Goal: Task Accomplishment & Management: Manage account settings

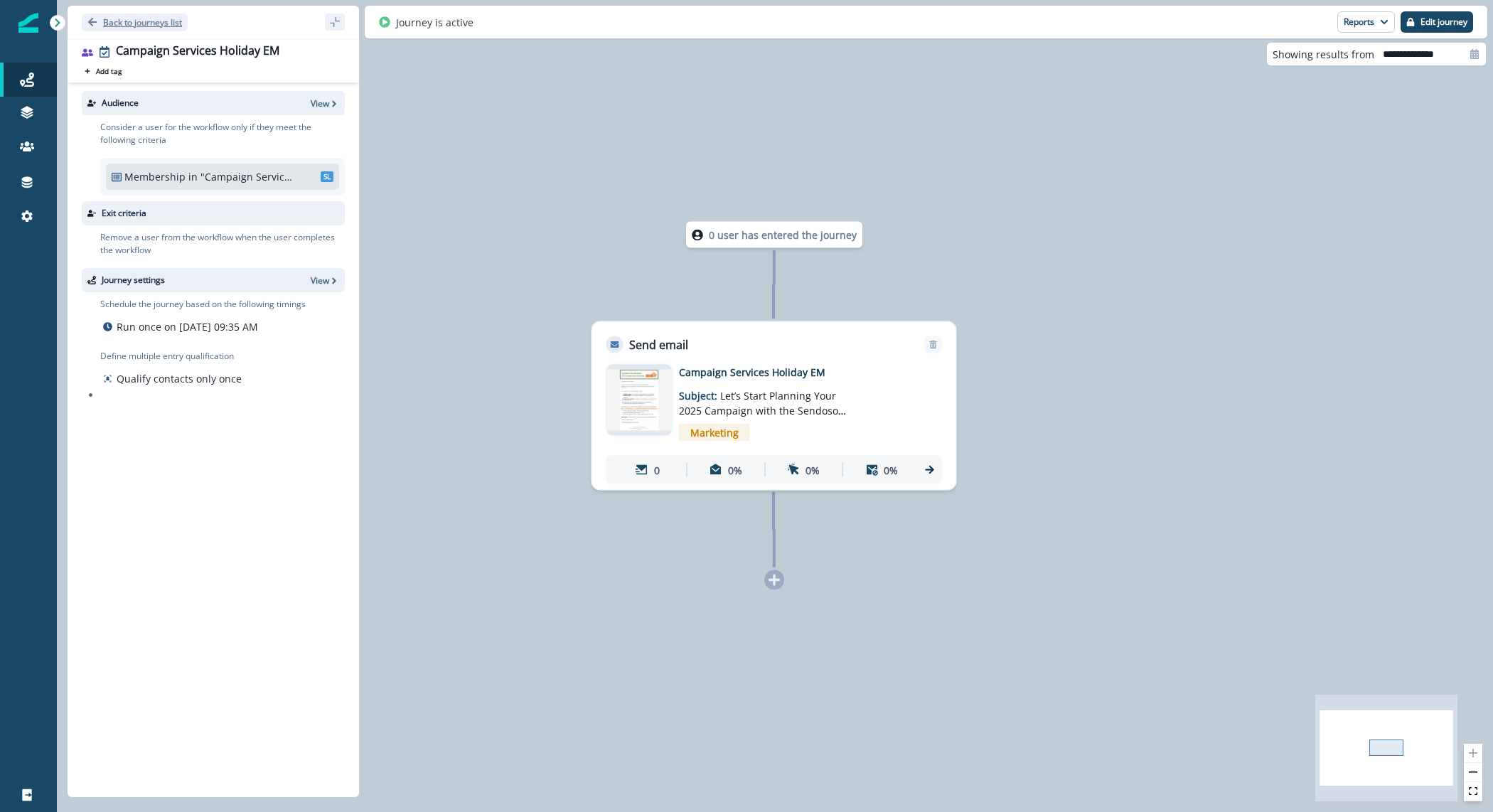
click at [151, 30] on button "Back to journeys list" at bounding box center [134, 22] width 106 height 17
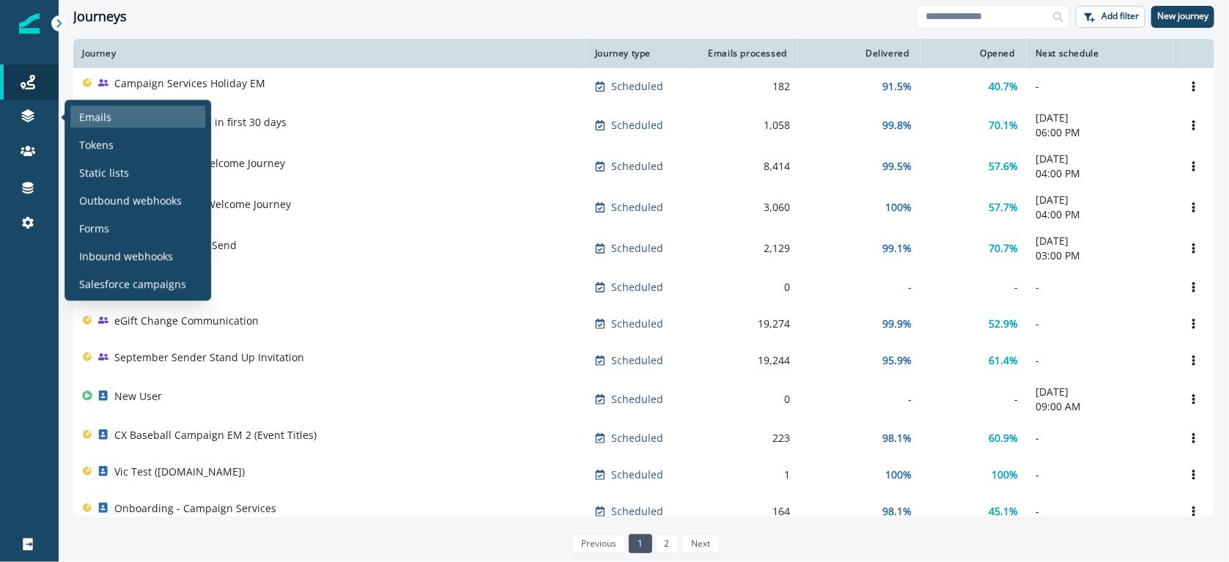
click at [105, 116] on p "Emails" at bounding box center [95, 116] width 32 height 15
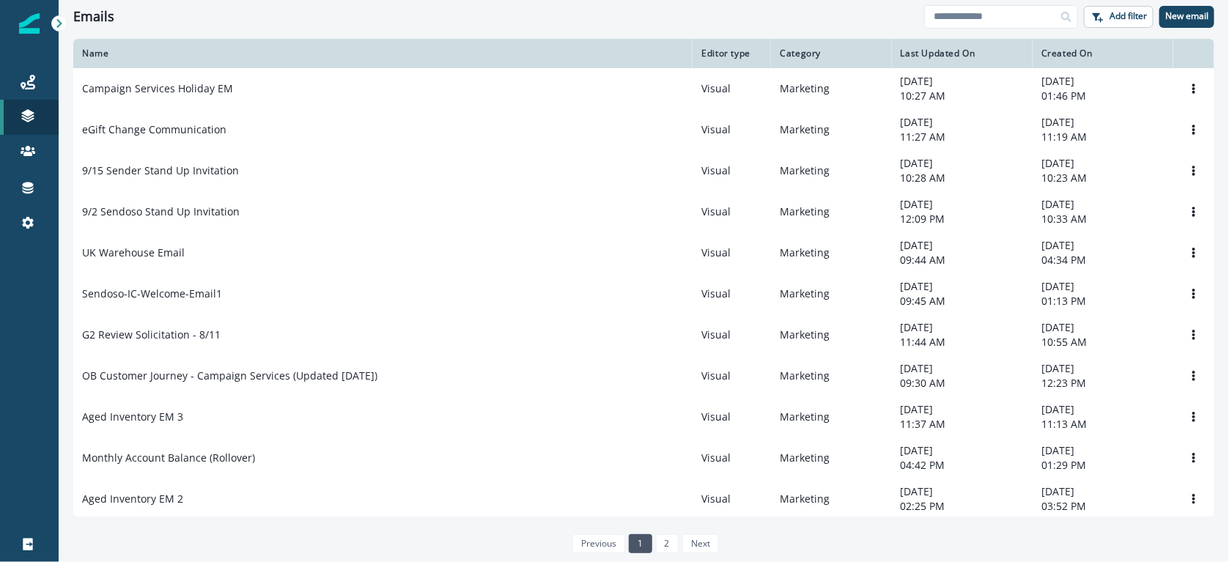
click at [593, 1] on div "Emails Add filter New email" at bounding box center [644, 16] width 1171 height 33
click at [201, 4] on div "Emails Add filter New email" at bounding box center [644, 16] width 1171 height 33
click at [1187, 21] on p "New email" at bounding box center [1187, 16] width 43 height 10
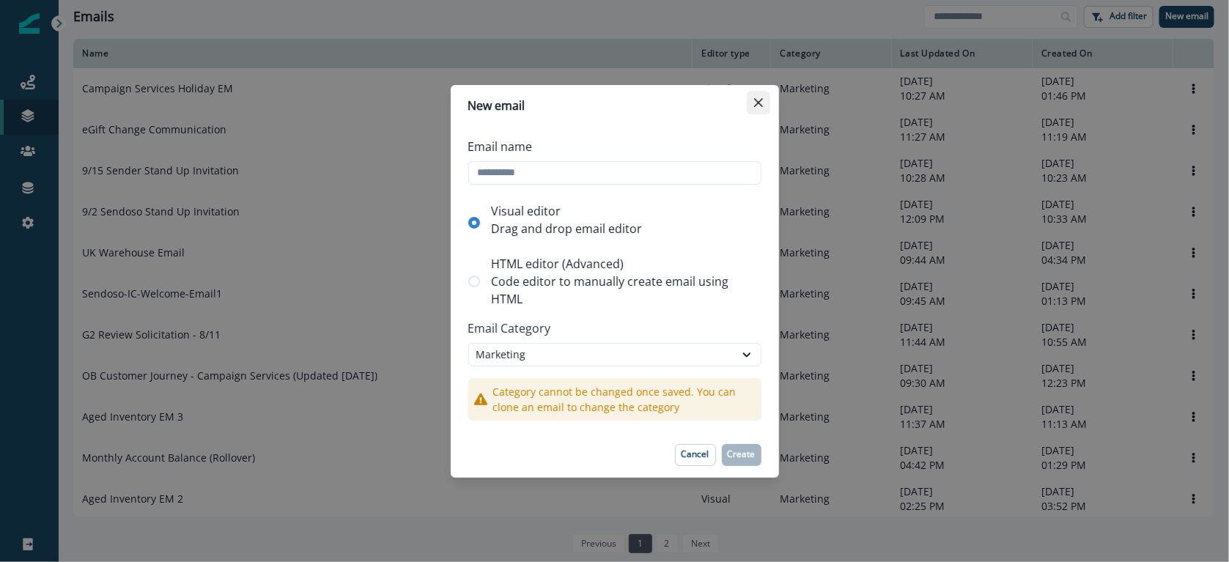
click at [757, 106] on icon "Close" at bounding box center [758, 102] width 9 height 9
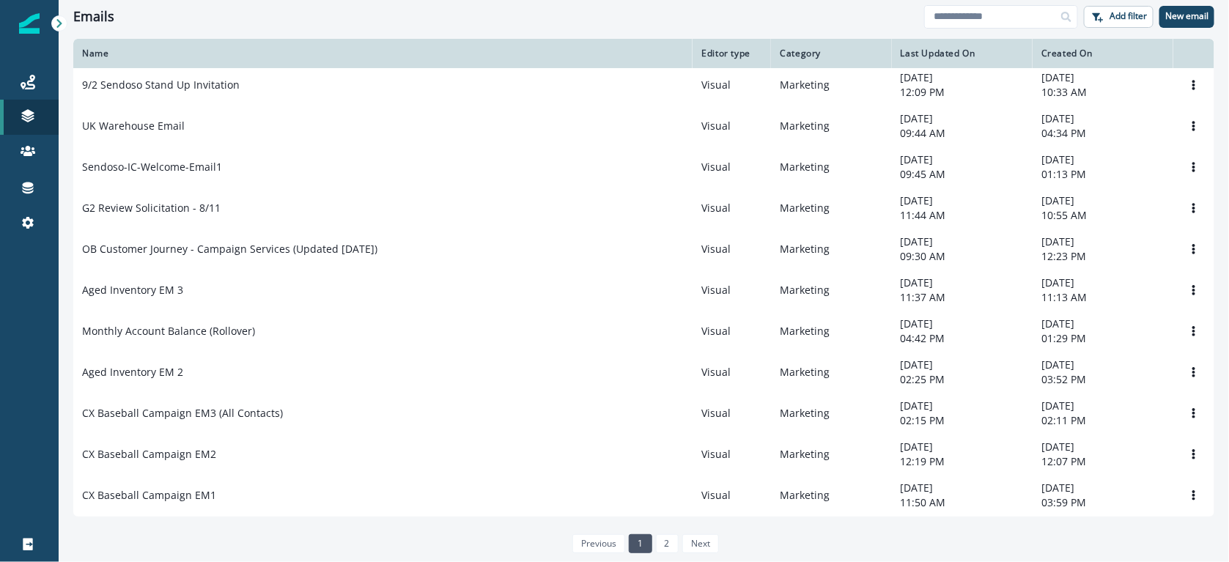
scroll to position [114, 0]
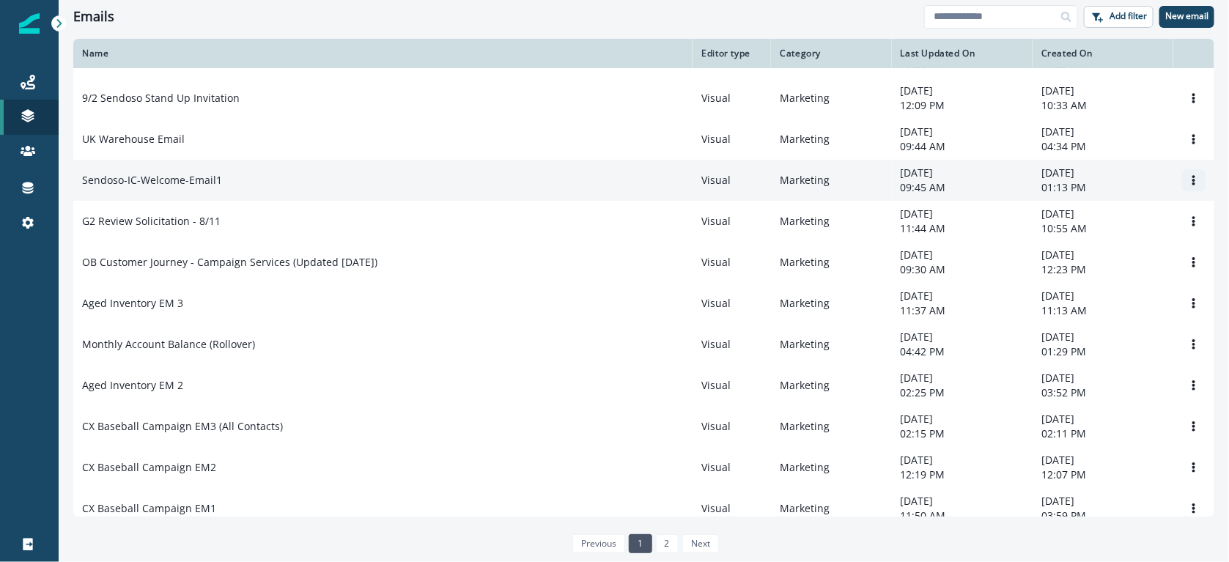
click at [1183, 177] on button "Options" at bounding box center [1193, 180] width 23 height 22
click at [1108, 217] on button "Clone" at bounding box center [1109, 218] width 163 height 23
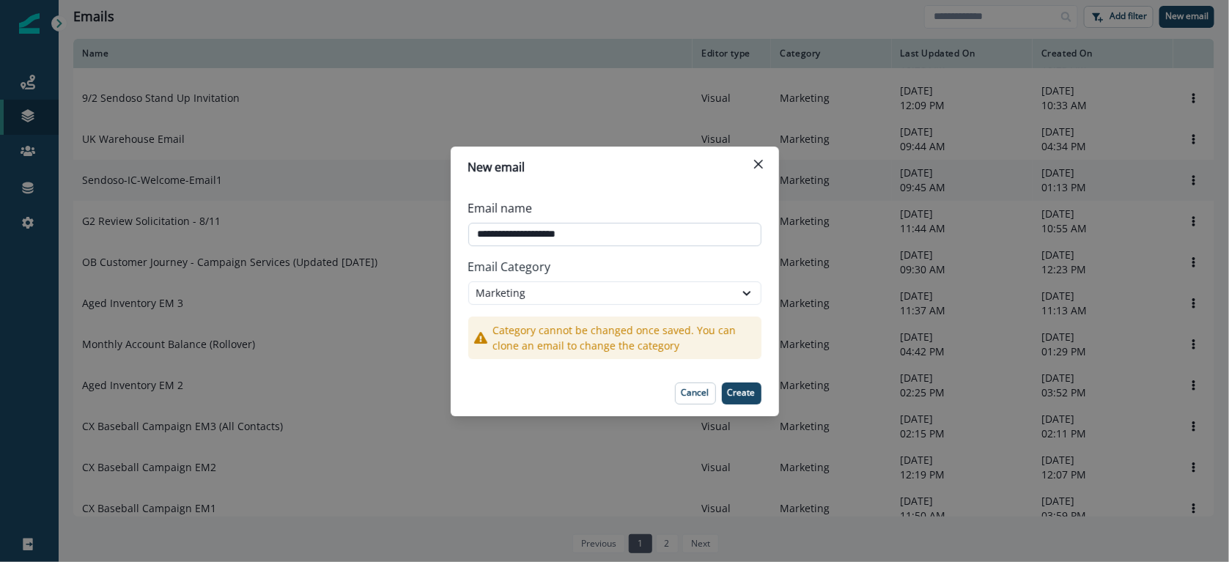
type input "**********"
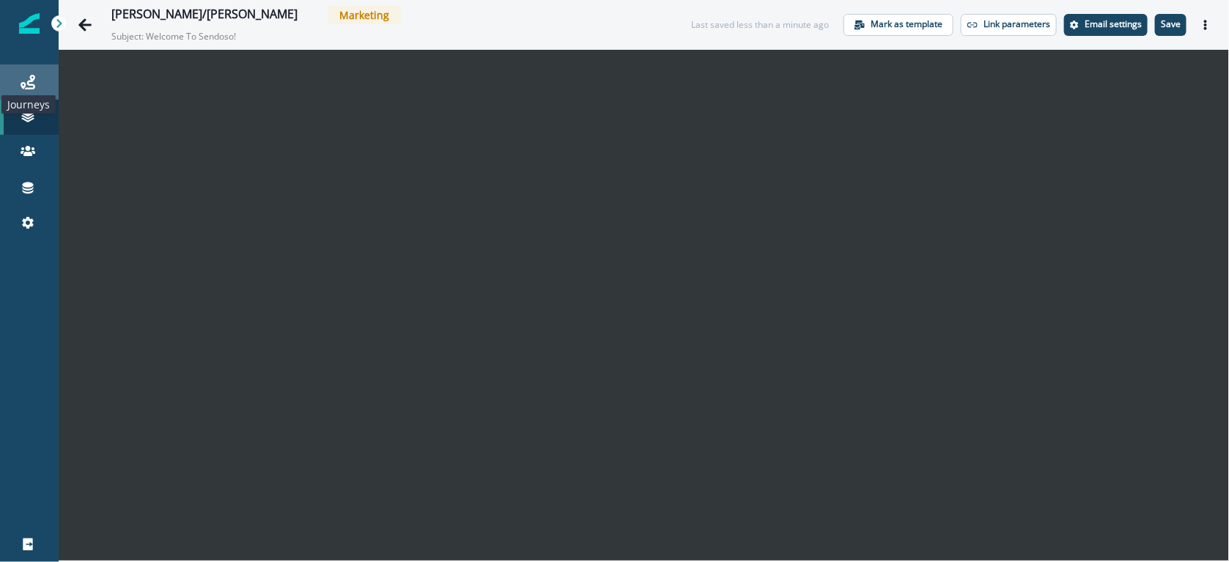
click at [21, 87] on icon at bounding box center [28, 82] width 15 height 15
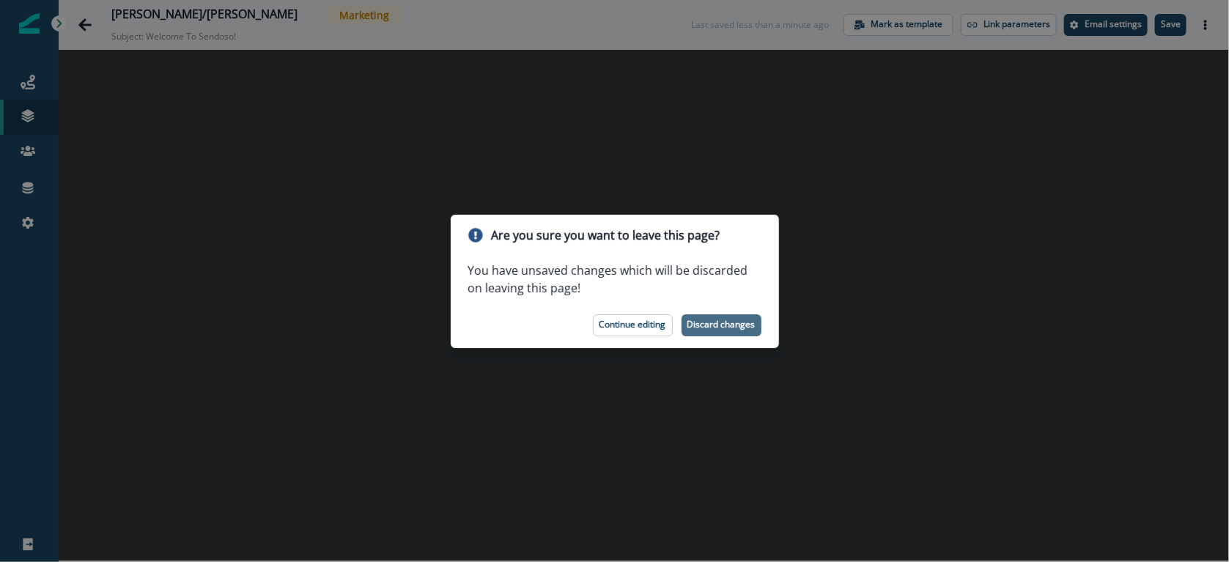
click at [724, 329] on p "Discard changes" at bounding box center [722, 325] width 68 height 10
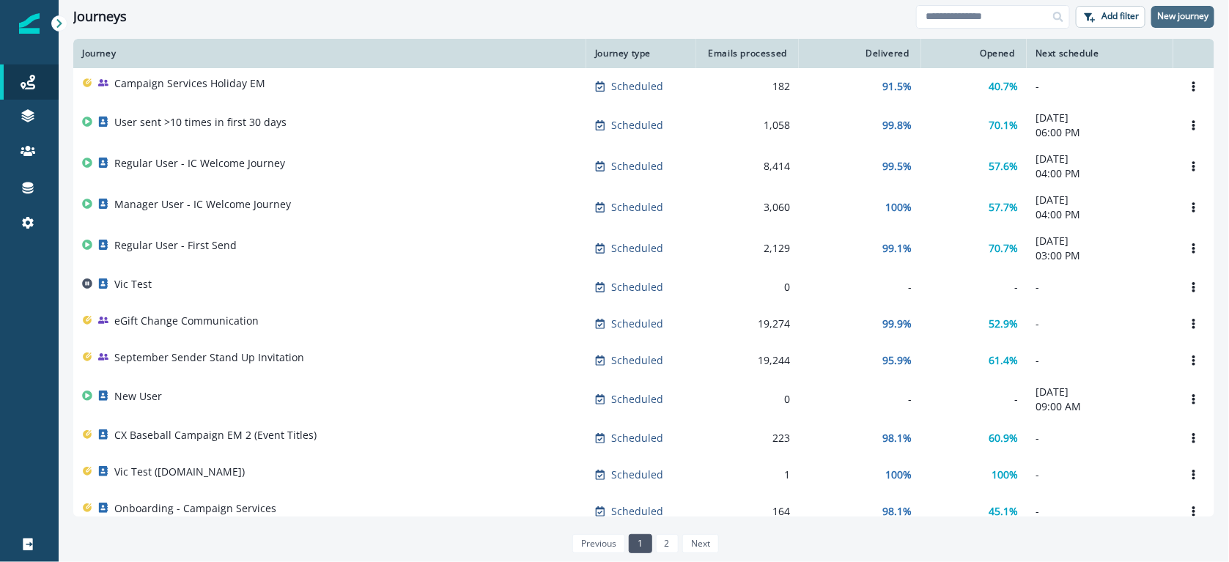
click at [1209, 14] on p "New journey" at bounding box center [1183, 16] width 51 height 10
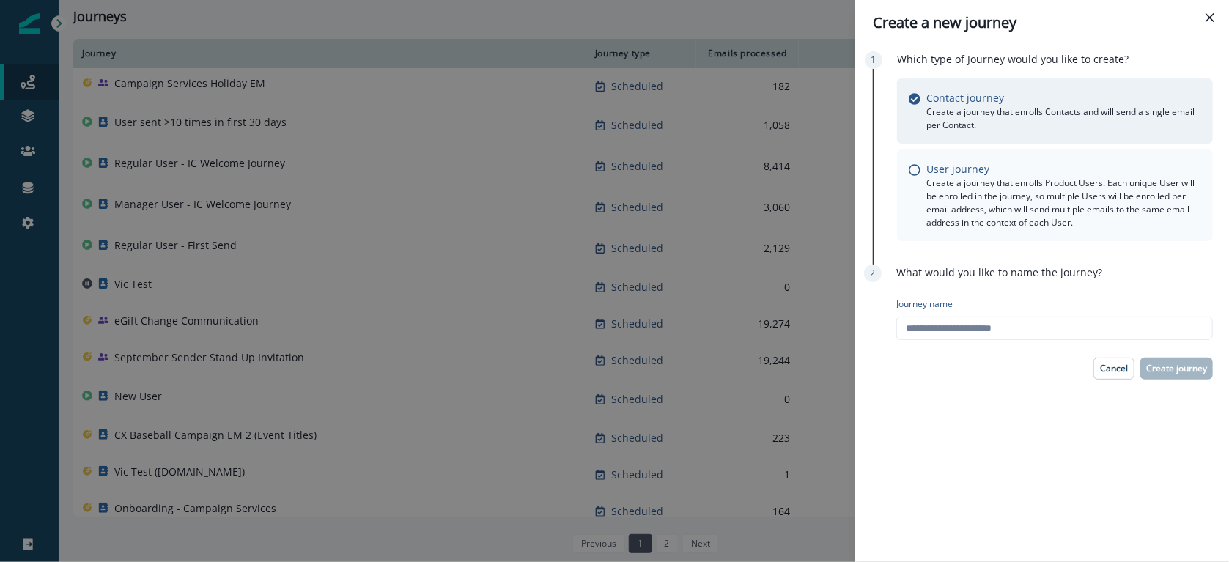
click at [1048, 184] on p "Create a journey that enrolls Product Users. Each unique User will be enrolled …" at bounding box center [1064, 203] width 275 height 53
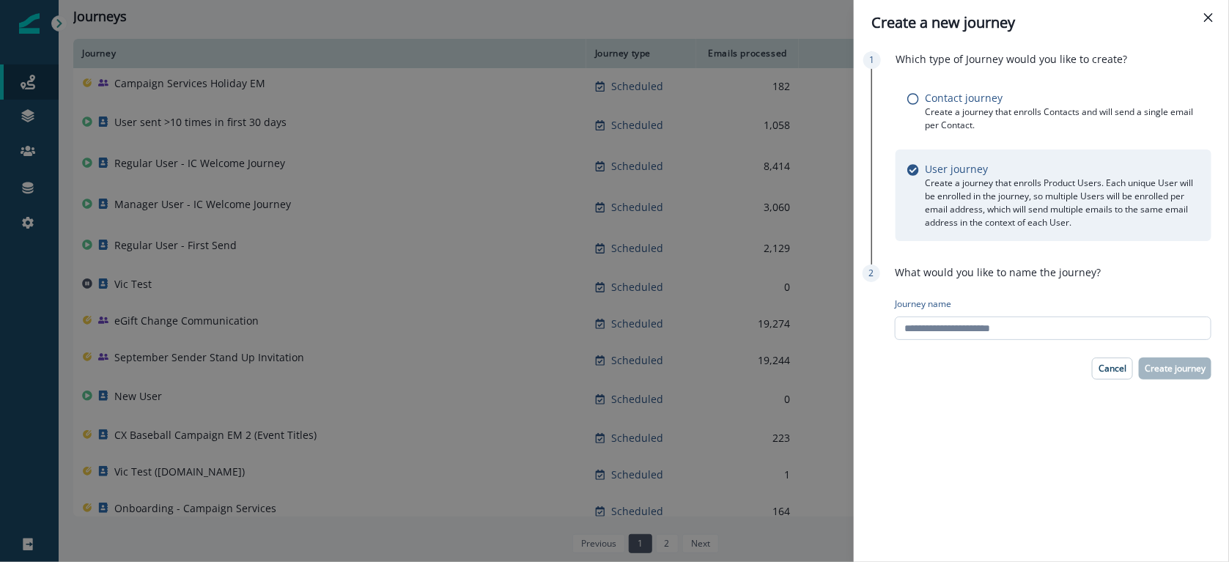
click at [955, 327] on input "Journey name" at bounding box center [1053, 328] width 317 height 23
type input "**********"
click at [1196, 372] on p "Create journey" at bounding box center [1175, 369] width 61 height 10
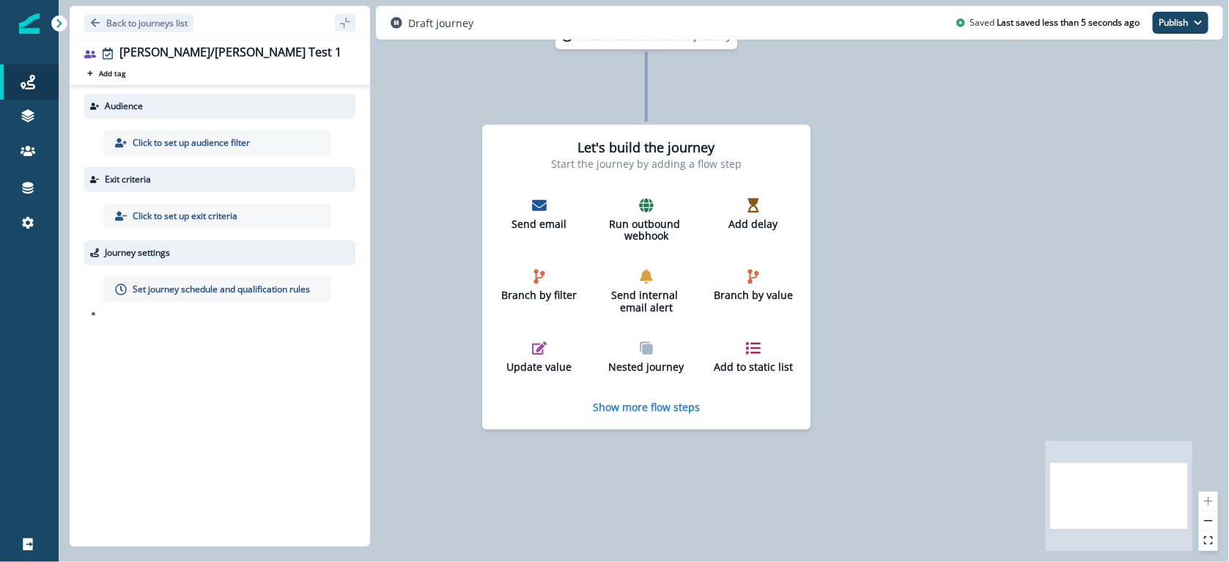
click at [464, 198] on div "0 user has entered the journey Let's build the journey Start the journey by add…" at bounding box center [644, 281] width 1171 height 562
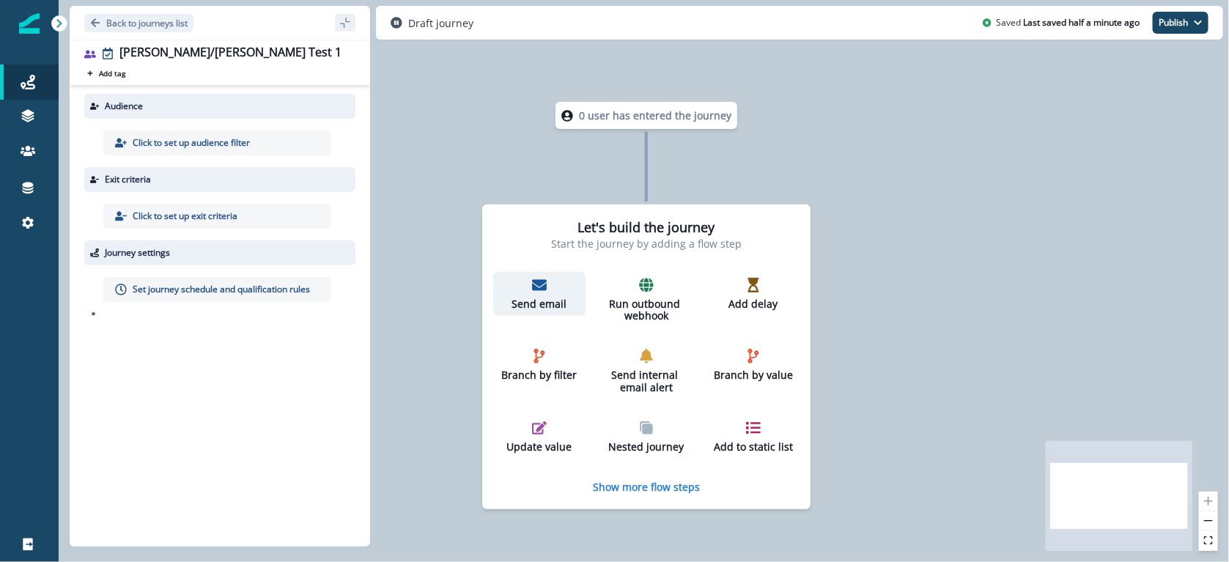
click at [547, 298] on p "Send email" at bounding box center [539, 304] width 81 height 12
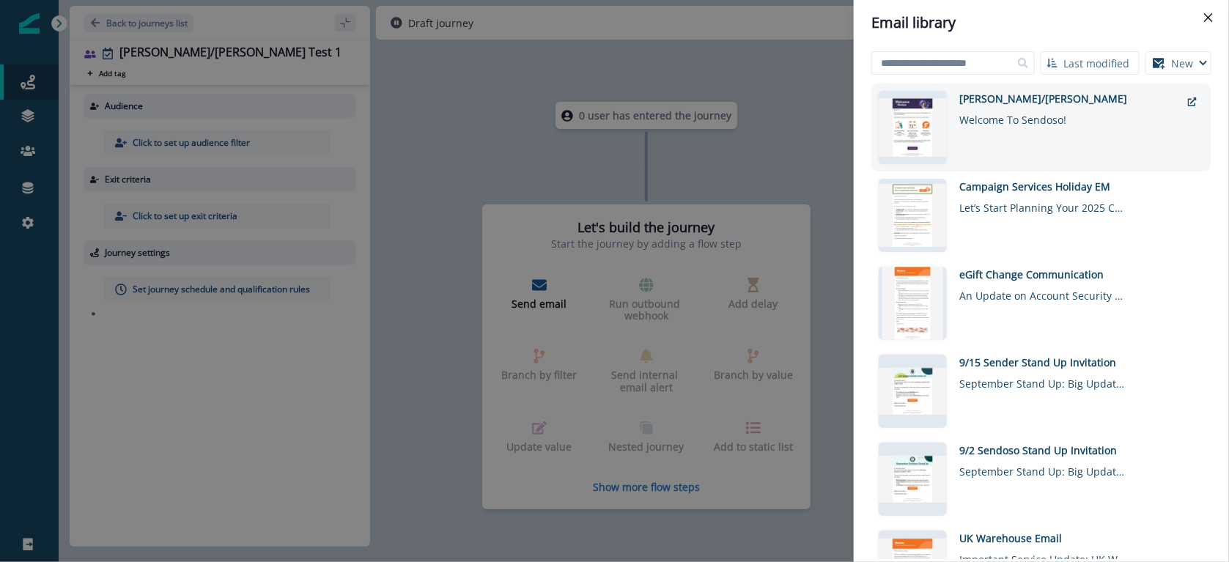
click at [1033, 134] on div "[PERSON_NAME]/[PERSON_NAME] Test Welcome To Sendoso!" at bounding box center [1070, 127] width 221 height 73
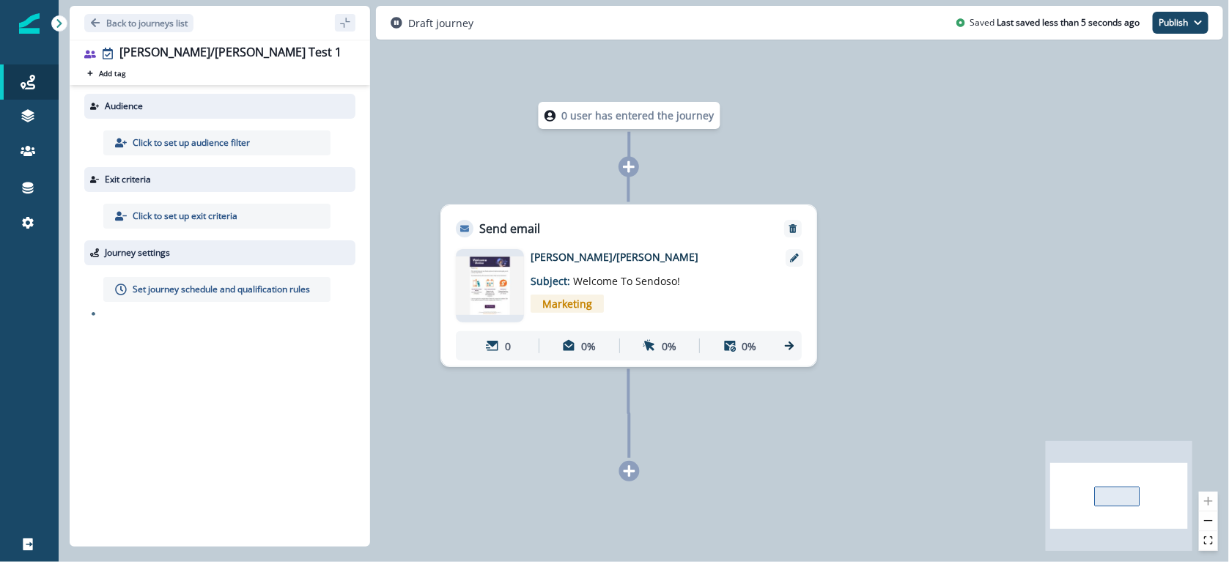
click at [216, 142] on p "Click to set up audience filter" at bounding box center [191, 142] width 117 height 13
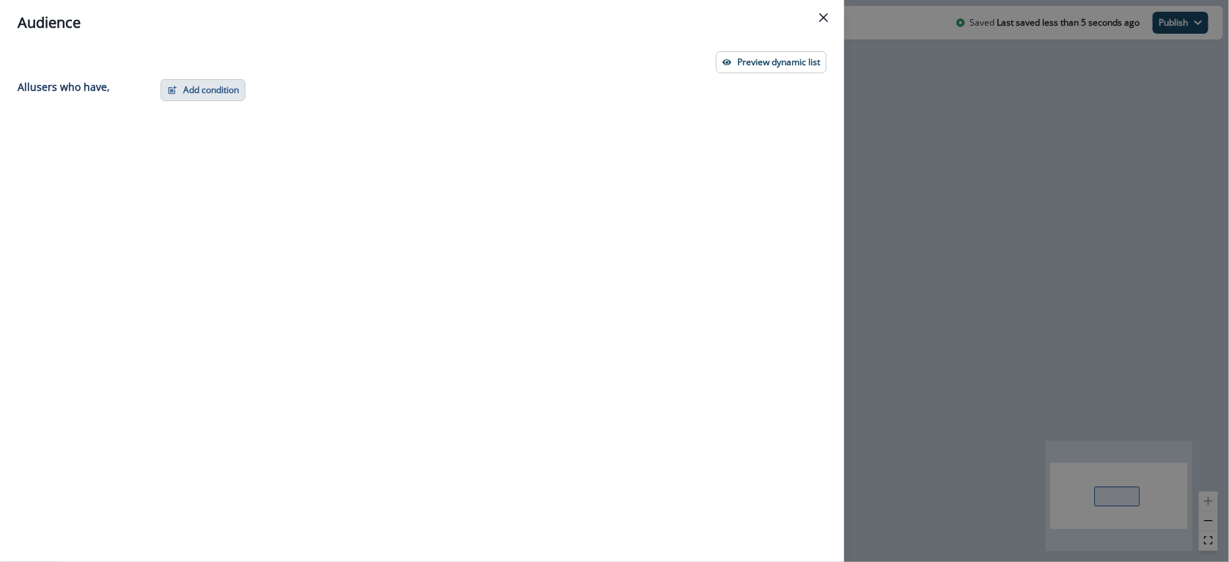
click at [177, 84] on button "Add condition" at bounding box center [203, 90] width 85 height 22
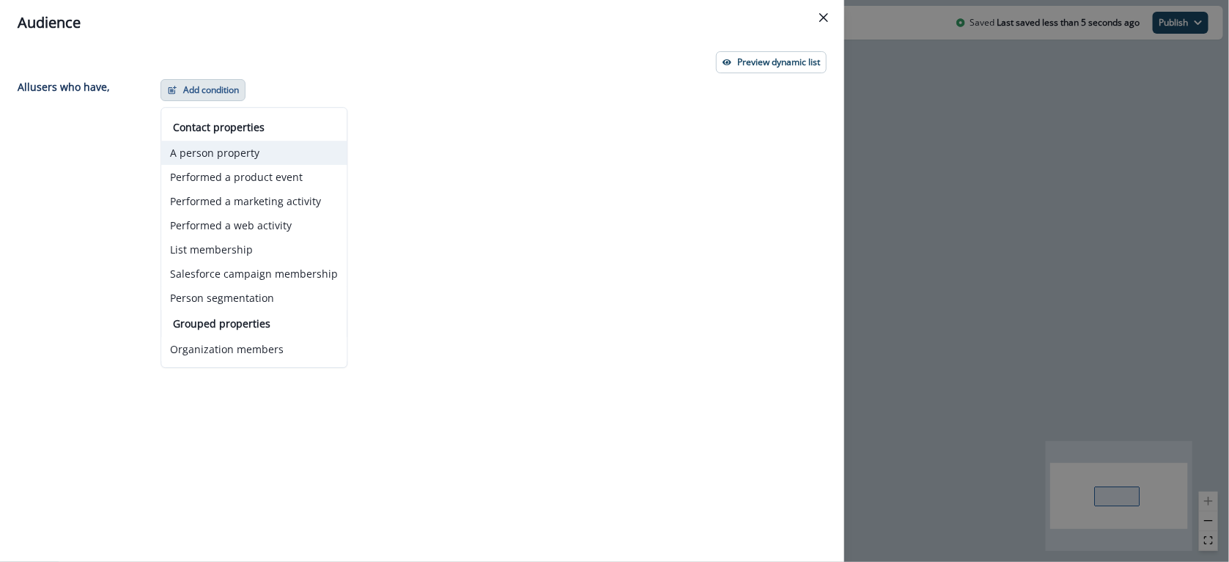
click at [258, 150] on button "A person property" at bounding box center [253, 153] width 185 height 24
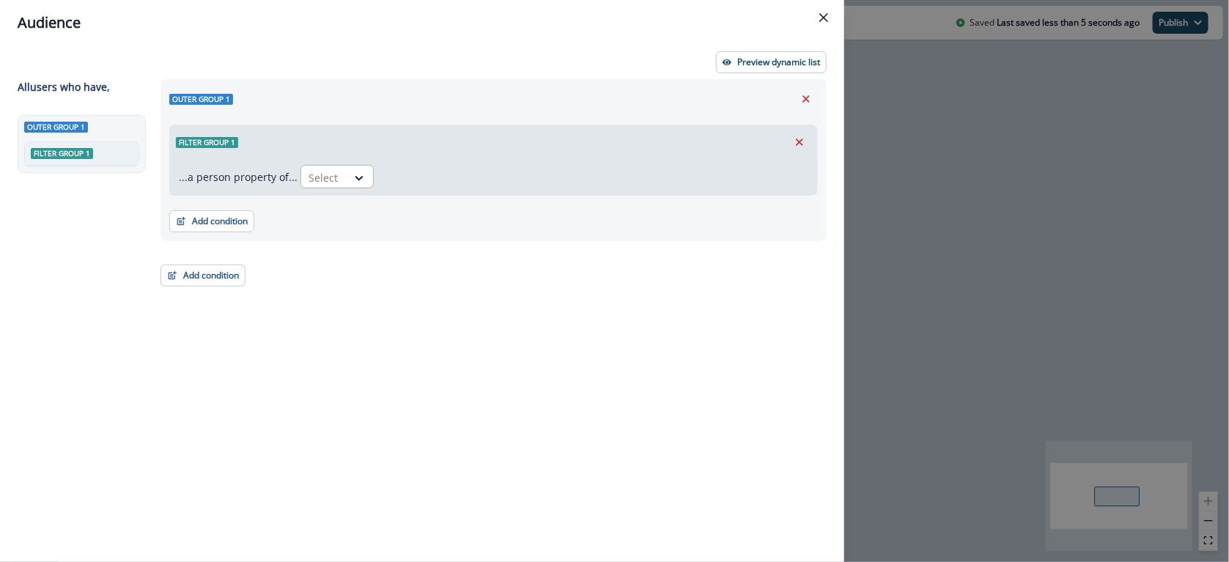
click at [342, 176] on div "Select" at bounding box center [323, 178] width 45 height 24
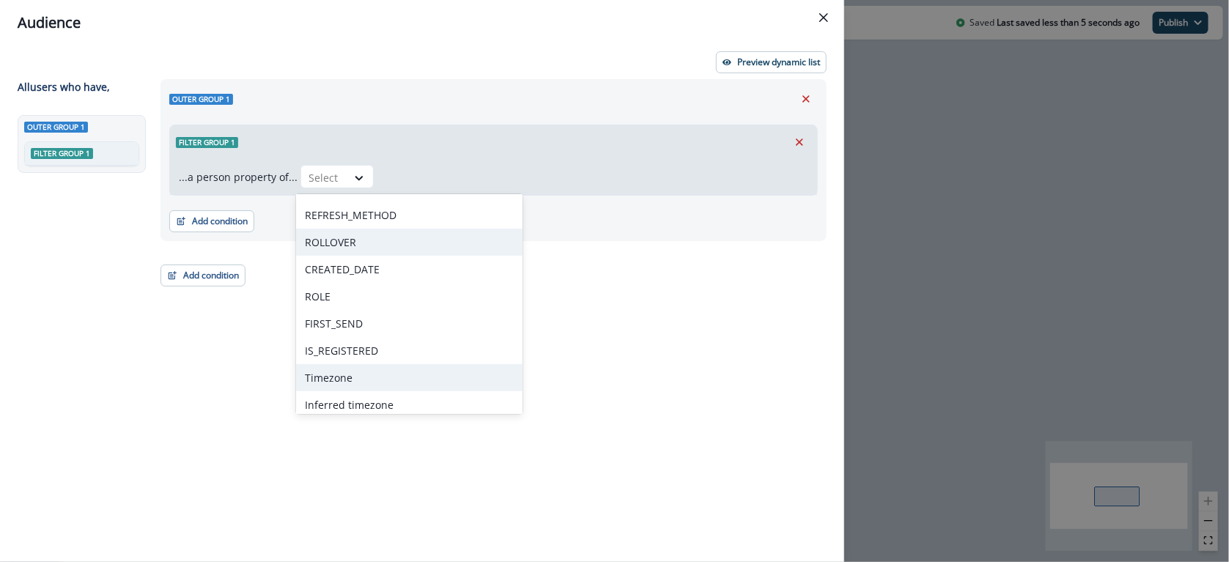
scroll to position [482, 0]
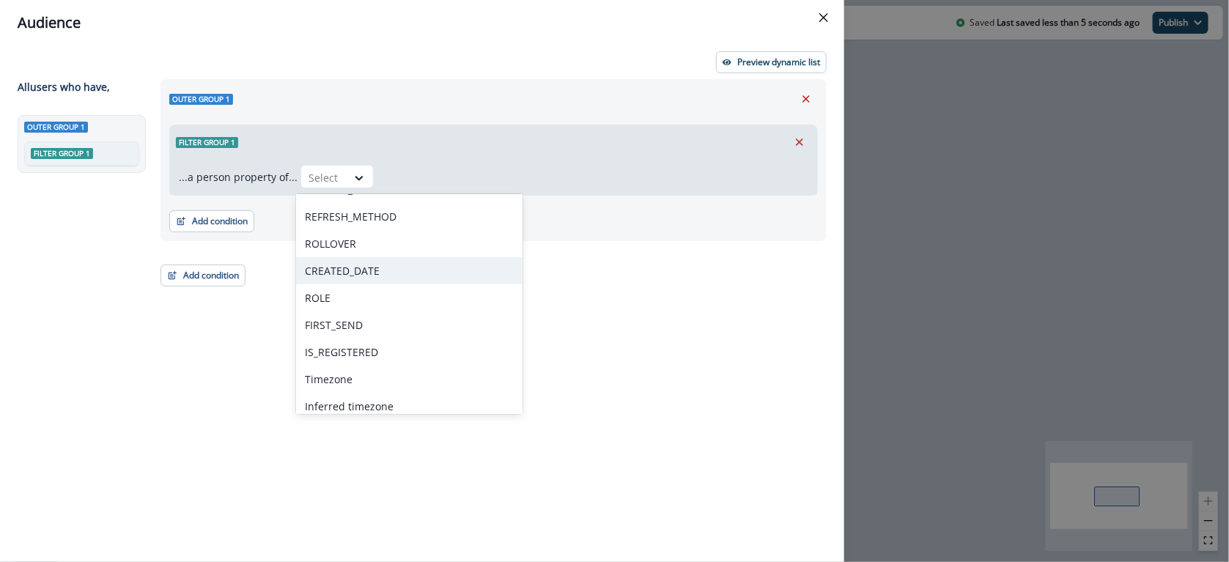
click at [403, 280] on div "CREATED_DATE" at bounding box center [409, 270] width 227 height 27
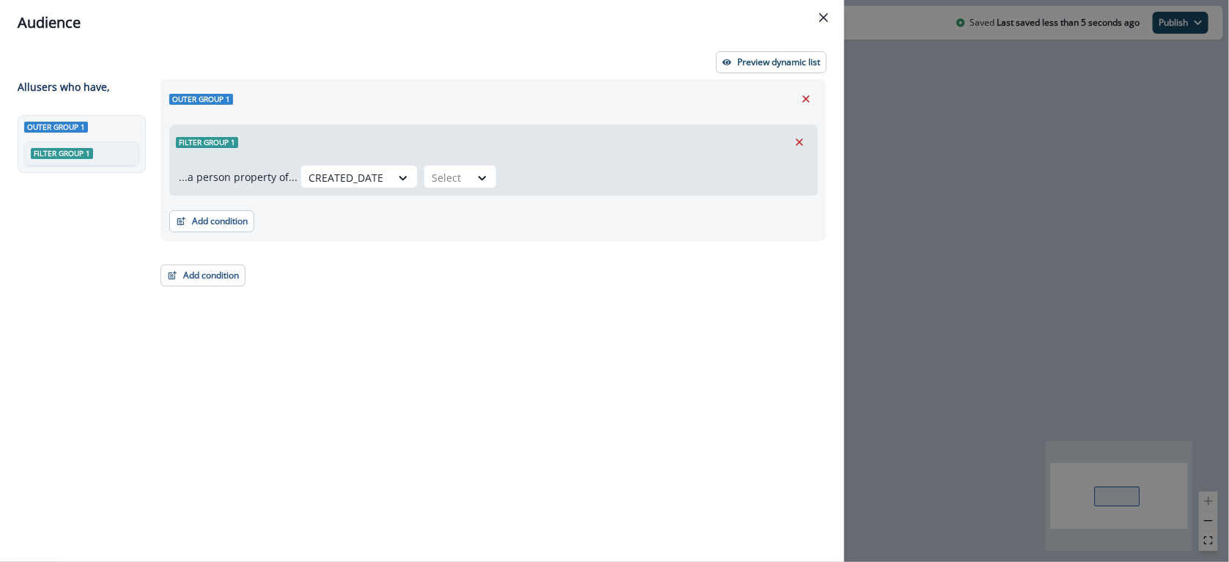
click at [439, 278] on div "Outer group 1 Filter group 1 ...a person property of... CREATED_DATE Select Add…" at bounding box center [489, 294] width 675 height 430
click at [444, 178] on div at bounding box center [447, 178] width 31 height 18
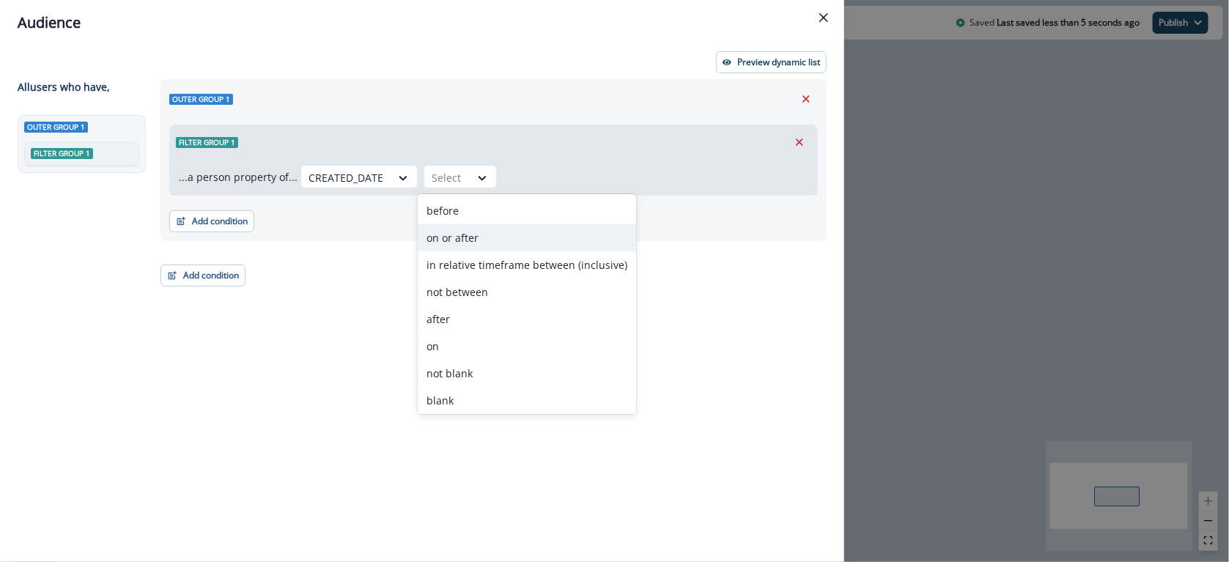
click at [468, 237] on div "on or after" at bounding box center [527, 237] width 218 height 27
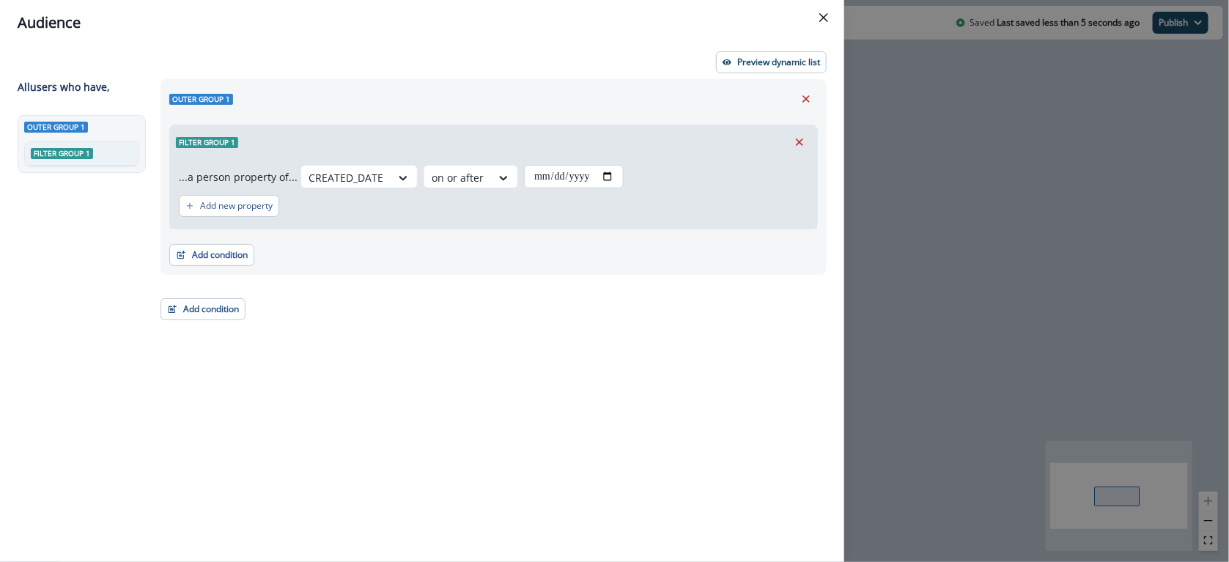
click at [608, 173] on input "date" at bounding box center [574, 176] width 100 height 23
type input "**********"
click at [733, 207] on div "Add new property" at bounding box center [494, 206] width 630 height 34
click at [346, 271] on div "**********" at bounding box center [494, 177] width 666 height 196
click at [195, 255] on button "Add condition" at bounding box center [211, 255] width 85 height 22
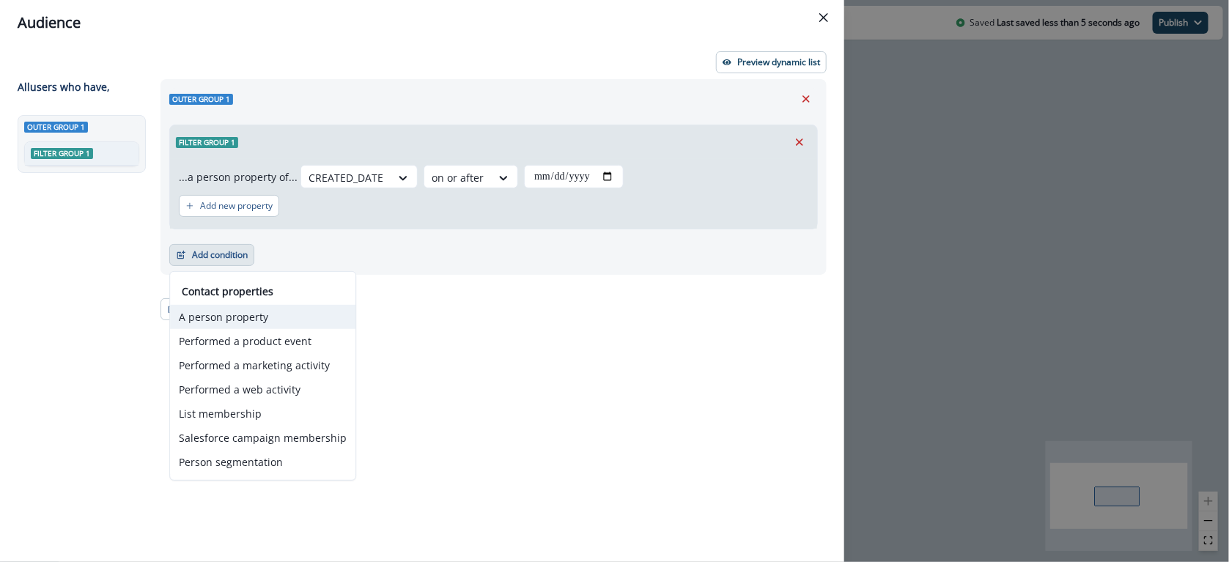
click at [269, 320] on button "A person property" at bounding box center [262, 317] width 185 height 24
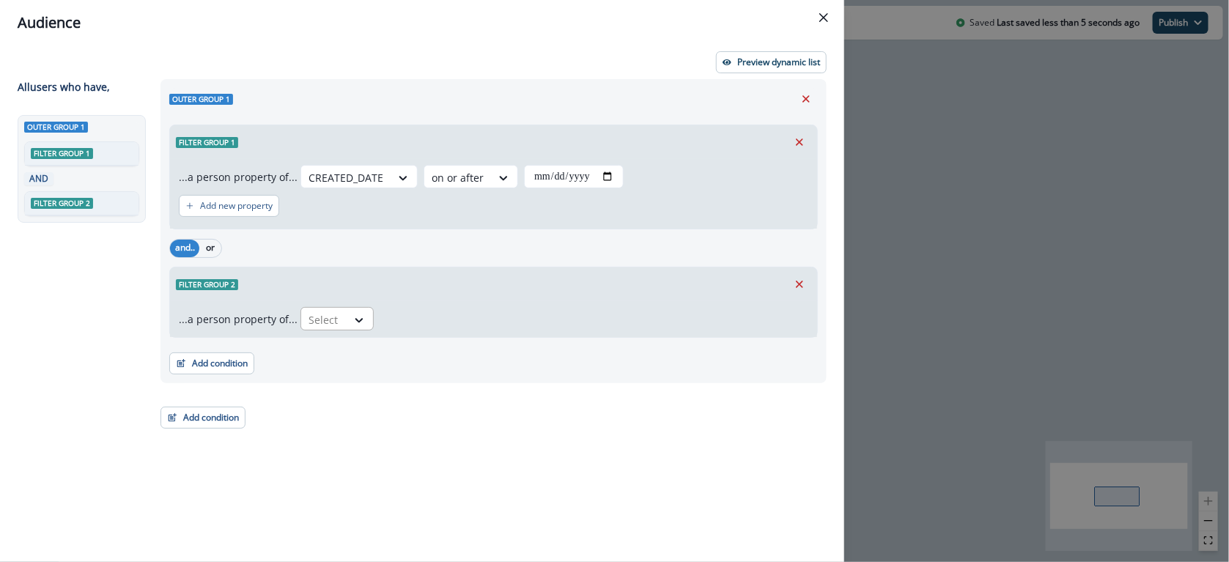
click at [342, 309] on div "Select" at bounding box center [323, 320] width 45 height 24
type input "******"
click at [339, 320] on div at bounding box center [325, 320] width 49 height 24
click at [356, 319] on icon at bounding box center [360, 320] width 8 height 4
click at [789, 280] on button "Remove" at bounding box center [799, 284] width 23 height 22
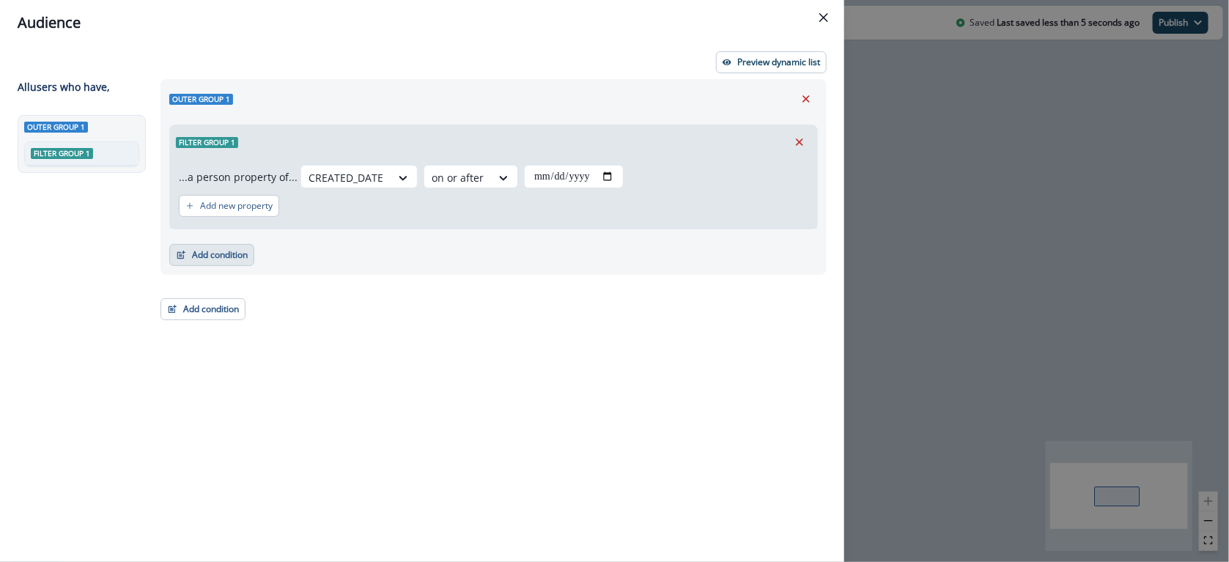
click at [221, 259] on button "Add condition" at bounding box center [211, 255] width 85 height 22
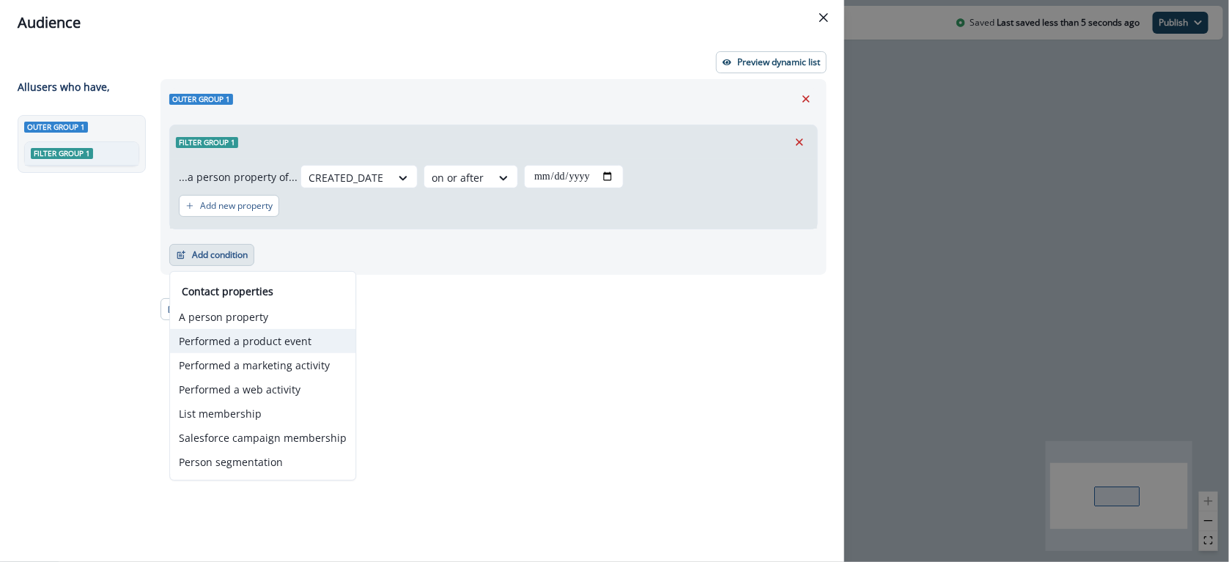
click at [269, 332] on button "Performed a product event" at bounding box center [262, 341] width 185 height 24
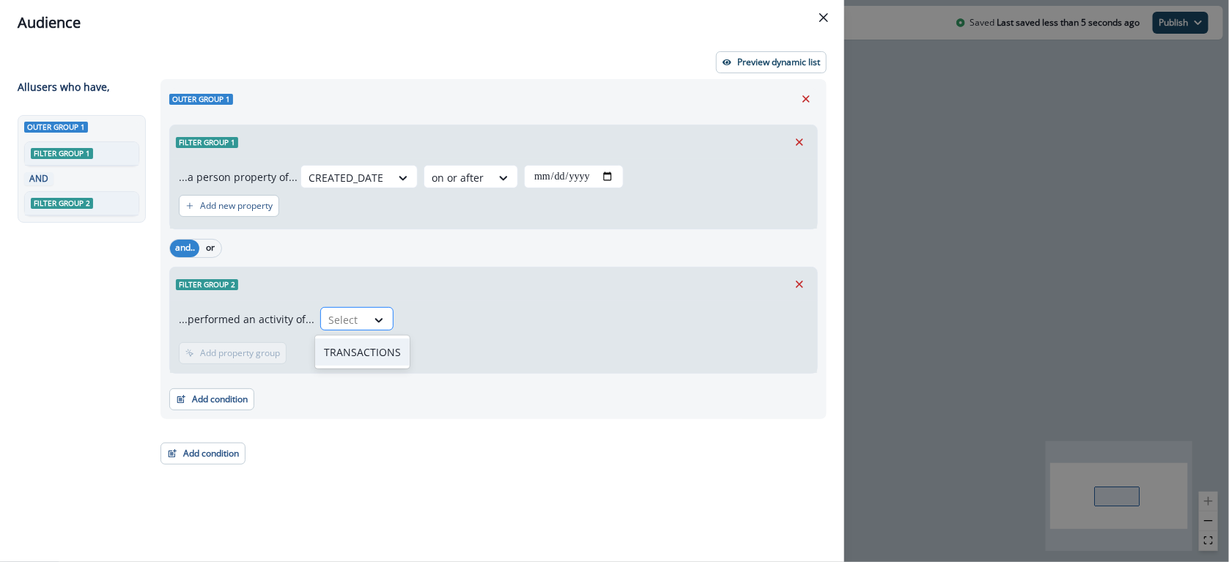
click at [354, 308] on div "Select" at bounding box center [343, 320] width 45 height 24
click at [356, 357] on div "TRANSACTIONS" at bounding box center [362, 352] width 95 height 27
click at [600, 328] on div "...performed an activity of... option TRANSACTIONS, selected. TRANSACTIONS" at bounding box center [494, 321] width 630 height 29
click at [240, 359] on button "Add frequency" at bounding box center [222, 353] width 87 height 22
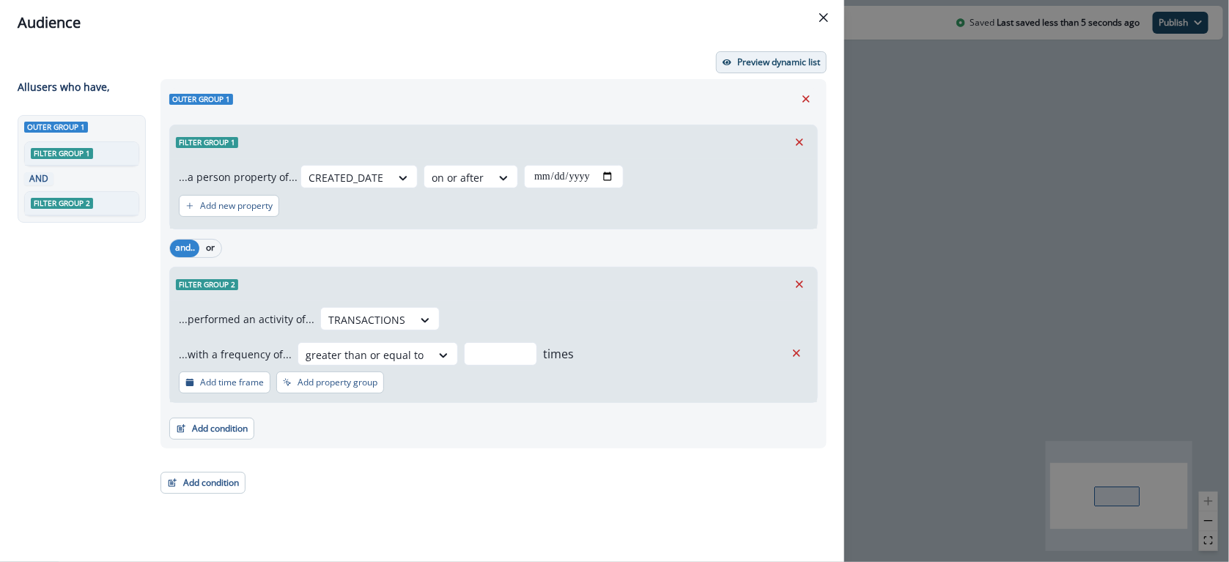
click at [791, 51] on button "Preview dynamic list" at bounding box center [771, 62] width 111 height 22
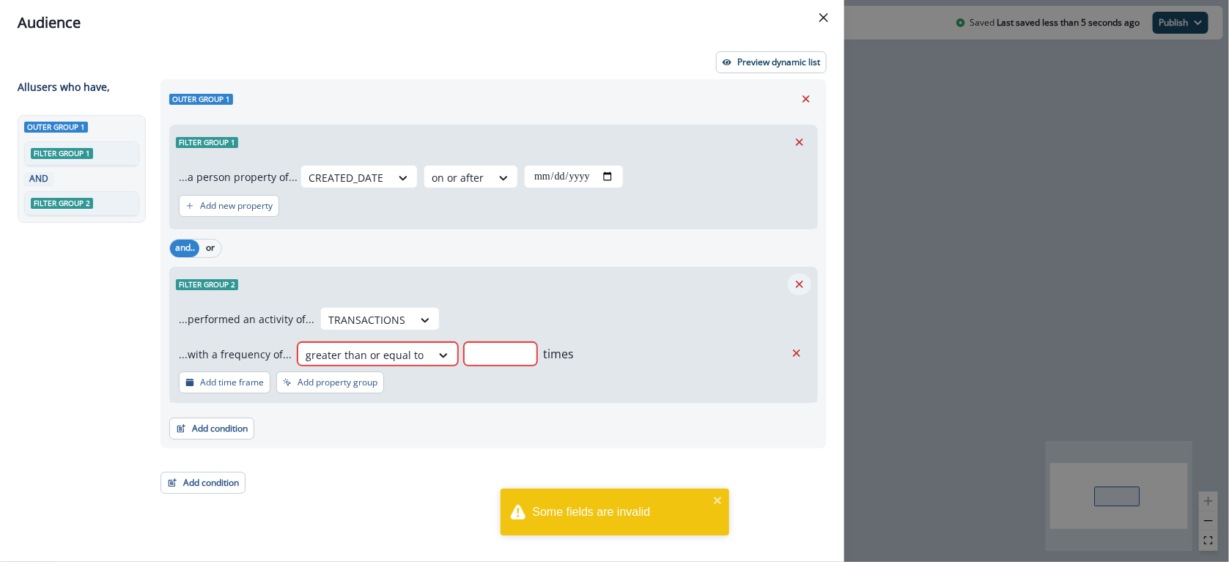
click at [791, 283] on button "Remove" at bounding box center [799, 284] width 23 height 22
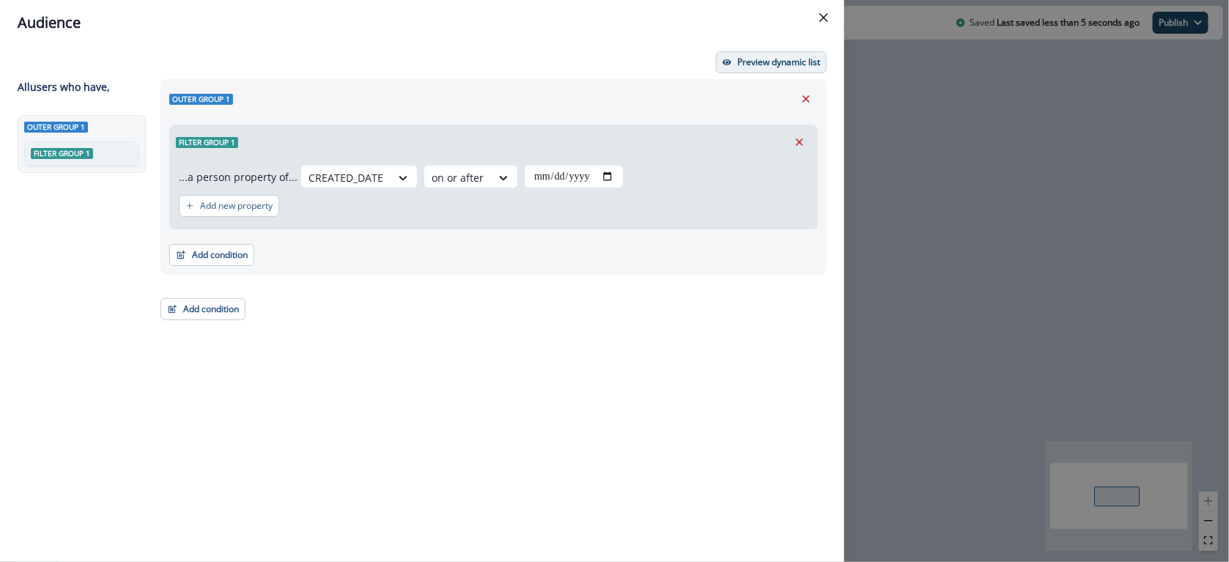
click at [743, 59] on p "Preview dynamic list" at bounding box center [778, 62] width 83 height 10
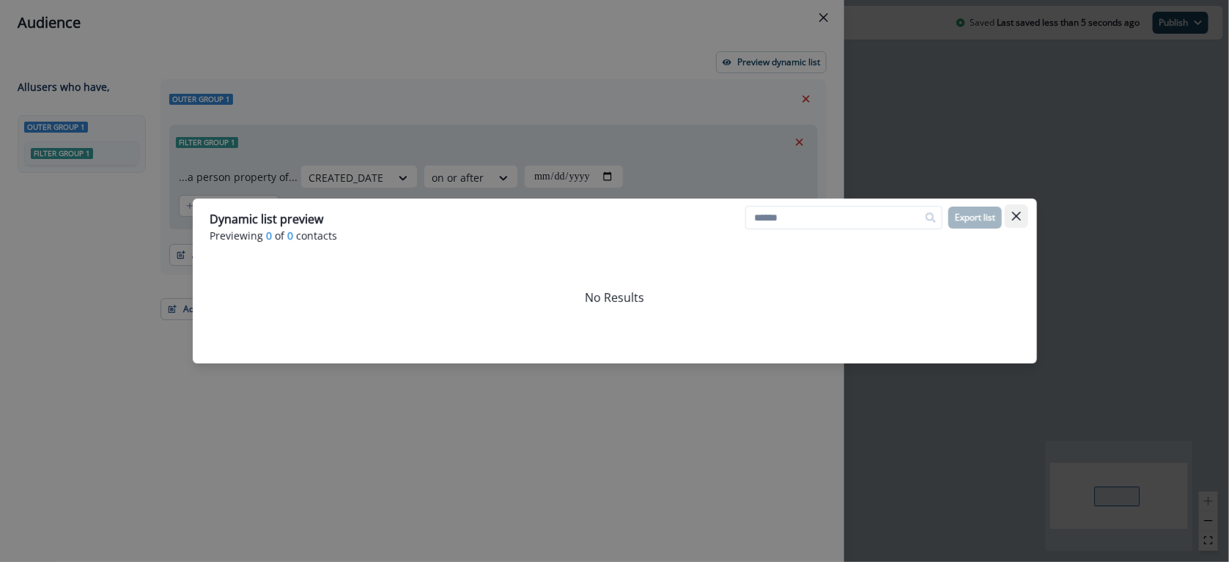
click at [1014, 210] on button "Close" at bounding box center [1016, 216] width 23 height 23
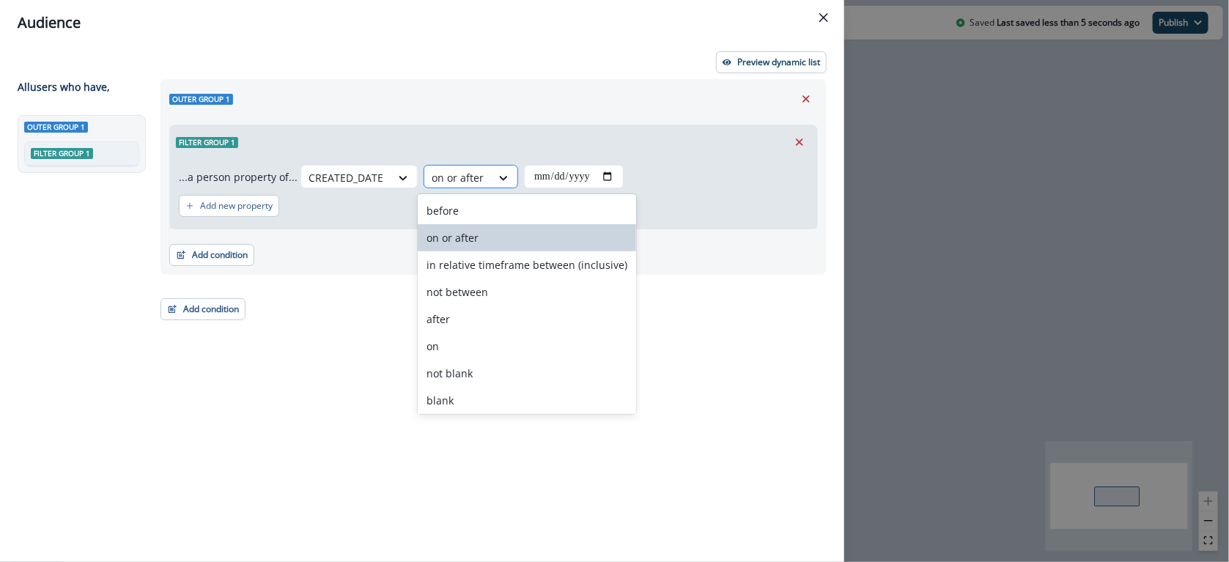
click at [462, 175] on div at bounding box center [458, 178] width 52 height 18
click at [468, 217] on div "before" at bounding box center [527, 210] width 218 height 27
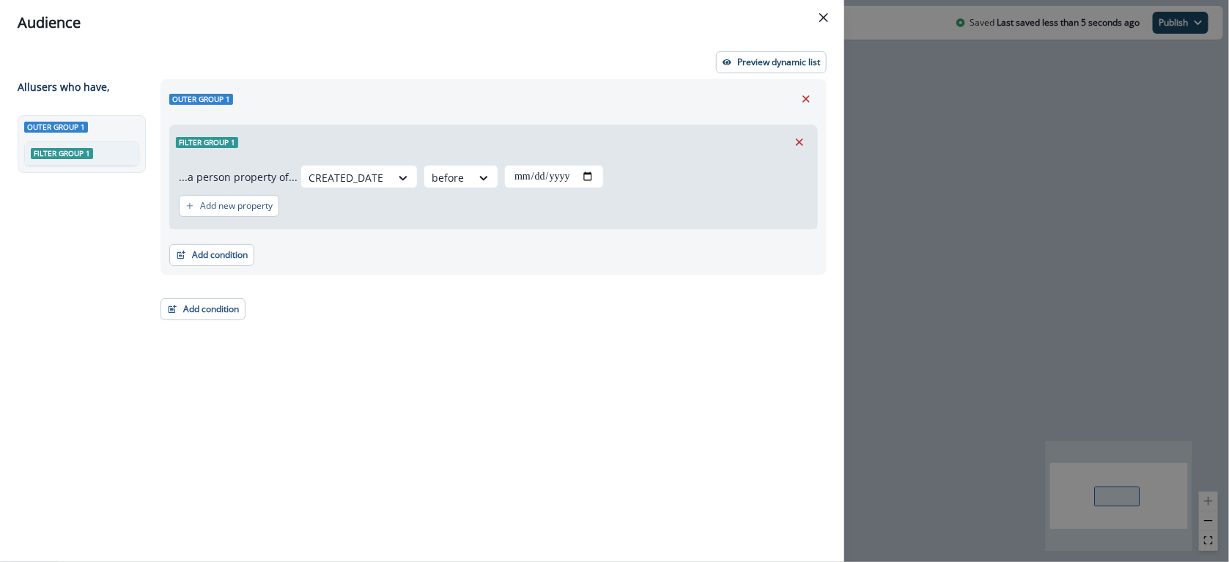
click at [646, 224] on div "...a person property of... CREATED_DATE option before, selected. before Add new…" at bounding box center [493, 194] width 647 height 70
click at [541, 172] on input "date" at bounding box center [554, 176] width 100 height 23
click at [587, 173] on input "date" at bounding box center [554, 176] width 100 height 23
type input "**********"
click at [693, 216] on div "Add new property" at bounding box center [494, 206] width 630 height 34
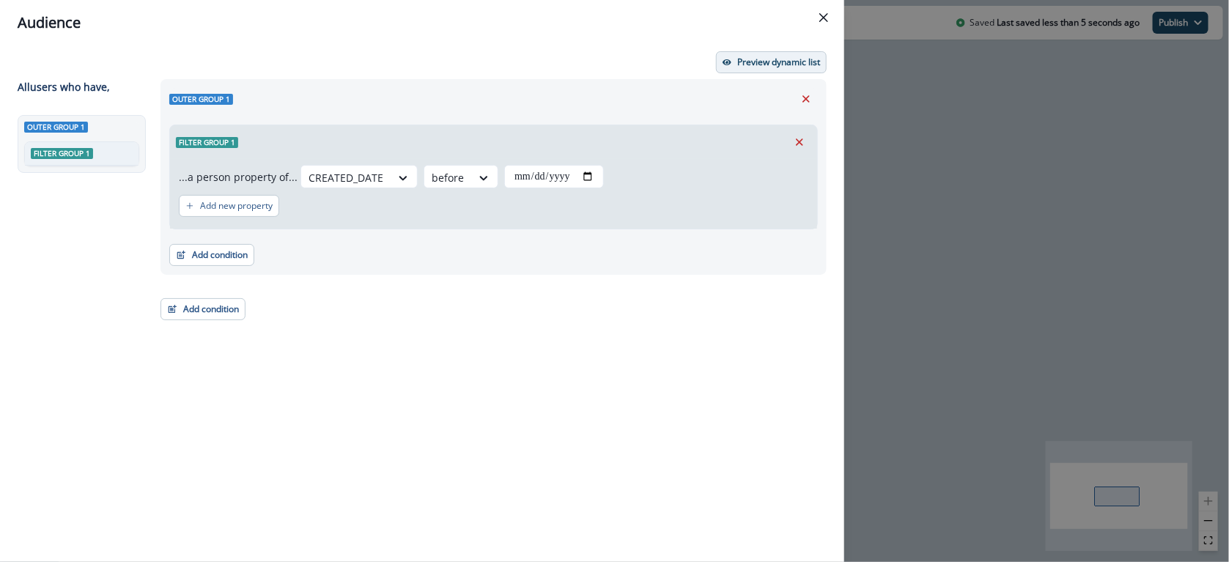
click at [780, 61] on p "Preview dynamic list" at bounding box center [778, 62] width 83 height 10
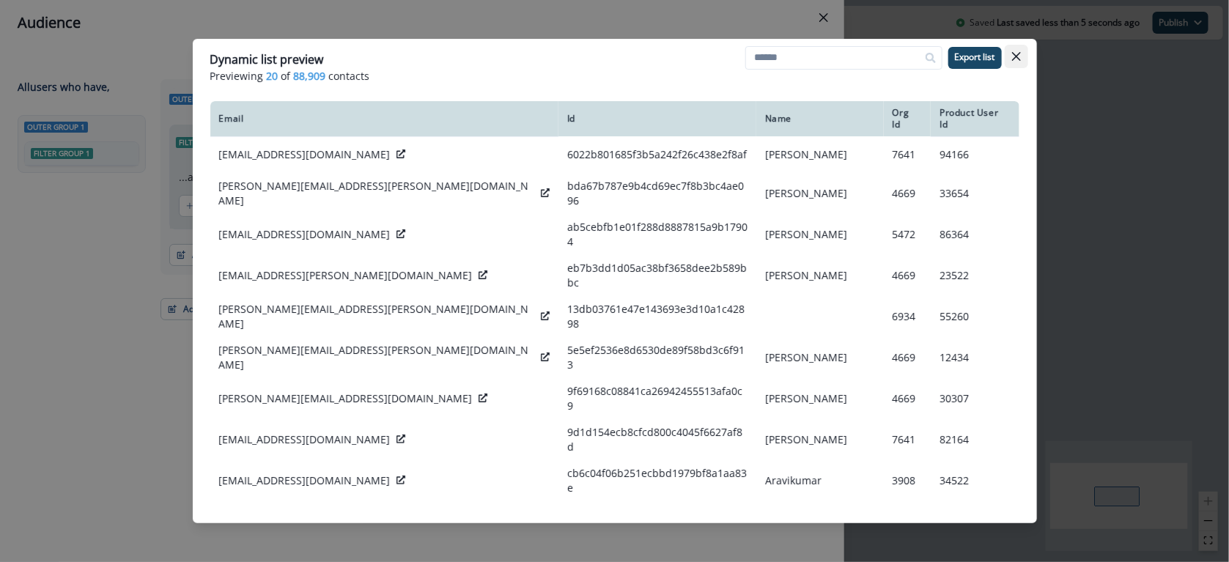
click at [1020, 52] on icon "Close" at bounding box center [1016, 56] width 9 height 9
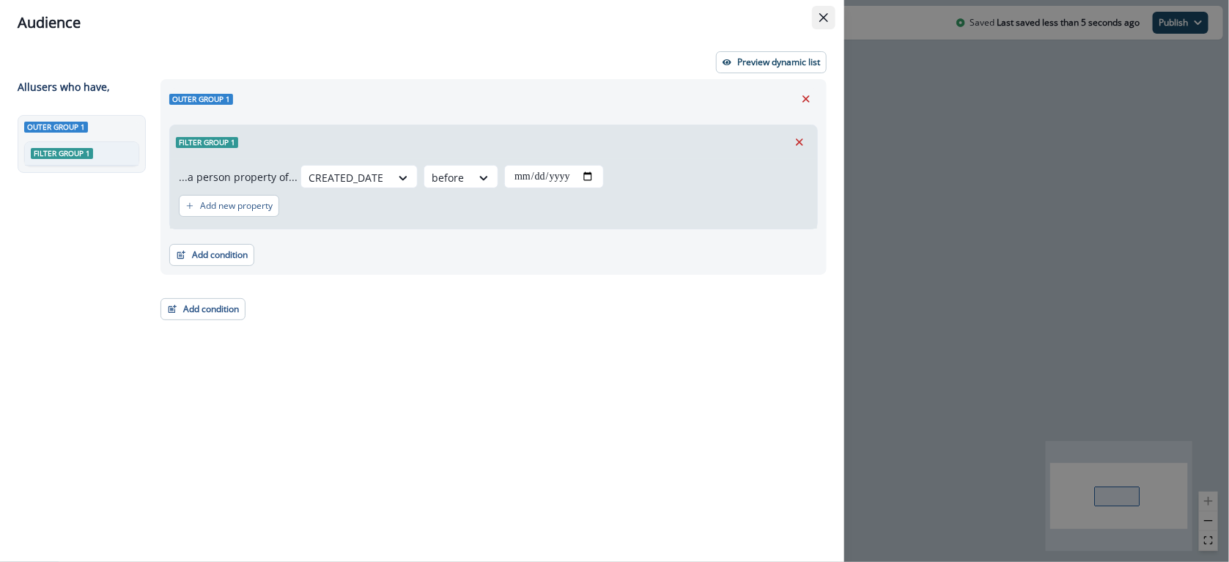
click at [834, 12] on button "Close" at bounding box center [823, 17] width 23 height 23
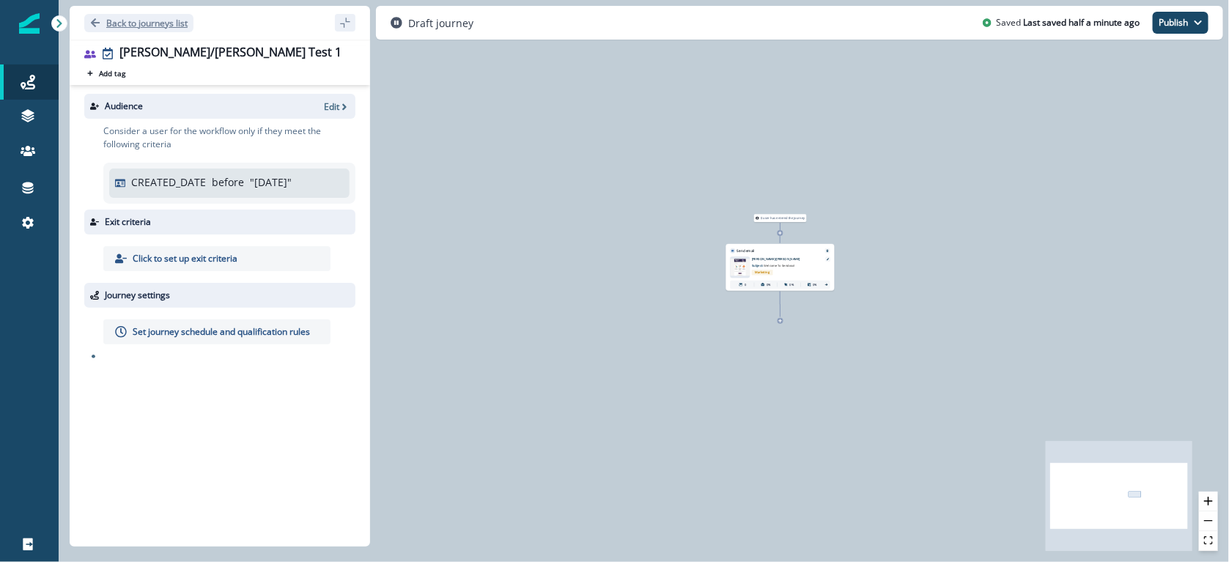
click at [119, 15] on button "Back to journeys list" at bounding box center [138, 23] width 109 height 18
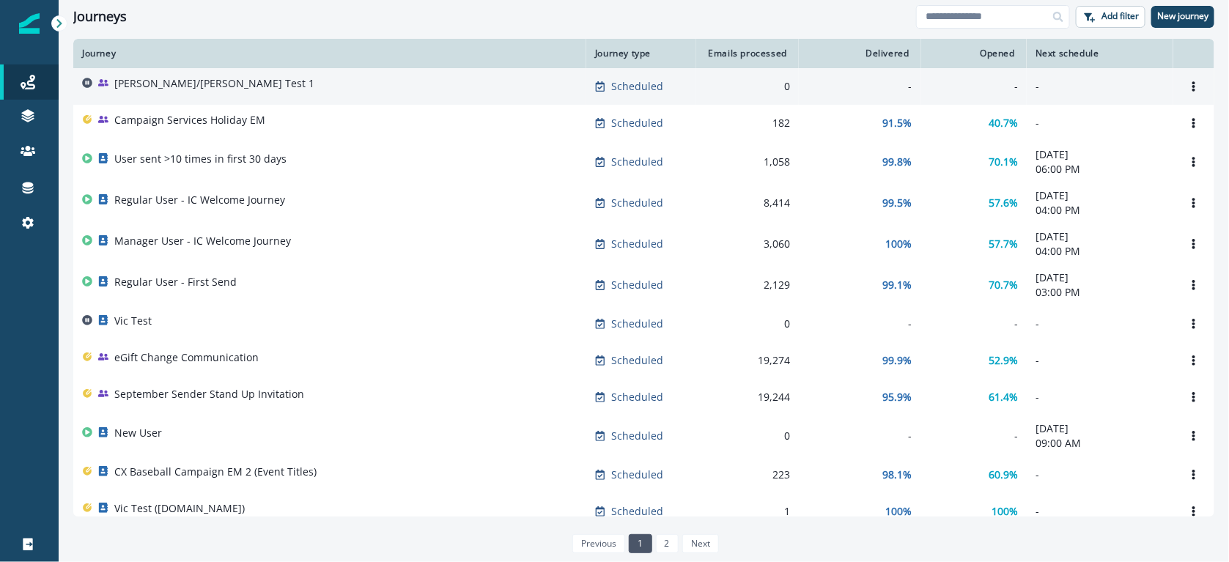
click at [424, 90] on div "[PERSON_NAME]/[PERSON_NAME] Test 1" at bounding box center [330, 86] width 496 height 21
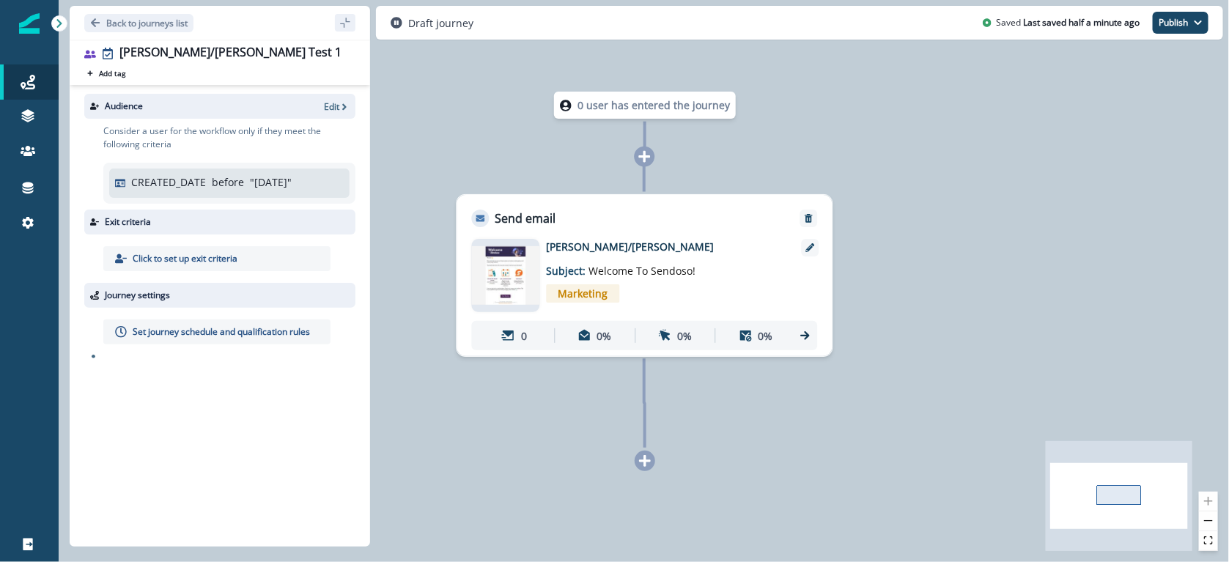
click at [277, 331] on p "Set journey schedule and qualification rules" at bounding box center [221, 331] width 177 height 13
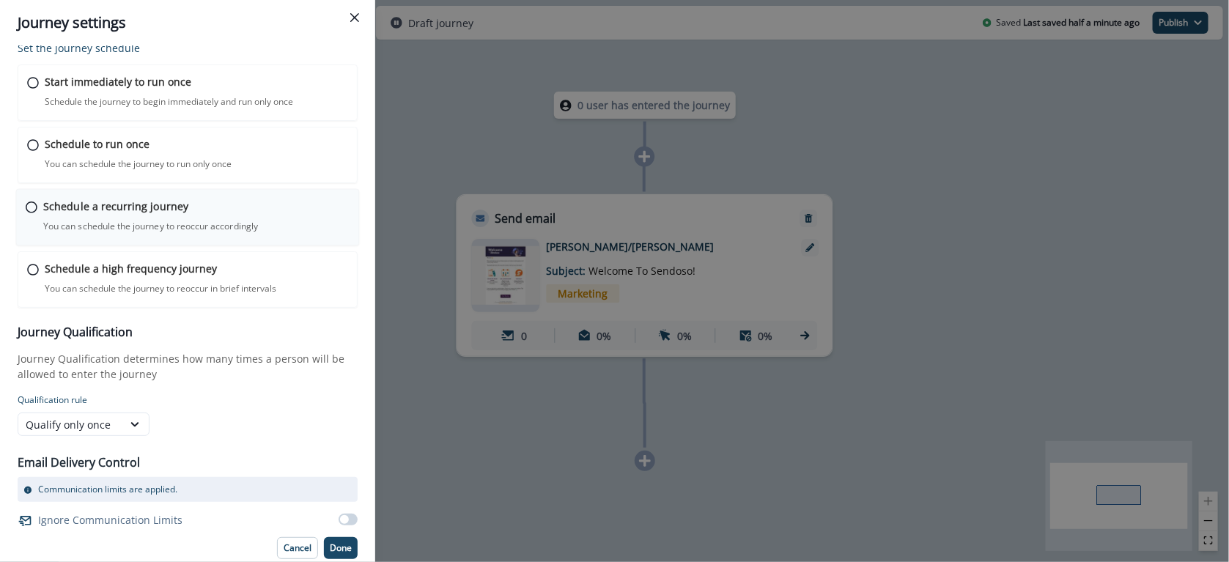
scroll to position [7, 0]
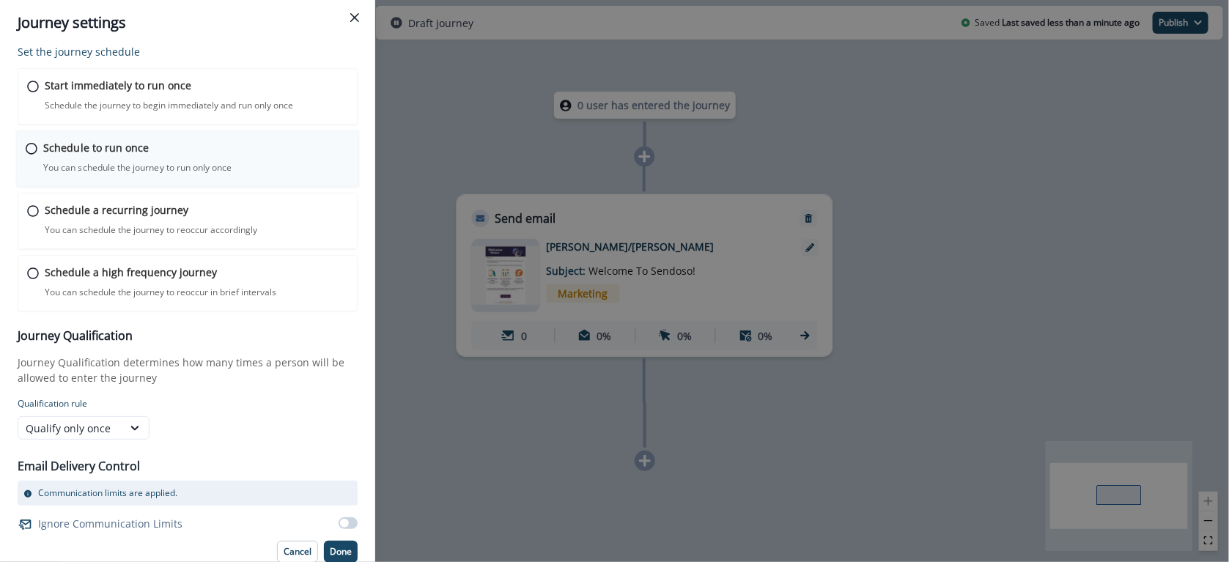
click at [151, 161] on p "You can schedule the journey to run only once" at bounding box center [137, 167] width 189 height 13
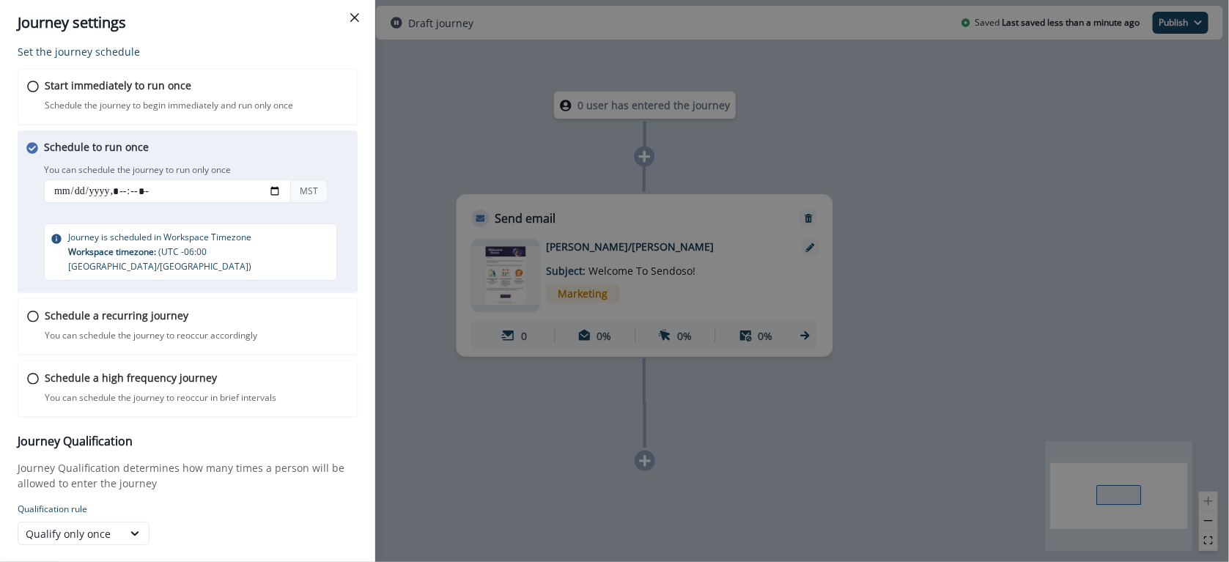
scroll to position [102, 0]
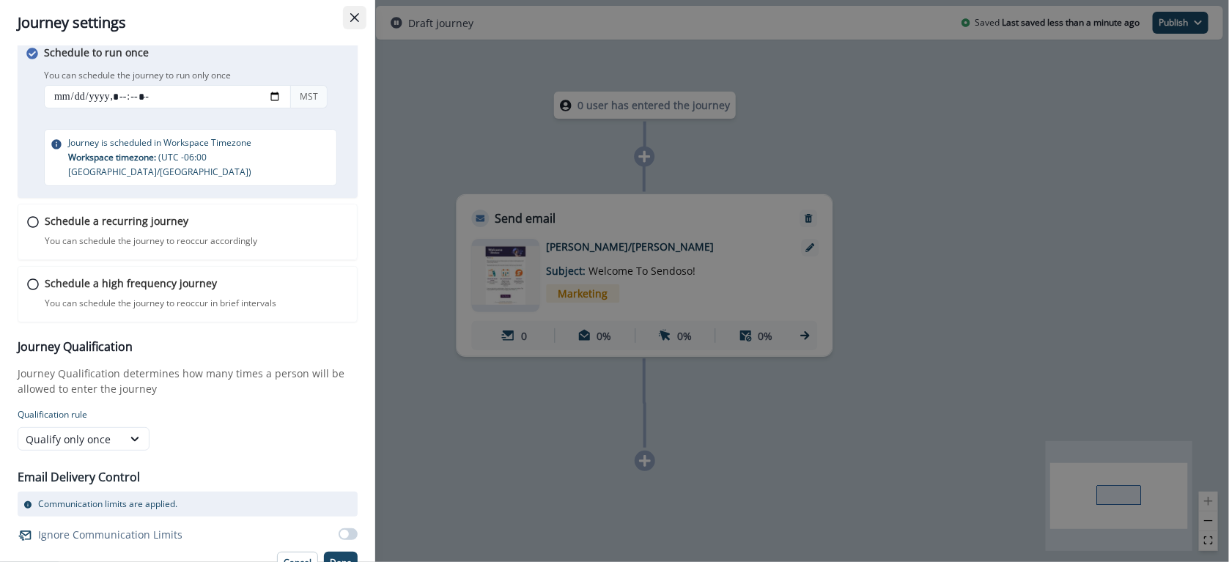
click at [353, 12] on button "Close" at bounding box center [354, 17] width 23 height 23
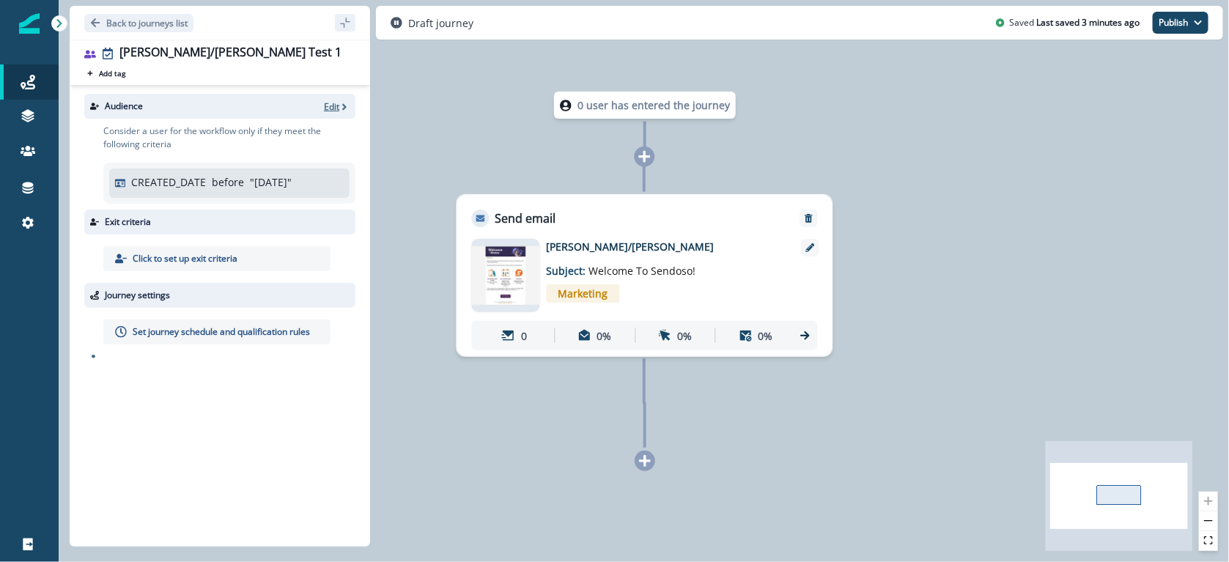
click at [331, 100] on p "Edit" at bounding box center [331, 106] width 15 height 12
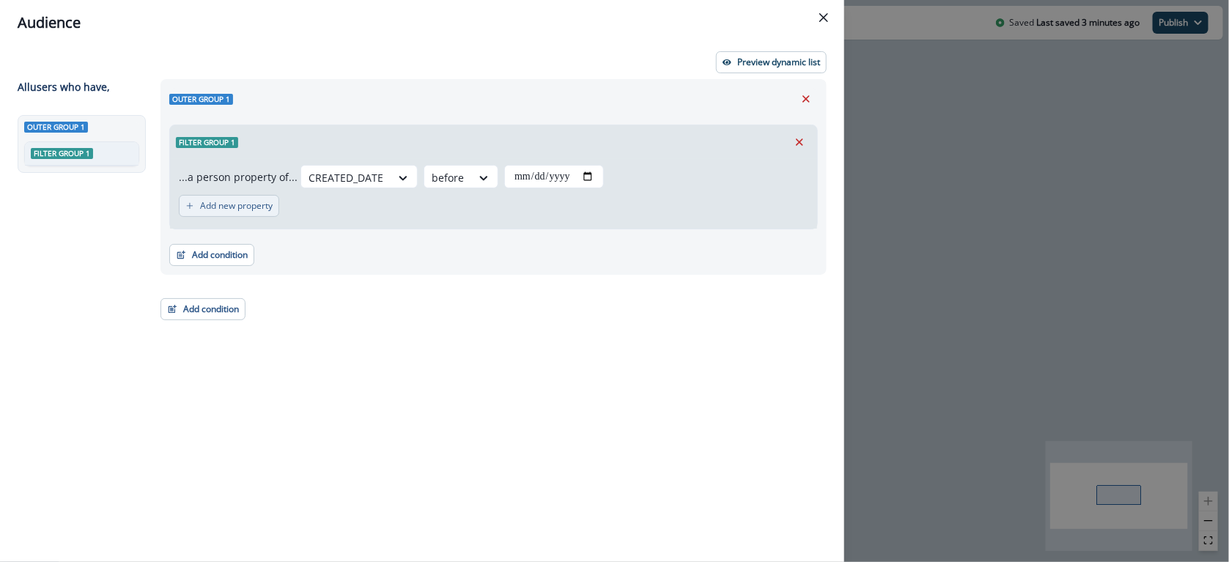
click at [239, 205] on p "Add new property" at bounding box center [236, 206] width 73 height 10
click at [284, 213] on div at bounding box center [293, 214] width 25 height 15
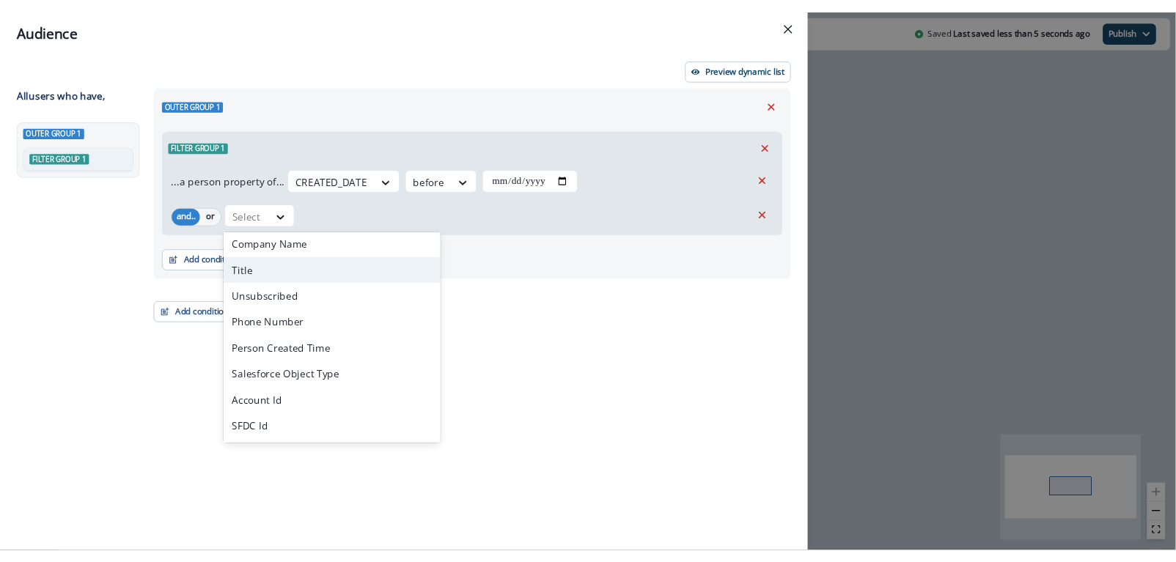
scroll to position [173, 0]
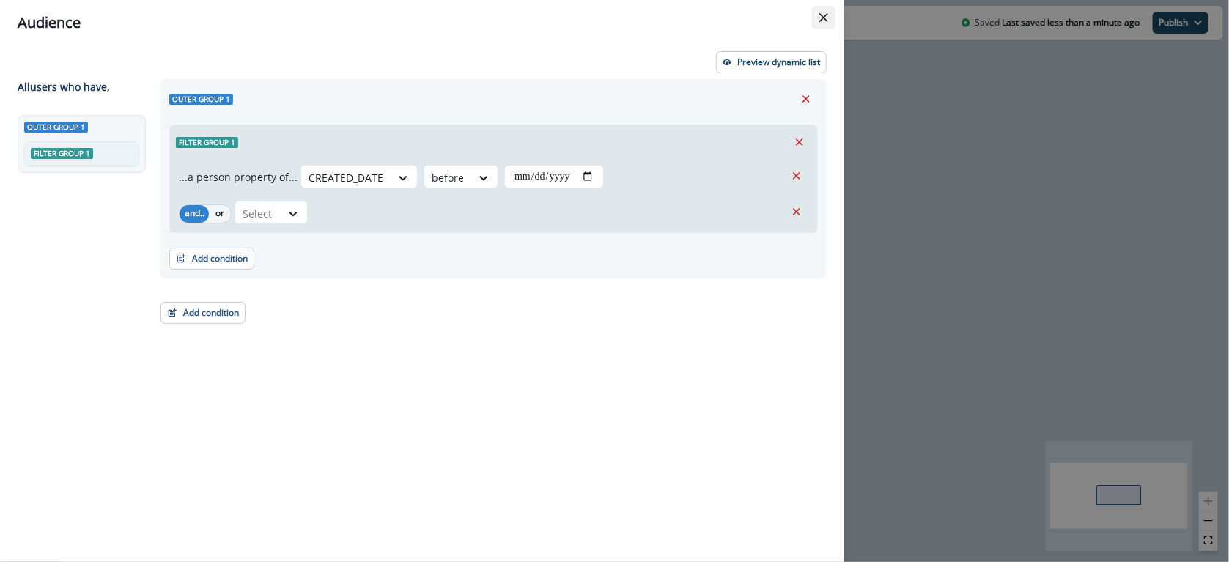
click at [821, 23] on button "Close" at bounding box center [823, 17] width 23 height 23
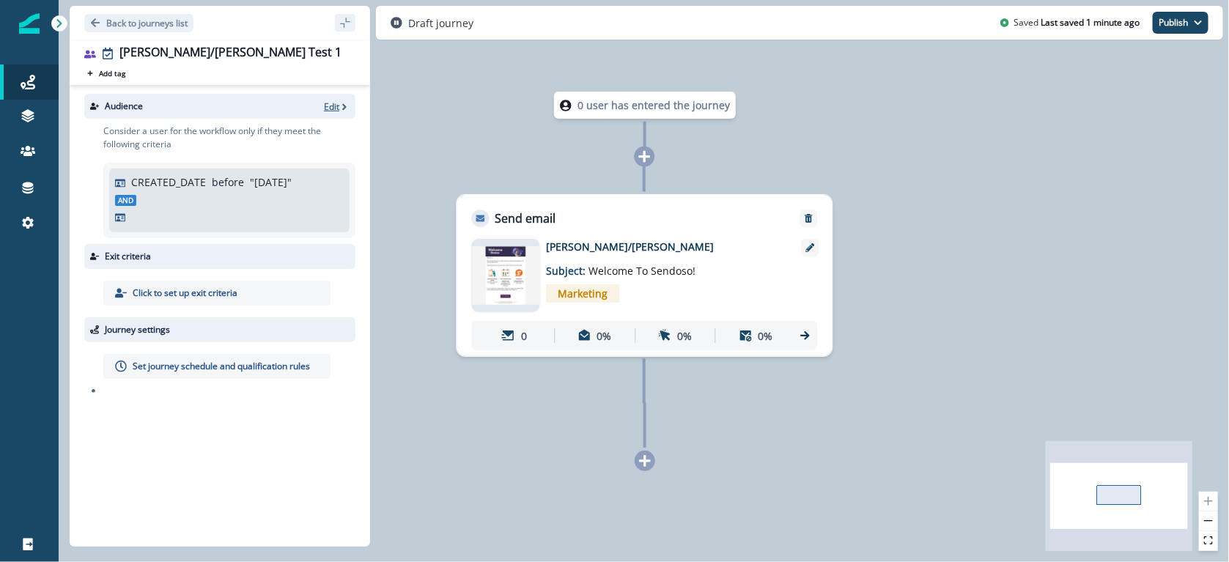
click at [344, 103] on icon "button" at bounding box center [344, 107] width 10 height 10
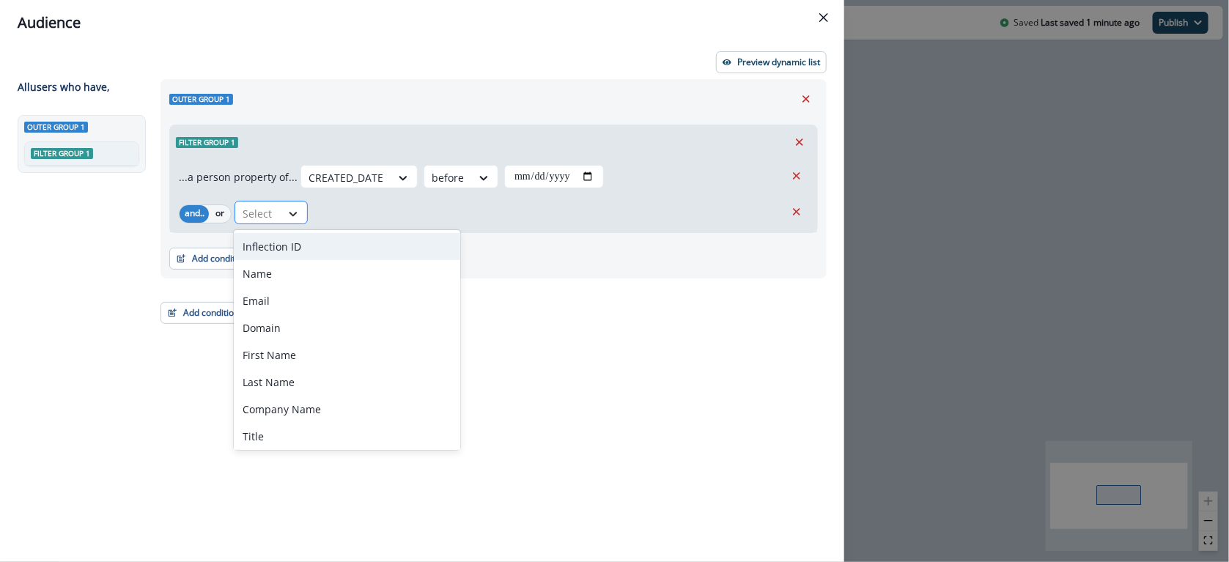
click at [292, 212] on icon at bounding box center [293, 214] width 13 height 15
click at [1190, 25] on div "**********" at bounding box center [614, 281] width 1229 height 562
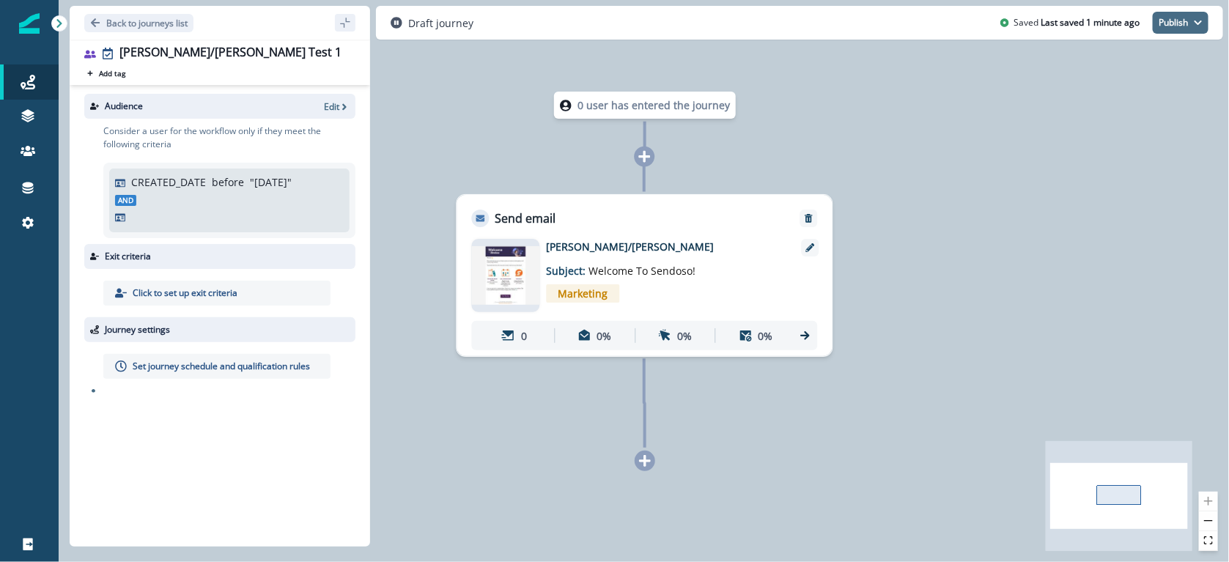
click at [1194, 18] on icon "button" at bounding box center [1198, 22] width 9 height 9
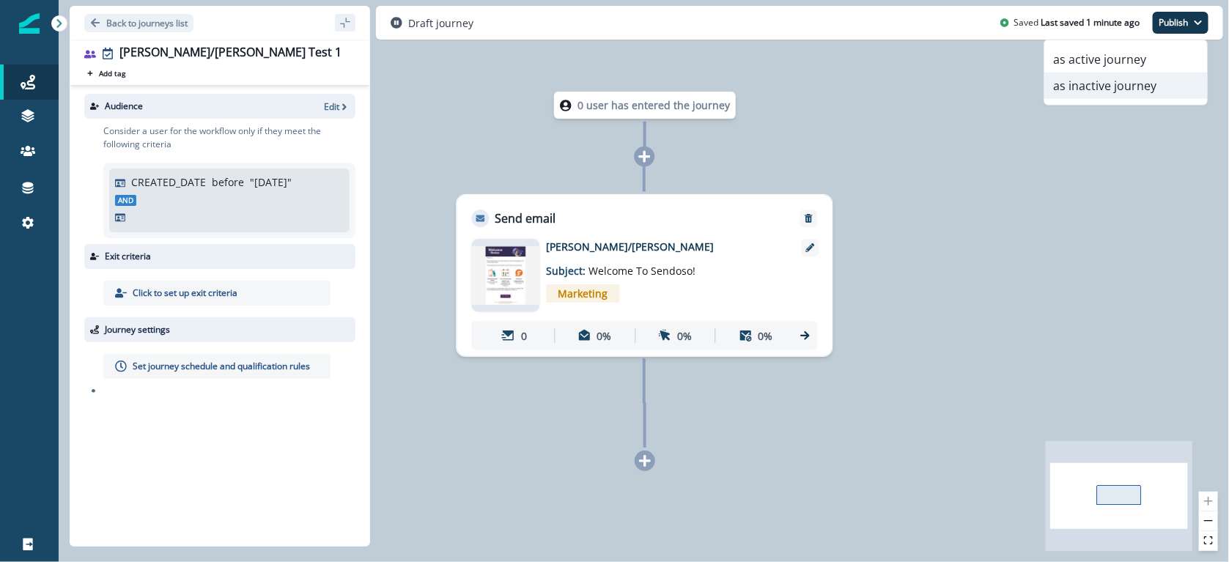
click at [1147, 84] on button "as inactive journey" at bounding box center [1126, 86] width 163 height 26
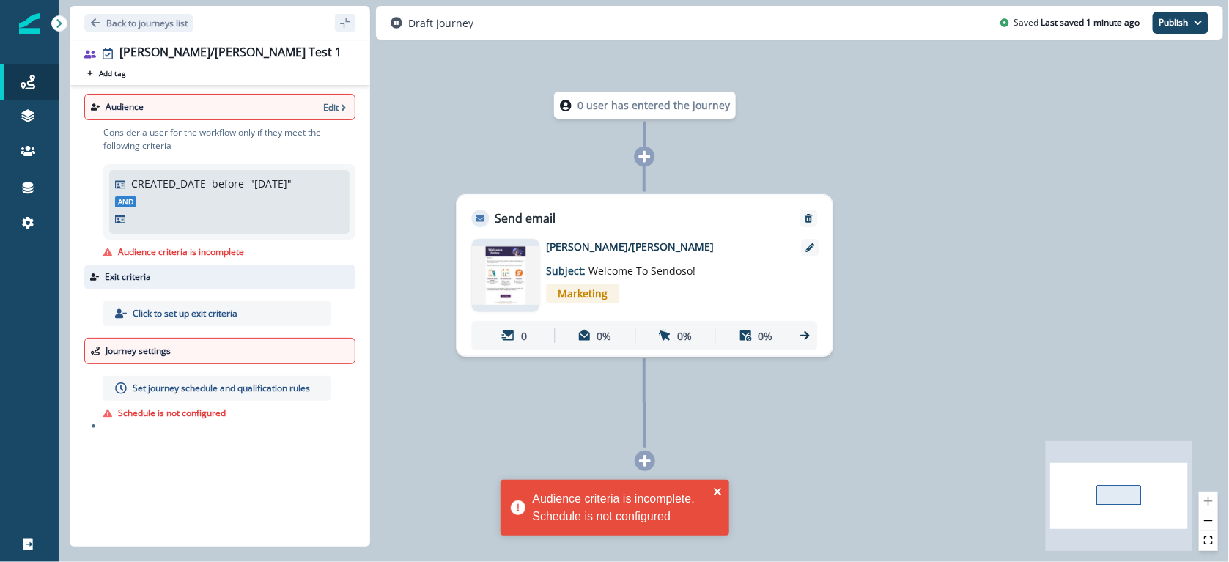
click at [718, 489] on icon "close" at bounding box center [718, 492] width 10 height 12
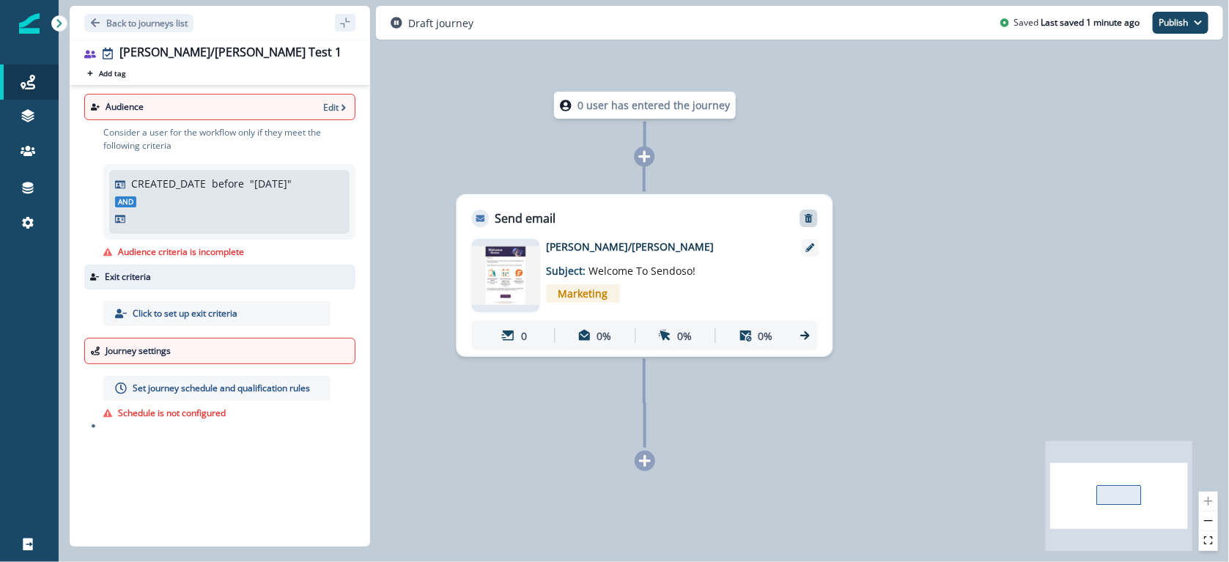
click at [801, 214] on button "Remove" at bounding box center [809, 218] width 23 height 10
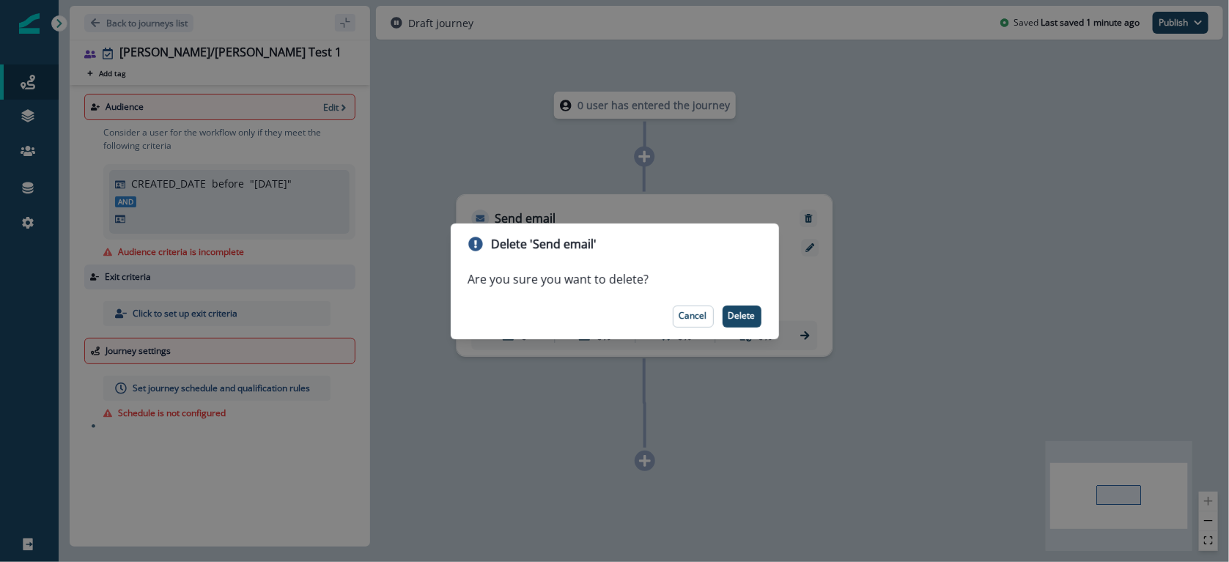
drag, startPoint x: 732, startPoint y: 315, endPoint x: 556, endPoint y: 263, distance: 182.8
click at [731, 315] on p "Delete" at bounding box center [742, 316] width 27 height 10
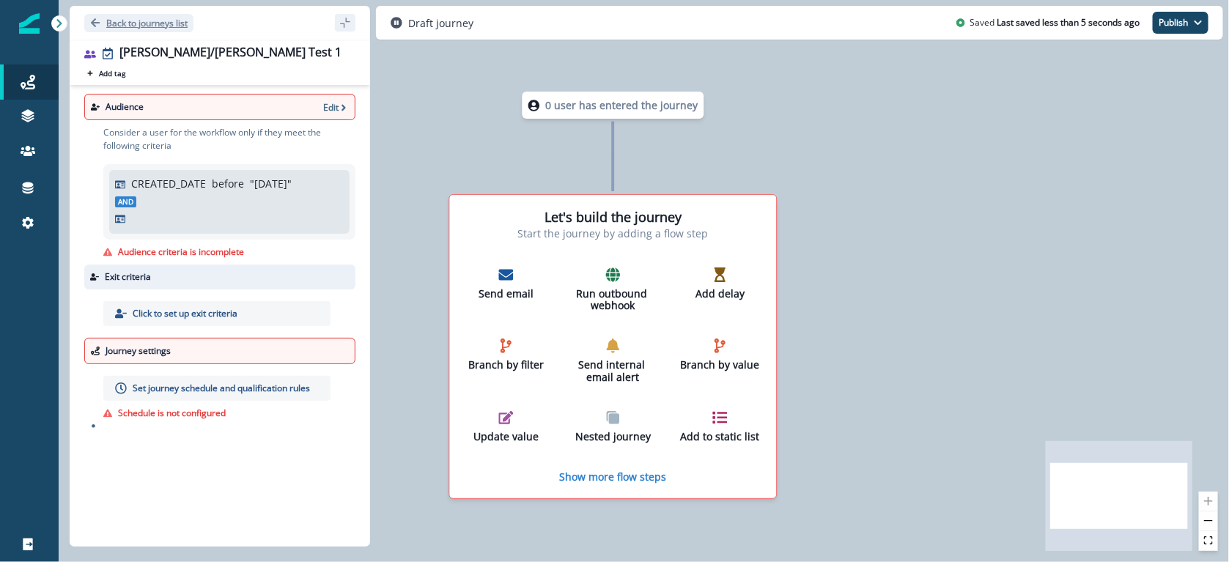
click at [123, 19] on p "Back to journeys list" at bounding box center [146, 23] width 81 height 12
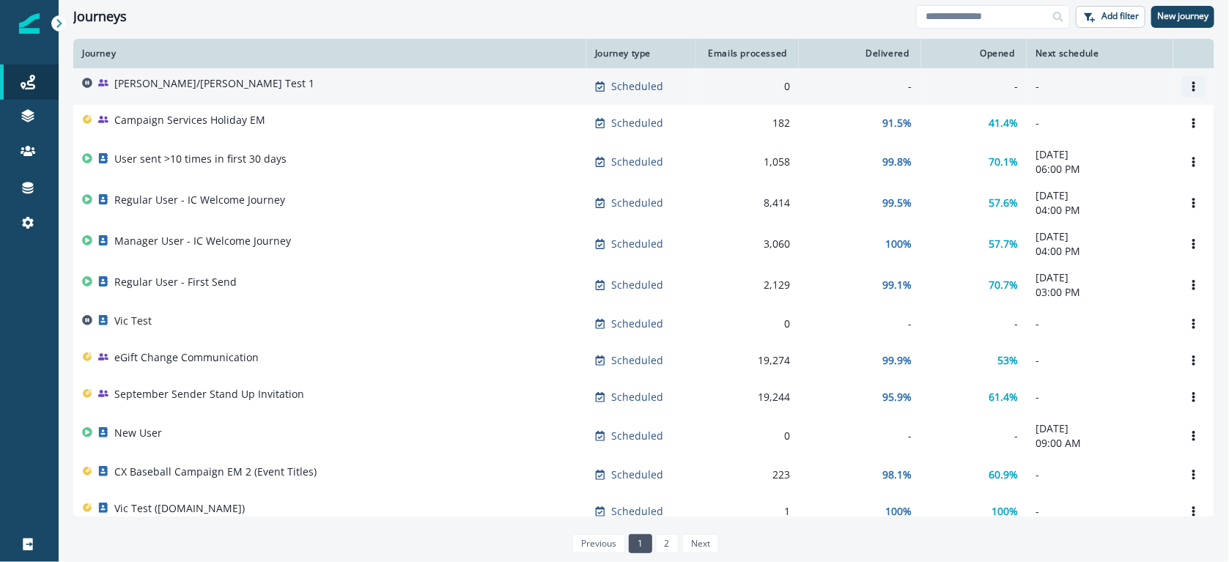
click at [1189, 83] on icon "Options" at bounding box center [1194, 86] width 10 height 10
click at [1061, 168] on button "Remove" at bounding box center [1109, 168] width 163 height 23
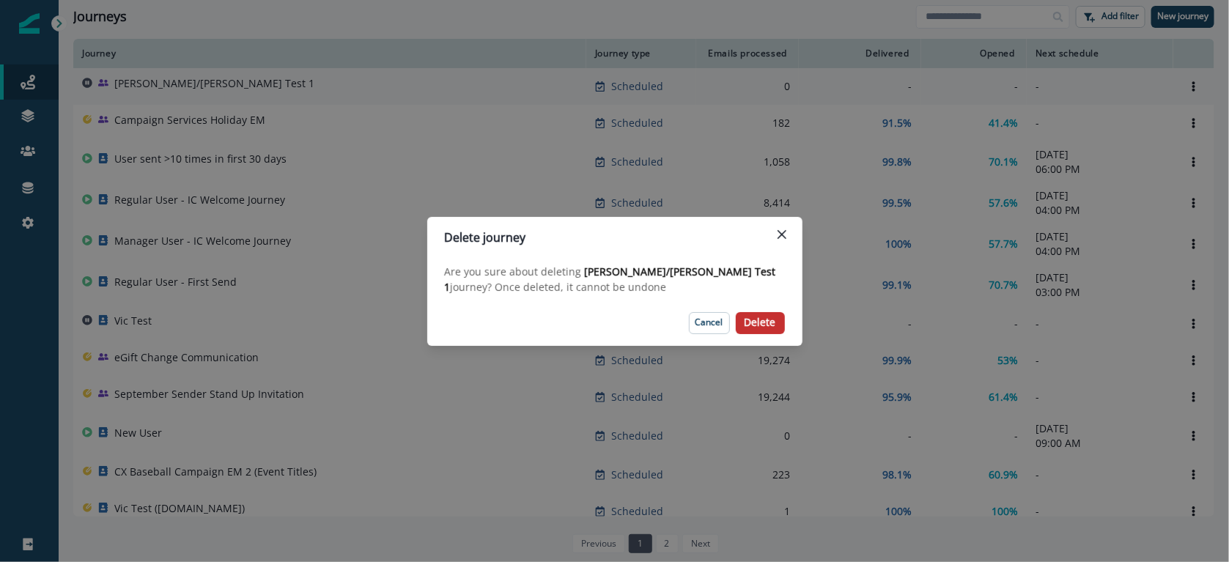
click at [766, 317] on p "Delete" at bounding box center [761, 323] width 32 height 12
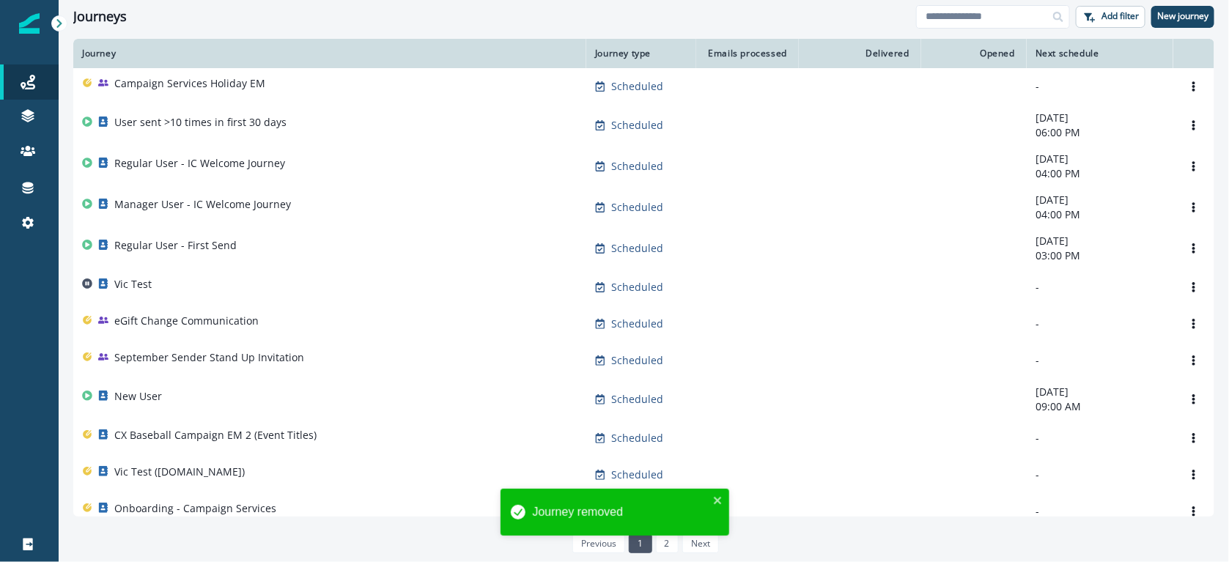
click at [317, 12] on div "Journeys" at bounding box center [494, 17] width 843 height 16
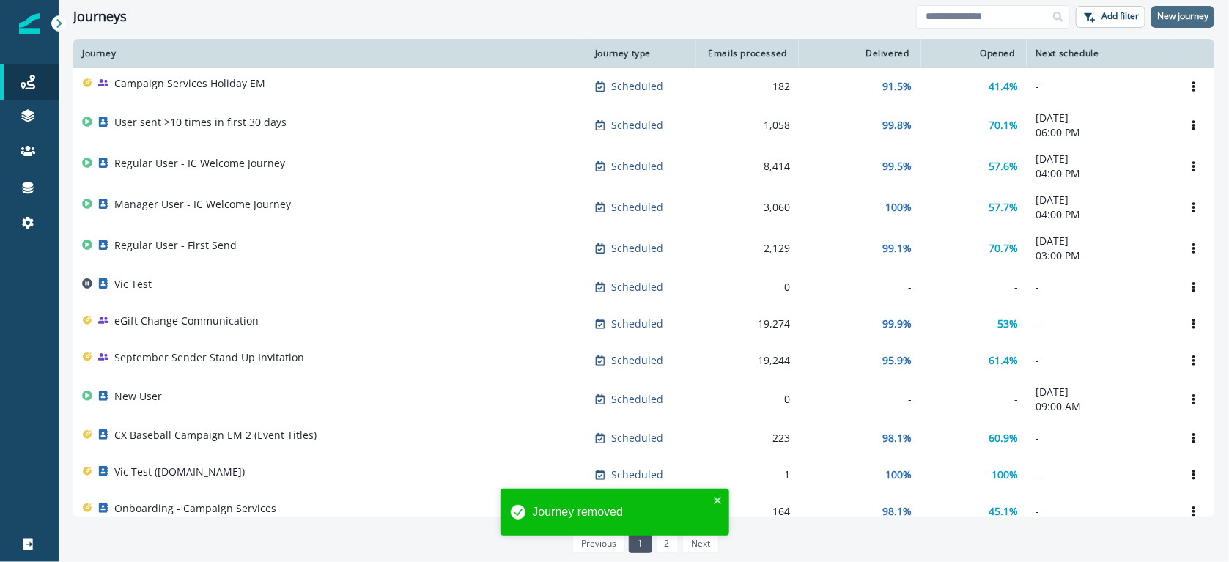
click at [1168, 11] on p "New journey" at bounding box center [1183, 16] width 51 height 10
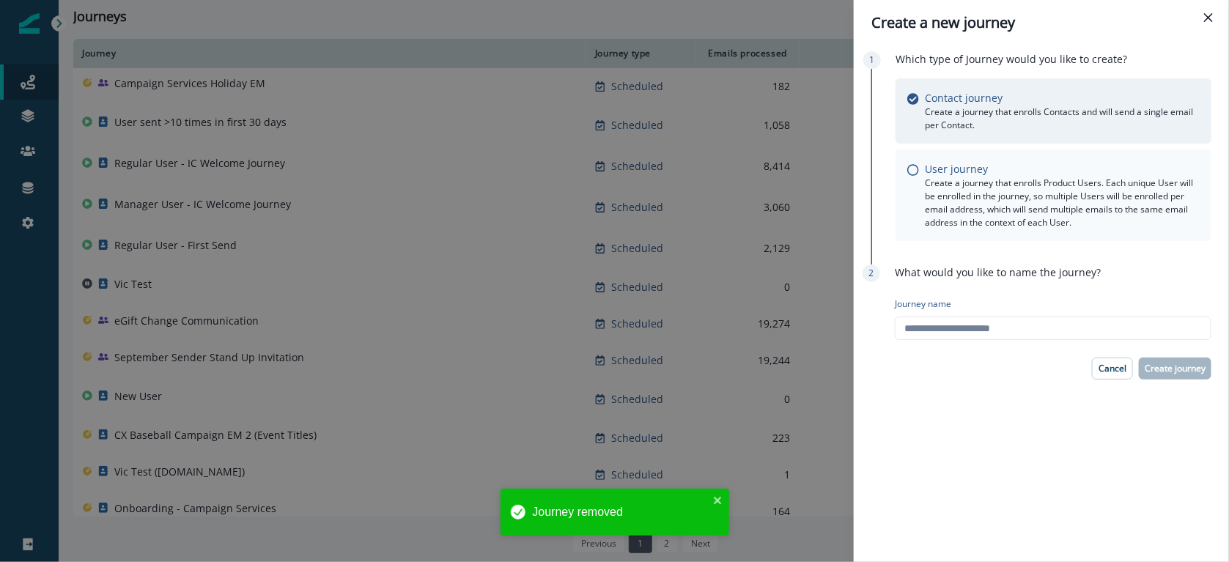
click at [1015, 205] on p "Create a journey that enrolls Product Users. Each unique User will be enrolled …" at bounding box center [1062, 203] width 275 height 53
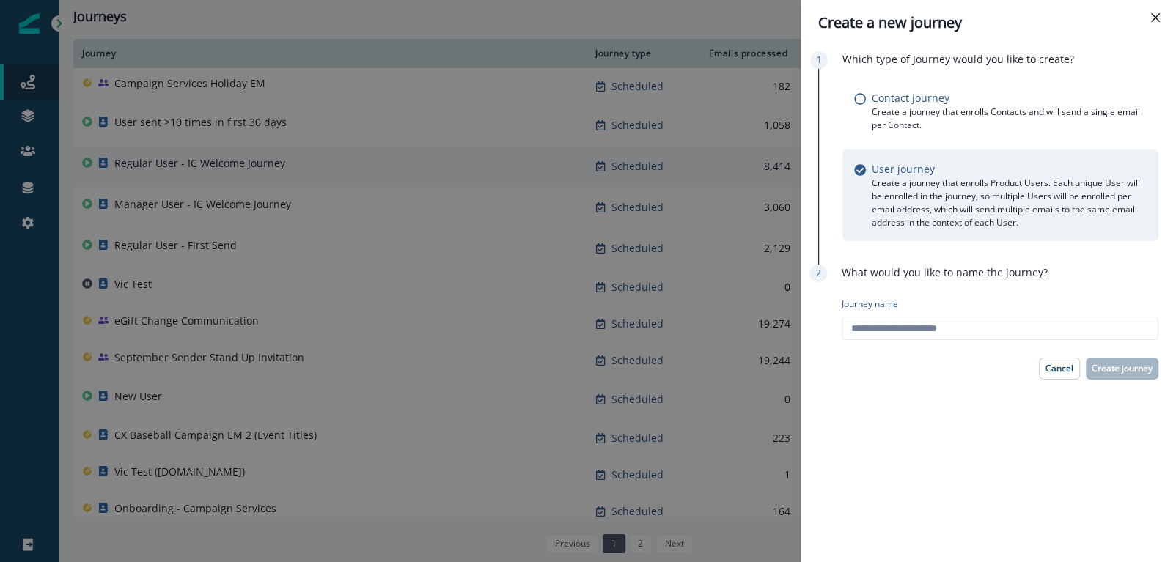
click at [1151, 20] on icon "Close" at bounding box center [1155, 17] width 9 height 9
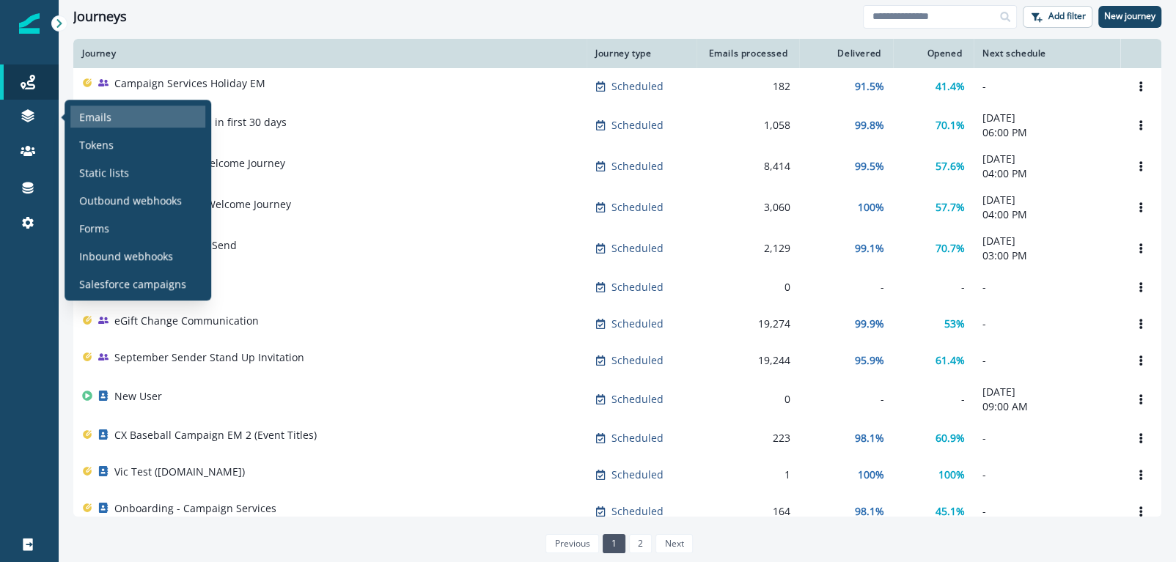
click at [93, 122] on p "Emails" at bounding box center [95, 116] width 32 height 15
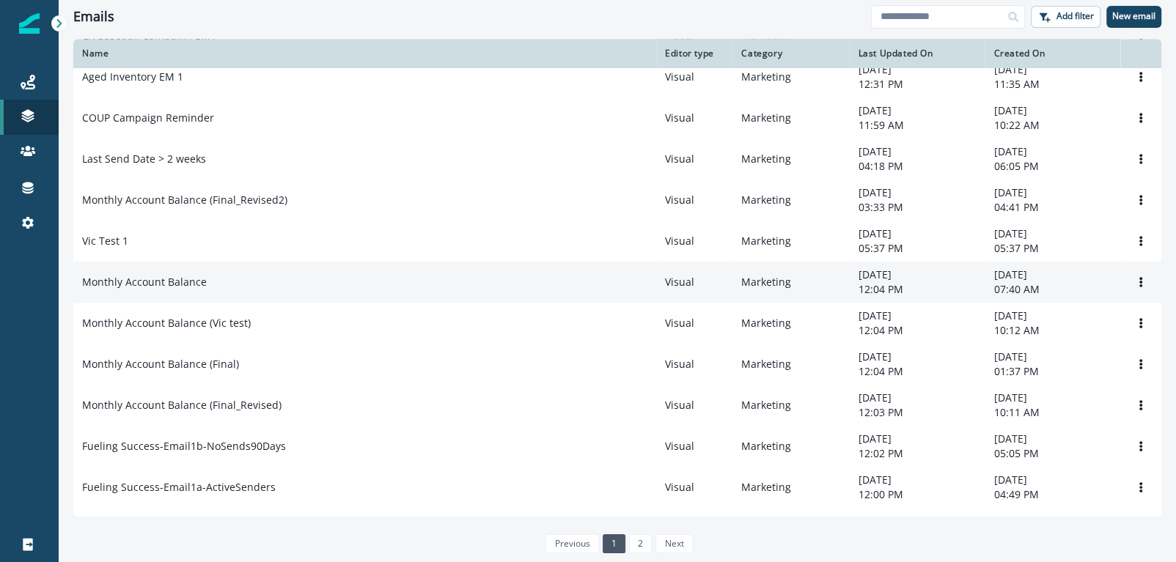
scroll to position [796, 0]
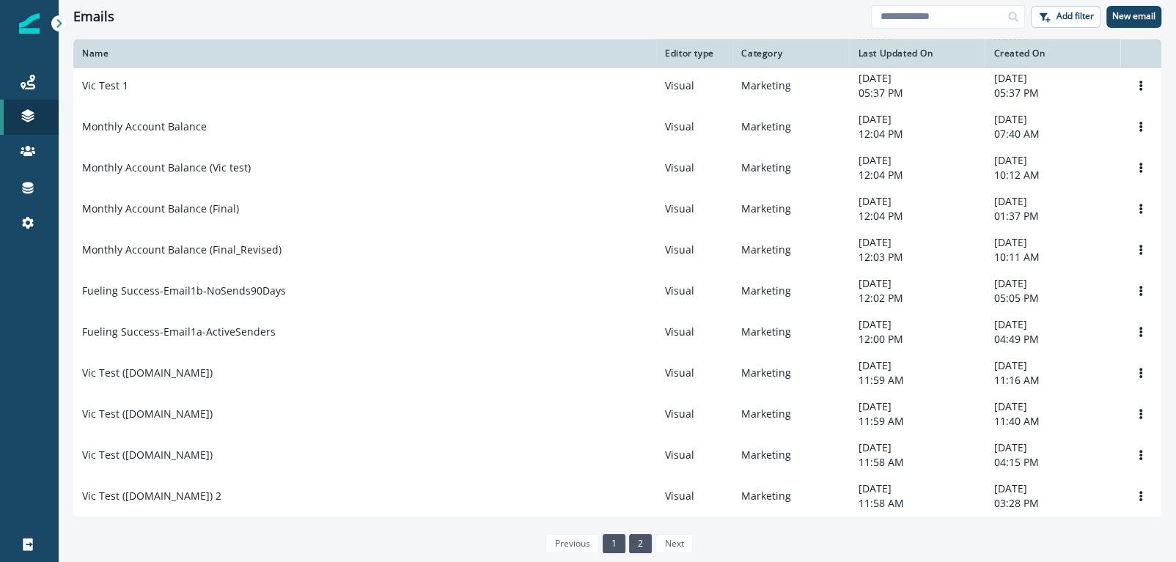
click at [641, 547] on link "2" at bounding box center [640, 543] width 23 height 19
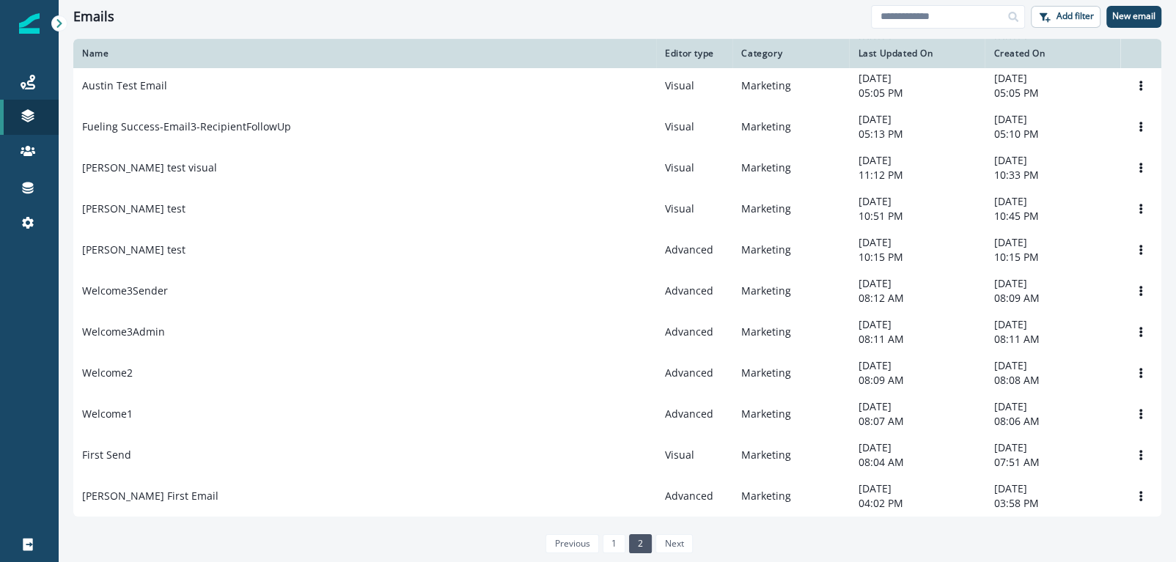
scroll to position [381, 0]
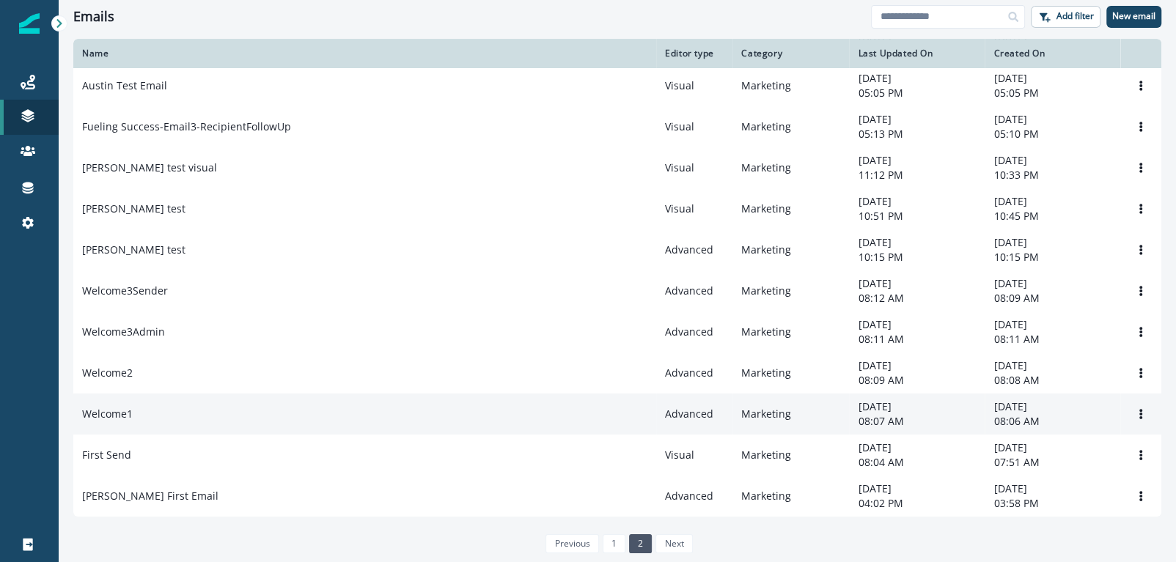
click at [158, 419] on div "Welcome1" at bounding box center [364, 414] width 565 height 15
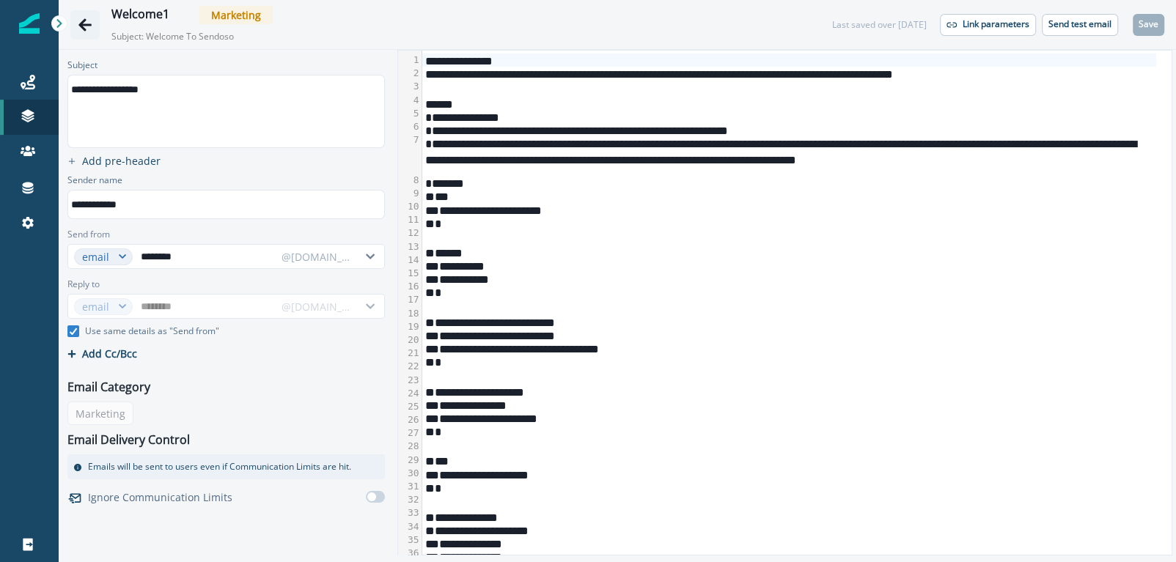
click at [84, 18] on icon "Go back" at bounding box center [84, 24] width 13 height 12
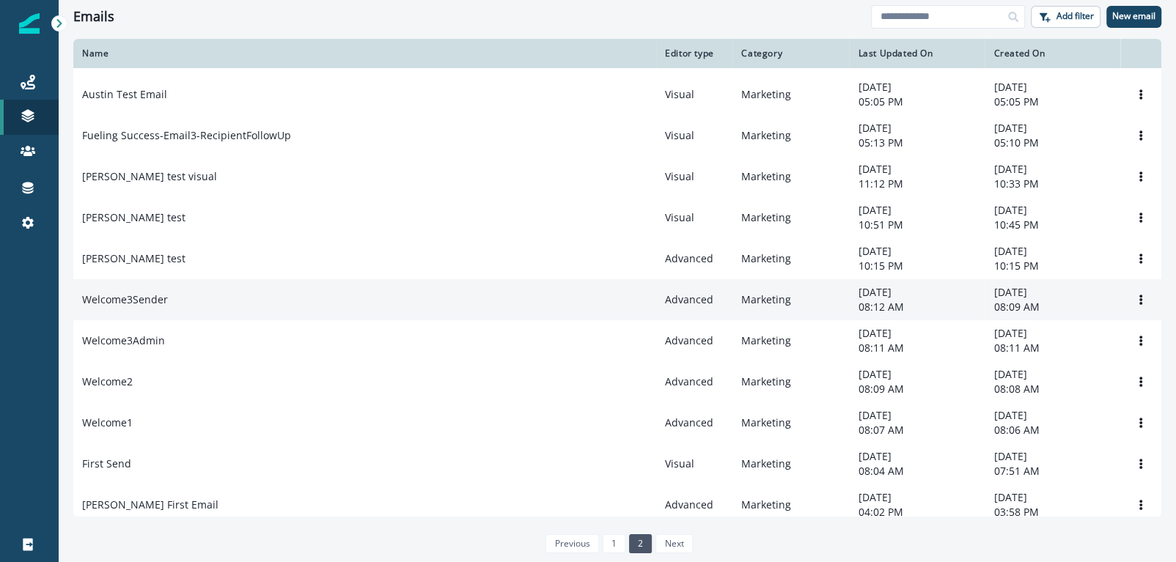
scroll to position [381, 0]
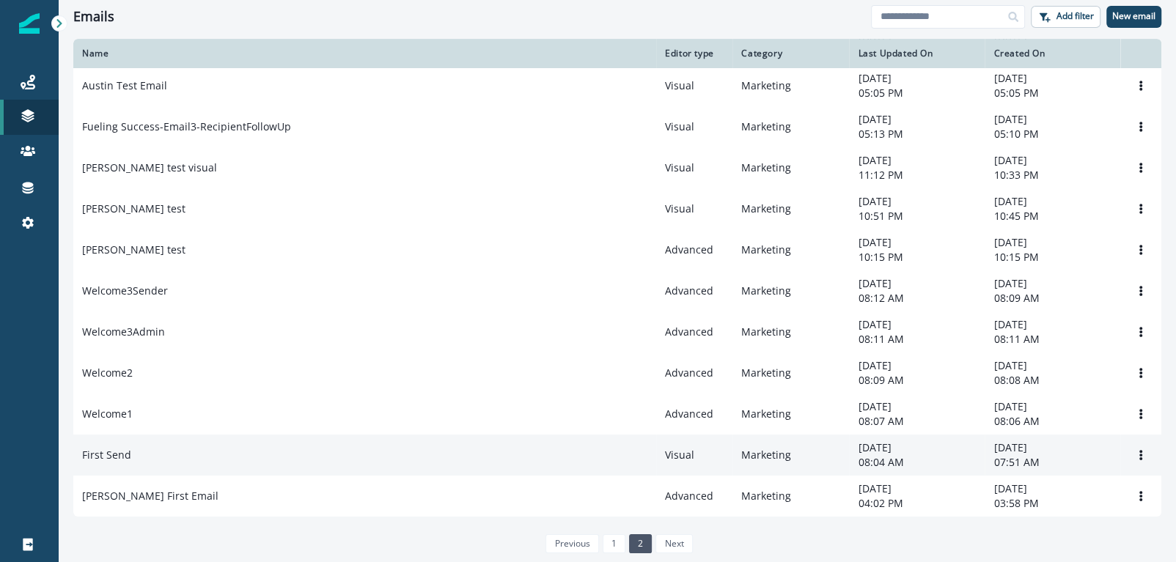
click at [226, 473] on td "First Send" at bounding box center [364, 455] width 583 height 41
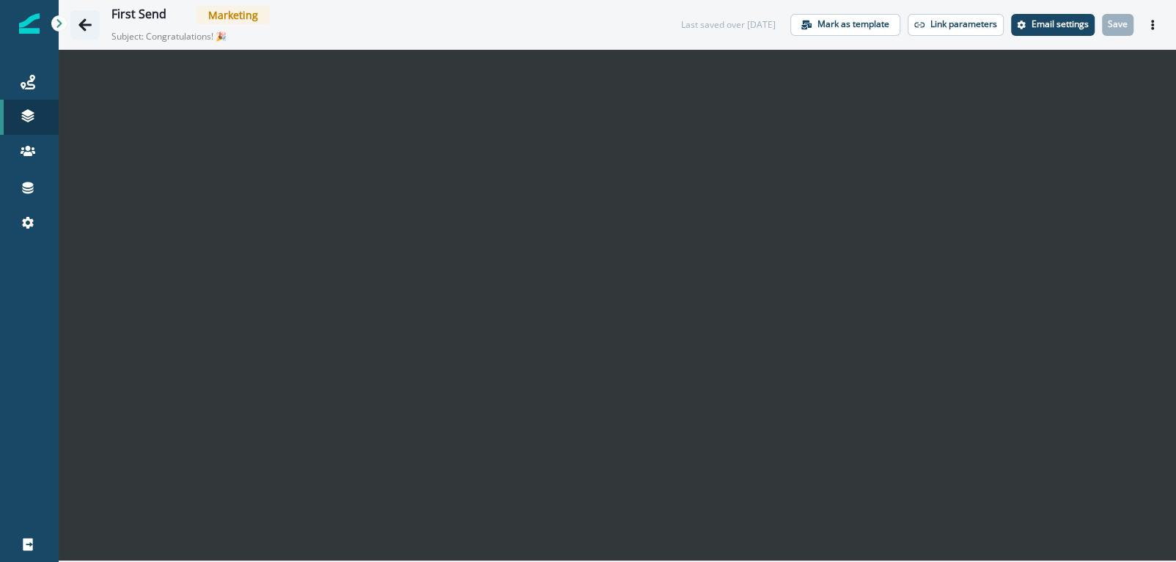
click at [87, 23] on icon "Go back" at bounding box center [84, 24] width 13 height 12
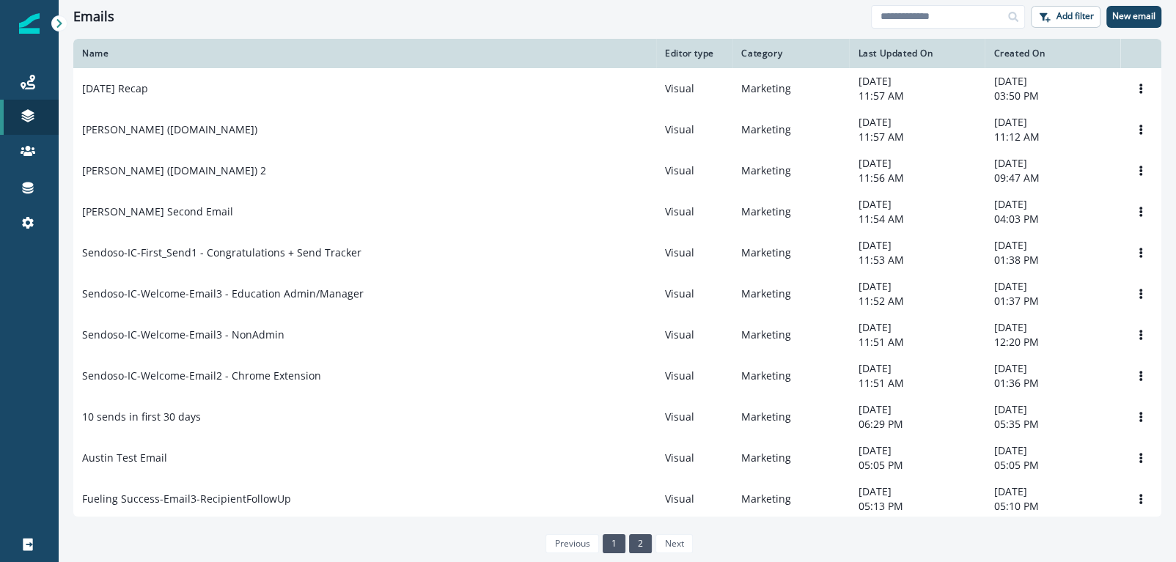
click at [614, 546] on link "1" at bounding box center [614, 543] width 23 height 19
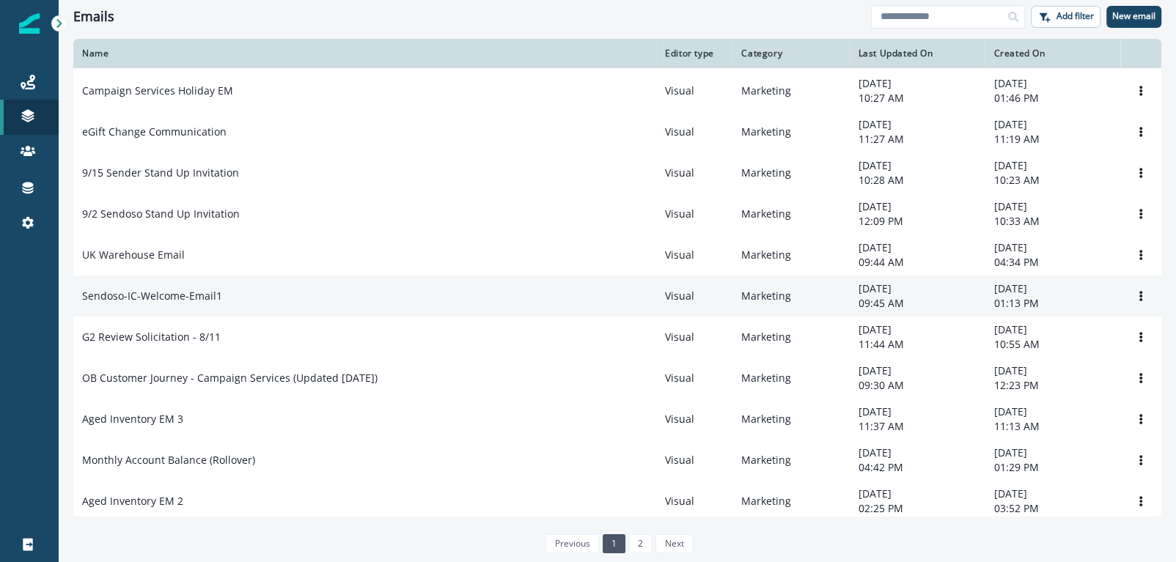
scroll to position [40, 0]
click at [262, 293] on div "Sendoso-IC-Welcome-Email1" at bounding box center [364, 294] width 565 height 15
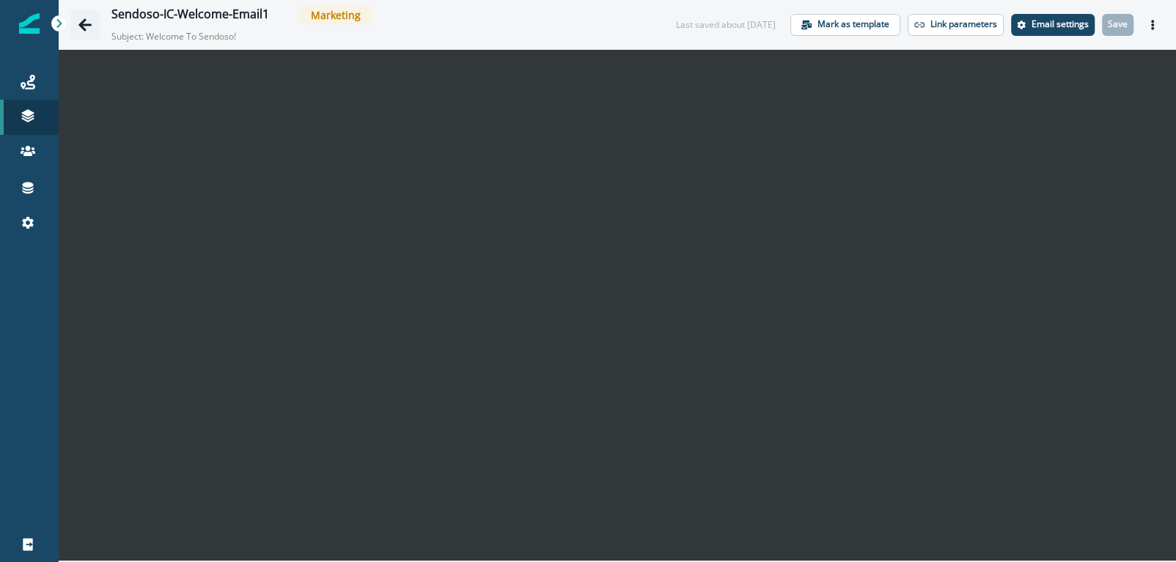
click at [83, 21] on icon "Go back" at bounding box center [84, 24] width 13 height 12
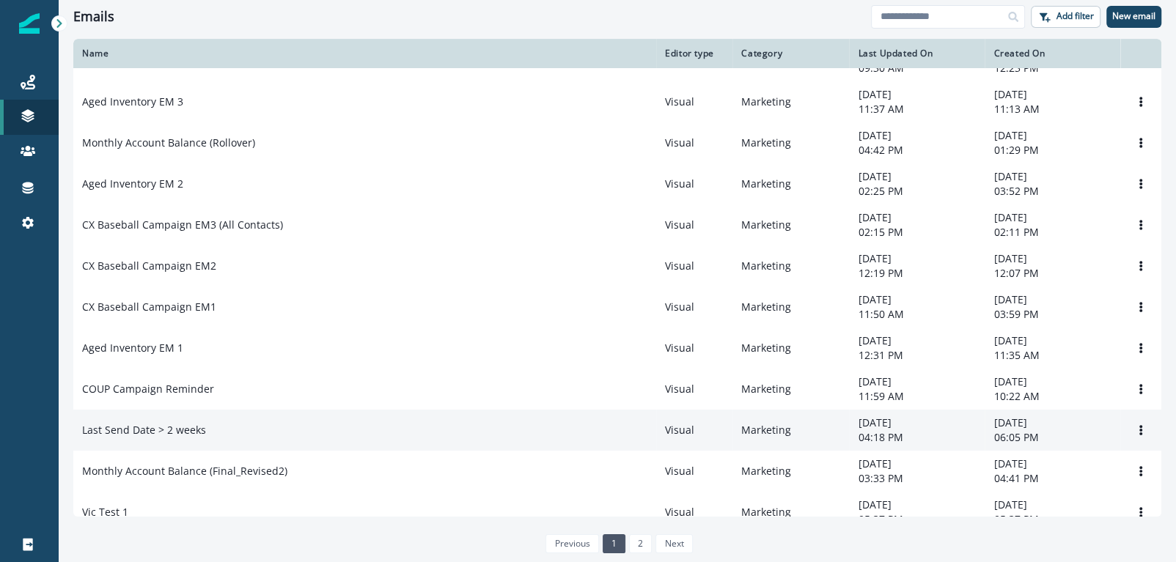
scroll to position [487, 0]
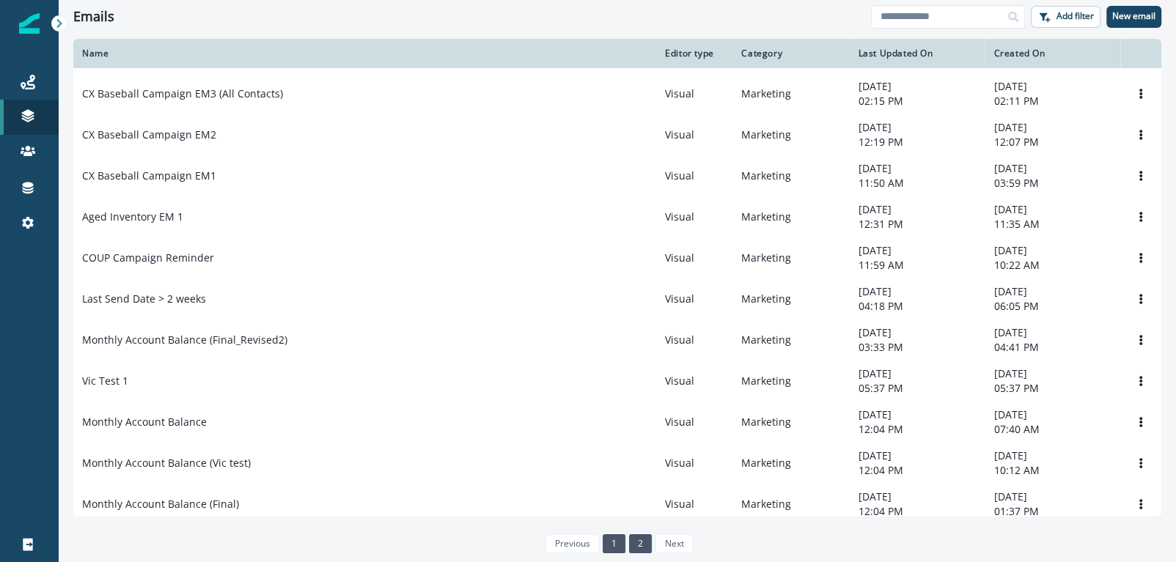
click at [633, 549] on link "2" at bounding box center [640, 543] width 23 height 19
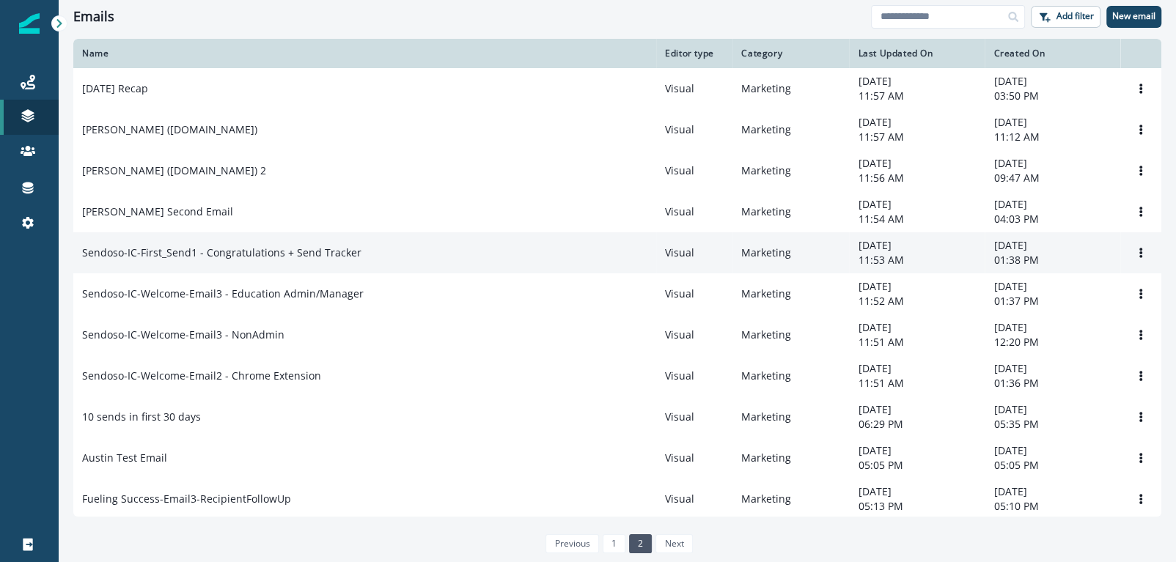
click at [391, 254] on div "Sendoso-IC-First_Send1 - Congratulations + Send Tracker" at bounding box center [364, 253] width 565 height 15
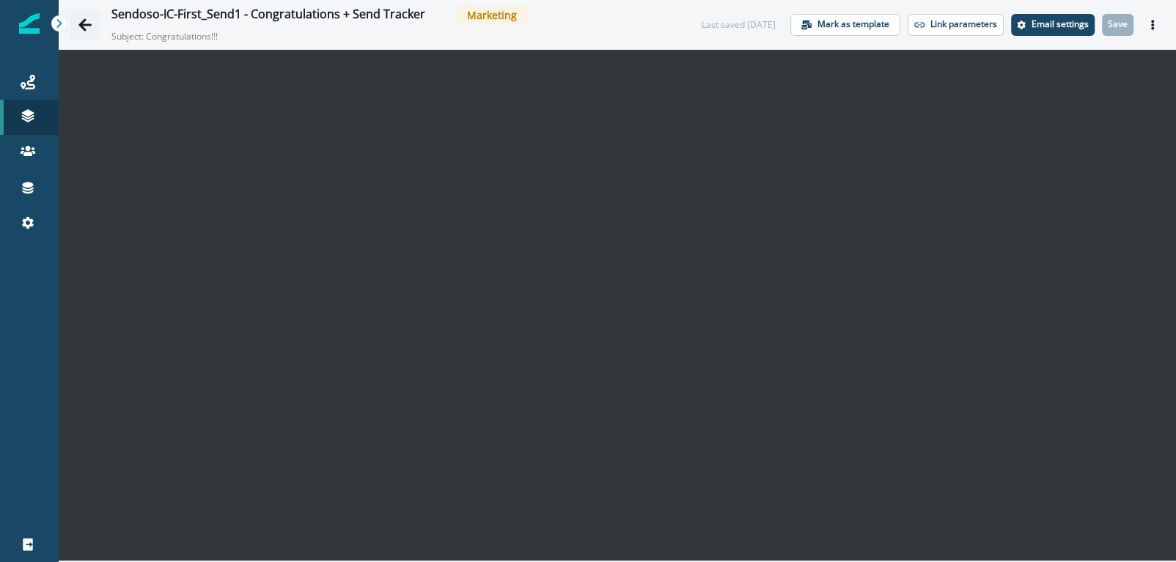
click at [89, 24] on icon "Go back" at bounding box center [84, 24] width 13 height 12
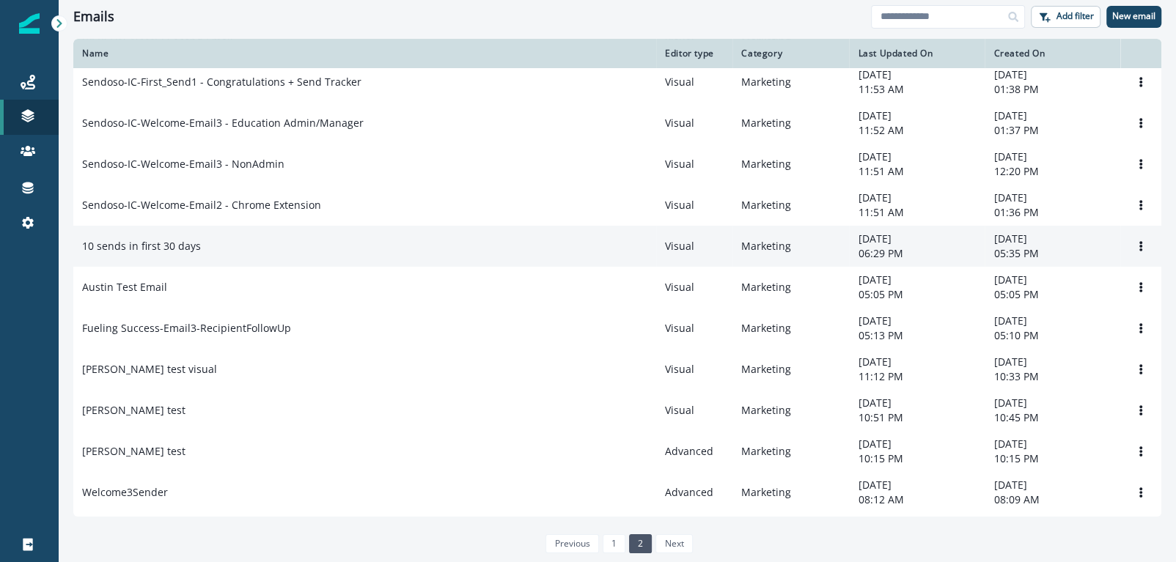
scroll to position [185, 0]
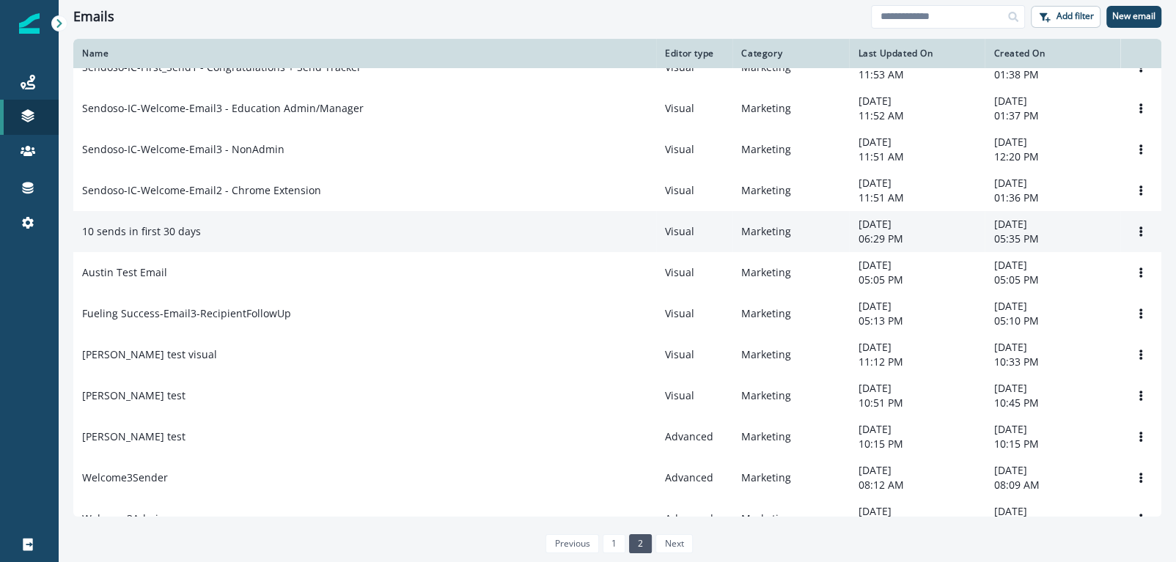
click at [298, 247] on td "10 sends in first 30 days" at bounding box center [364, 231] width 583 height 41
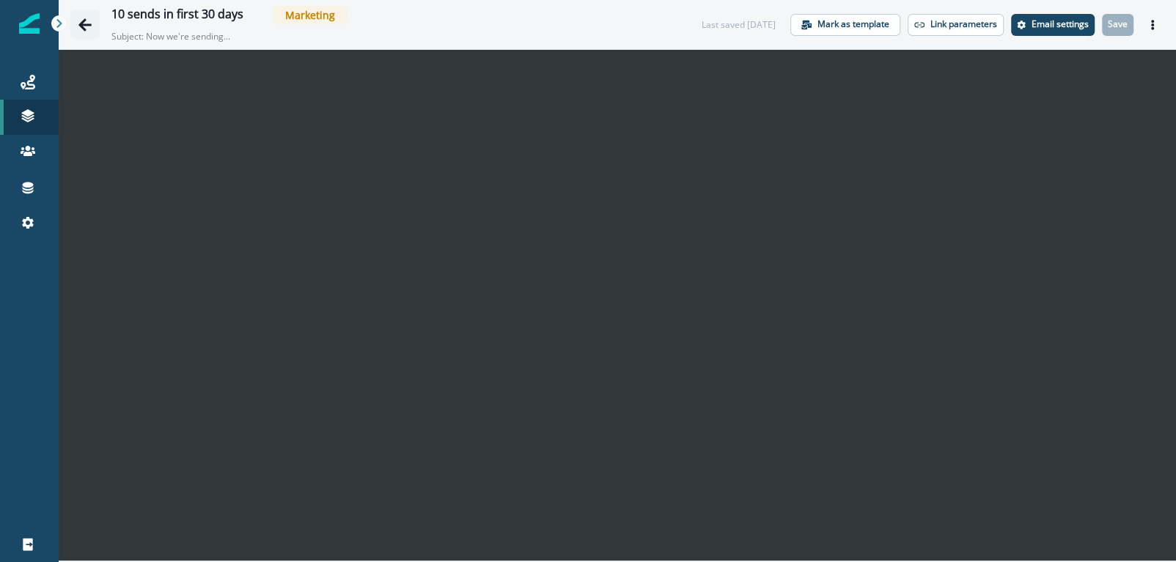
click at [84, 24] on icon "Go back" at bounding box center [84, 24] width 13 height 12
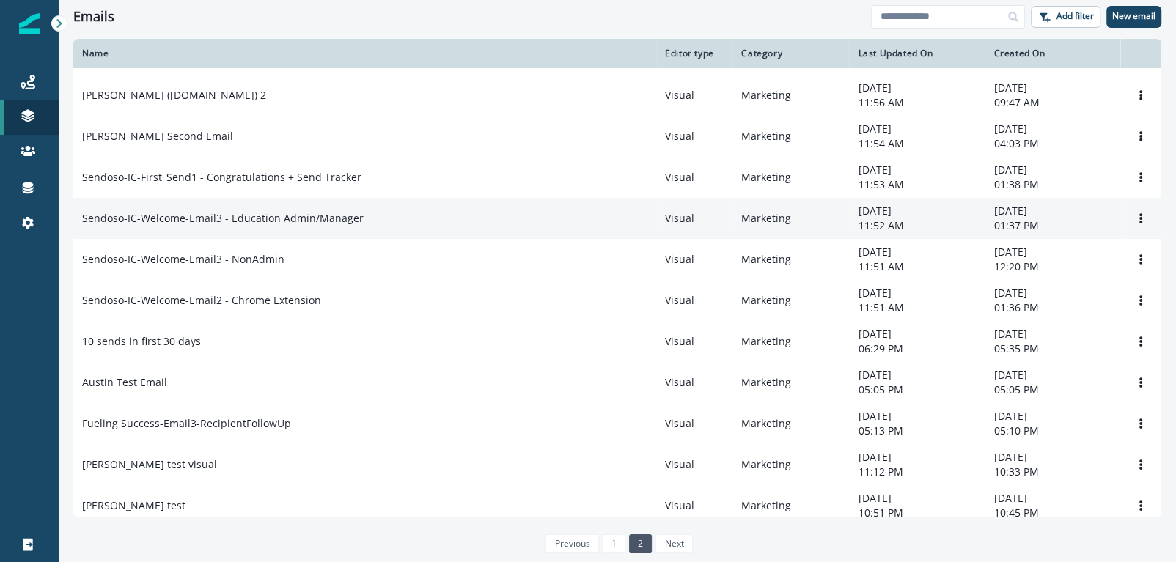
scroll to position [78, 0]
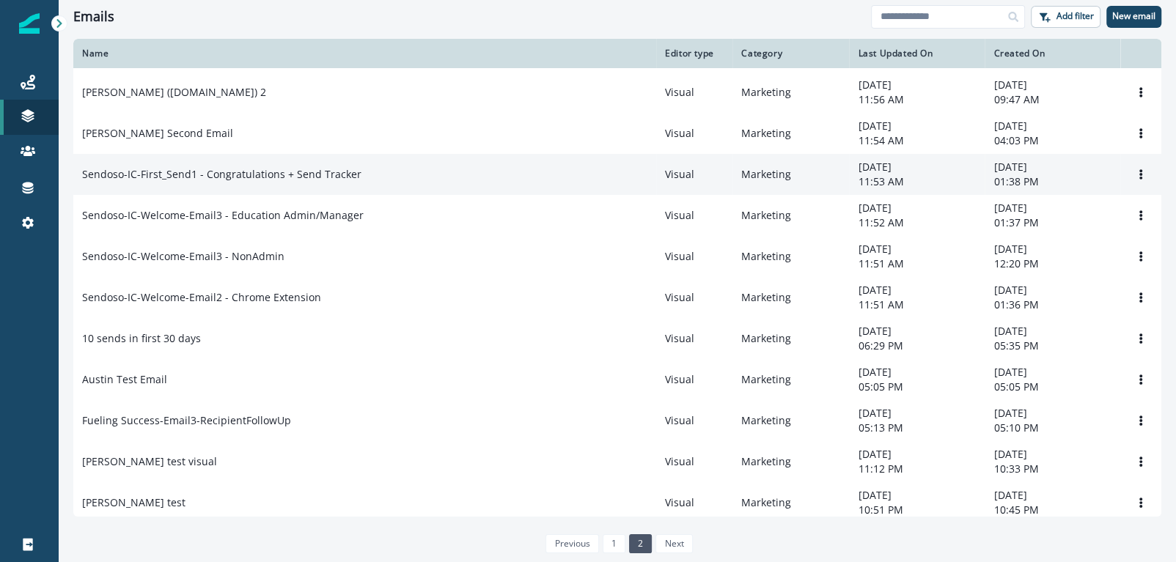
click at [334, 184] on td "Sendoso-IC-First_Send1 - Congratulations + Send Tracker" at bounding box center [364, 174] width 583 height 41
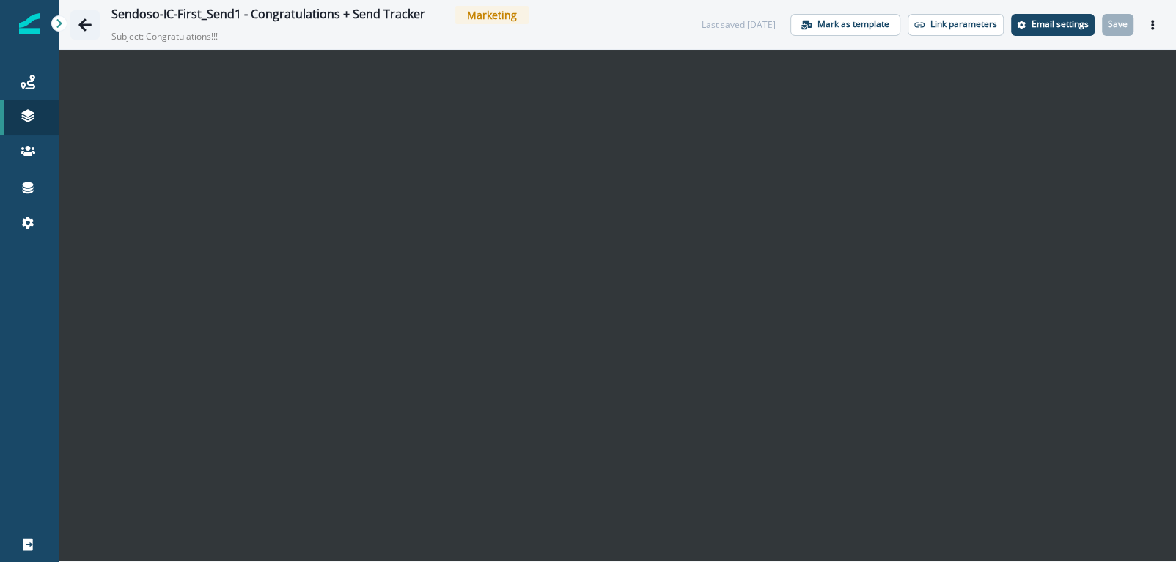
click at [82, 27] on icon "Go back" at bounding box center [84, 24] width 13 height 12
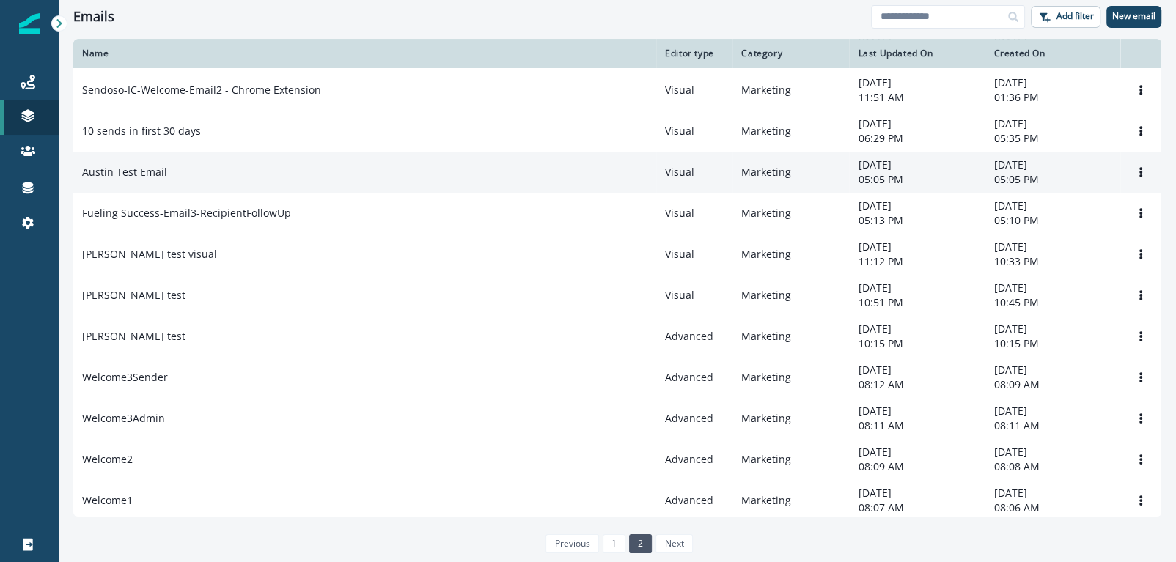
scroll to position [381, 0]
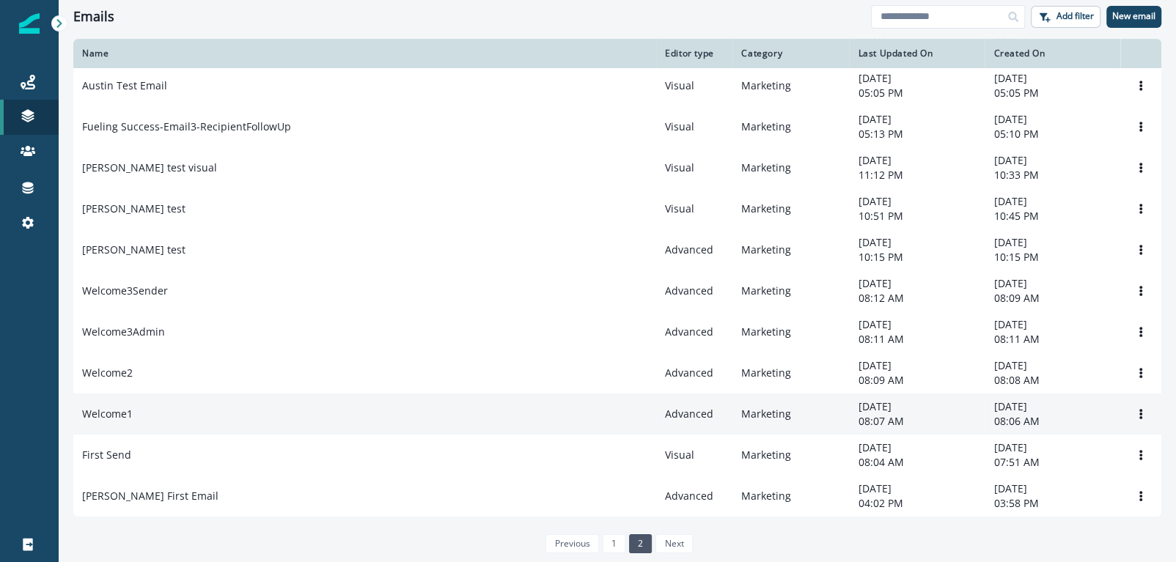
click at [158, 424] on td "Welcome1" at bounding box center [364, 414] width 583 height 41
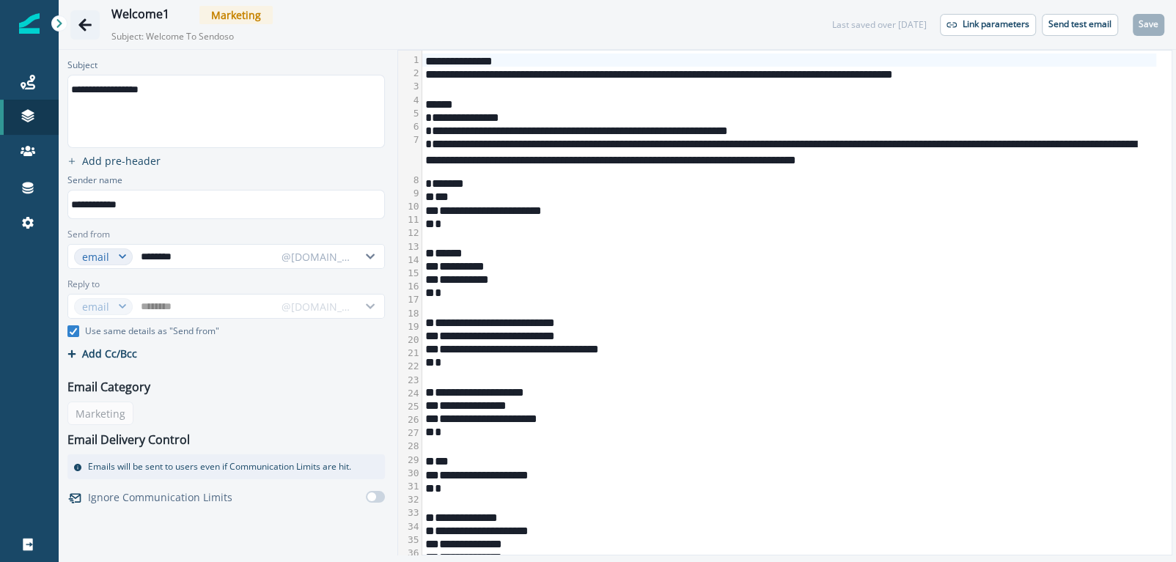
click at [82, 21] on icon "Go back" at bounding box center [84, 24] width 13 height 12
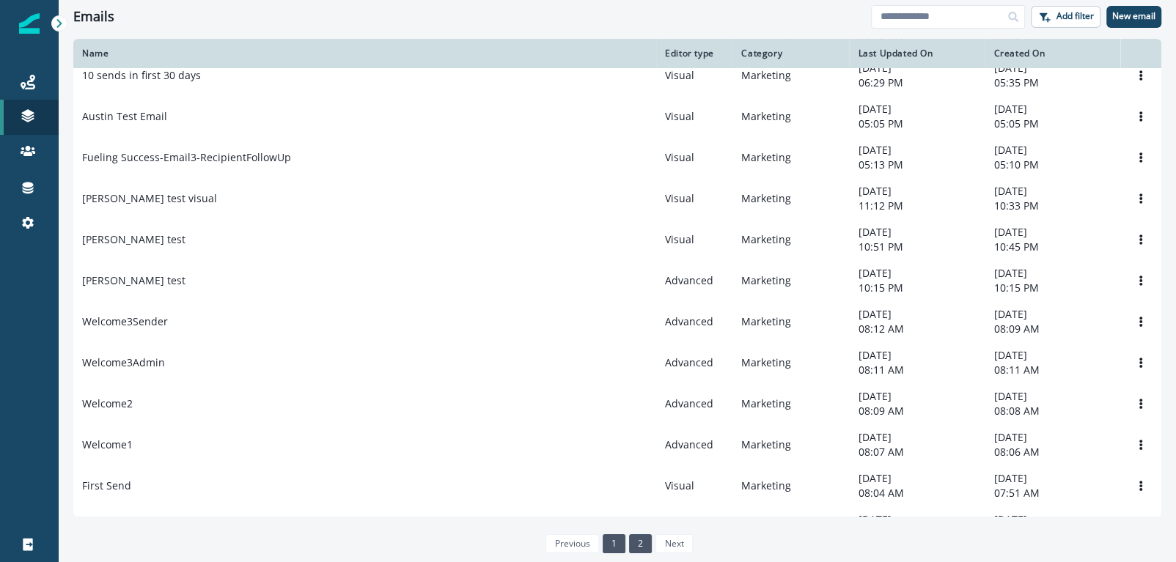
click at [615, 542] on link "1" at bounding box center [614, 543] width 23 height 19
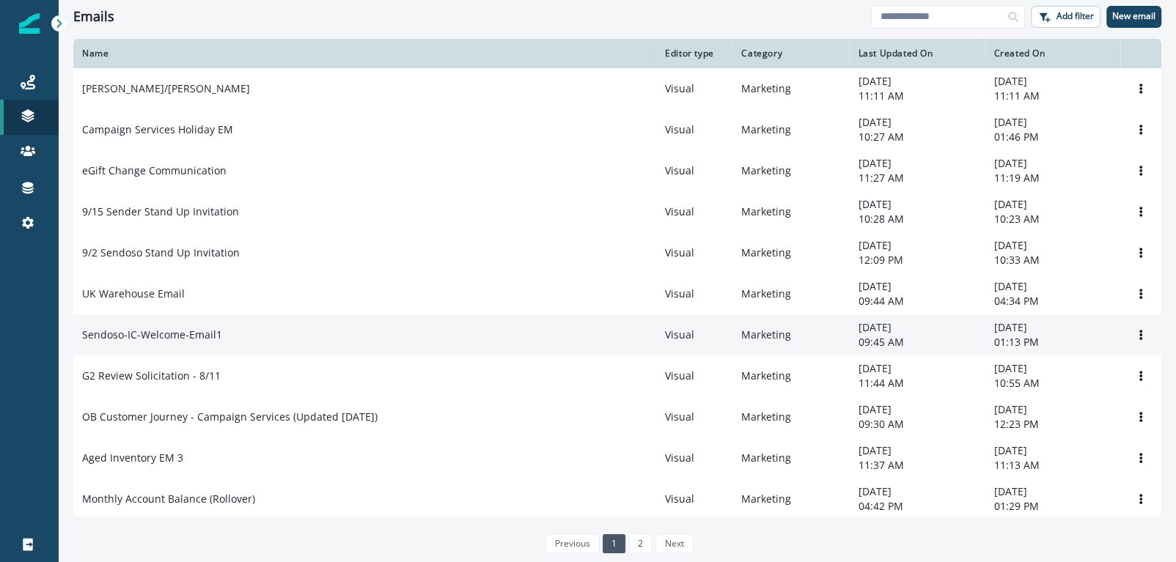
click at [245, 353] on td "Sendoso-IC-Welcome-Email1" at bounding box center [364, 334] width 583 height 41
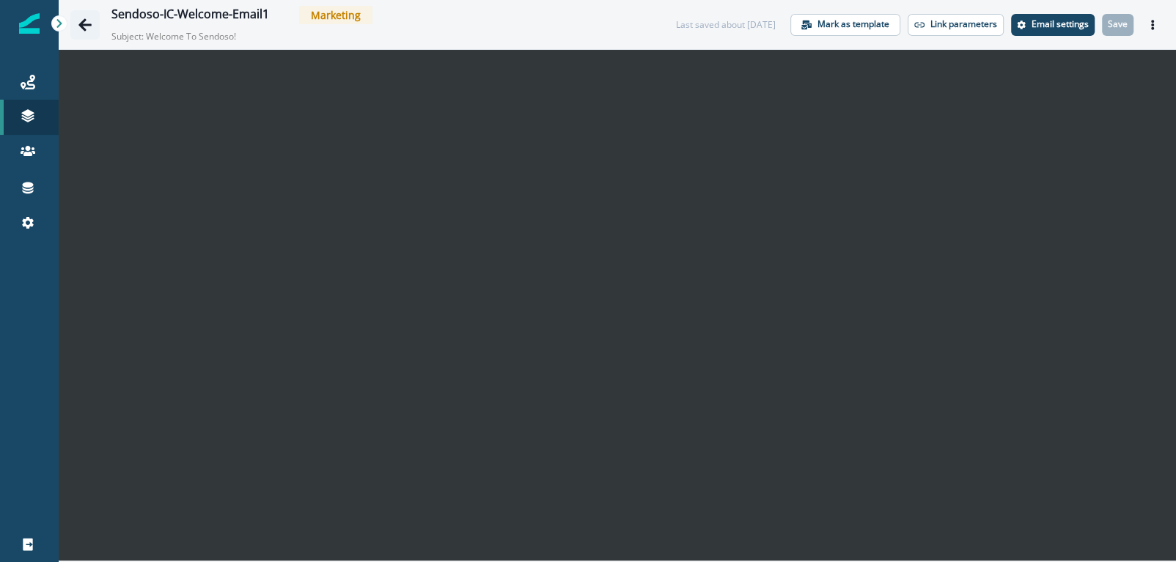
click at [78, 26] on icon "Go back" at bounding box center [85, 25] width 15 height 15
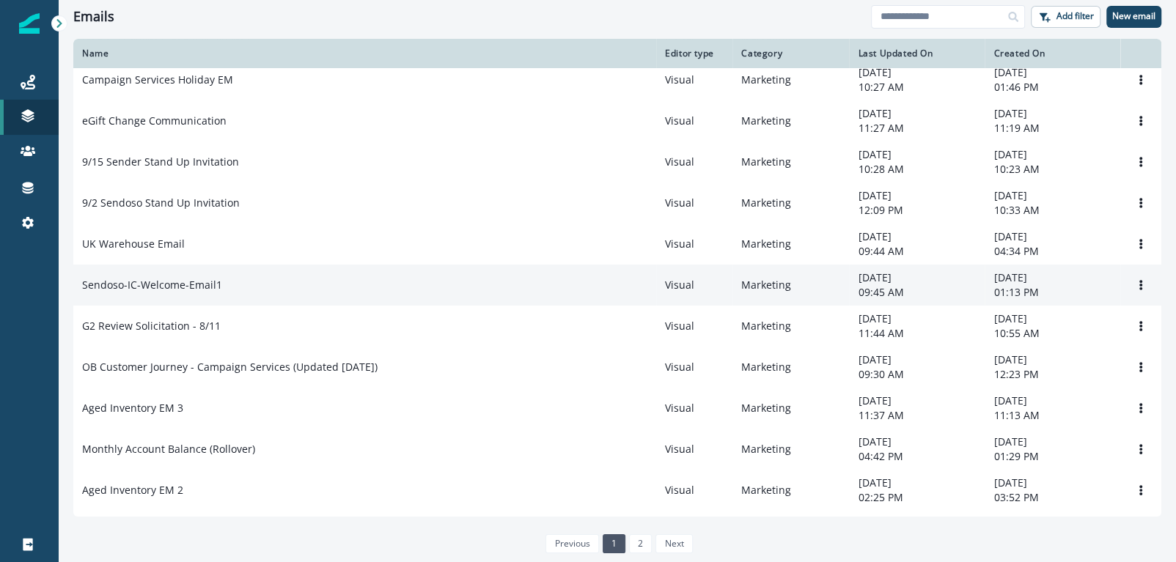
scroll to position [55, 0]
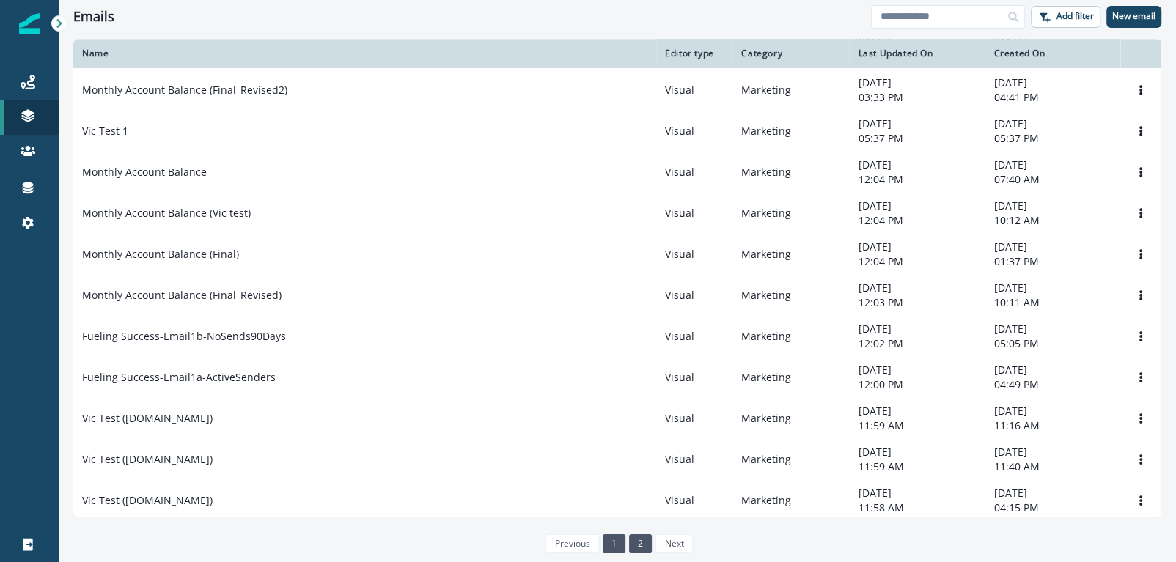
click at [635, 545] on link "2" at bounding box center [640, 543] width 23 height 19
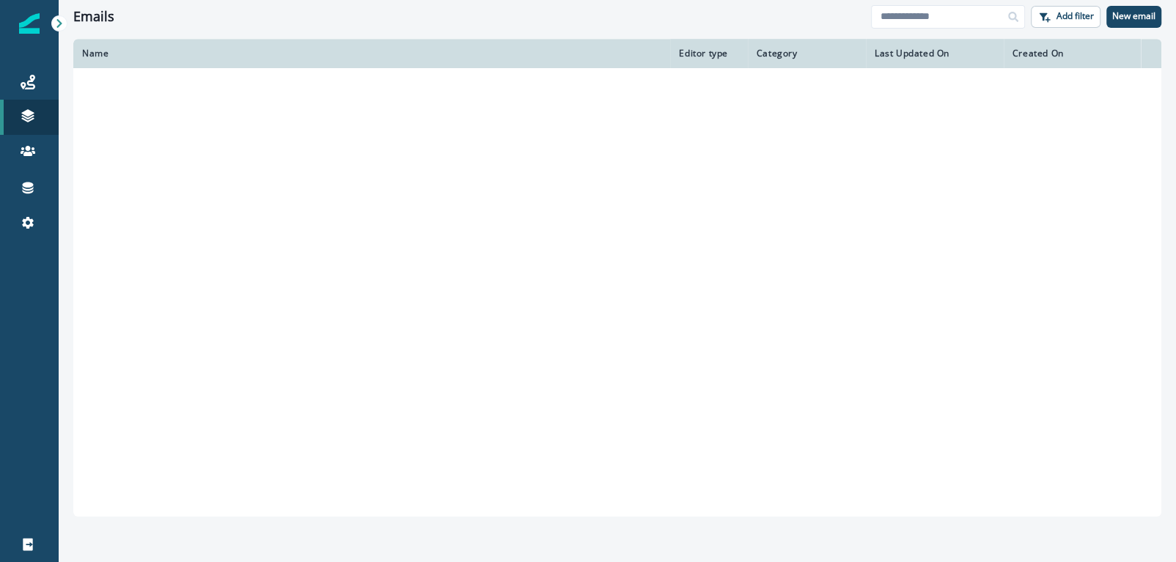
scroll to position [381, 0]
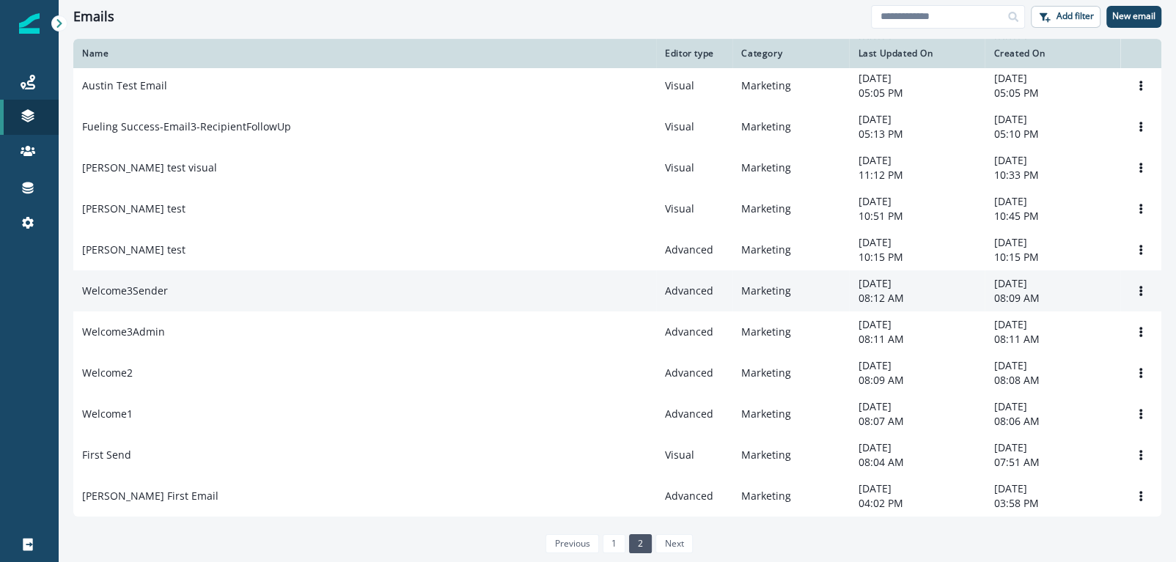
click at [172, 290] on div "Welcome3Sender" at bounding box center [364, 291] width 565 height 15
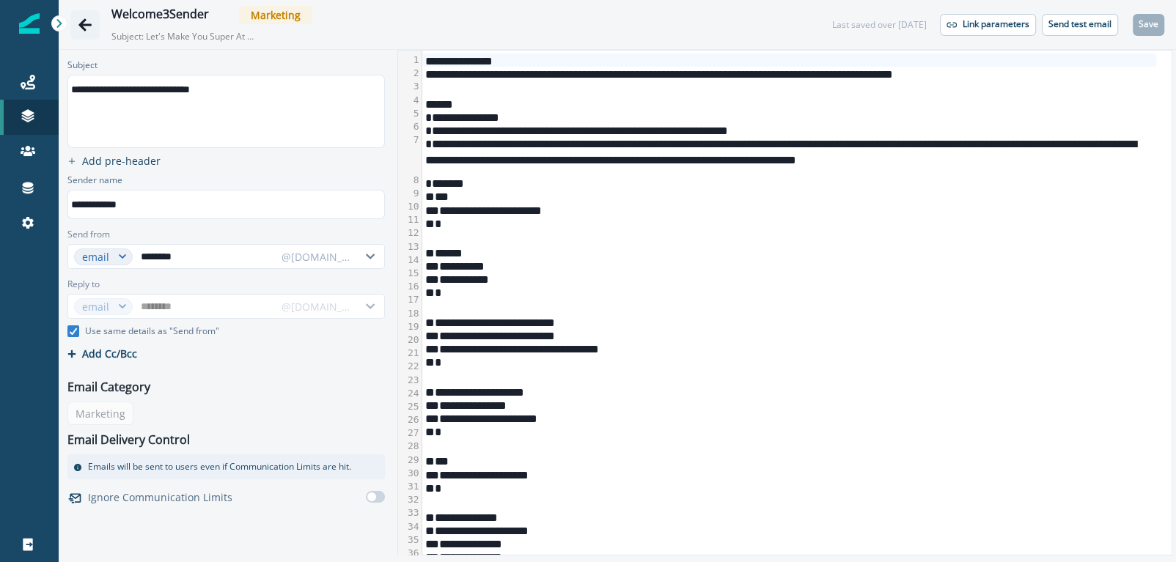
drag, startPoint x: 101, startPoint y: 35, endPoint x: 92, endPoint y: 32, distance: 10.2
click at [98, 34] on div "Welcome3Sender Marketing Subject: Let's Make You Super At Sending!" at bounding box center [436, 24] width 732 height 37
click at [90, 31] on icon "Go back" at bounding box center [85, 25] width 15 height 15
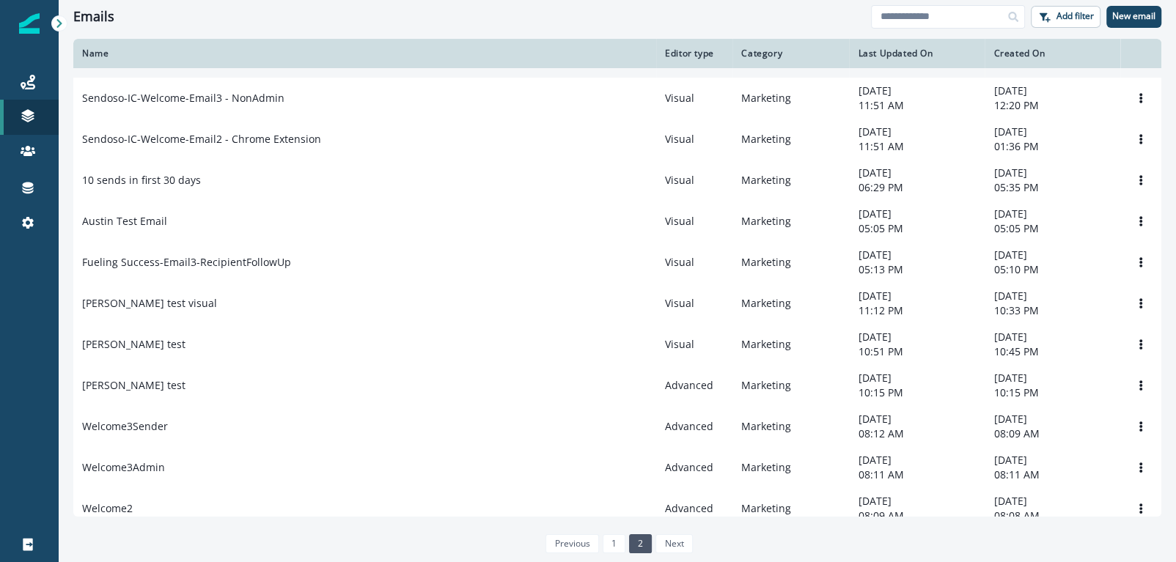
scroll to position [381, 0]
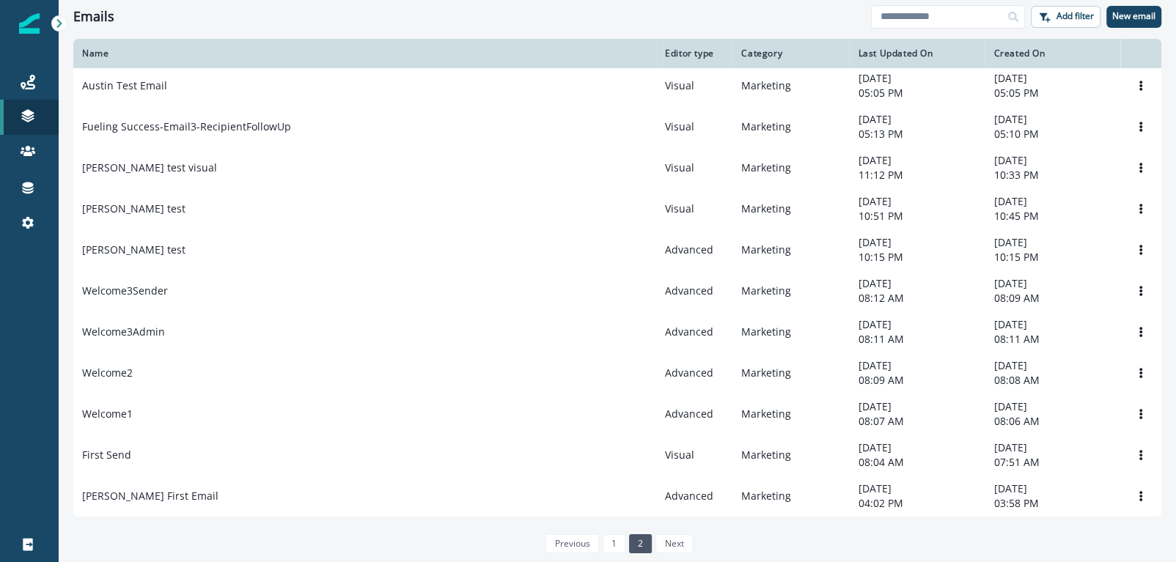
click at [139, 371] on div "Welcome2" at bounding box center [364, 373] width 565 height 15
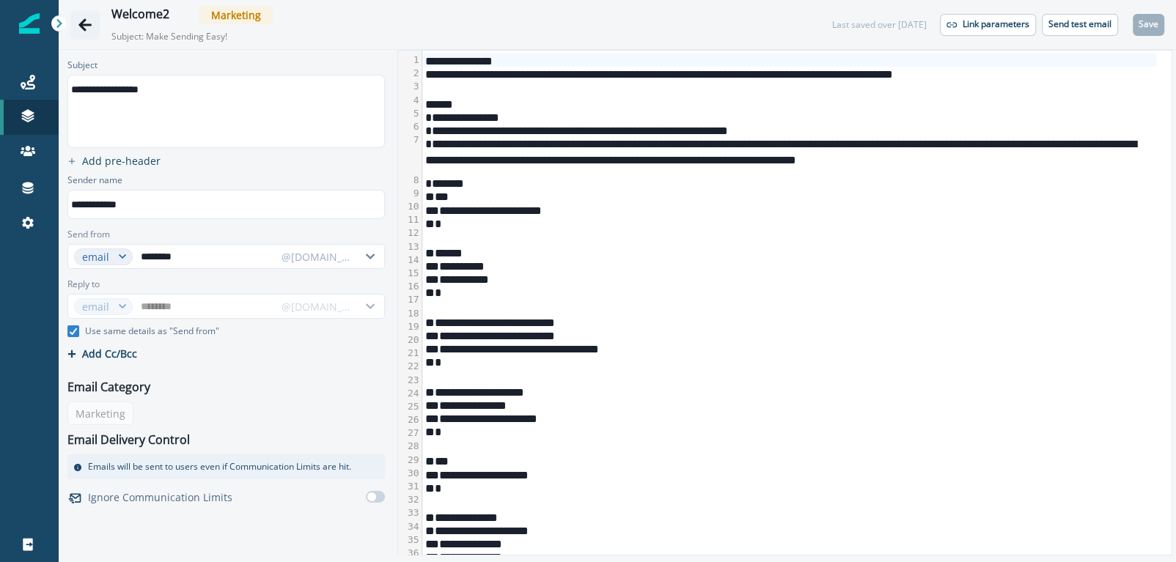
click at [77, 20] on button "Go back" at bounding box center [84, 24] width 29 height 29
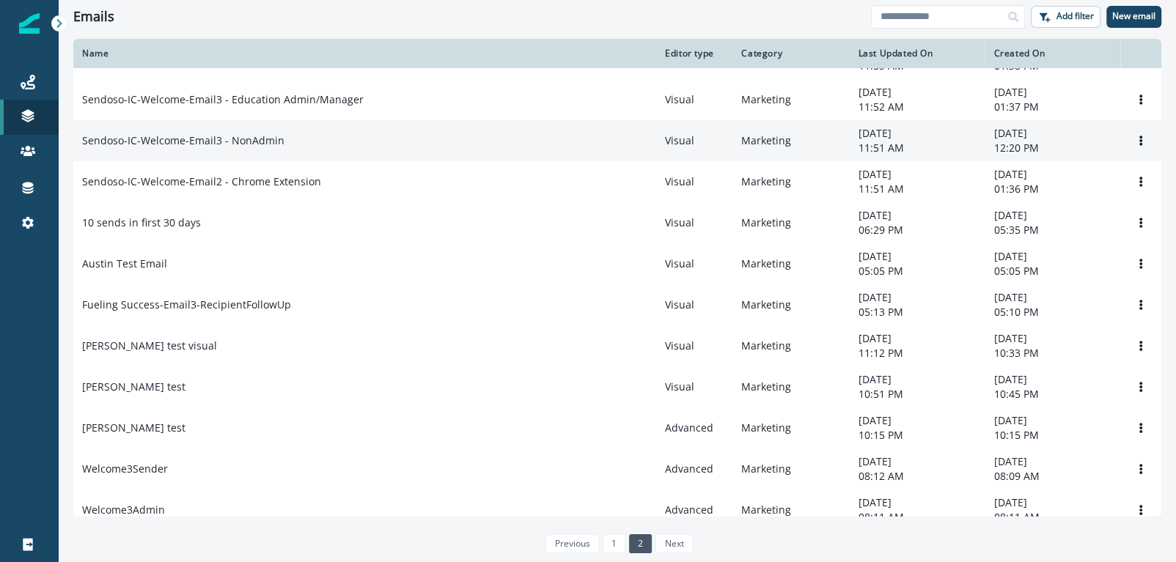
scroll to position [381, 0]
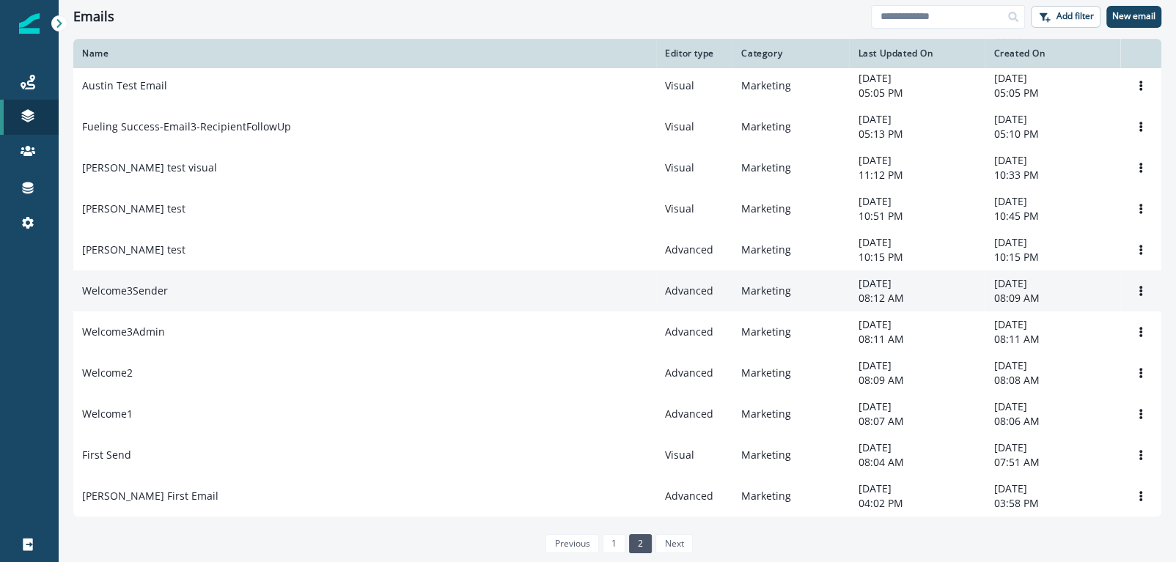
click at [139, 299] on td "Welcome3Sender" at bounding box center [364, 291] width 583 height 41
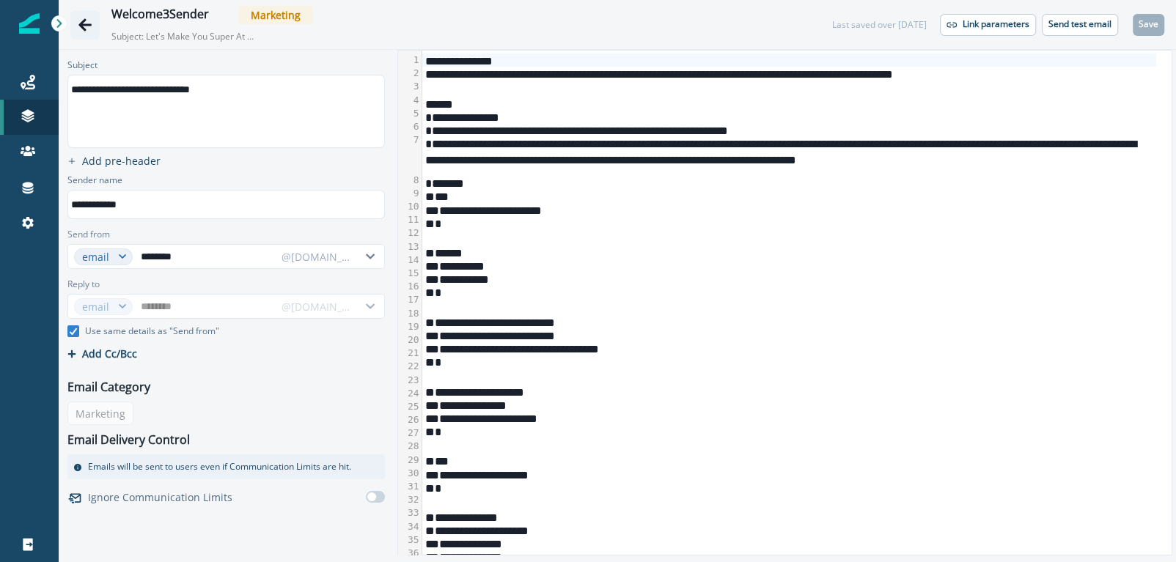
click at [76, 23] on button "Go back" at bounding box center [84, 24] width 29 height 29
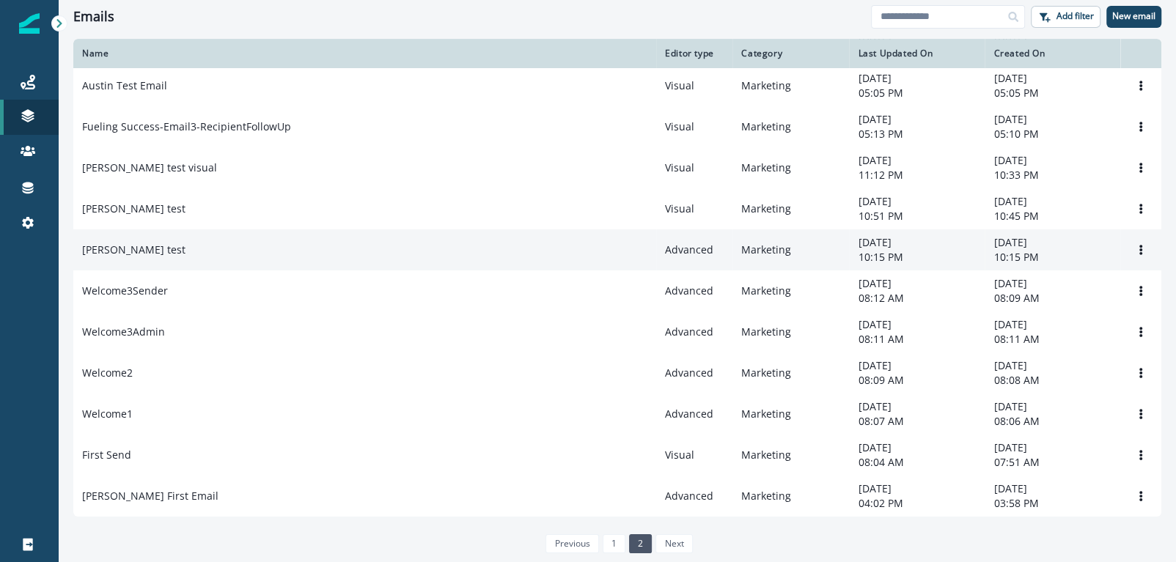
scroll to position [326, 0]
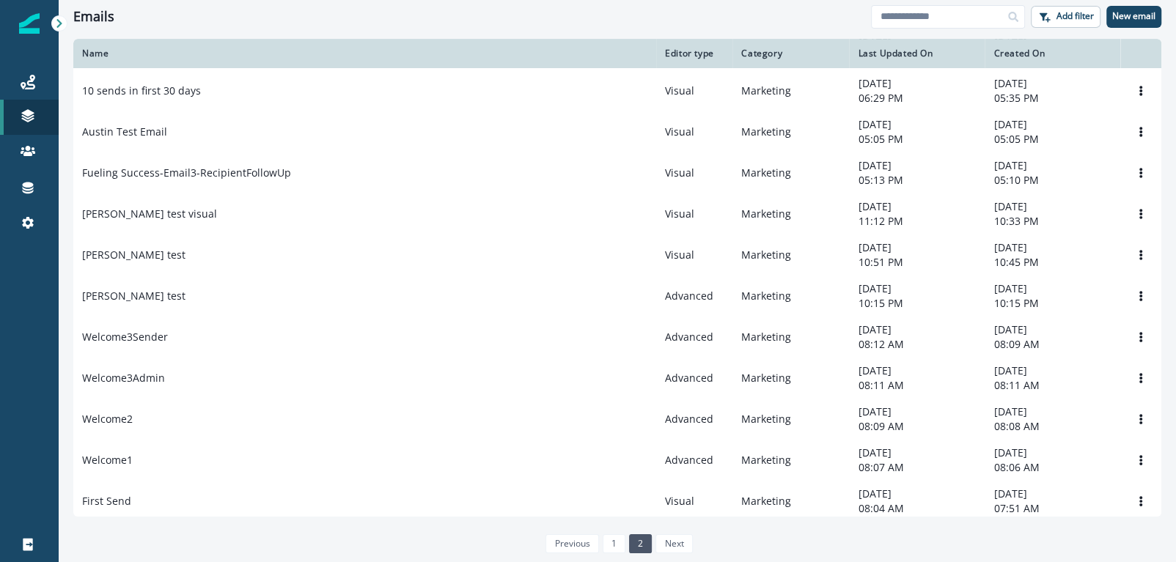
click at [673, 55] on div "Editor type" at bounding box center [694, 54] width 59 height 12
click at [1061, 23] on button "Add filter" at bounding box center [1066, 17] width 70 height 22
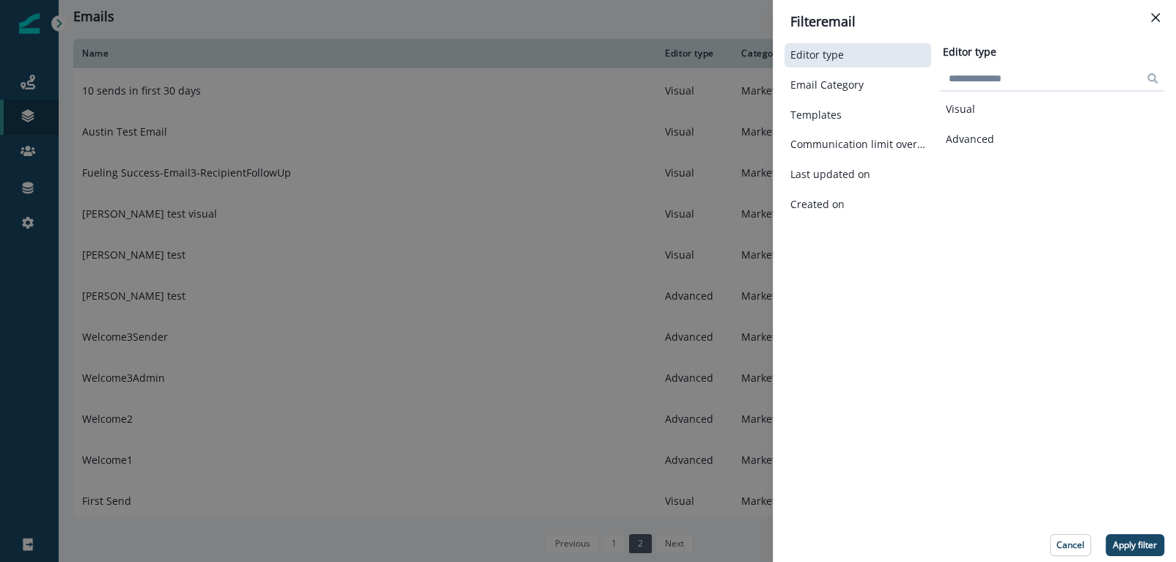
drag, startPoint x: 974, startPoint y: 114, endPoint x: 1077, endPoint y: 269, distance: 186.2
click at [974, 114] on button "Visual" at bounding box center [1052, 109] width 213 height 12
click at [1144, 546] on p "Apply filter" at bounding box center [1135, 545] width 44 height 10
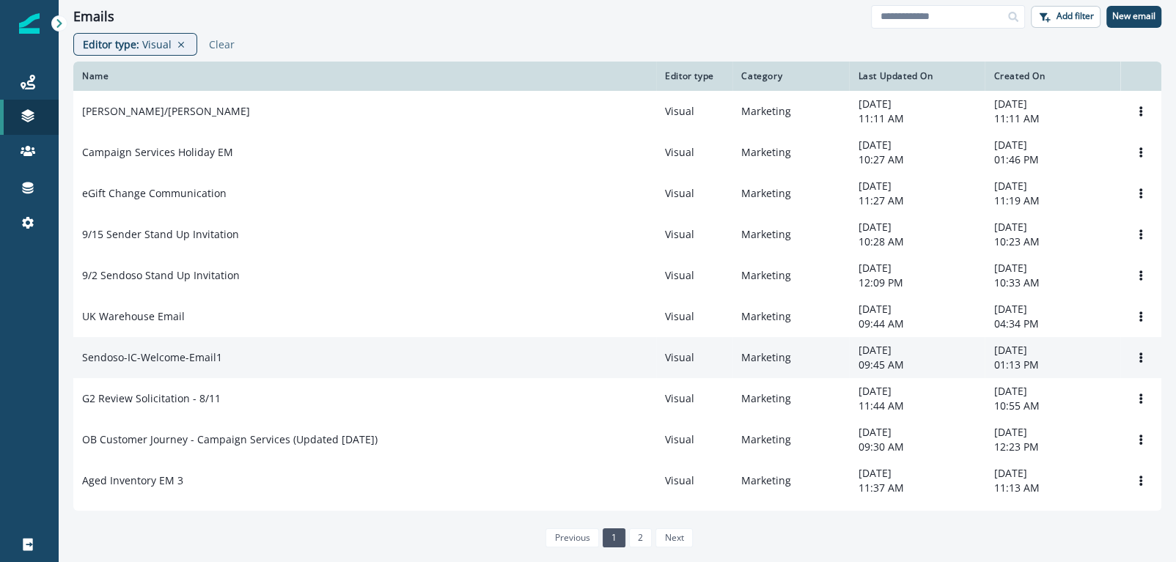
click at [215, 365] on p "Sendoso-IC-Welcome-Email1" at bounding box center [152, 357] width 140 height 15
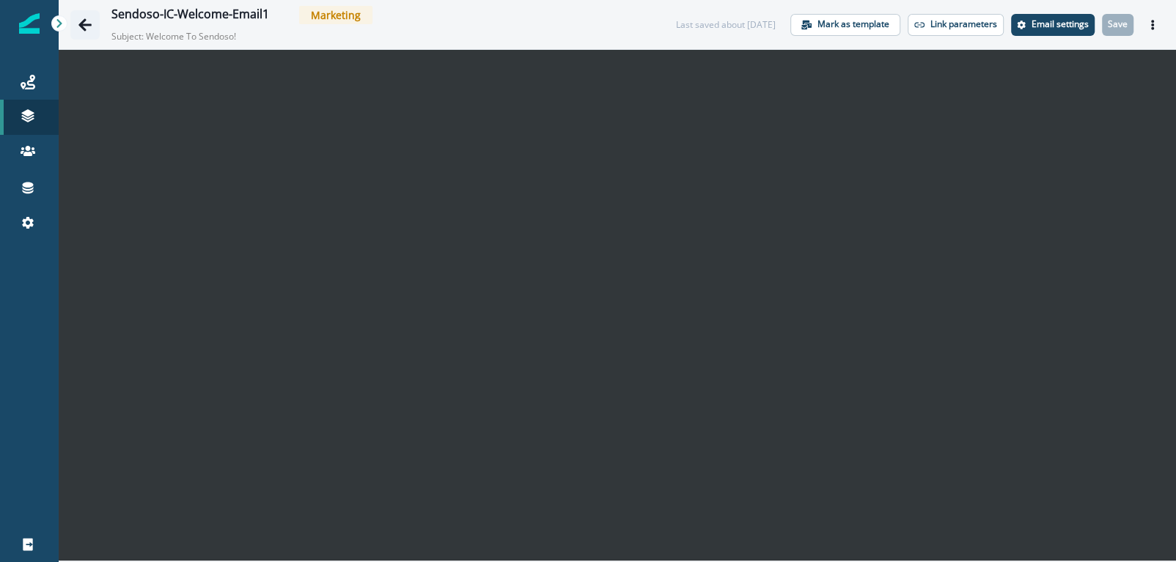
click at [92, 30] on icon "Go back" at bounding box center [85, 25] width 15 height 15
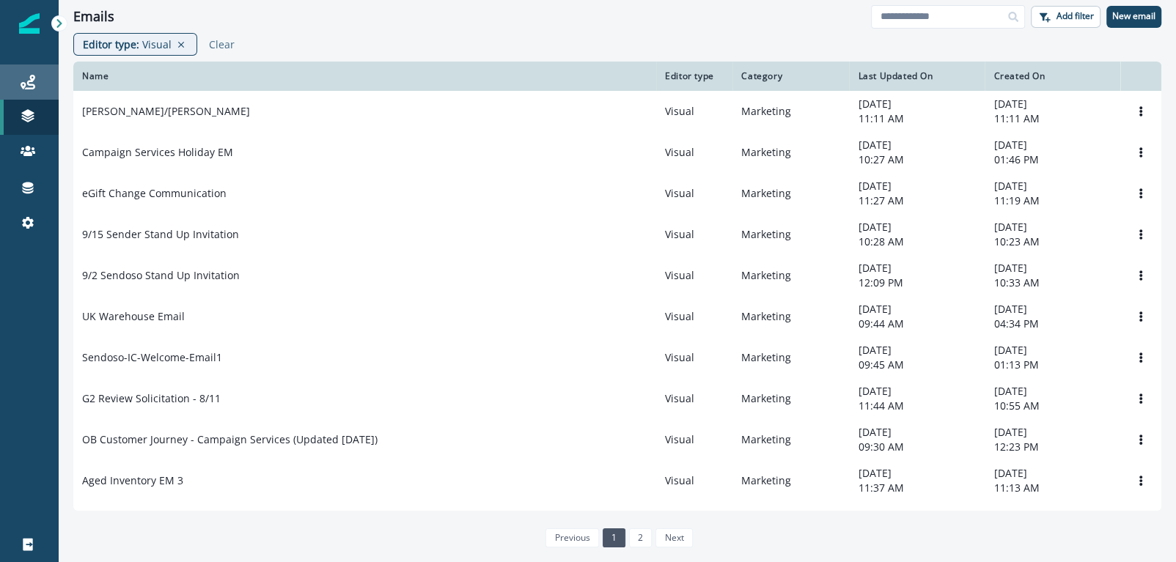
click at [37, 89] on div "Journeys" at bounding box center [29, 82] width 47 height 18
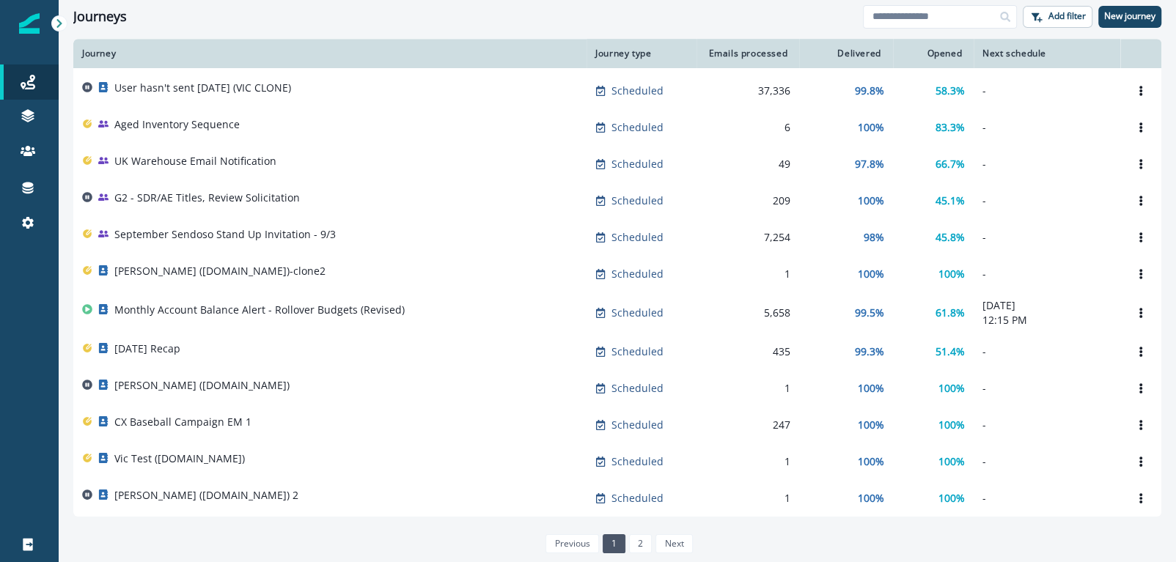
scroll to position [684, 0]
click at [18, 124] on link at bounding box center [29, 117] width 59 height 35
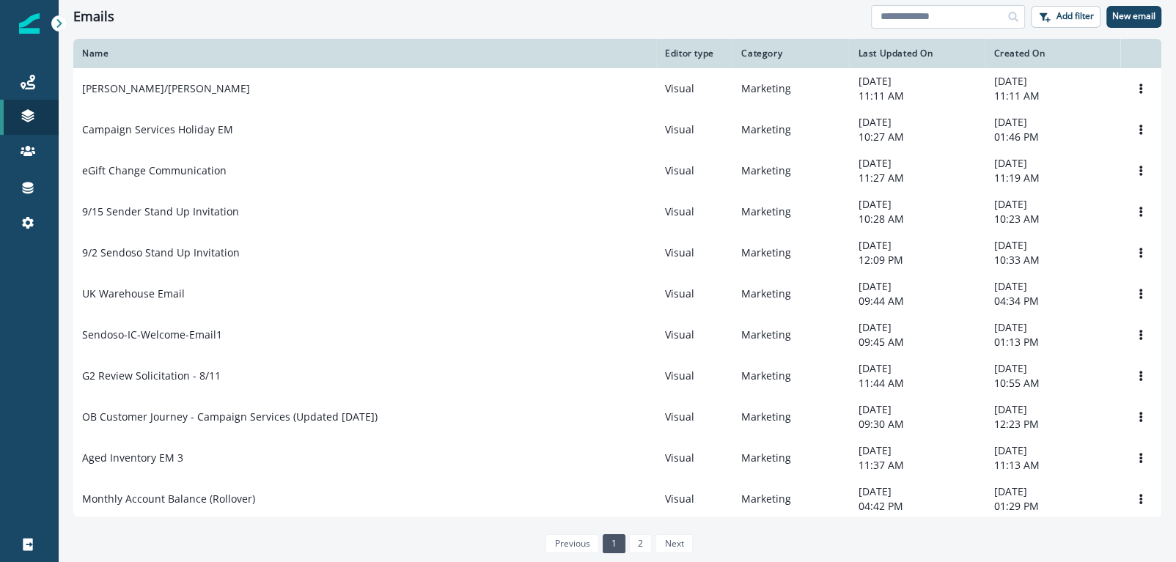
click at [975, 14] on input at bounding box center [948, 16] width 154 height 23
type input "**"
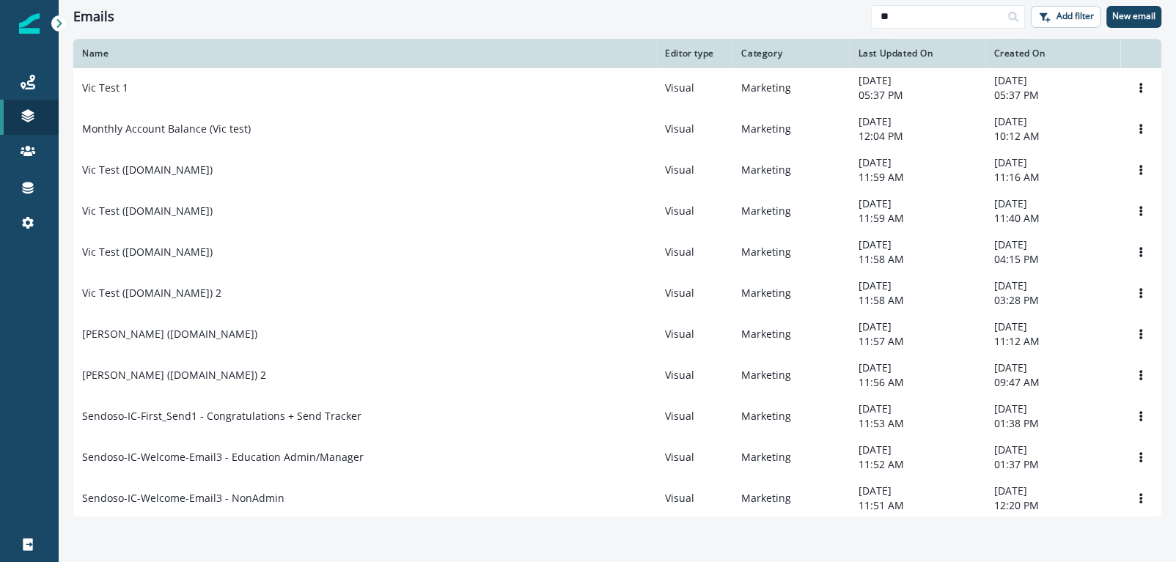
scroll to position [257, 0]
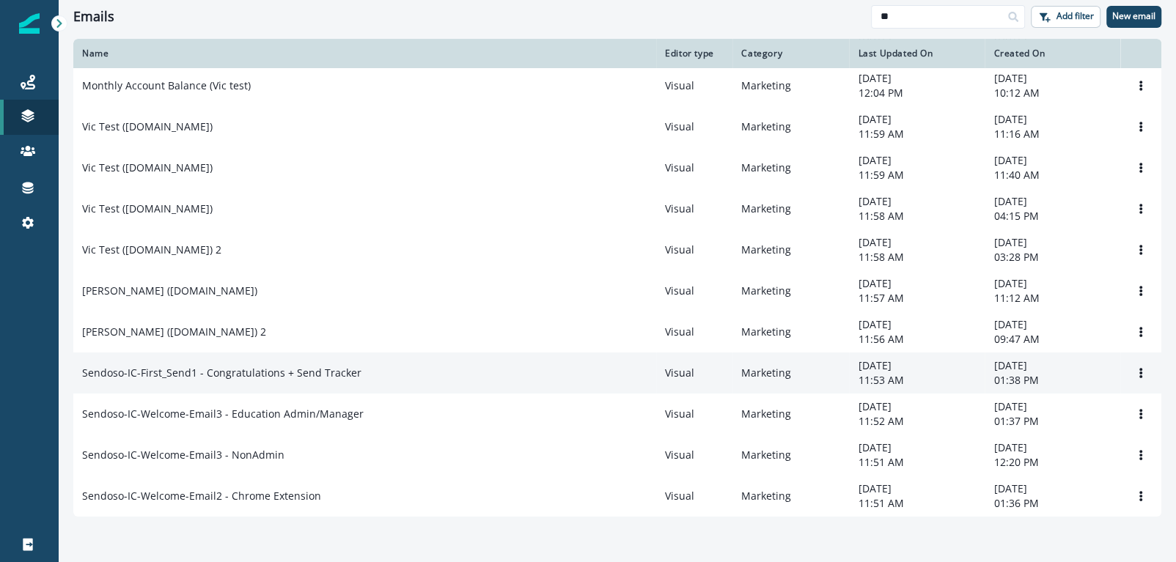
click at [300, 383] on td "Sendoso-IC-First_Send1 - Congratulations + Send Tracker" at bounding box center [364, 373] width 583 height 41
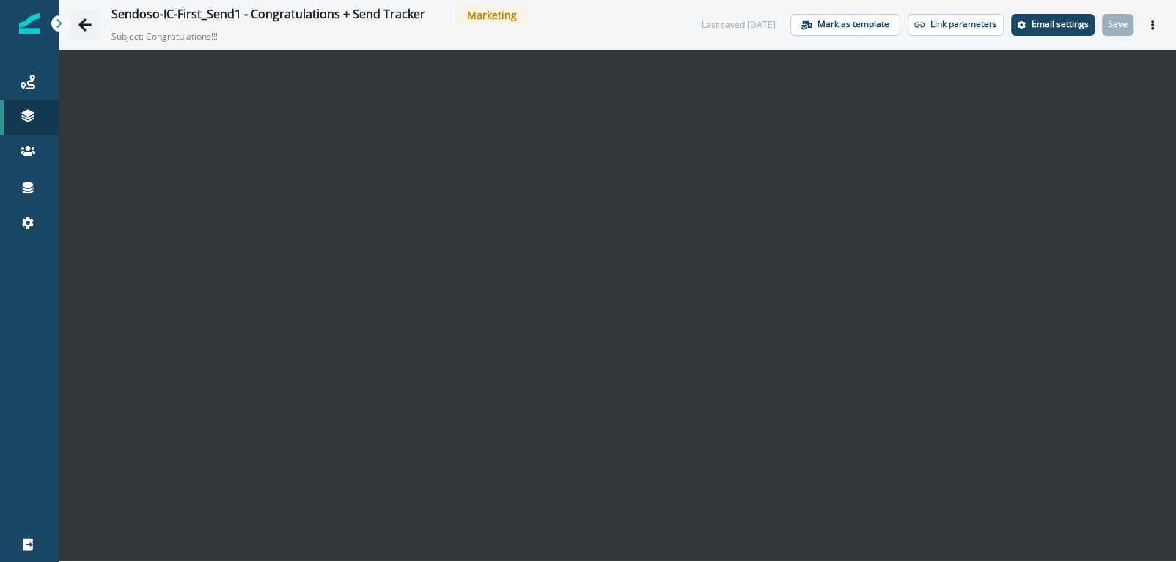
click at [86, 29] on icon "Go back" at bounding box center [85, 25] width 15 height 15
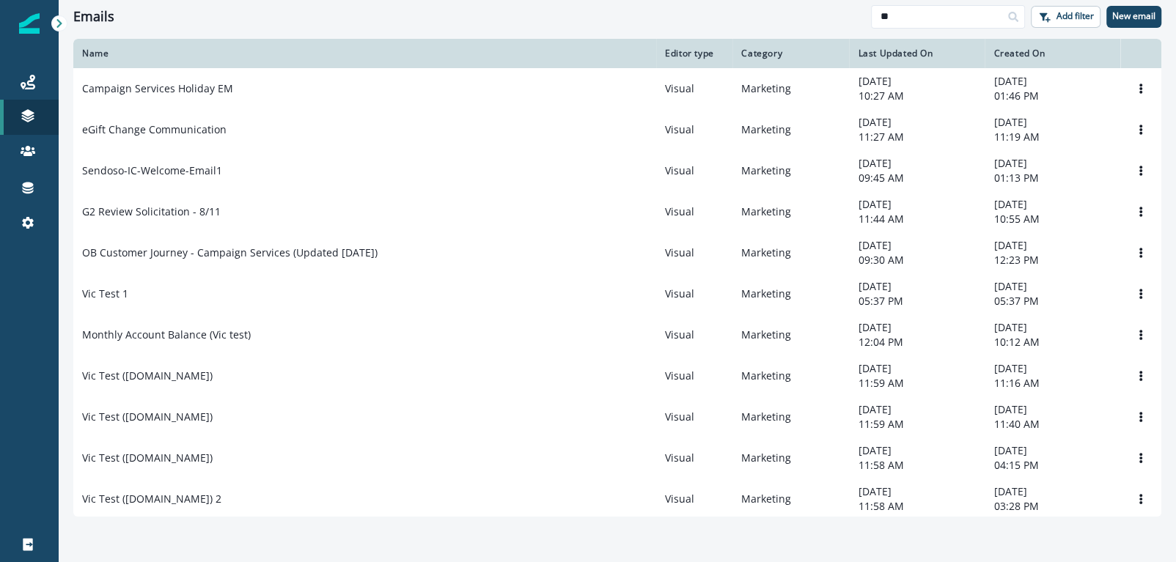
scroll to position [257, 0]
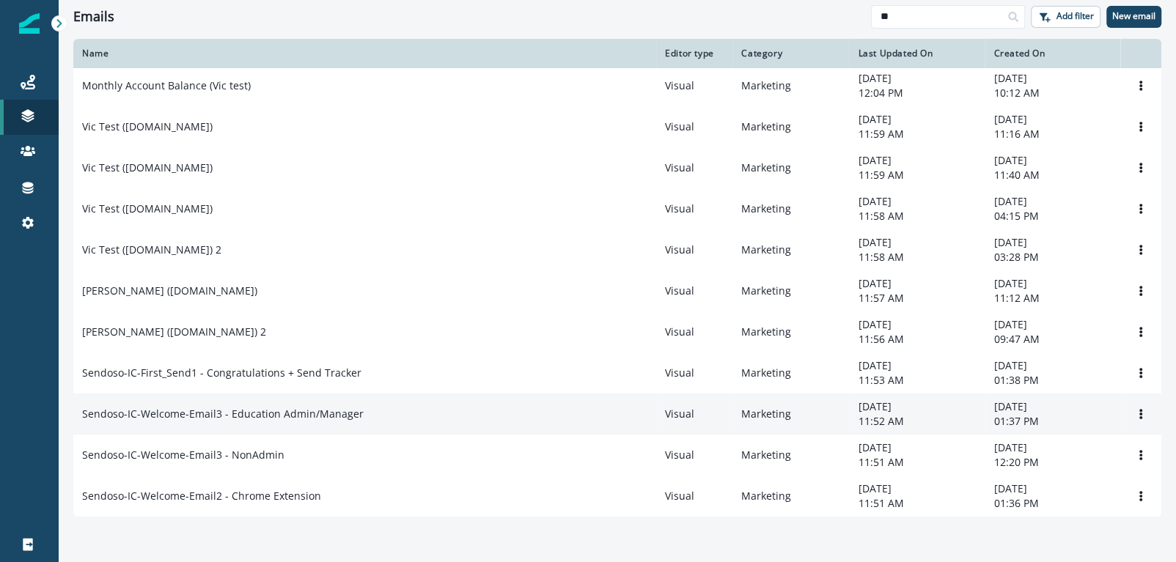
click at [323, 411] on p "Sendoso-IC-Welcome-Email3 - Education Admin/Manager" at bounding box center [222, 414] width 281 height 15
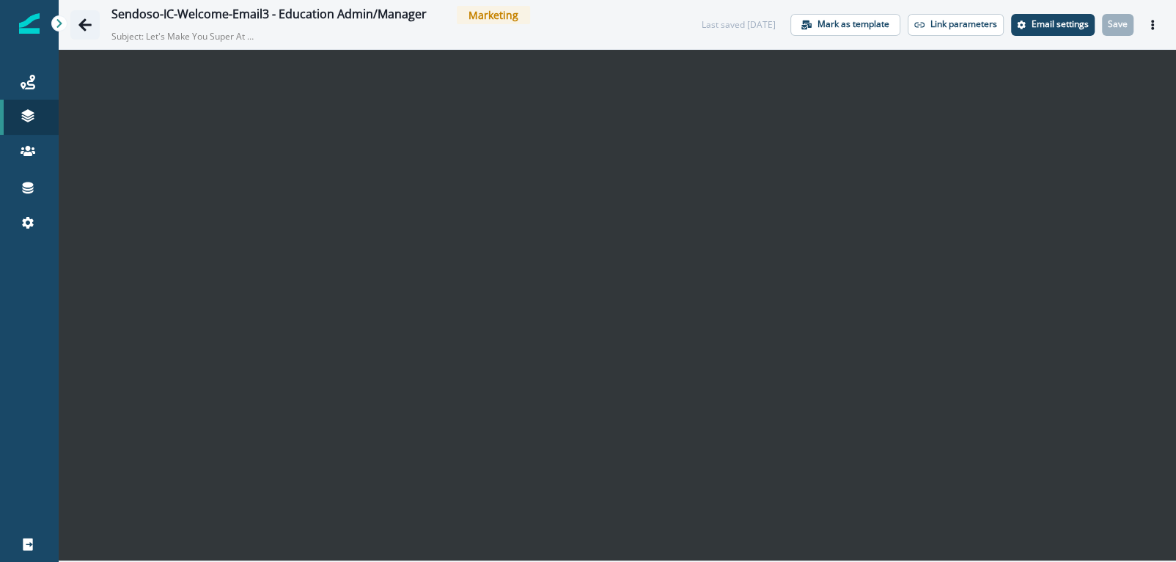
click at [84, 23] on icon "Go back" at bounding box center [85, 25] width 15 height 15
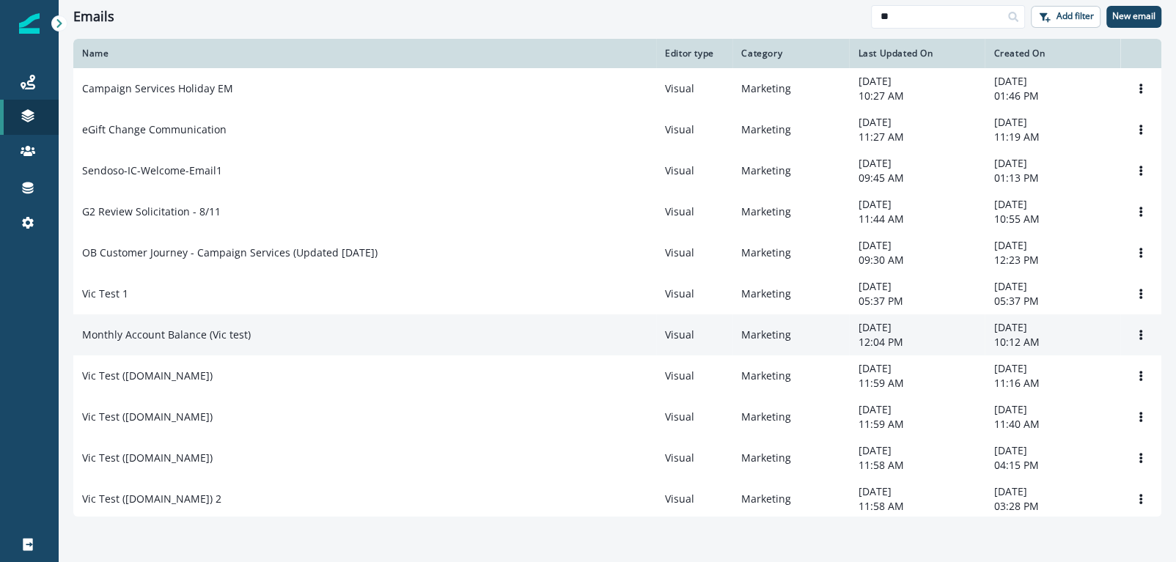
scroll to position [257, 0]
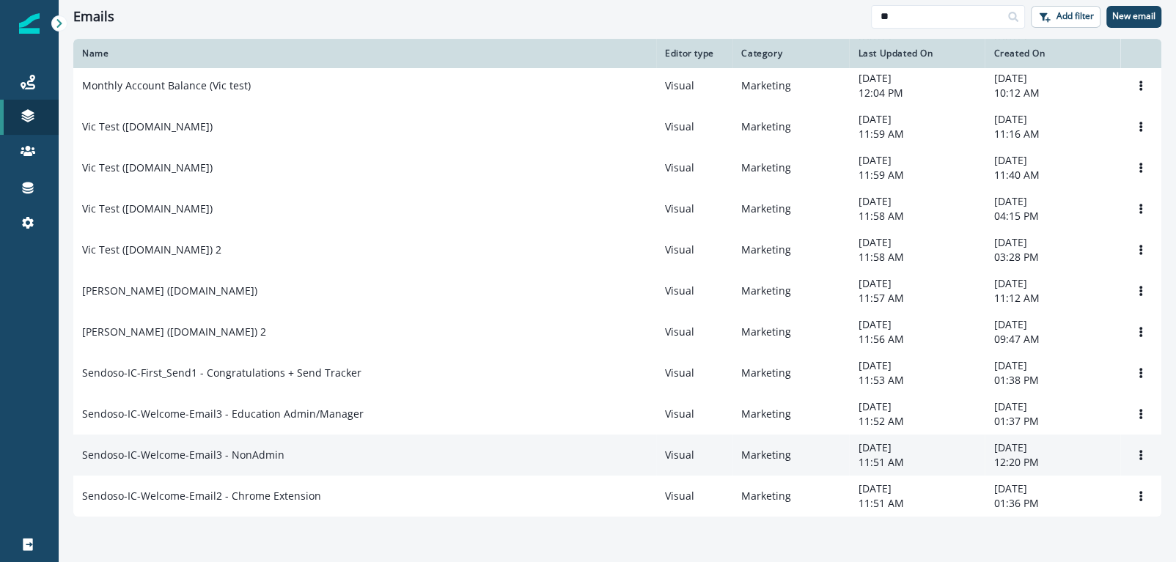
click at [288, 460] on div "Sendoso-IC-Welcome-Email3 - NonAdmin" at bounding box center [364, 455] width 565 height 15
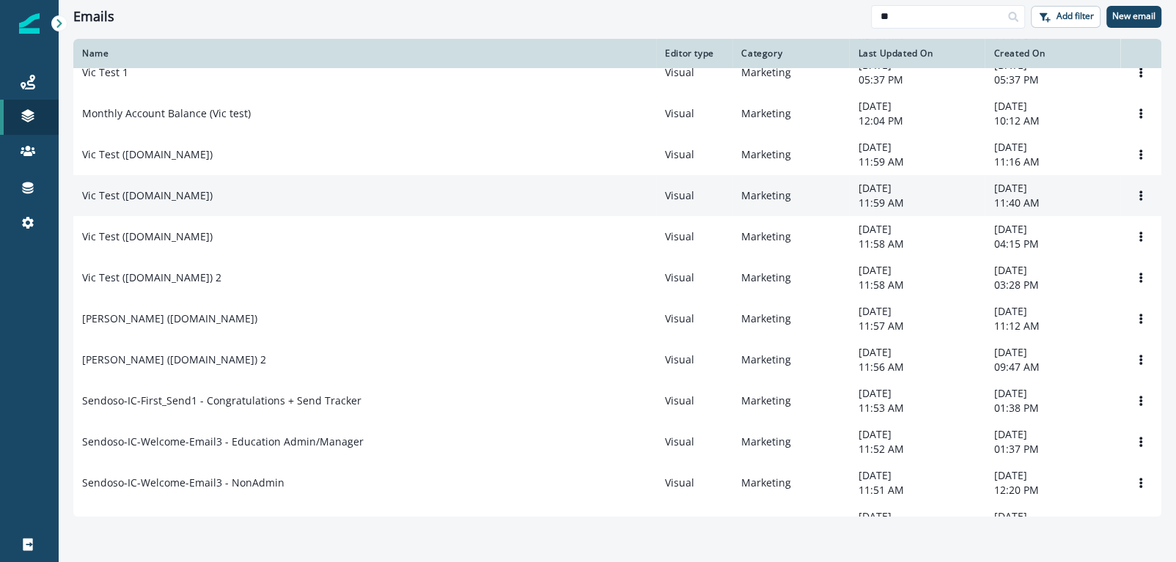
scroll to position [257, 0]
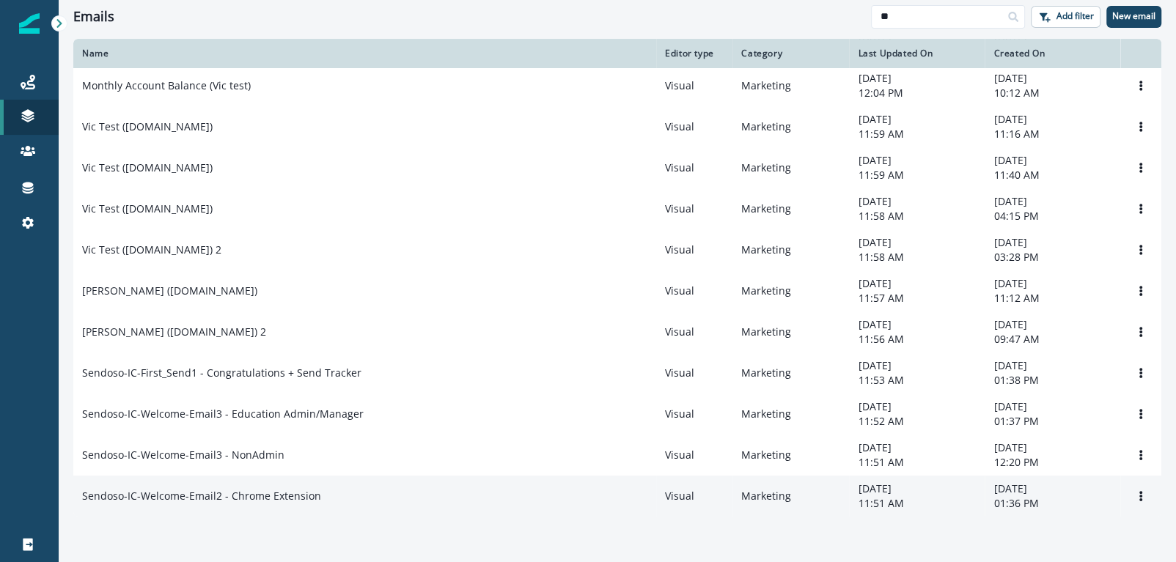
click at [353, 482] on td "Sendoso-IC-Welcome-Email2 - Chrome Extension" at bounding box center [364, 496] width 583 height 41
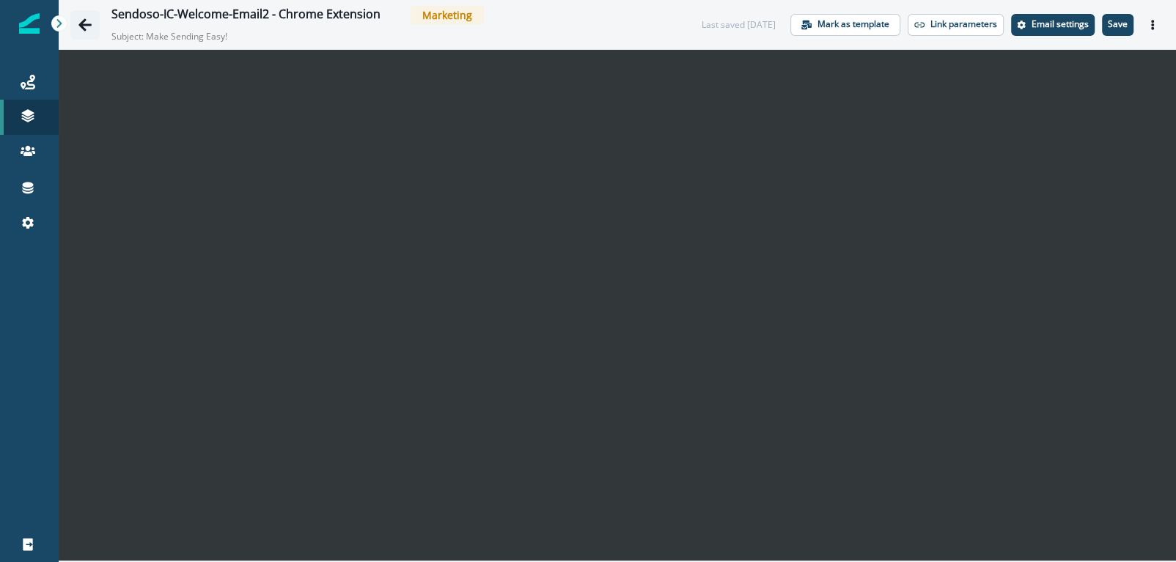
click at [86, 32] on icon "Go back" at bounding box center [85, 25] width 15 height 15
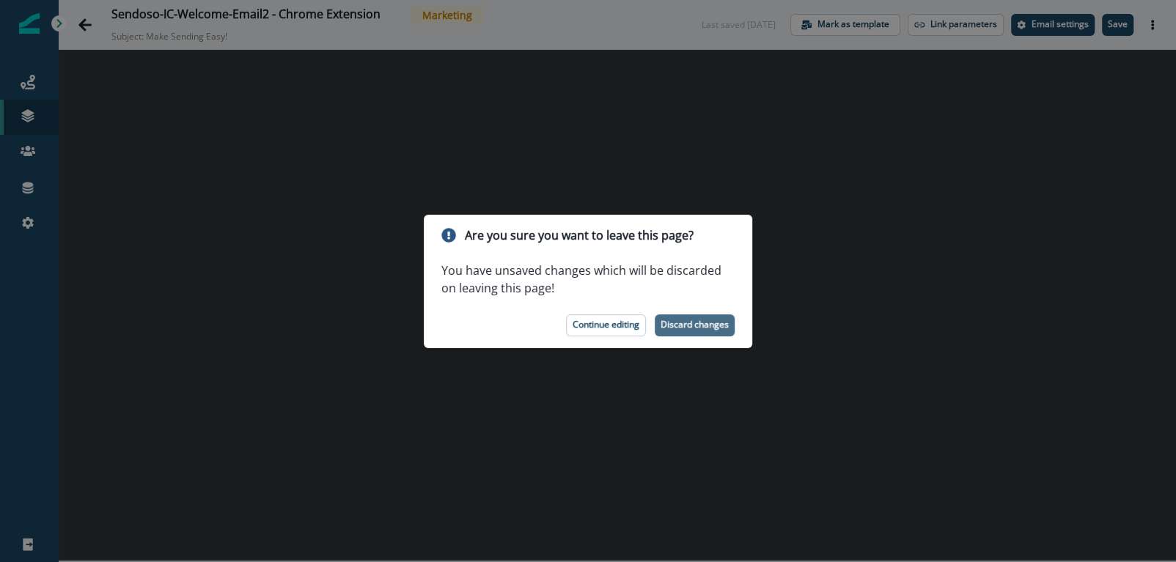
click at [715, 321] on p "Discard changes" at bounding box center [694, 325] width 68 height 10
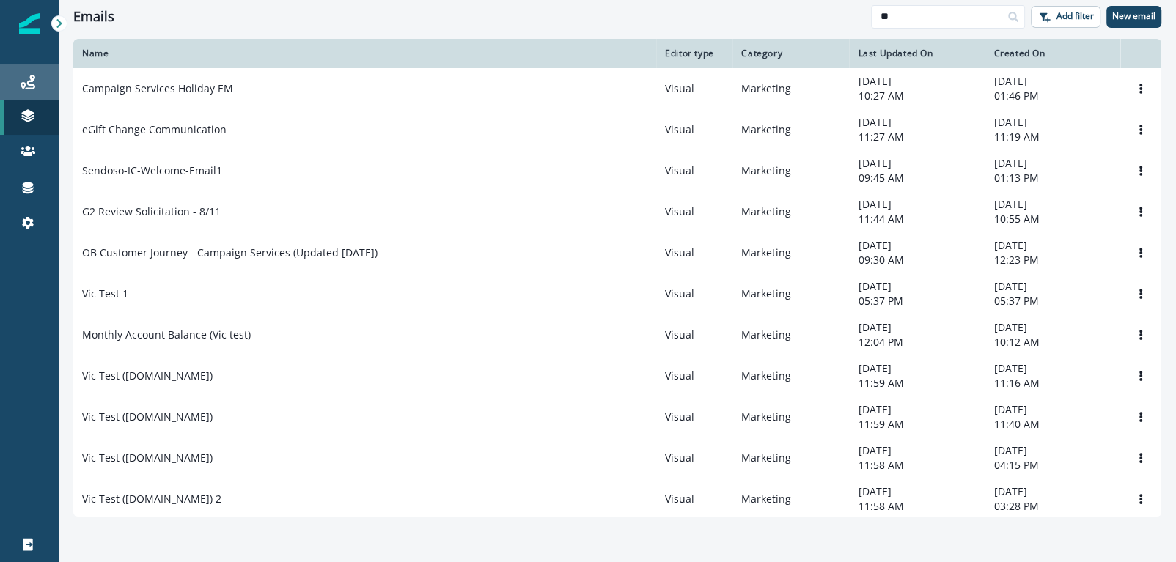
click at [29, 78] on icon at bounding box center [28, 82] width 15 height 15
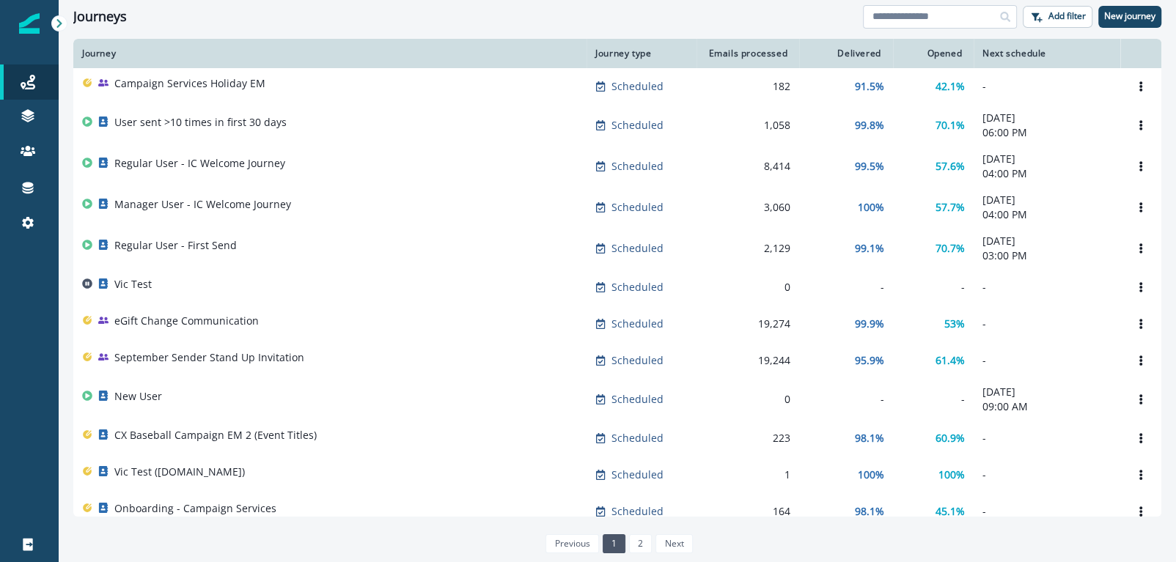
click at [943, 13] on input at bounding box center [940, 16] width 154 height 23
type input "**"
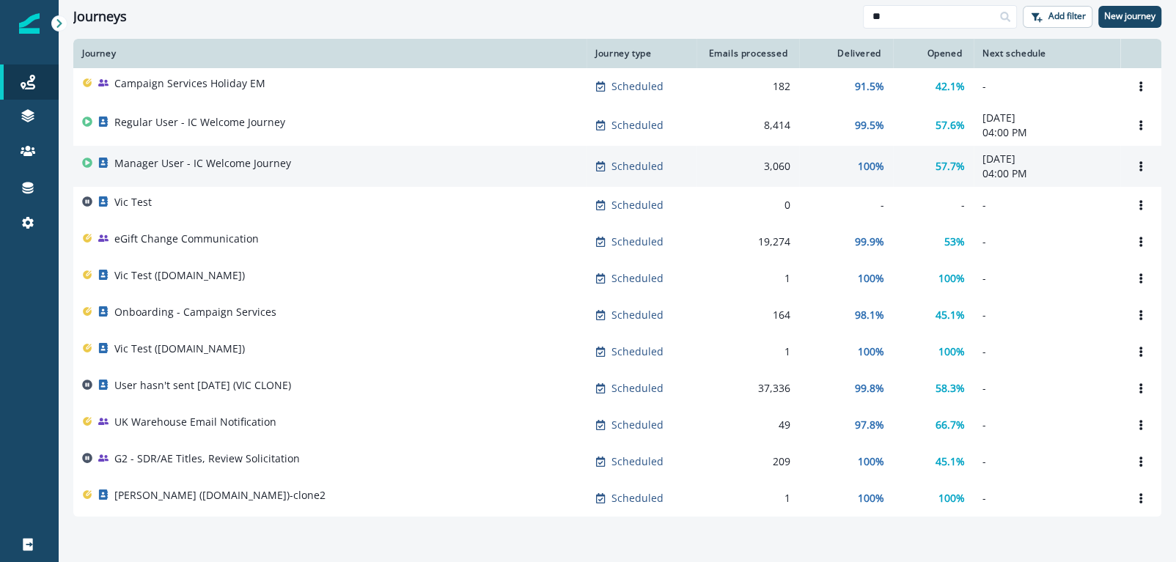
click at [240, 171] on p "Manager User - IC Welcome Journey" at bounding box center [202, 163] width 177 height 15
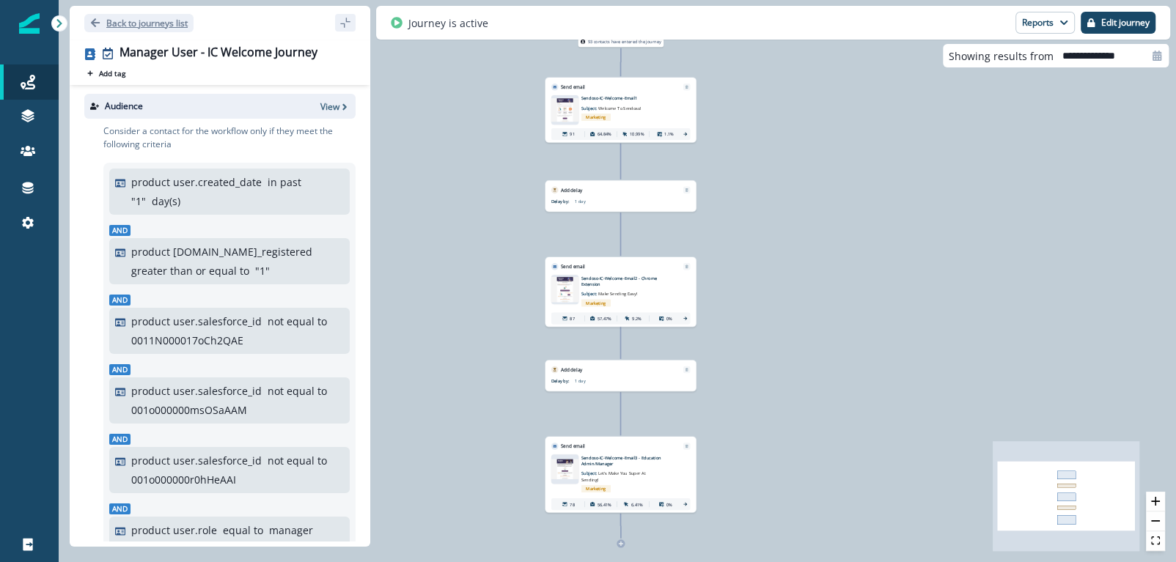
click at [111, 21] on p "Back to journeys list" at bounding box center [146, 23] width 81 height 12
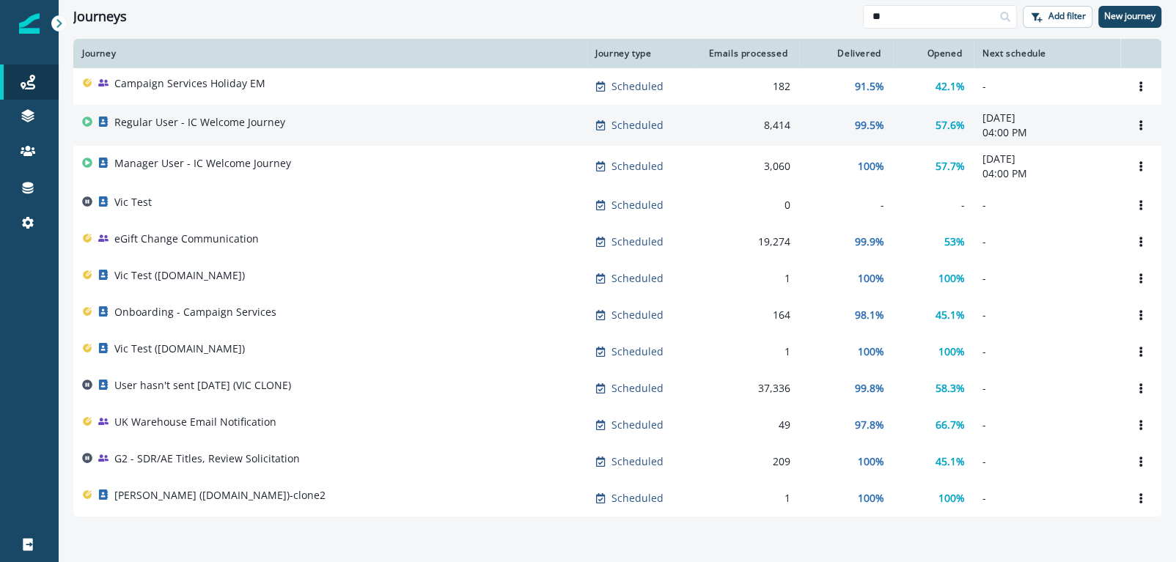
click at [288, 111] on td "Regular User - IC Welcome Journey" at bounding box center [329, 125] width 513 height 41
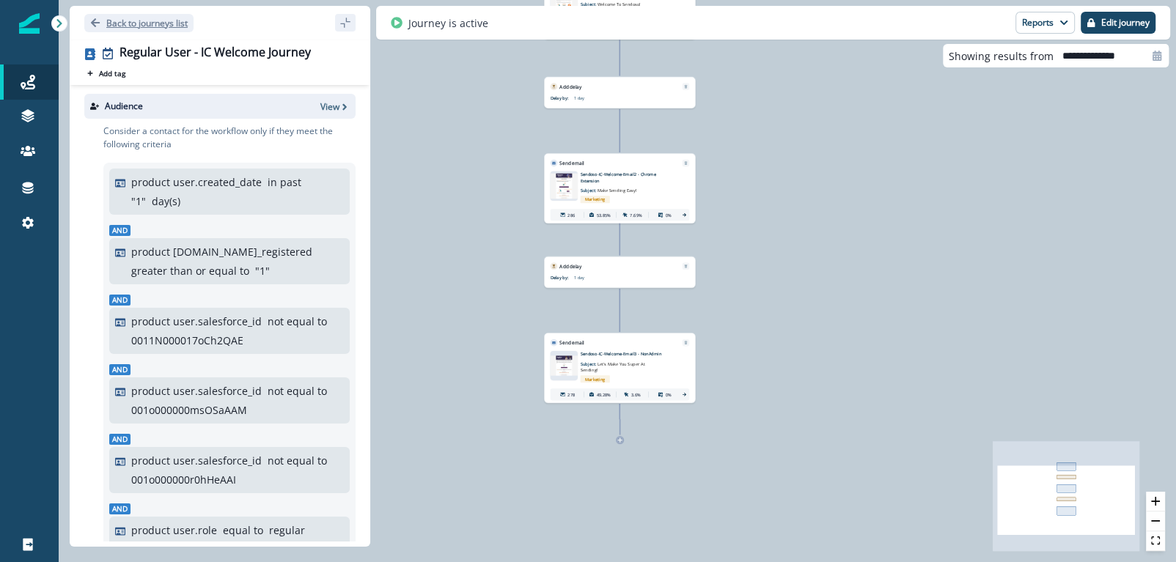
click at [98, 17] on button "Back to journeys list" at bounding box center [138, 23] width 109 height 18
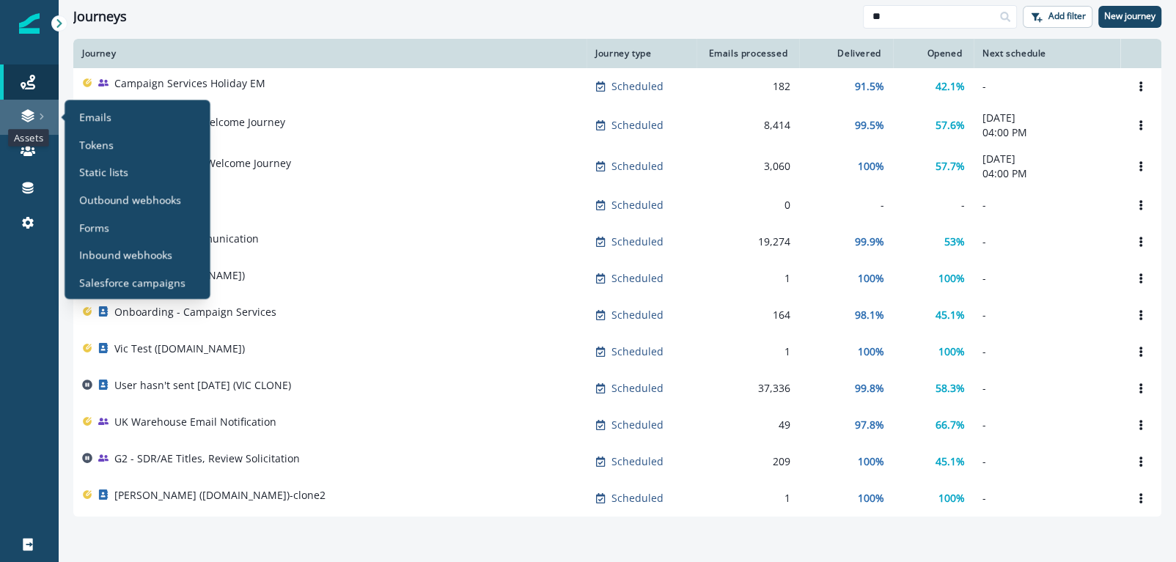
click at [29, 113] on icon at bounding box center [27, 112] width 12 height 7
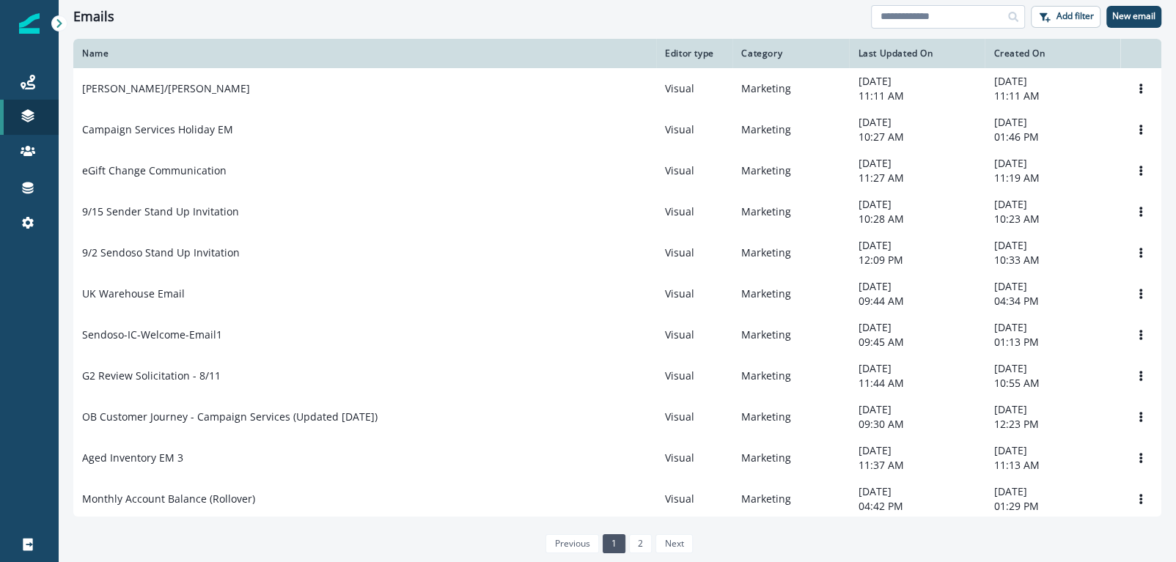
click at [886, 5] on input at bounding box center [948, 16] width 154 height 23
type input "*******"
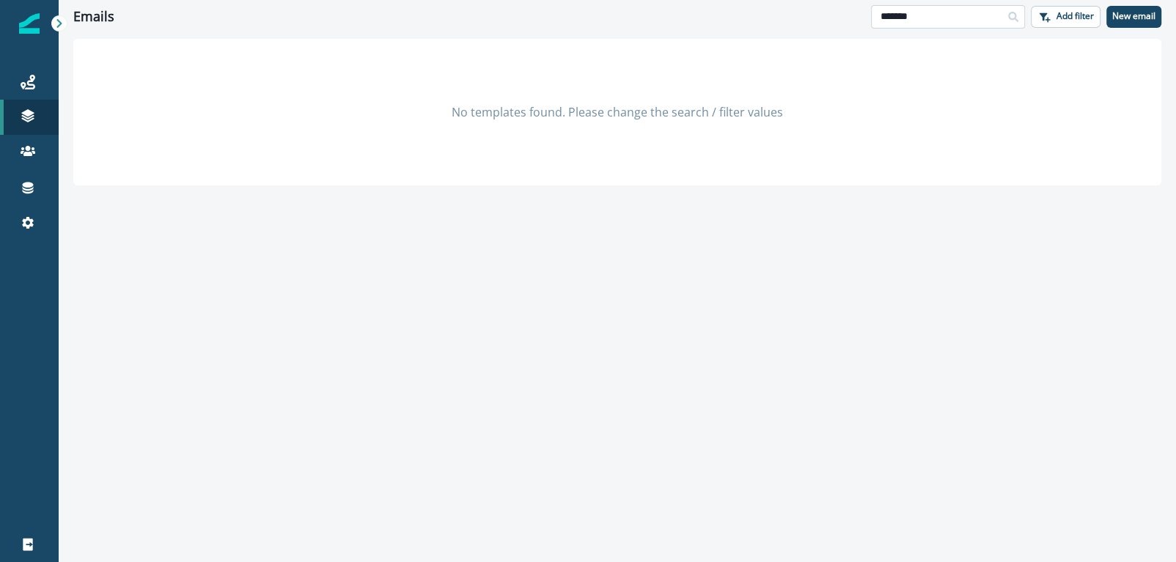
click at [910, 21] on input "*******" at bounding box center [948, 16] width 154 height 23
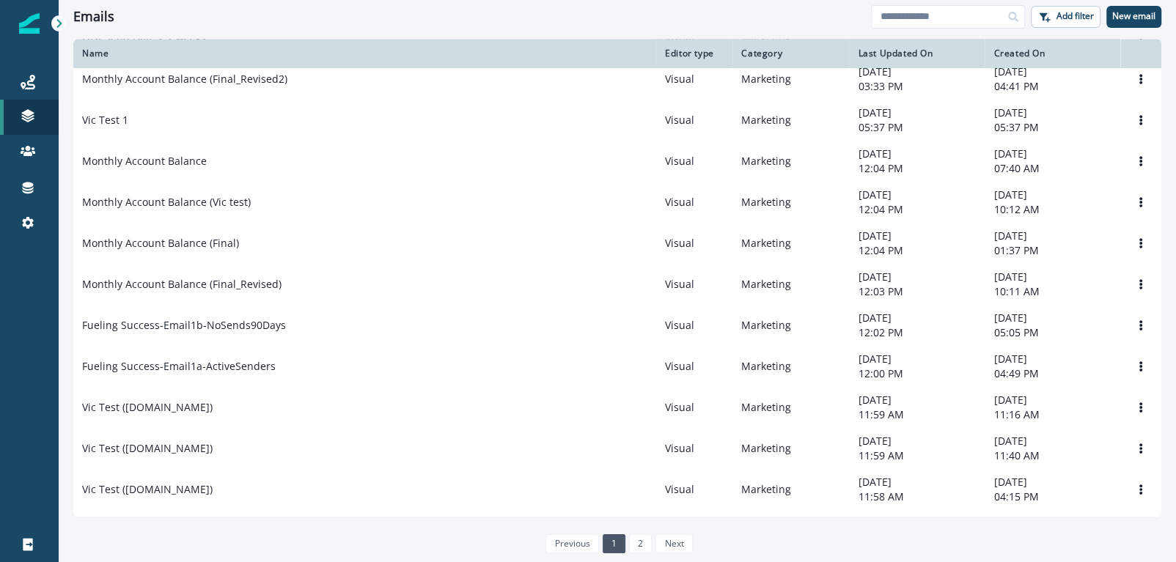
scroll to position [796, 0]
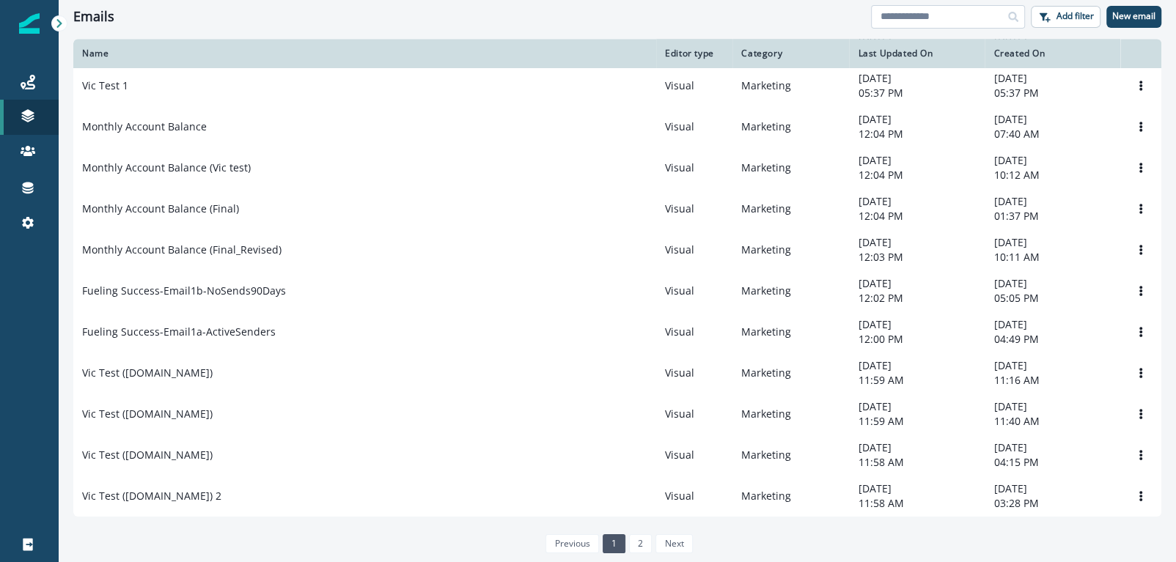
click at [894, 22] on input at bounding box center [948, 16] width 154 height 23
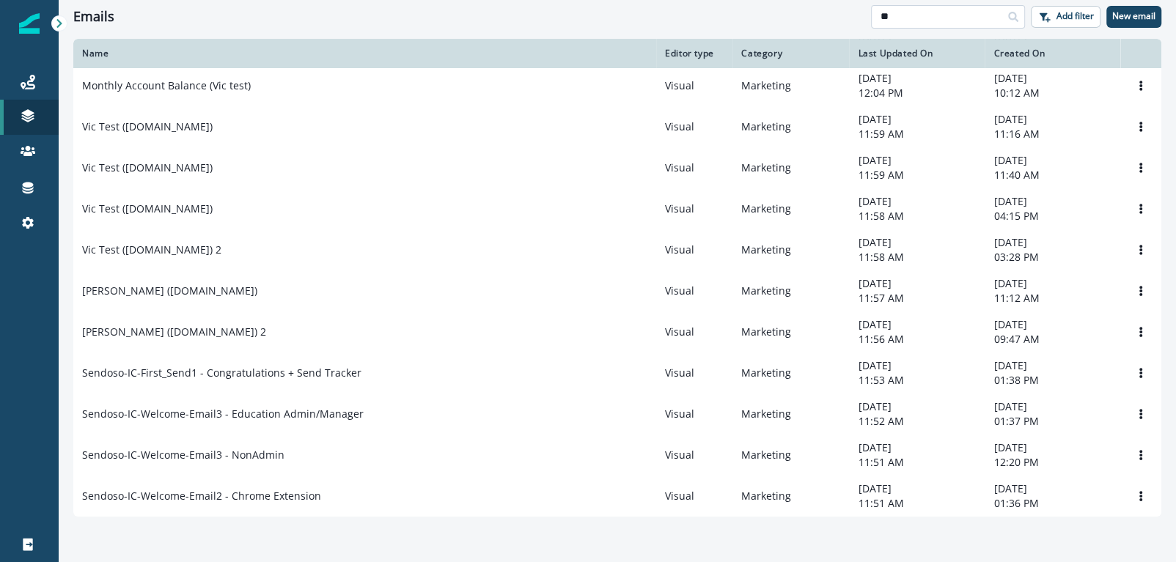
scroll to position [257, 0]
click at [906, 26] on input "**" at bounding box center [948, 16] width 154 height 23
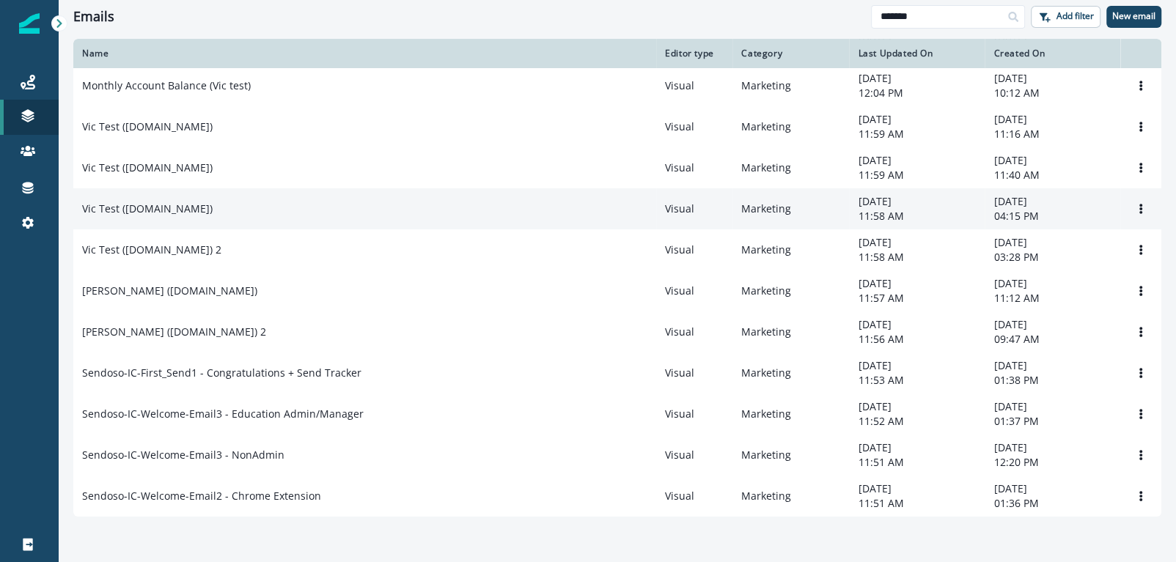
scroll to position [651, 0]
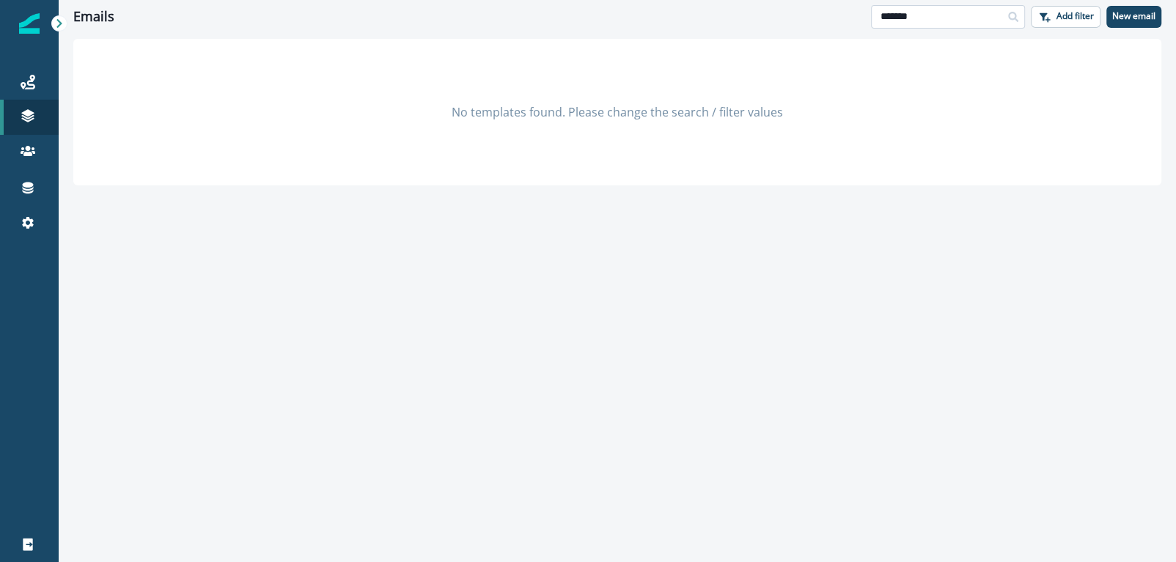
click at [931, 13] on input "*******" at bounding box center [948, 16] width 154 height 23
type input "*****"
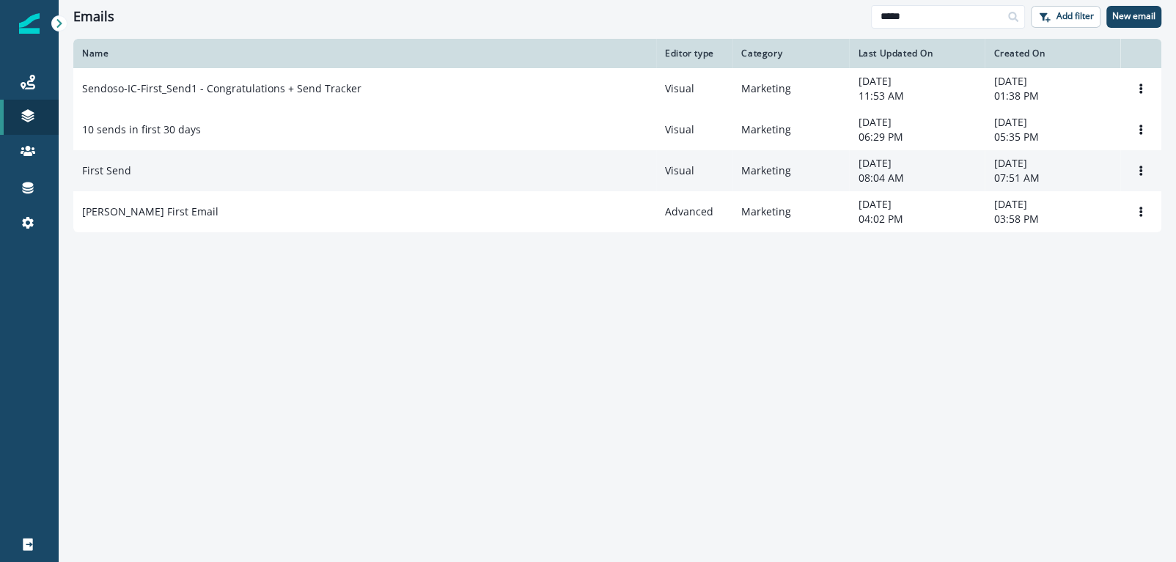
click at [176, 169] on div "First Send" at bounding box center [364, 170] width 565 height 15
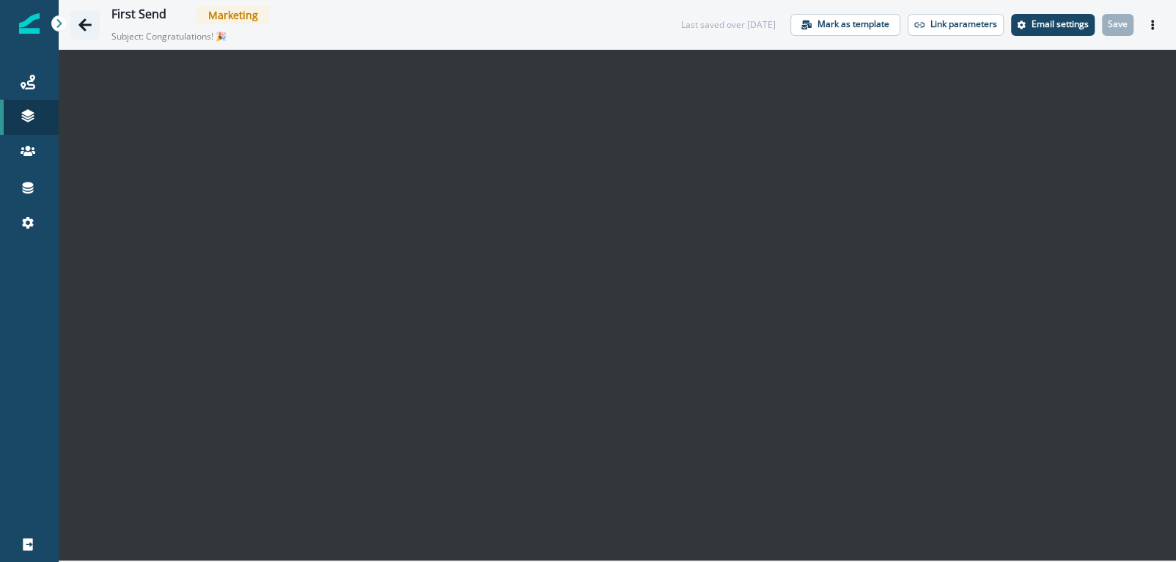
click at [92, 23] on icon "Go back" at bounding box center [85, 25] width 15 height 15
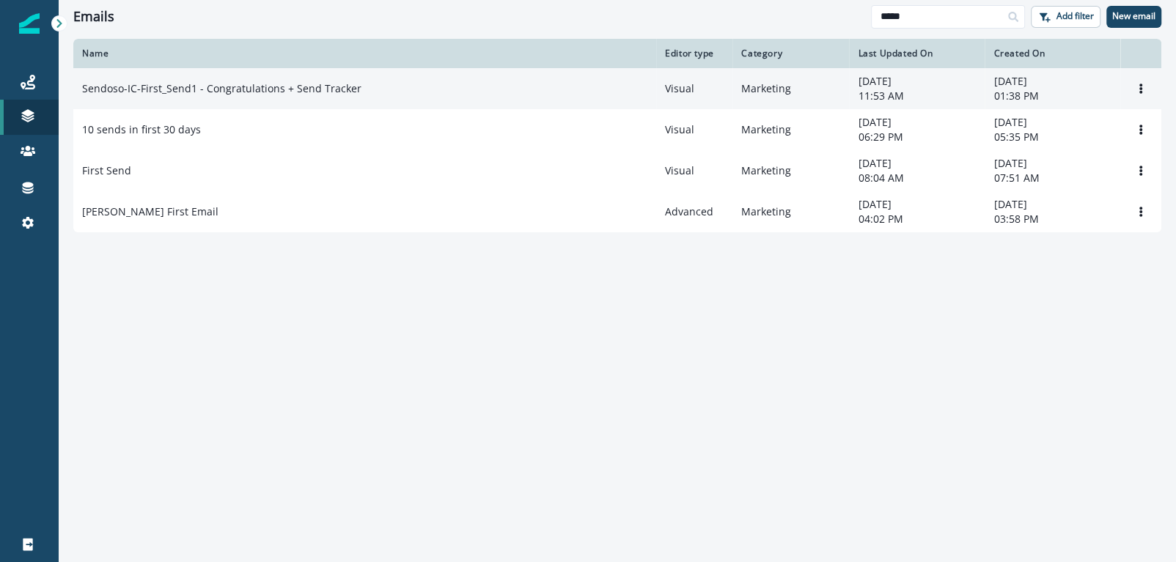
click at [218, 98] on td "Sendoso-IC-First_Send1 - Congratulations + Send Tracker" at bounding box center [364, 88] width 583 height 41
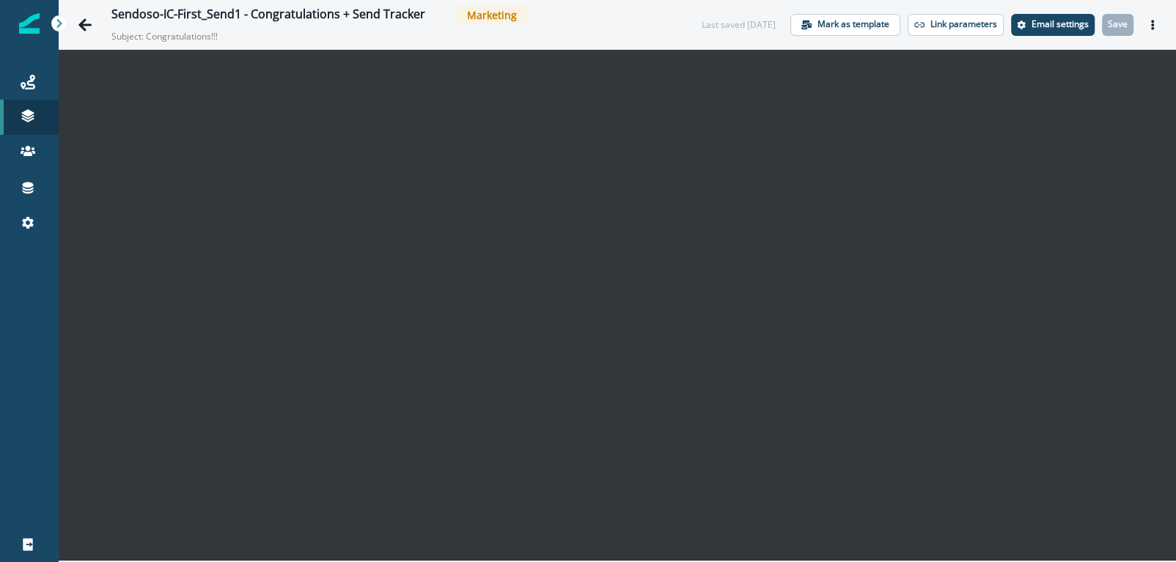
click at [67, 22] on div at bounding box center [59, 23] width 16 height 16
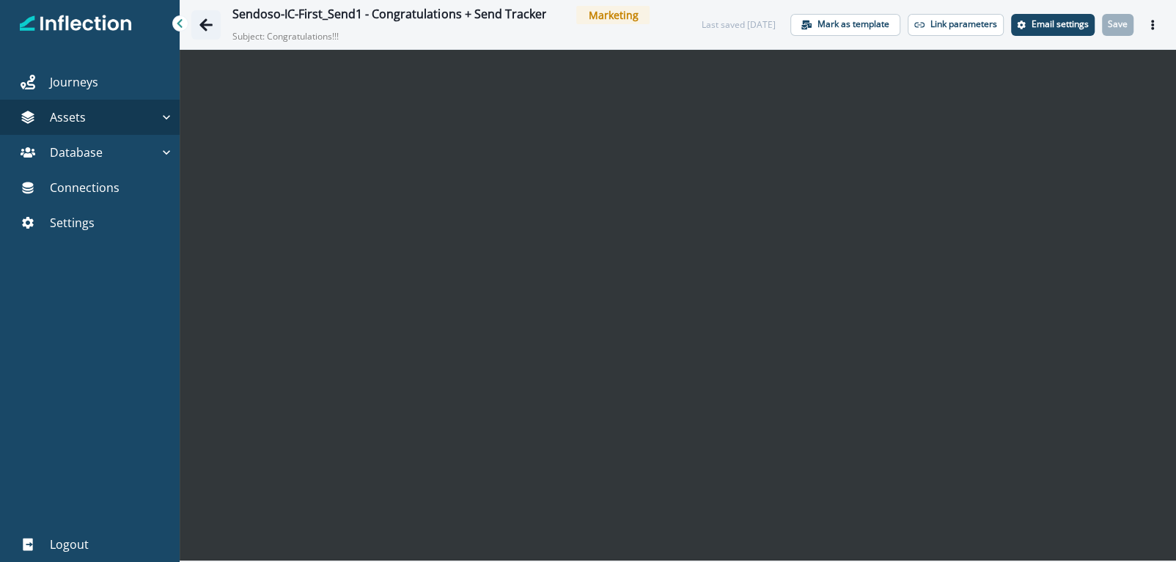
click at [207, 25] on icon "Go back" at bounding box center [206, 24] width 13 height 12
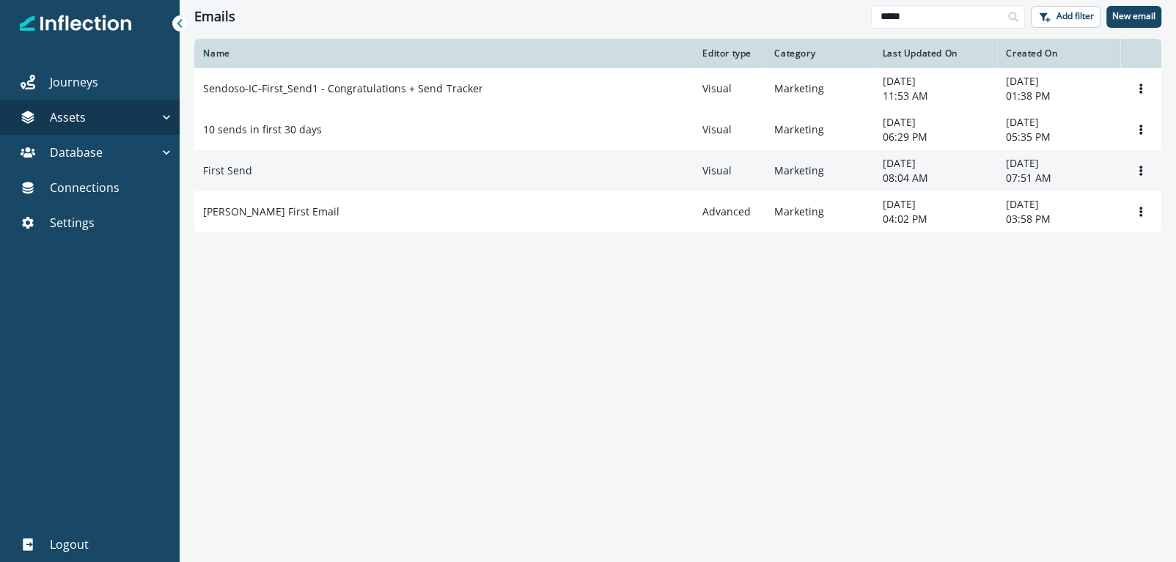
click at [304, 188] on td "First Send" at bounding box center [443, 170] width 499 height 41
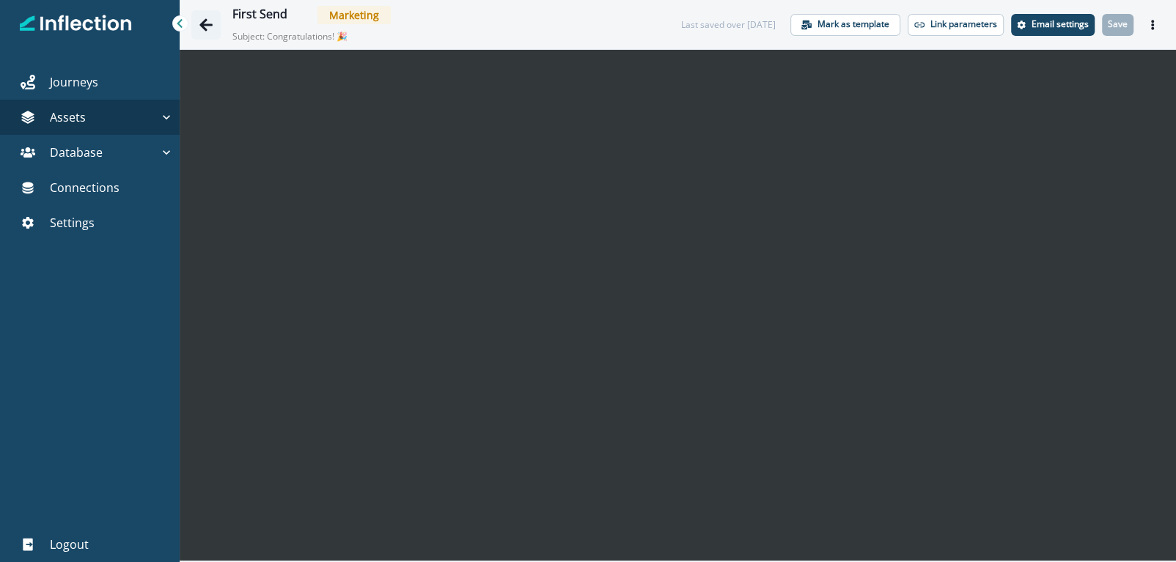
click at [205, 21] on icon "Go back" at bounding box center [206, 24] width 13 height 12
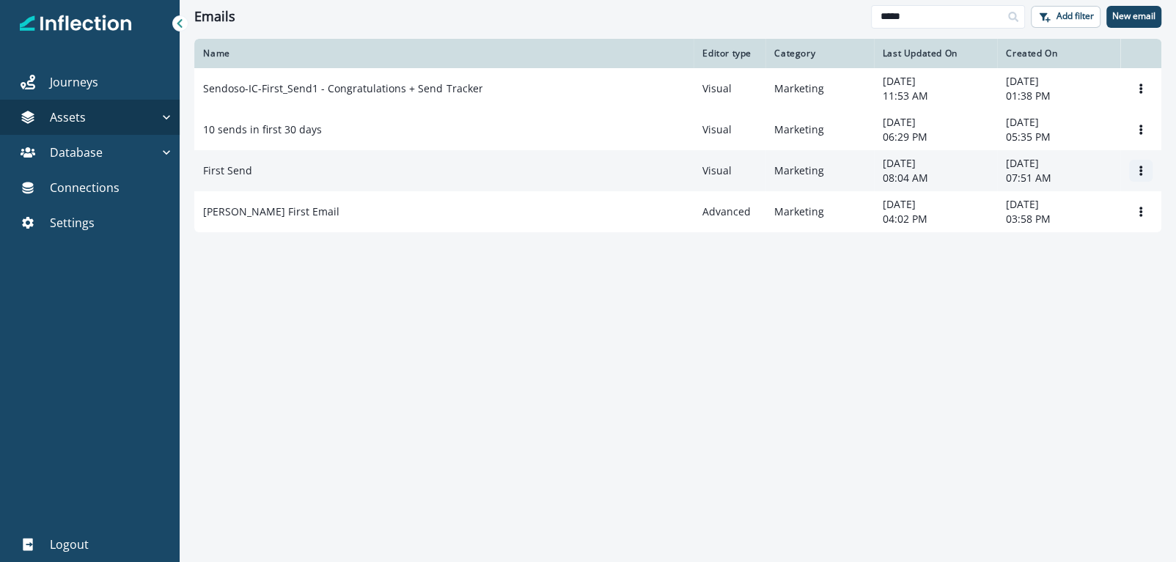
click at [1136, 164] on button "Options" at bounding box center [1140, 171] width 23 height 22
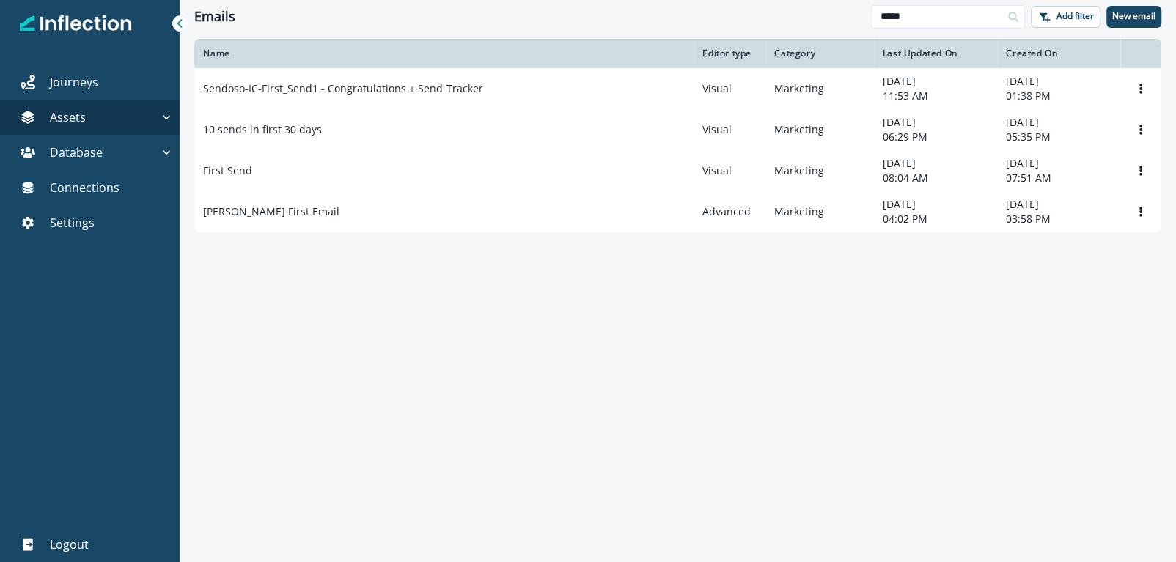
click at [524, 279] on div "Name Editor type Category Last Updated On Created On Sendoso-IC-First_Send1 - C…" at bounding box center [678, 300] width 996 height 522
click at [968, 13] on input "*****" at bounding box center [948, 16] width 154 height 23
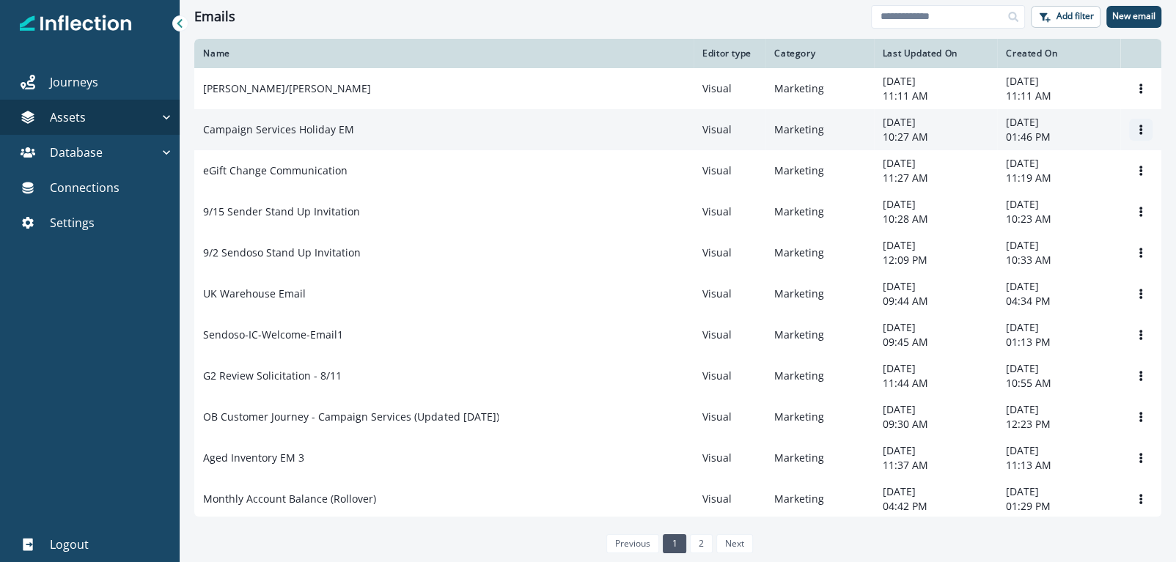
click at [1136, 130] on icon "Options" at bounding box center [1141, 130] width 10 height 10
click at [1031, 177] on button "Rename" at bounding box center [1056, 188] width 163 height 23
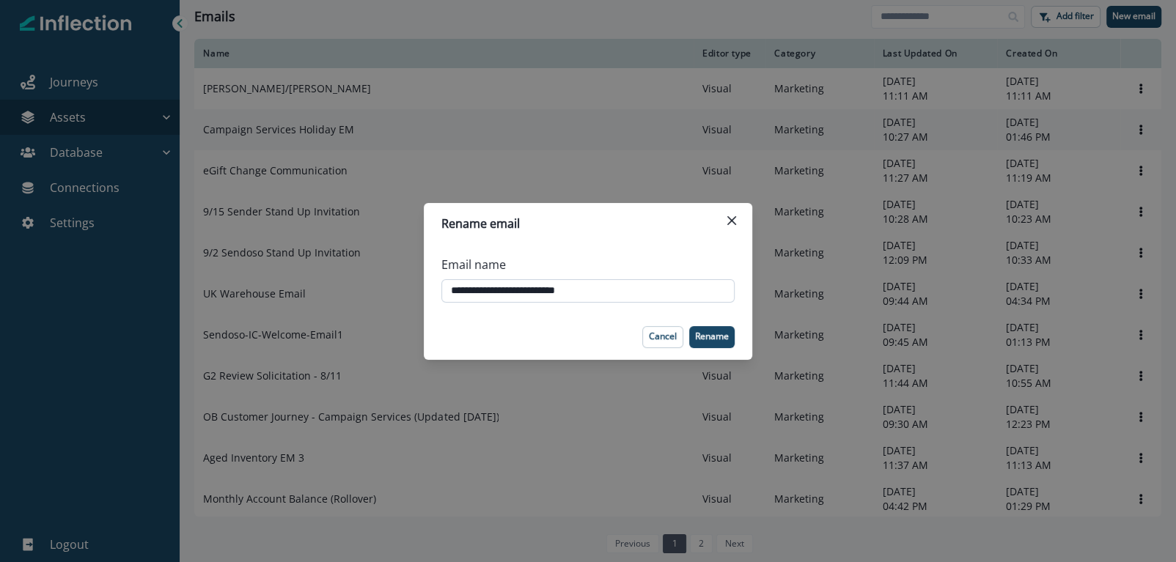
click at [605, 289] on input "**********" at bounding box center [587, 290] width 293 height 23
type input "**********"
click at [711, 334] on p "Rename" at bounding box center [712, 336] width 34 height 10
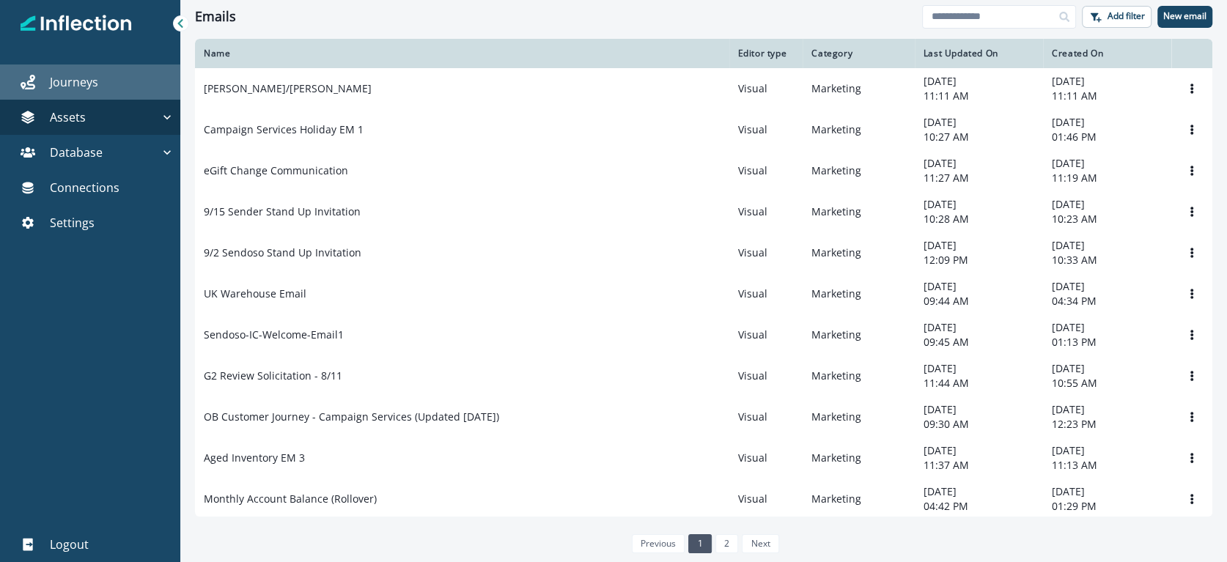
scroll to position [1, 0]
click at [70, 85] on p "Journeys" at bounding box center [74, 82] width 48 height 18
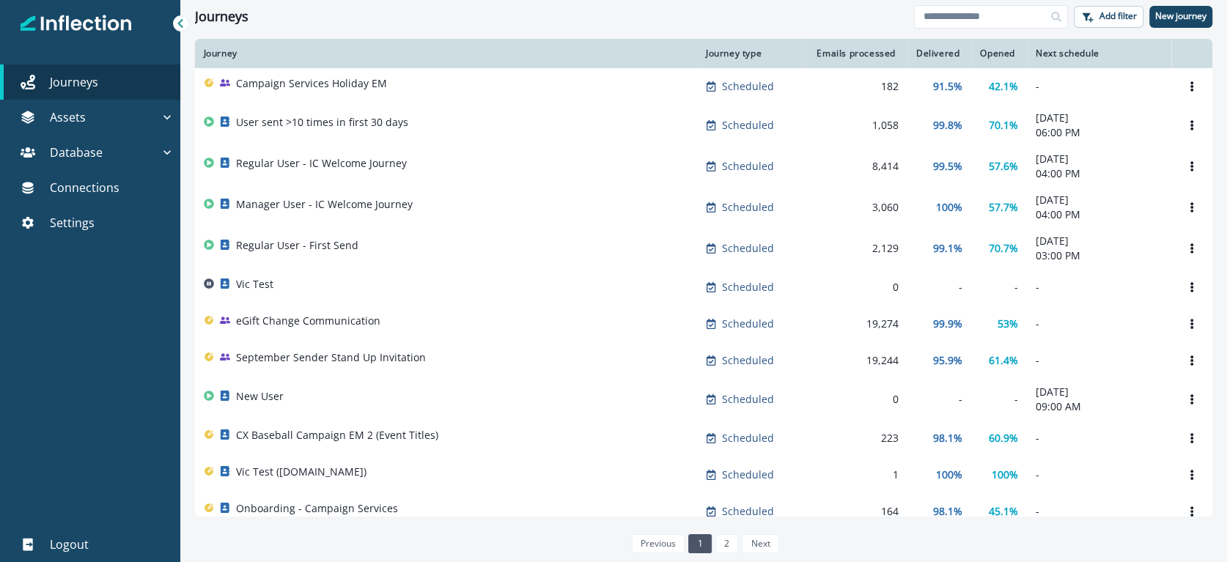
click at [373, 19] on div "Journeys" at bounding box center [554, 17] width 719 height 16
click at [1199, 16] on p "New journey" at bounding box center [1180, 16] width 51 height 10
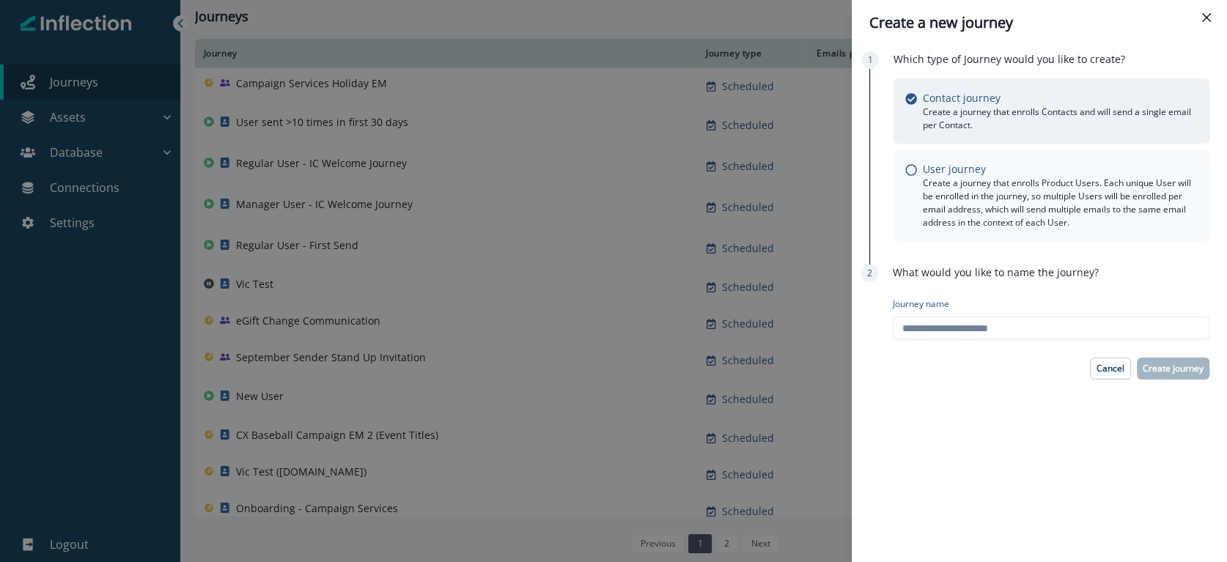
click at [1025, 172] on div "User journey" at bounding box center [1060, 168] width 275 height 15
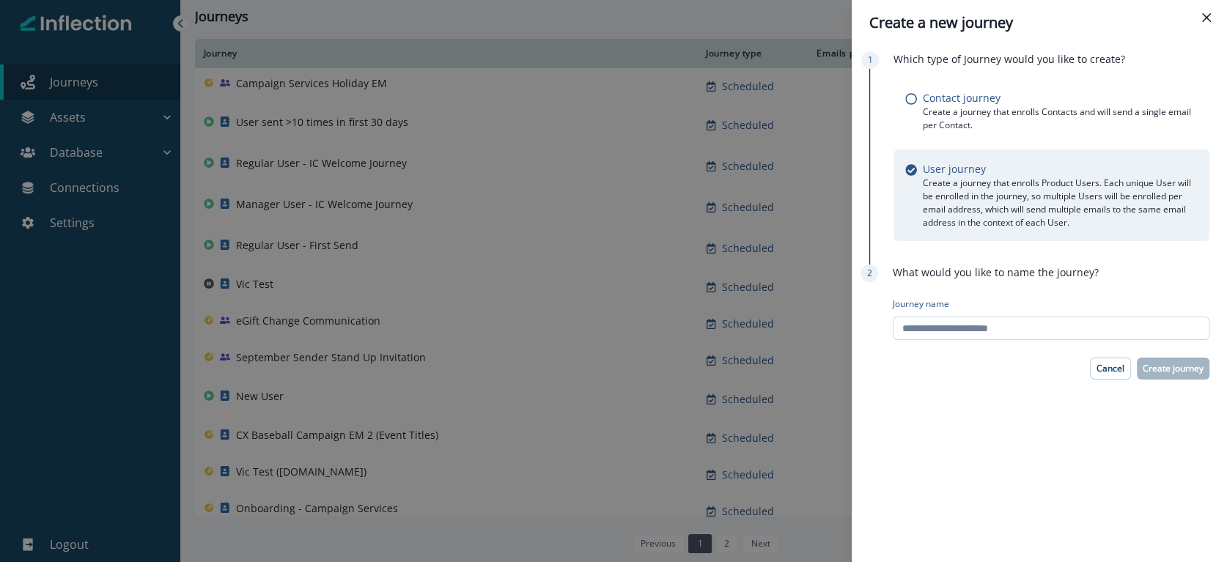
click at [989, 331] on input "Journey name" at bounding box center [1051, 328] width 317 height 23
drag, startPoint x: 932, startPoint y: 328, endPoint x: 1089, endPoint y: 325, distance: 156.9
click at [1089, 325] on input "**********" at bounding box center [1051, 328] width 317 height 23
type input "**********"
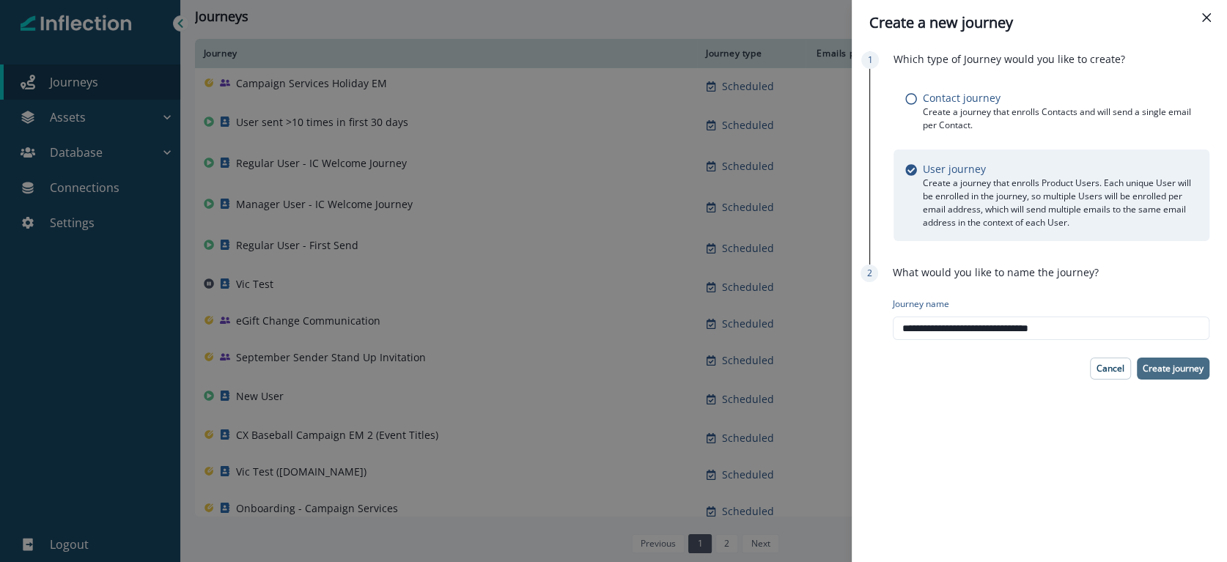
click at [1187, 372] on p "Create journey" at bounding box center [1173, 369] width 61 height 10
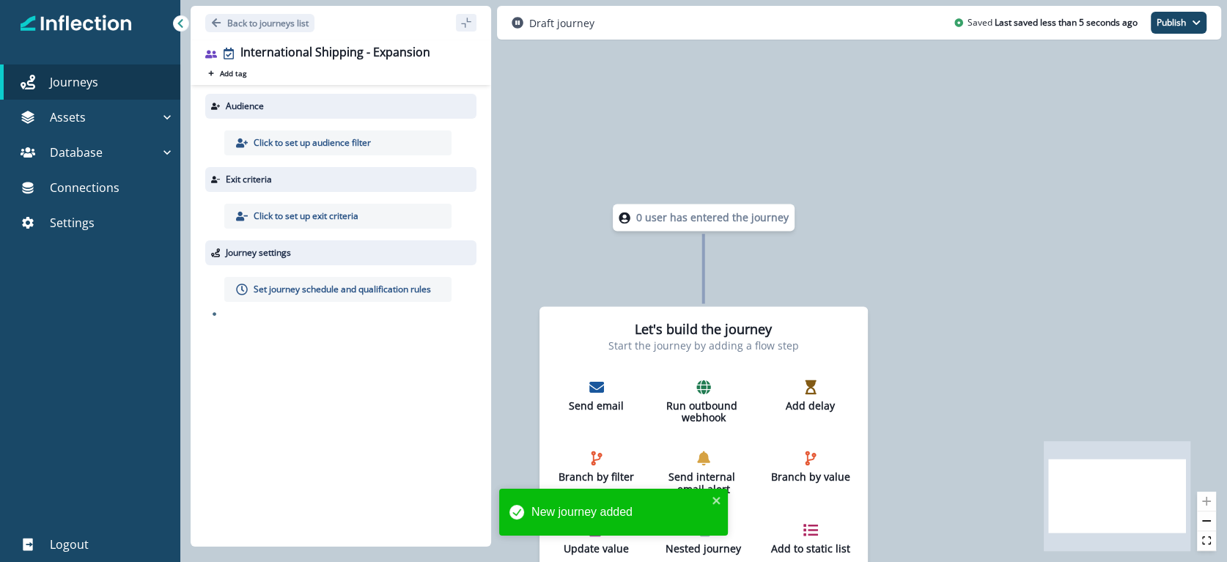
click at [350, 139] on p "Click to set up audience filter" at bounding box center [312, 142] width 117 height 13
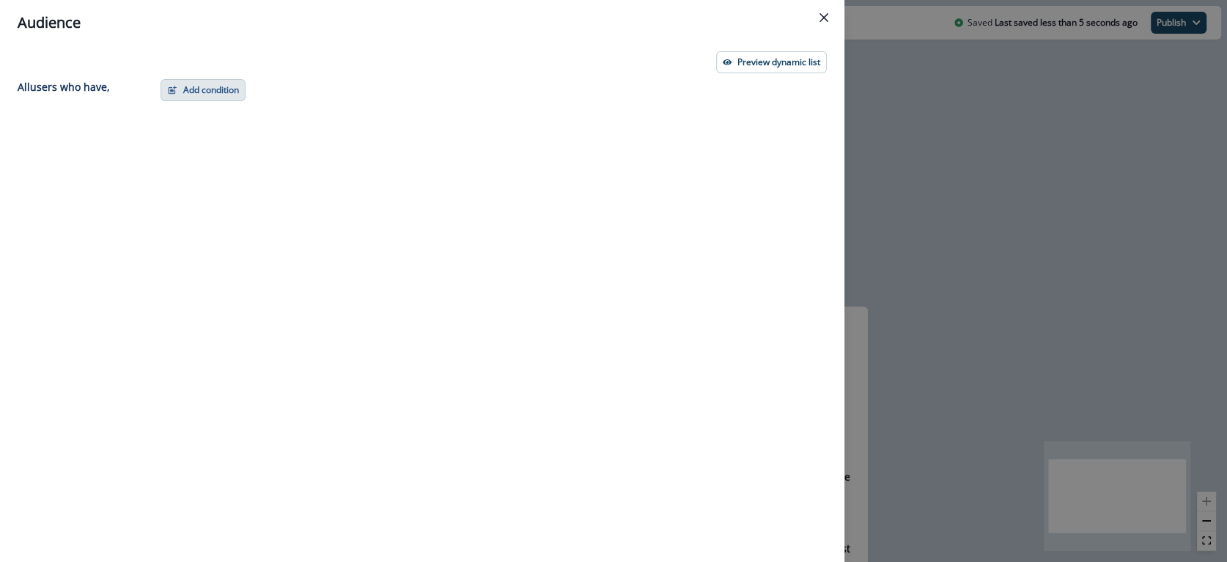
click at [221, 82] on button "Add condition" at bounding box center [203, 90] width 85 height 22
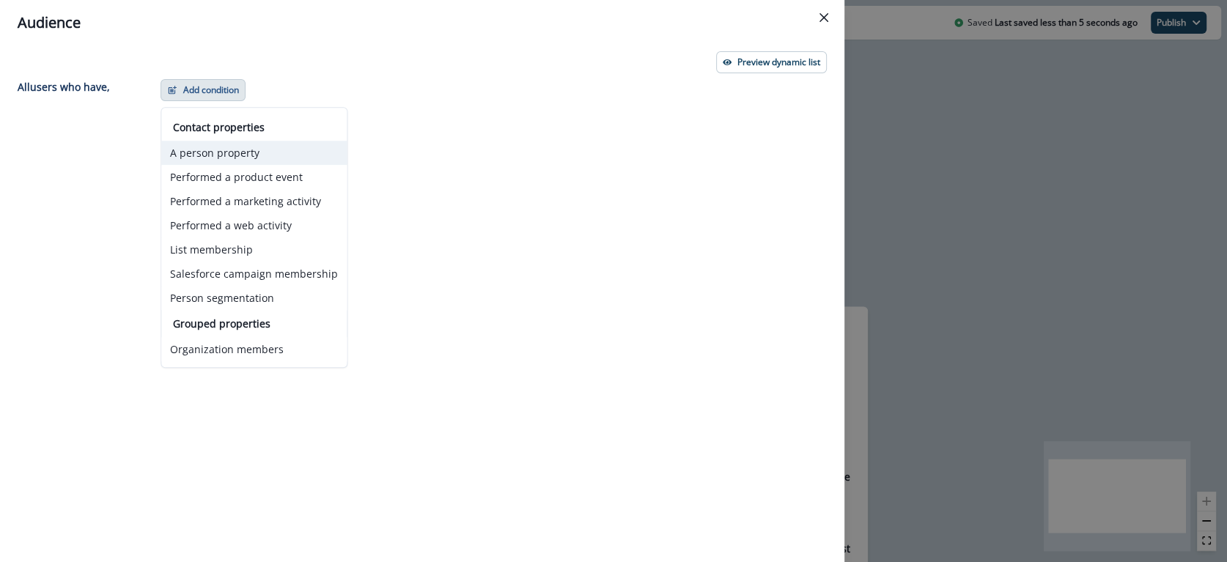
click at [247, 152] on button "A person property" at bounding box center [253, 153] width 185 height 24
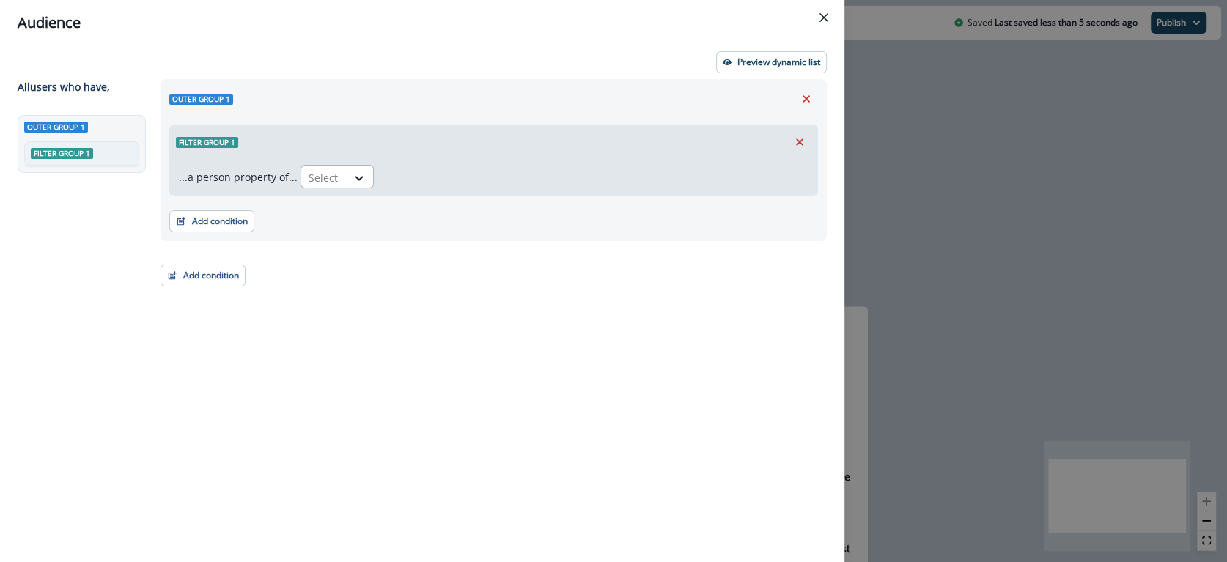
click at [309, 173] on div at bounding box center [324, 178] width 31 height 18
type input "**********"
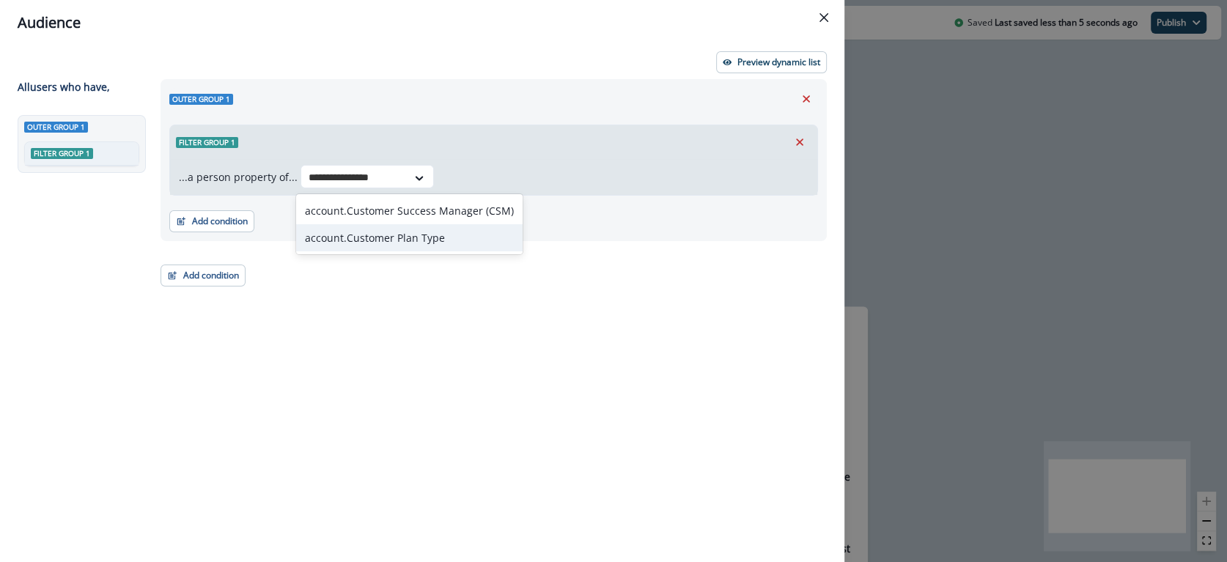
click at [433, 238] on div "account.Customer Plan Type" at bounding box center [409, 237] width 227 height 27
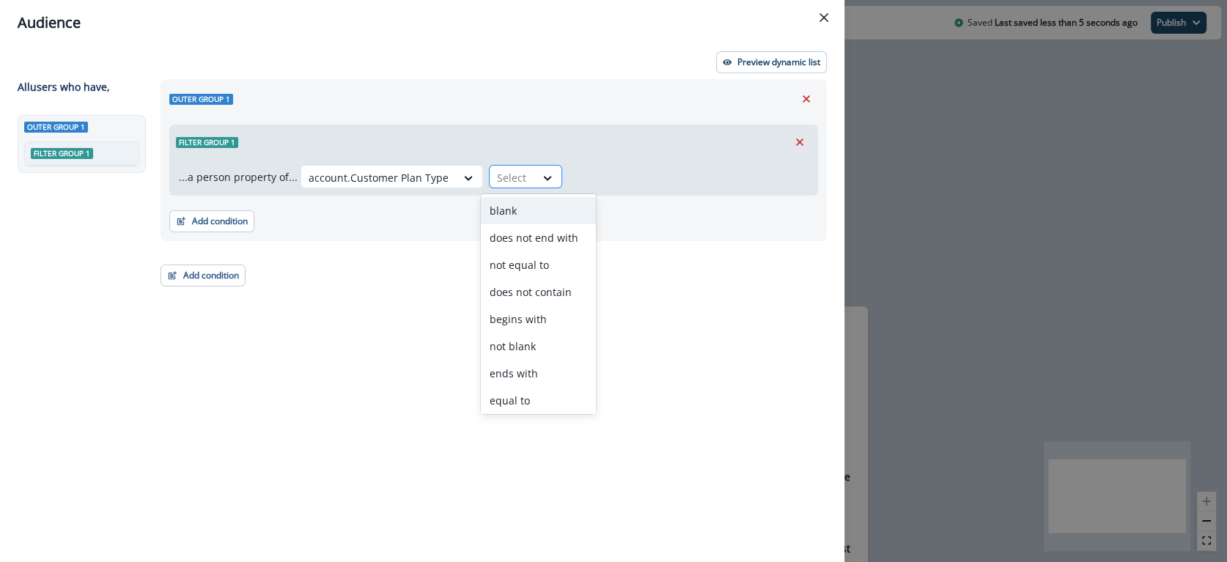
click at [523, 168] on div "Select" at bounding box center [512, 178] width 45 height 24
click at [526, 391] on div "contains" at bounding box center [538, 397] width 115 height 27
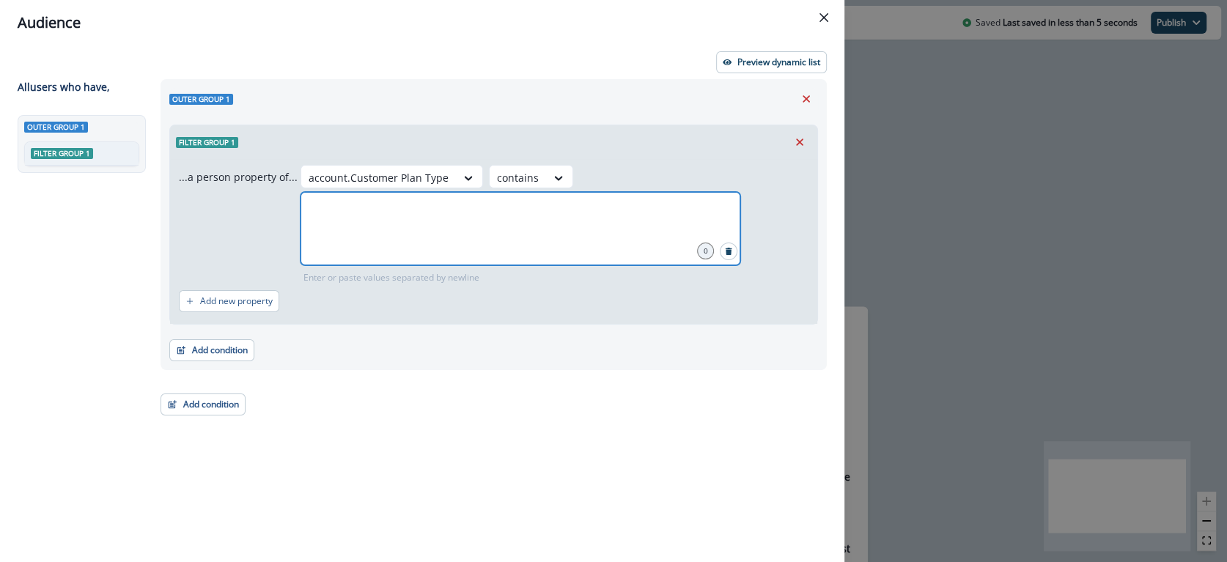
click at [617, 196] on input "text" at bounding box center [520, 210] width 435 height 29
type input "**********"
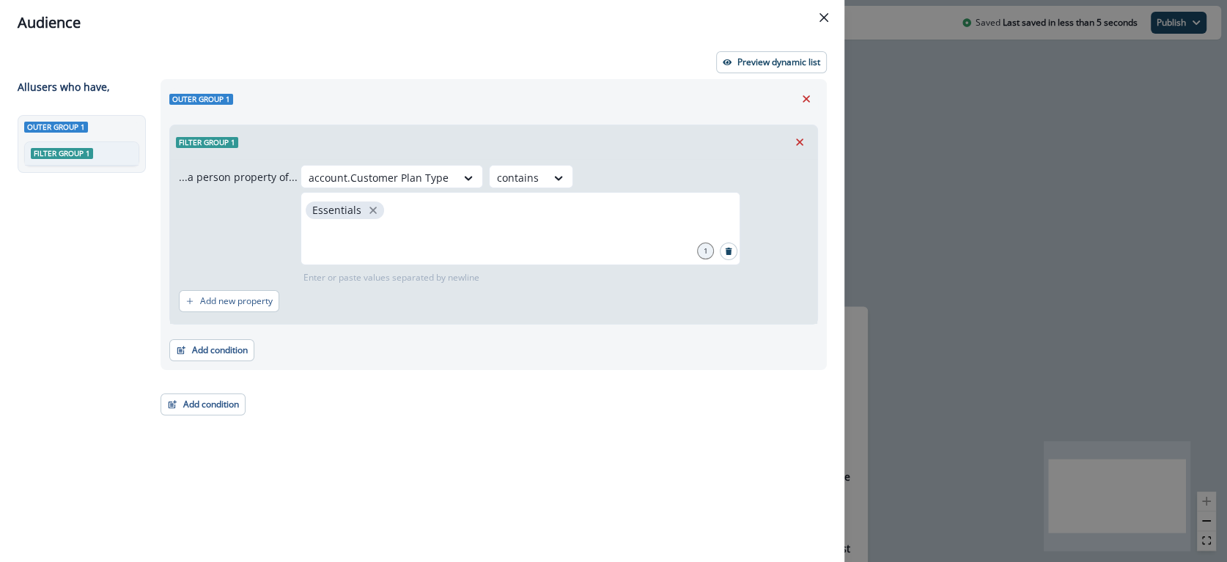
click at [640, 284] on div "Add new property" at bounding box center [494, 301] width 630 height 34
click at [787, 58] on p "Preview dynamic list" at bounding box center [778, 62] width 83 height 10
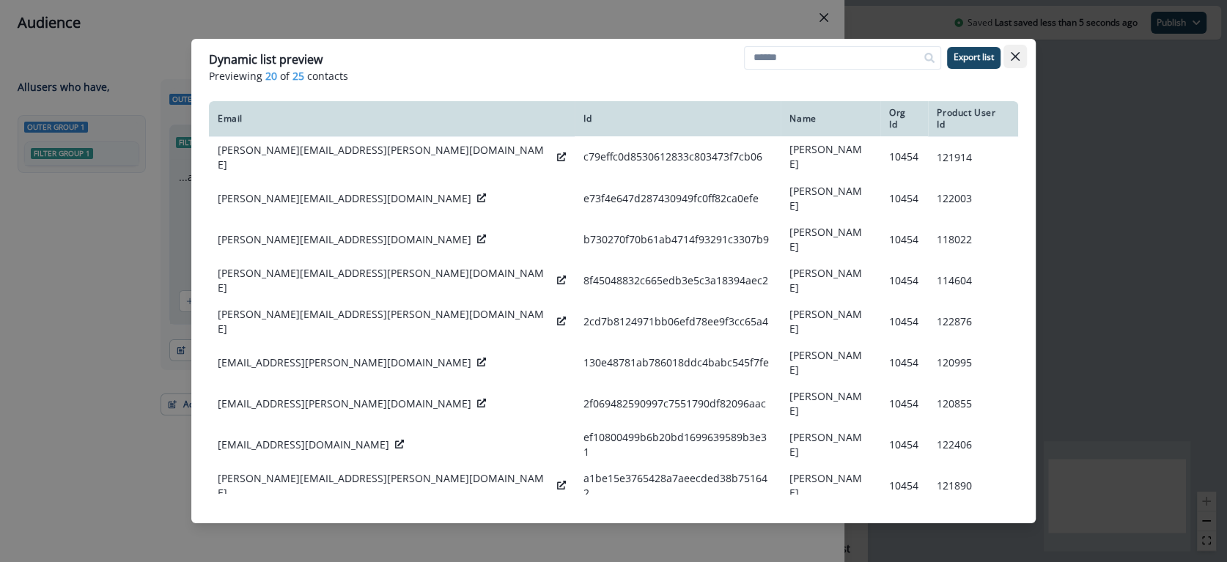
click at [1019, 52] on icon "Close" at bounding box center [1015, 56] width 9 height 9
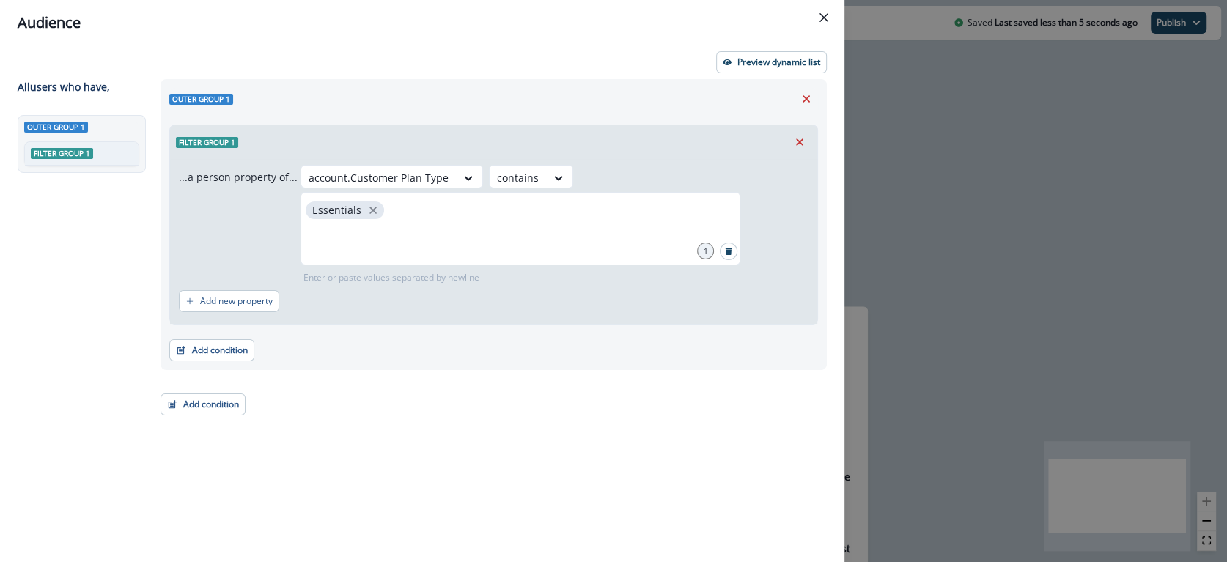
click at [413, 244] on div "account.Customer Plan Type contains Essentials 1 Enter or paste values separate…" at bounding box center [555, 224] width 508 height 119
click at [745, 60] on p "Preview dynamic list" at bounding box center [778, 62] width 83 height 10
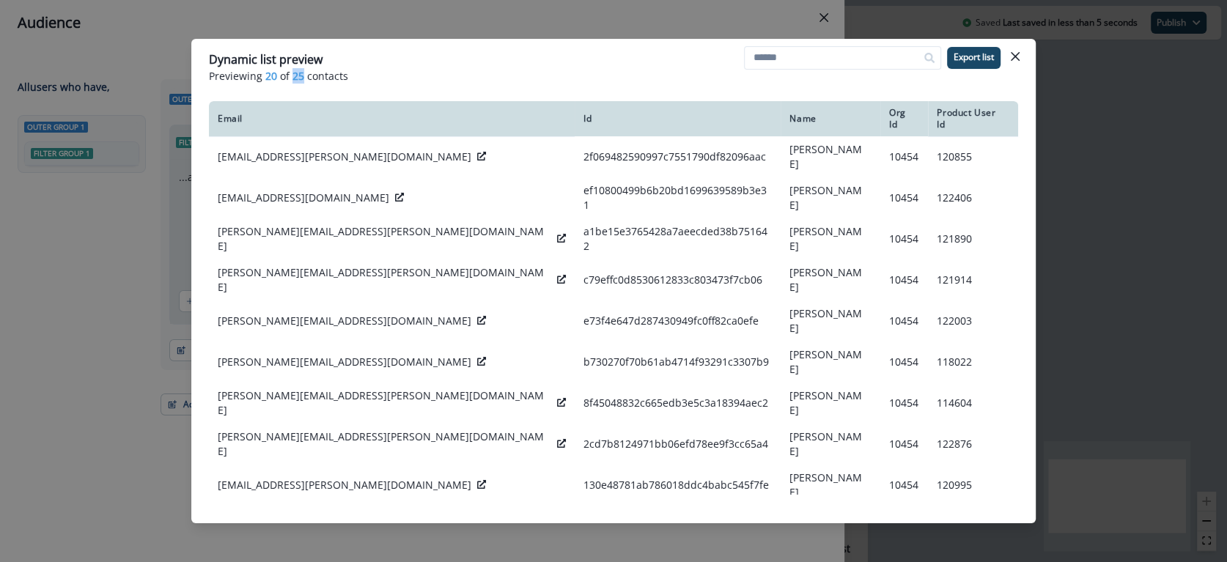
drag, startPoint x: 303, startPoint y: 74, endPoint x: 287, endPoint y: 76, distance: 16.2
click at [287, 76] on p "Previewing 20 of 25 contacts" at bounding box center [613, 75] width 809 height 15
click at [1014, 52] on icon "Close" at bounding box center [1015, 56] width 9 height 9
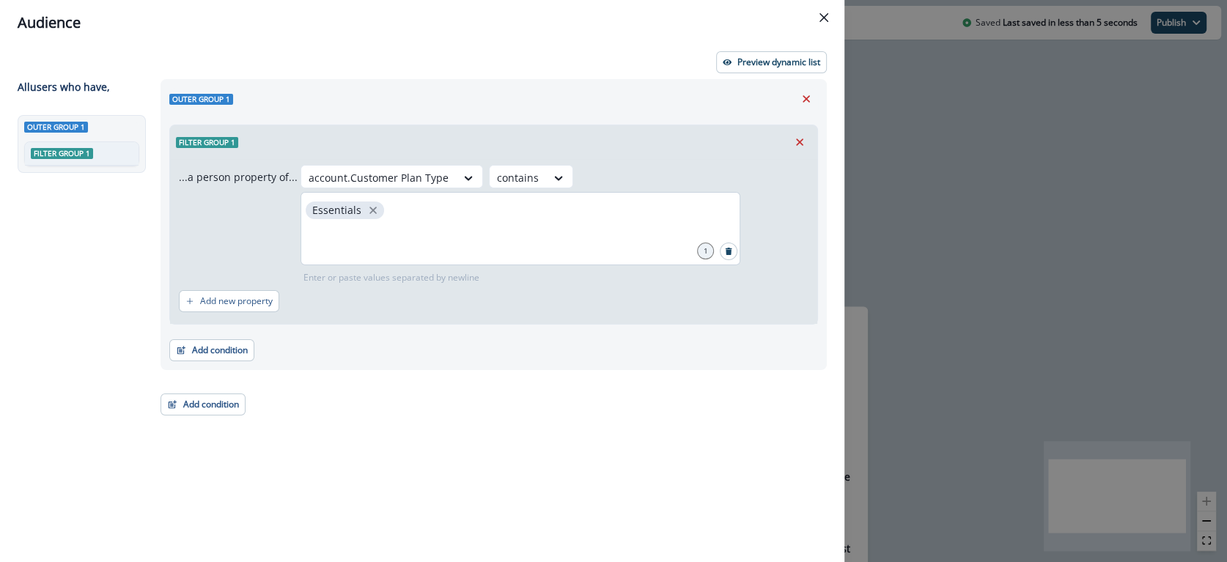
click at [720, 192] on div "Essentials" at bounding box center [521, 228] width 440 height 73
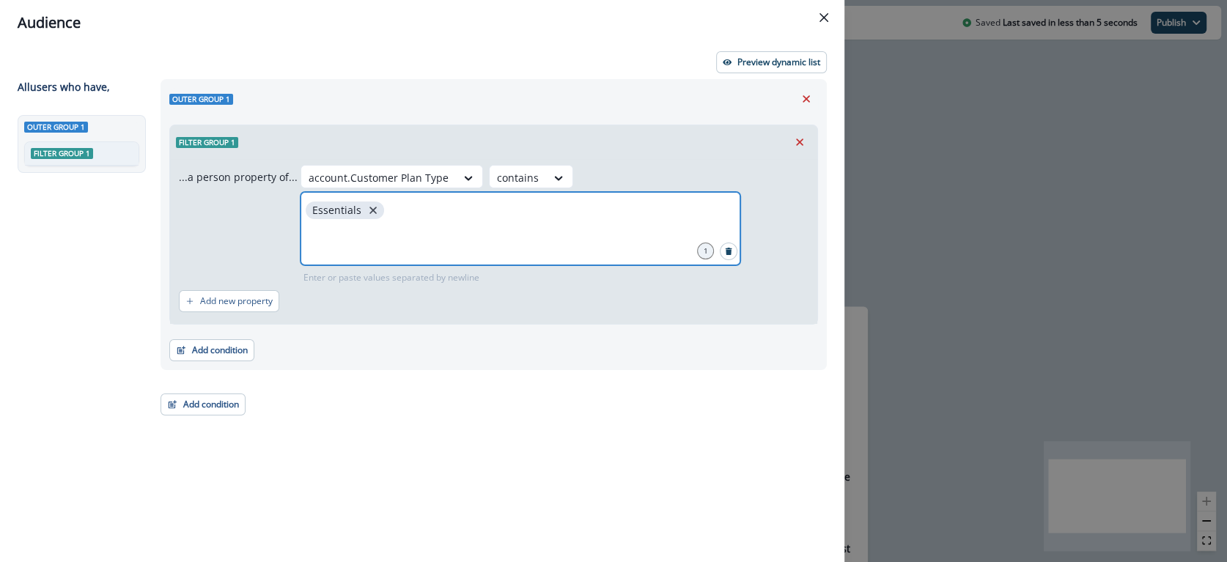
click at [380, 204] on icon "close" at bounding box center [373, 210] width 13 height 13
type input "*********"
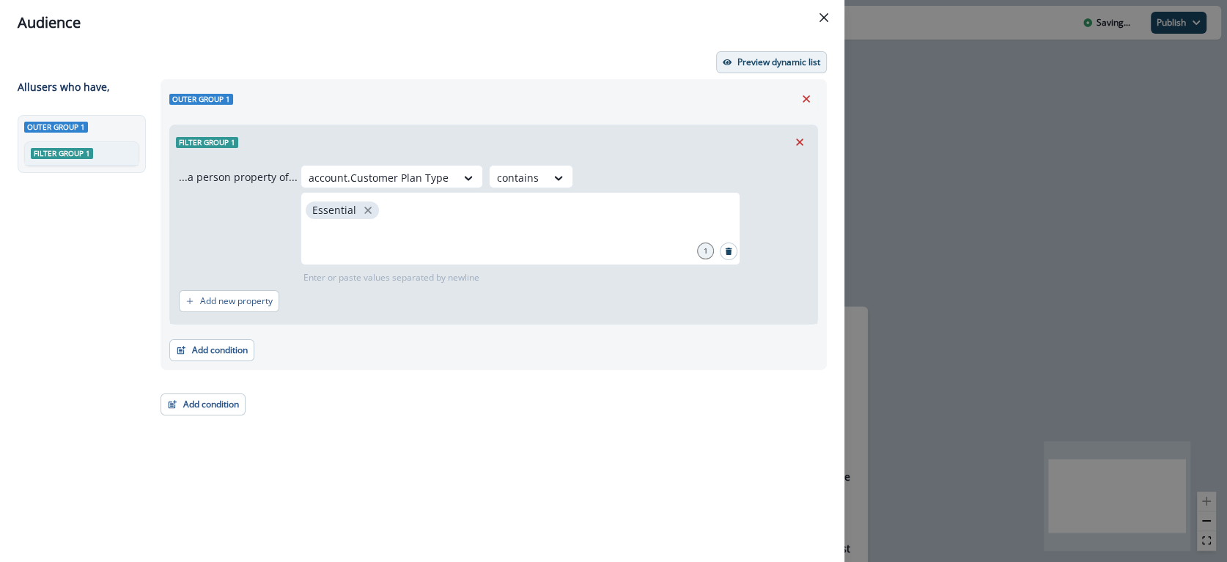
click at [754, 54] on button "Preview dynamic list" at bounding box center [771, 62] width 111 height 22
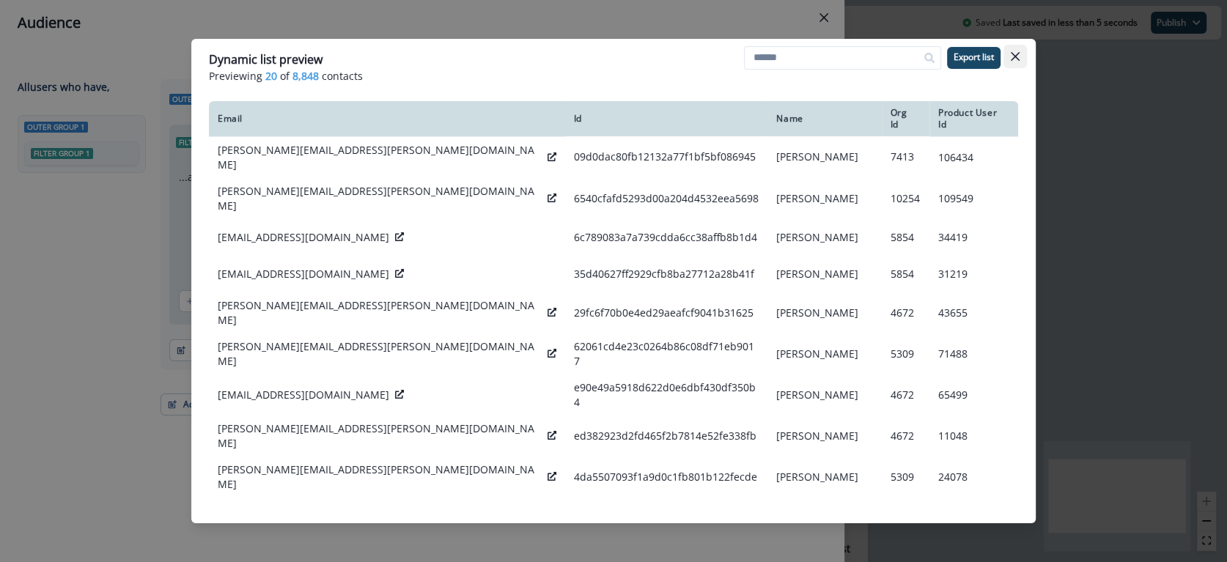
click at [1017, 59] on icon "Close" at bounding box center [1015, 56] width 9 height 9
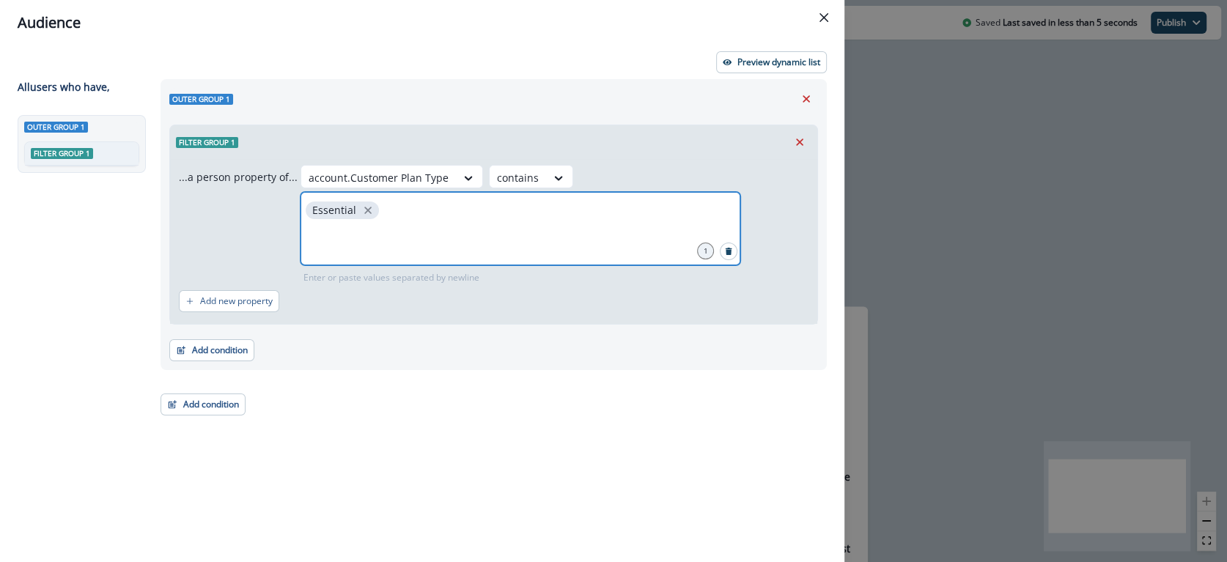
click at [624, 226] on input "text" at bounding box center [520, 240] width 435 height 29
type input "*"
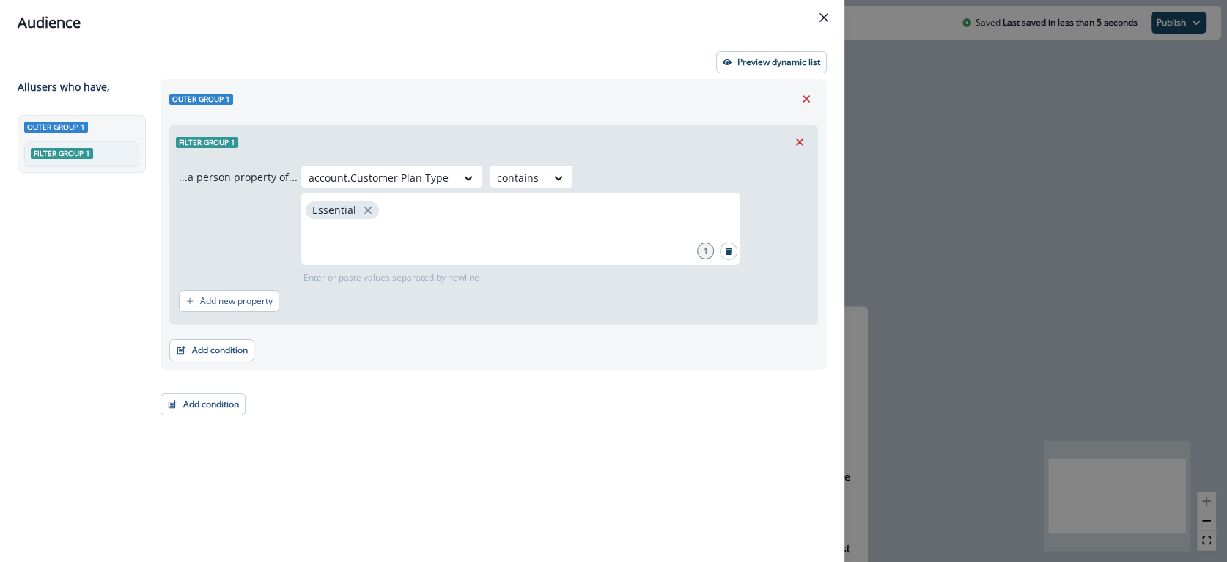
click at [407, 219] on div "account.Customer Plan Type contains Essential 1 Enter or paste values separated…" at bounding box center [555, 224] width 508 height 119
click at [247, 296] on p "Add new property" at bounding box center [236, 301] width 73 height 10
click at [284, 307] on div at bounding box center [293, 309] width 25 height 15
type input "*****"
click at [325, 347] on div "product user.has_intl_warehouse_send" at bounding box center [339, 341] width 210 height 27
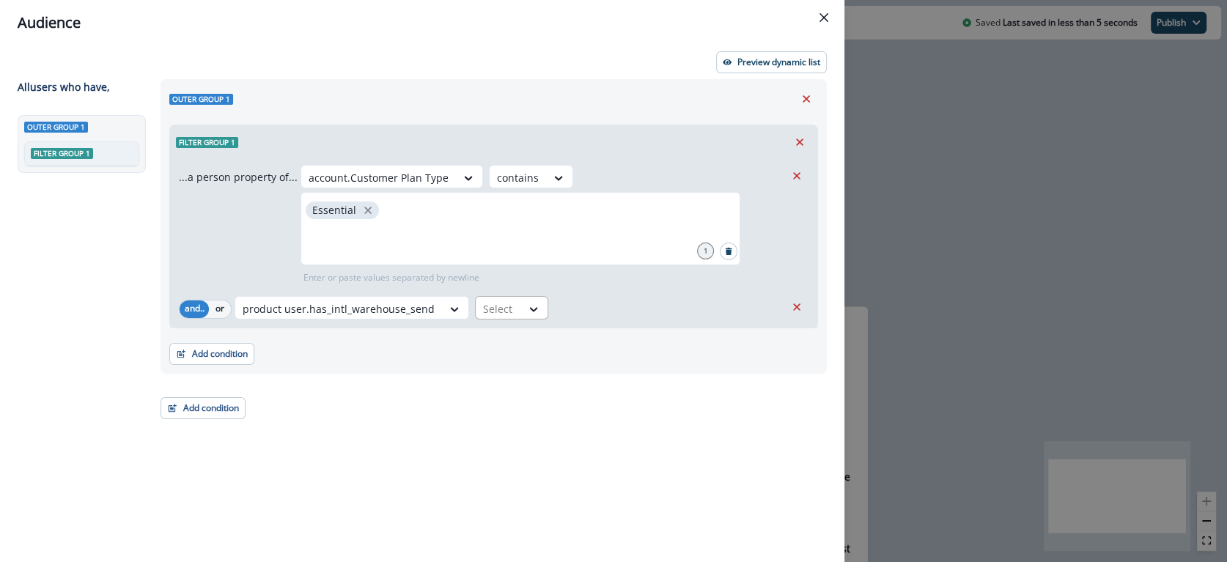
click at [496, 301] on div at bounding box center [498, 309] width 31 height 18
click at [490, 342] on div "true" at bounding box center [504, 341] width 73 height 27
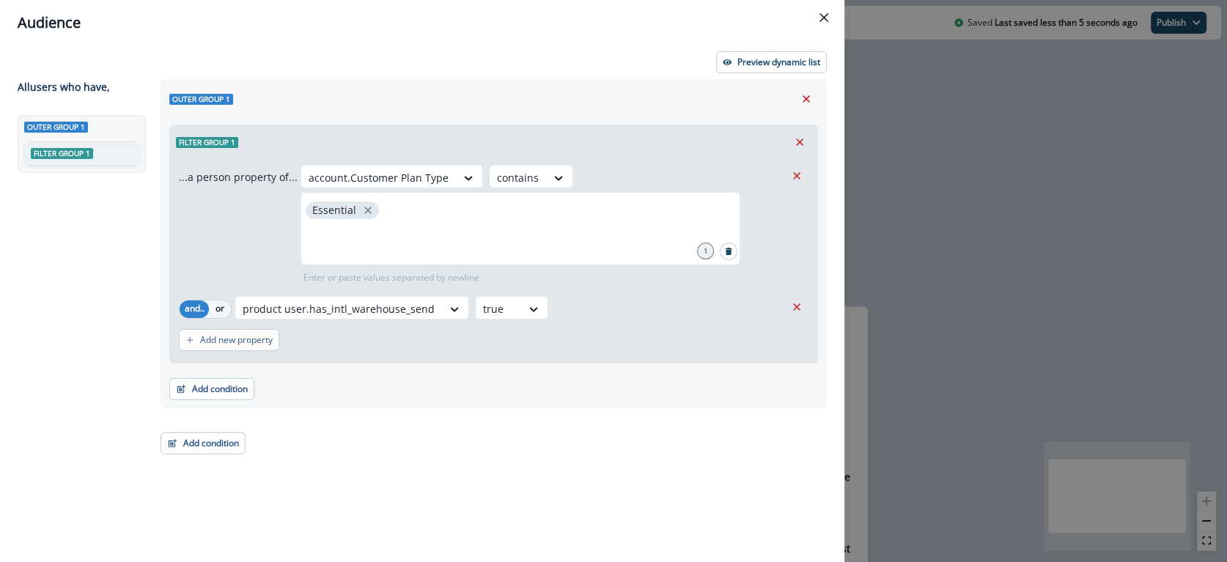
click at [618, 305] on div "product user.has_intl_warehouse_send option true, selected. true" at bounding box center [510, 309] width 551 height 27
click at [756, 57] on p "Preview dynamic list" at bounding box center [778, 62] width 83 height 10
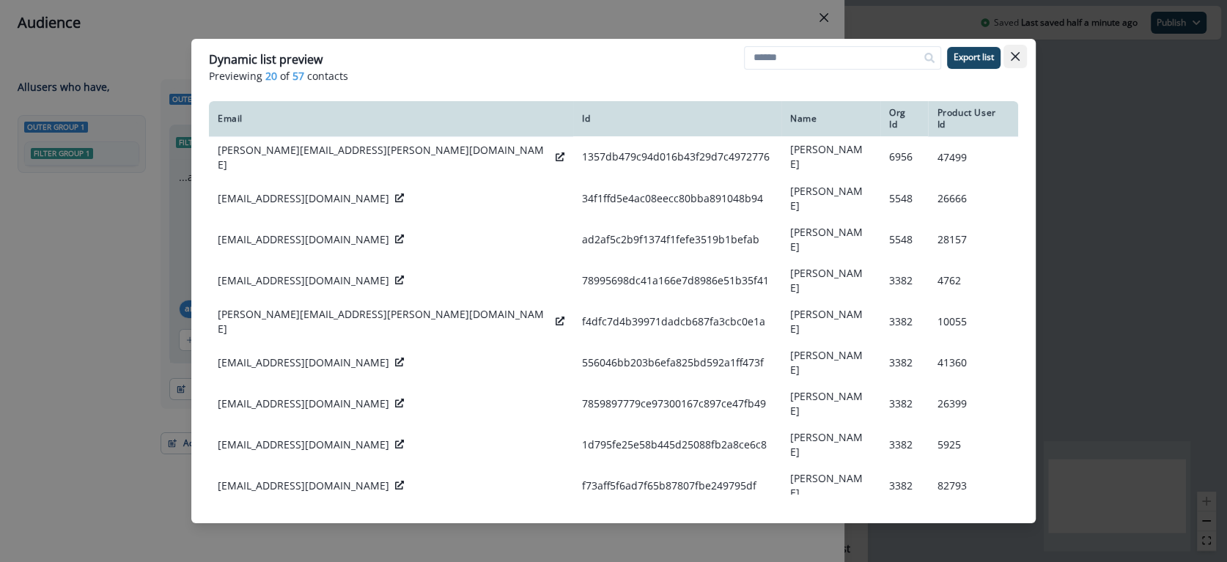
click at [1019, 52] on icon "Close" at bounding box center [1015, 56] width 9 height 9
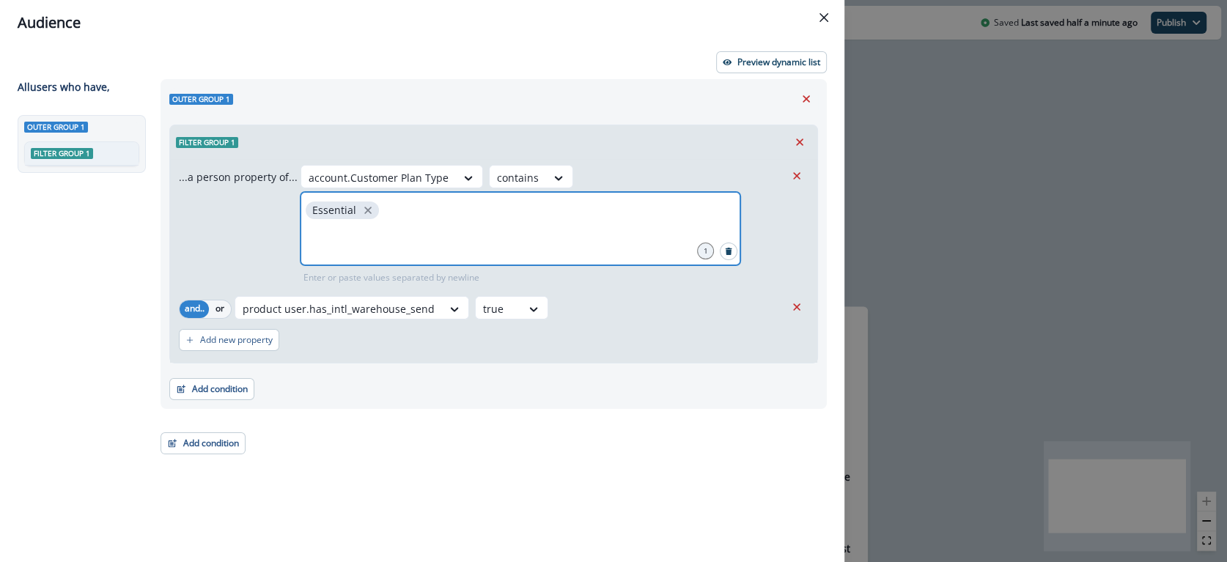
click at [439, 235] on input "text" at bounding box center [520, 240] width 435 height 29
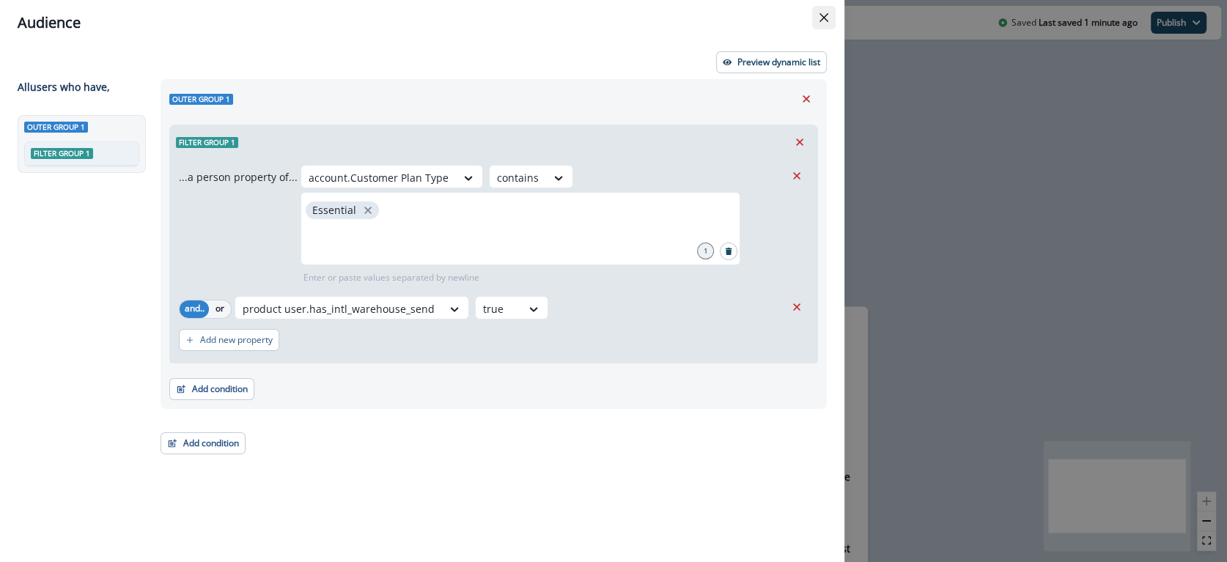
click at [824, 17] on icon "Close" at bounding box center [824, 17] width 9 height 9
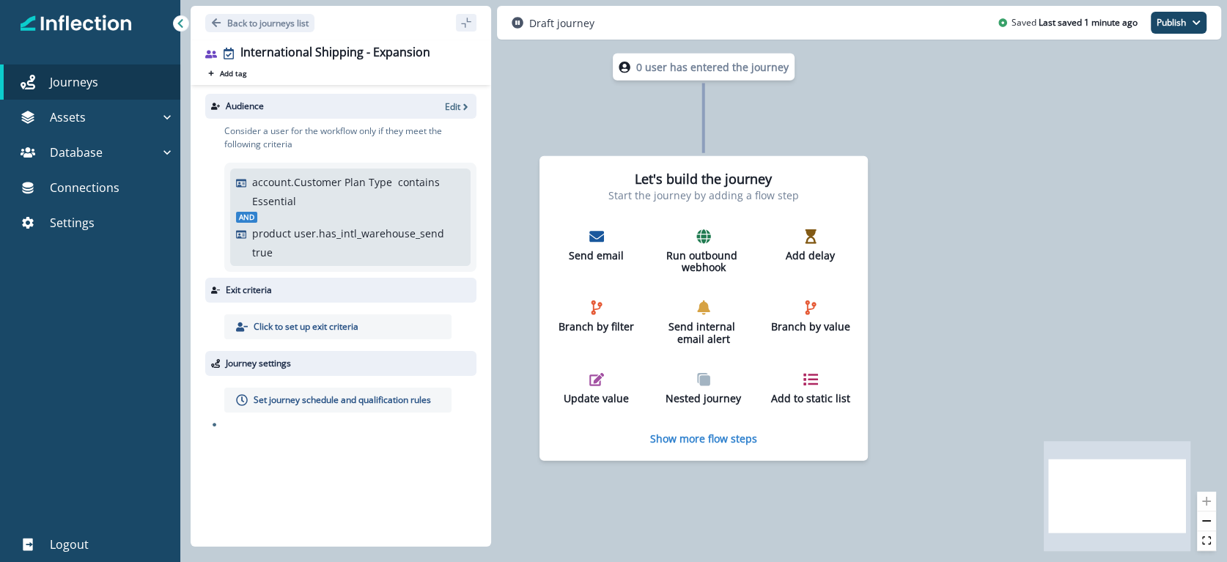
click at [275, 402] on p "Set journey schedule and qualification rules" at bounding box center [342, 400] width 177 height 13
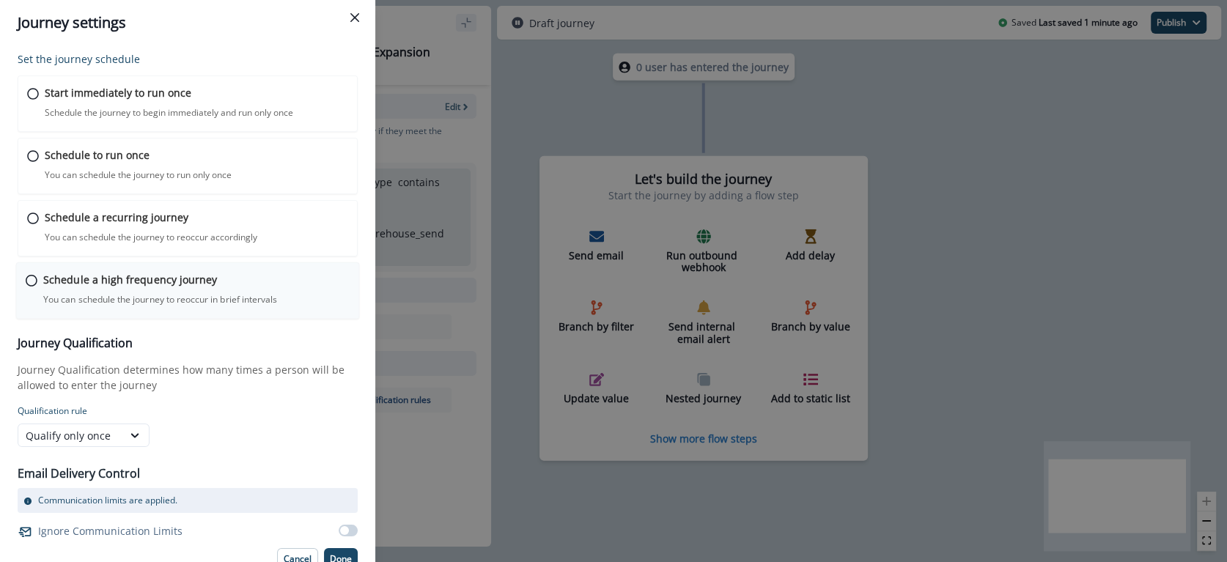
scroll to position [11, 0]
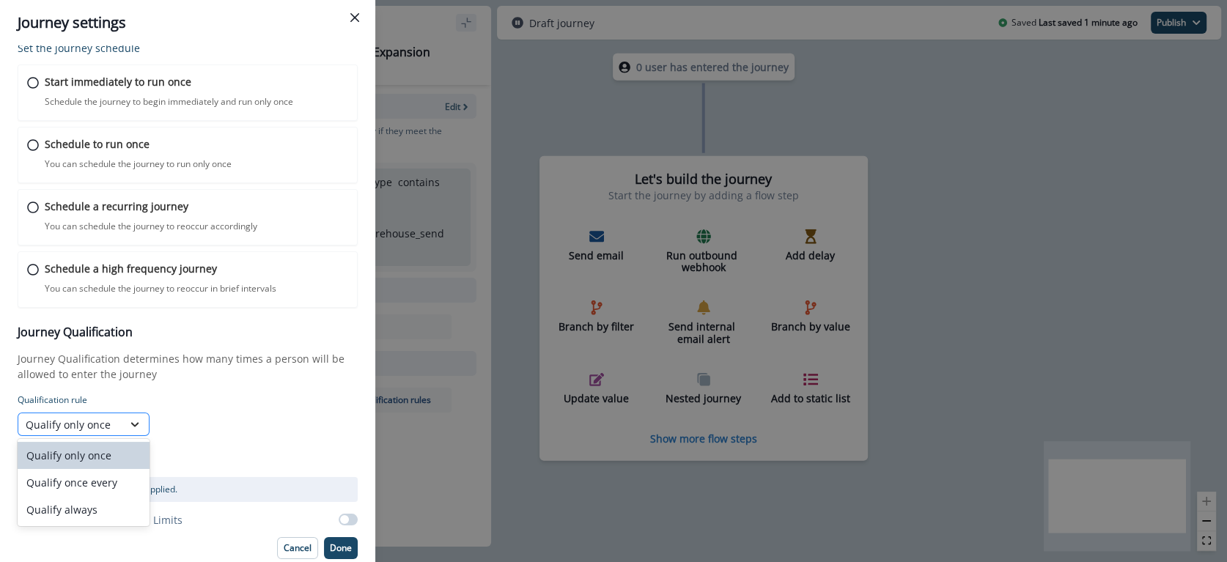
click at [126, 419] on div at bounding box center [134, 424] width 25 height 15
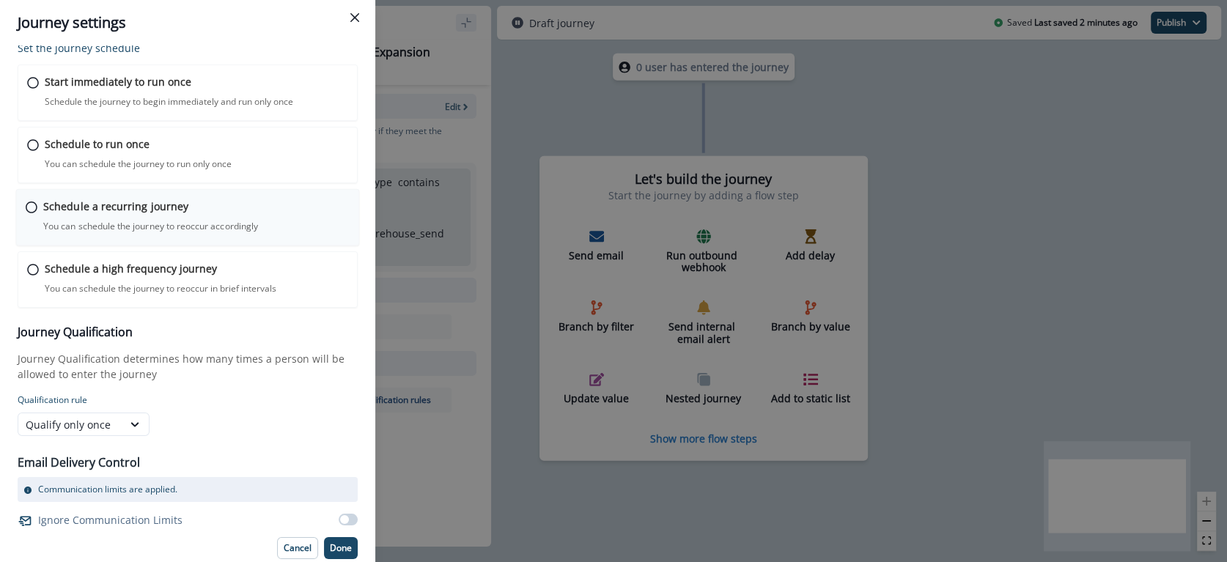
click at [291, 203] on div "Schedule a recurring journey You can schedule the journey to reoccur accordingl…" at bounding box center [196, 216] width 306 height 34
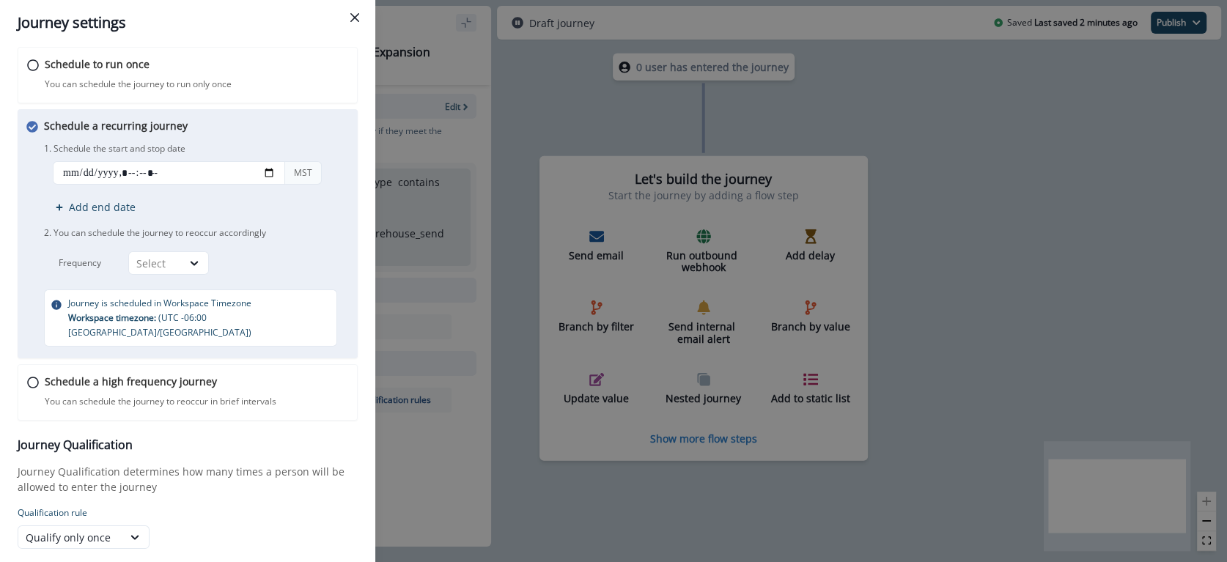
scroll to position [189, 0]
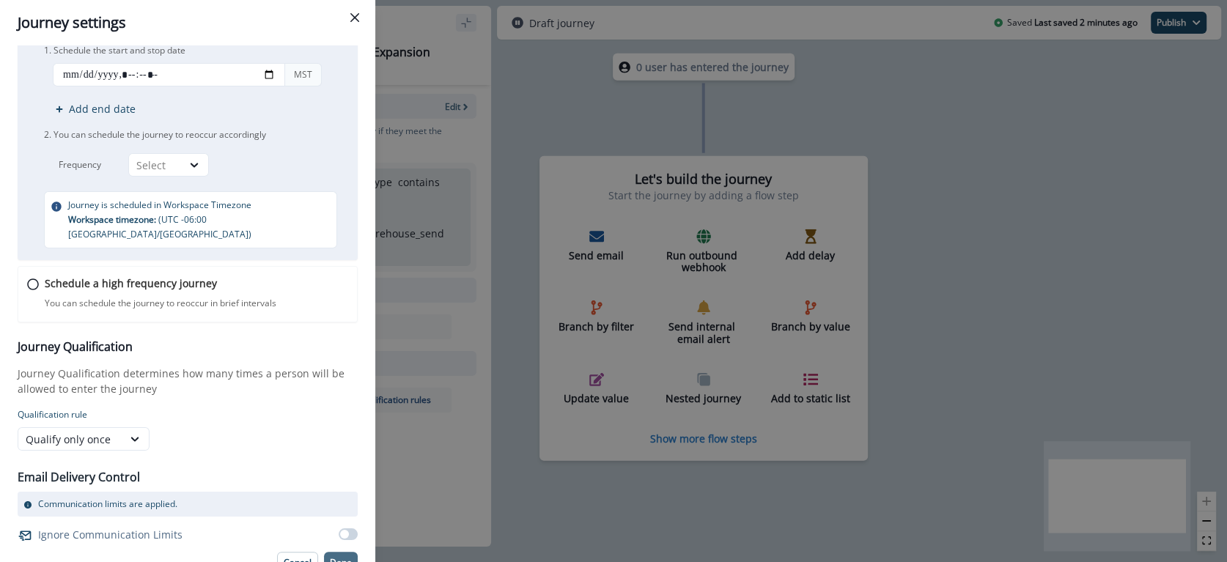
click at [333, 552] on button "Done" at bounding box center [341, 563] width 34 height 22
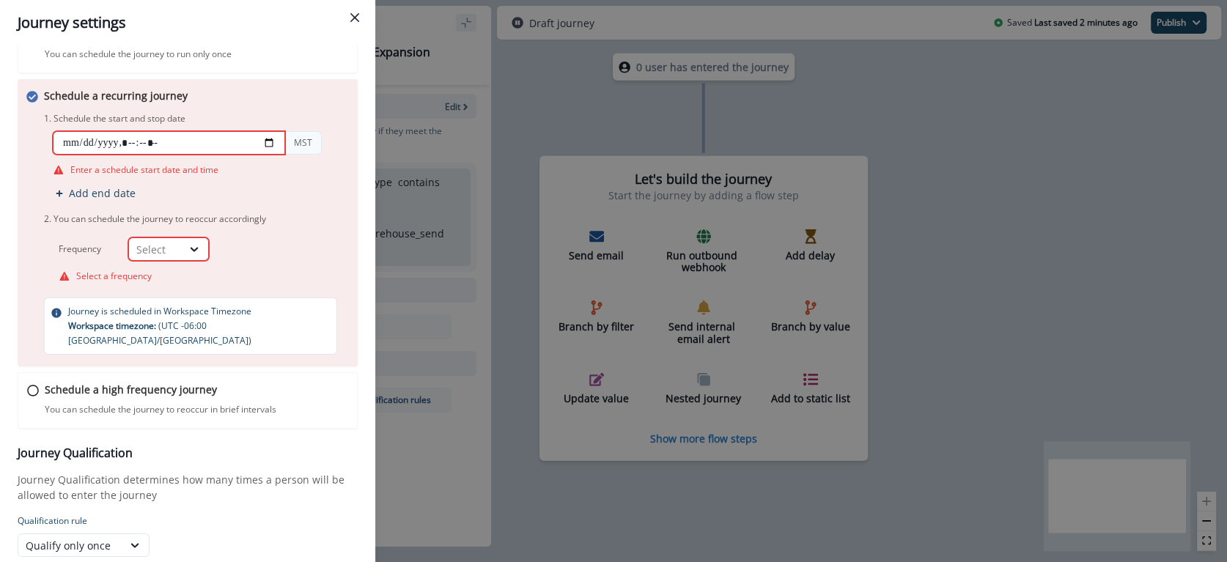
scroll to position [110, 0]
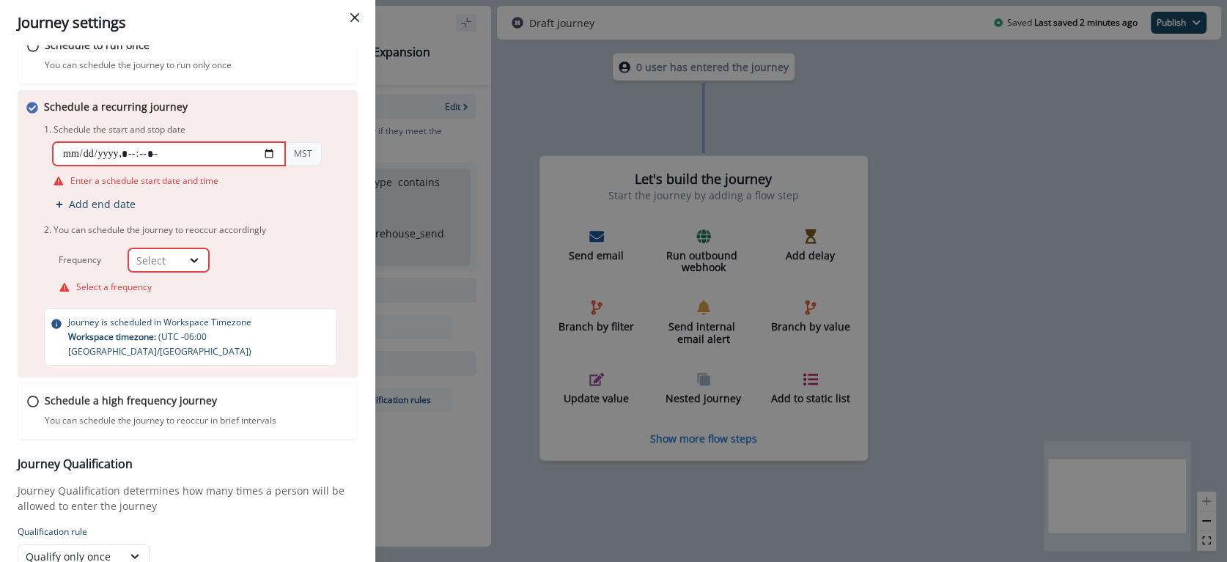
click at [230, 143] on input "datetime-local" at bounding box center [169, 153] width 232 height 23
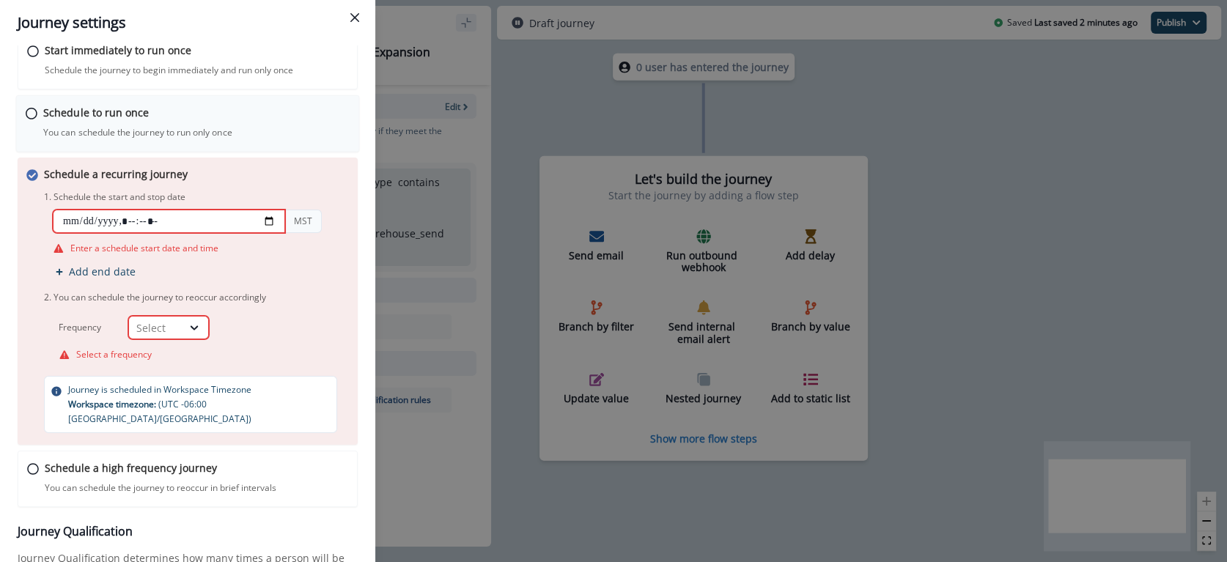
scroll to position [0, 0]
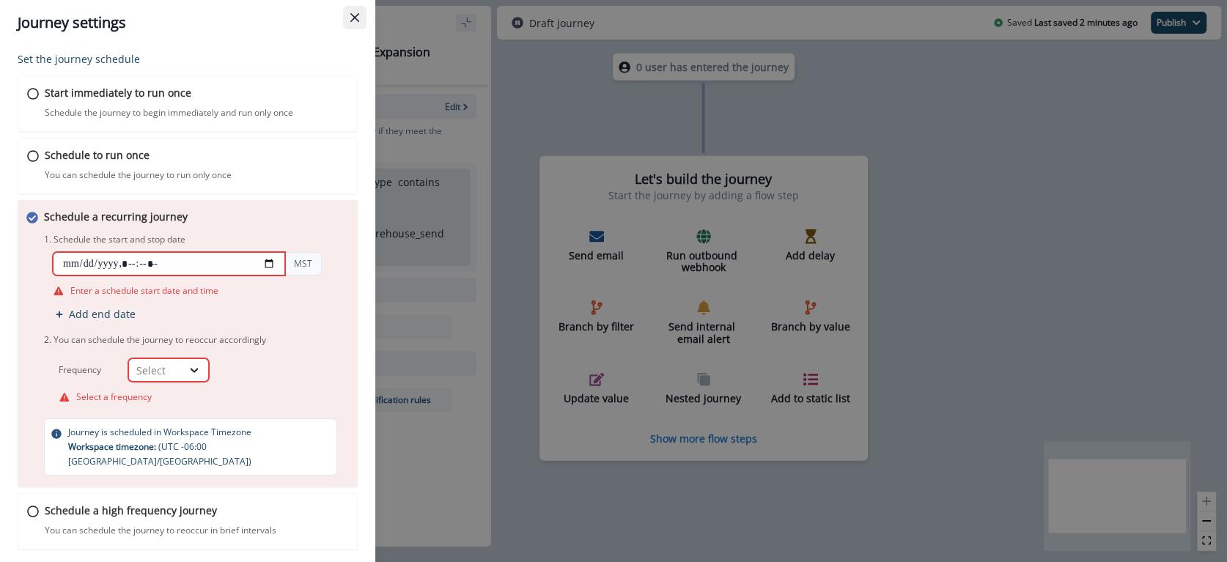
click at [348, 17] on button "Close" at bounding box center [354, 17] width 23 height 23
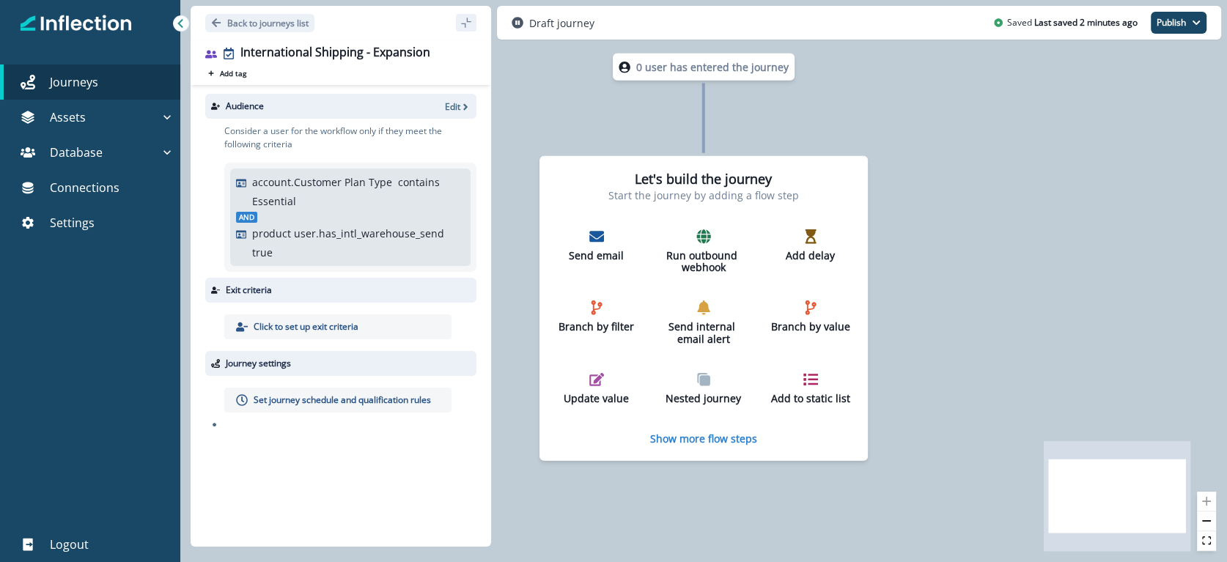
click at [1033, 298] on div "0 user has entered the journey Let's build the journey Start the journey by add…" at bounding box center [703, 281] width 1047 height 562
click at [356, 223] on div "And product user.has_intl_warehouse_send true" at bounding box center [350, 236] width 229 height 48
click at [451, 109] on p "Edit" at bounding box center [452, 106] width 15 height 12
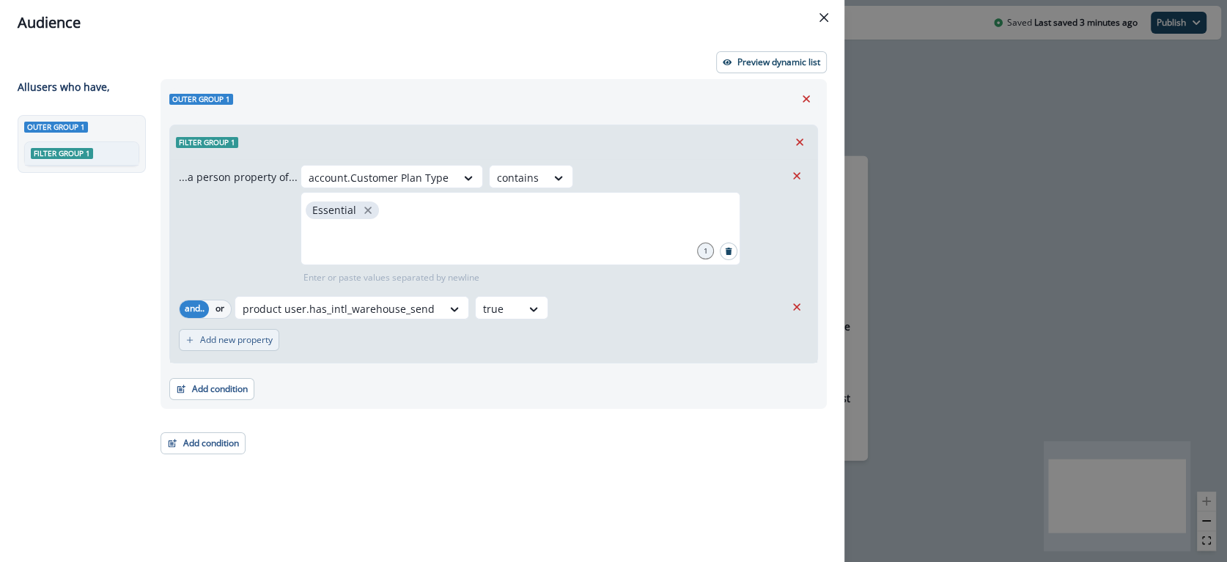
drag, startPoint x: 298, startPoint y: 353, endPoint x: 228, endPoint y: 339, distance: 71.0
click at [298, 353] on div "Add new property" at bounding box center [494, 340] width 630 height 34
click at [228, 339] on p "Add new property" at bounding box center [236, 340] width 73 height 10
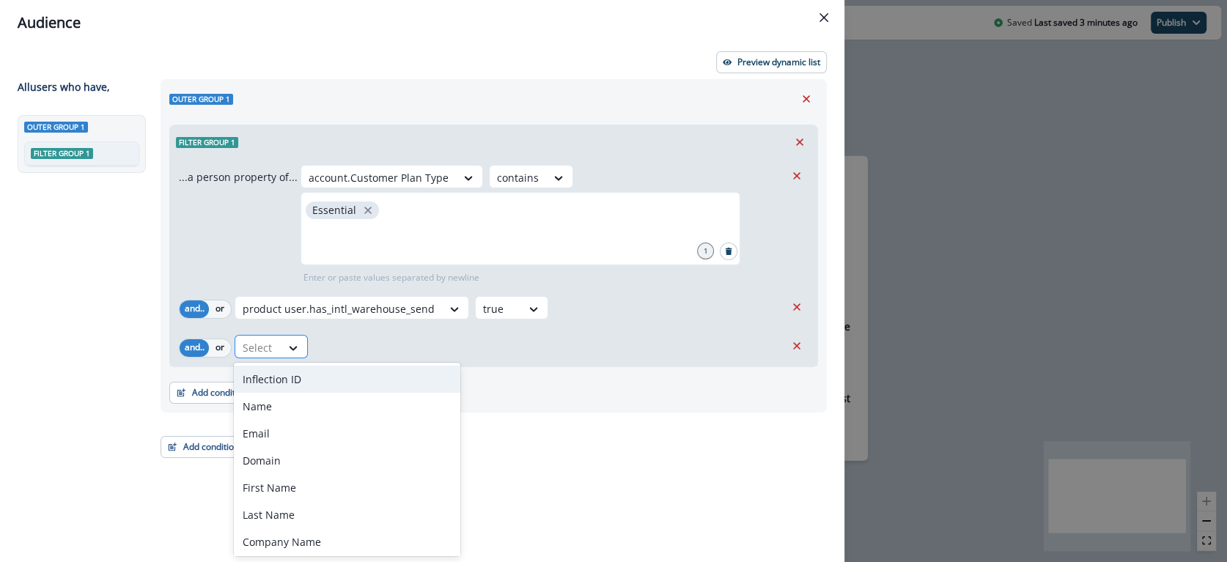
click at [248, 350] on div at bounding box center [258, 348] width 31 height 18
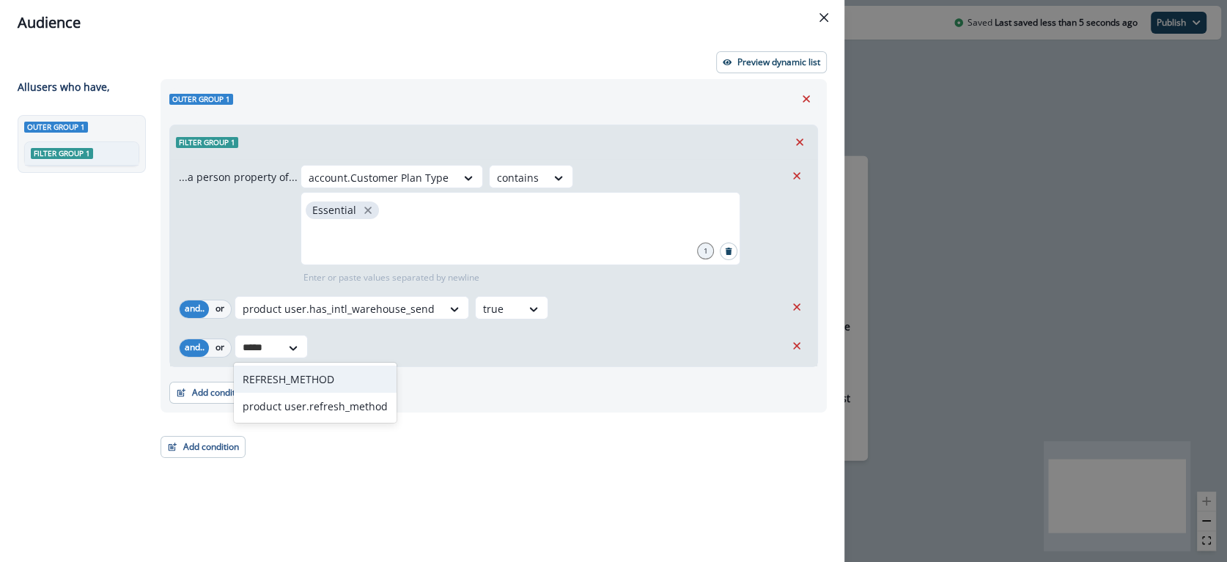
type input "******"
click at [444, 342] on div "Inflection ID, 1 of 121. 121 results available. Use Up and Down to choose optio…" at bounding box center [510, 346] width 551 height 23
click at [822, 10] on button "Close" at bounding box center [823, 17] width 23 height 23
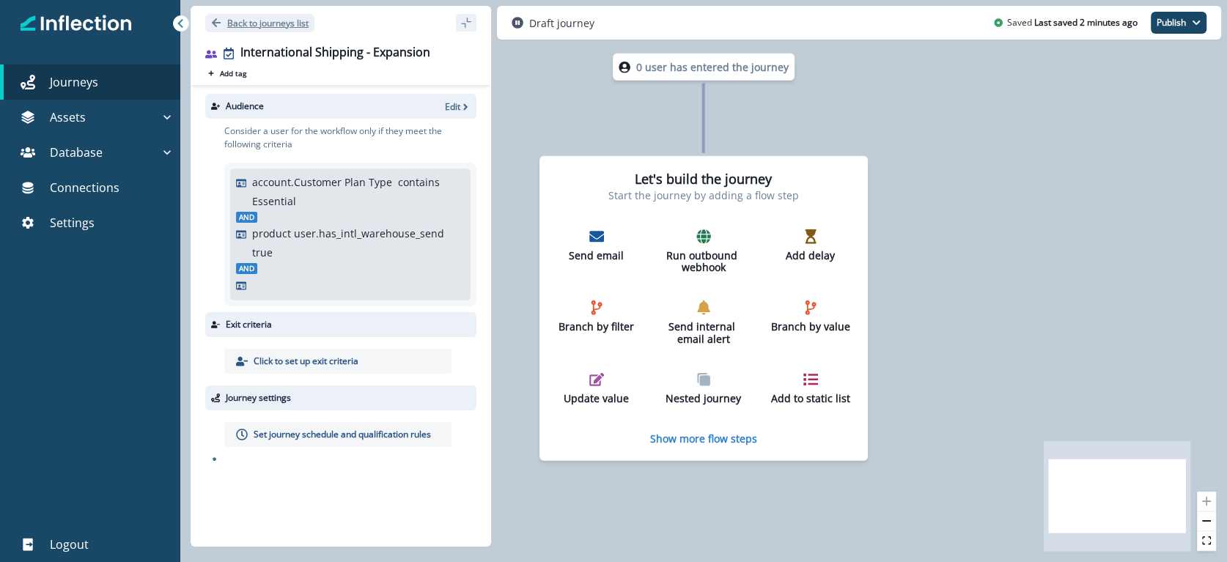
click at [285, 18] on p "Back to journeys list" at bounding box center [267, 23] width 81 height 12
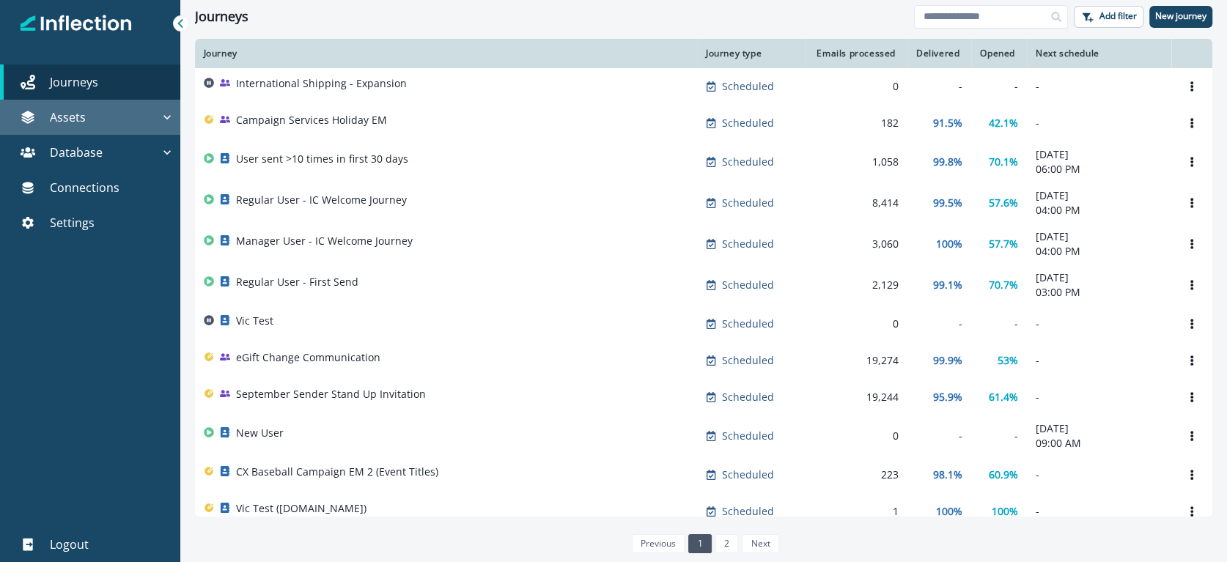
click at [85, 120] on div "Assets" at bounding box center [83, 117] width 154 height 18
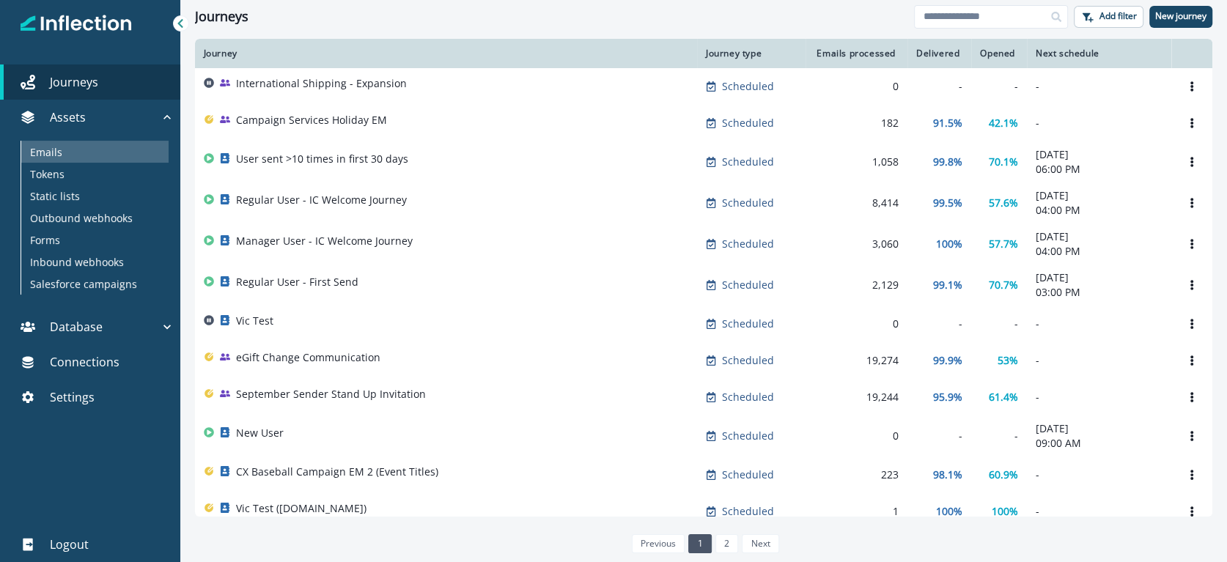
click at [92, 150] on div "Emails" at bounding box center [94, 152] width 147 height 22
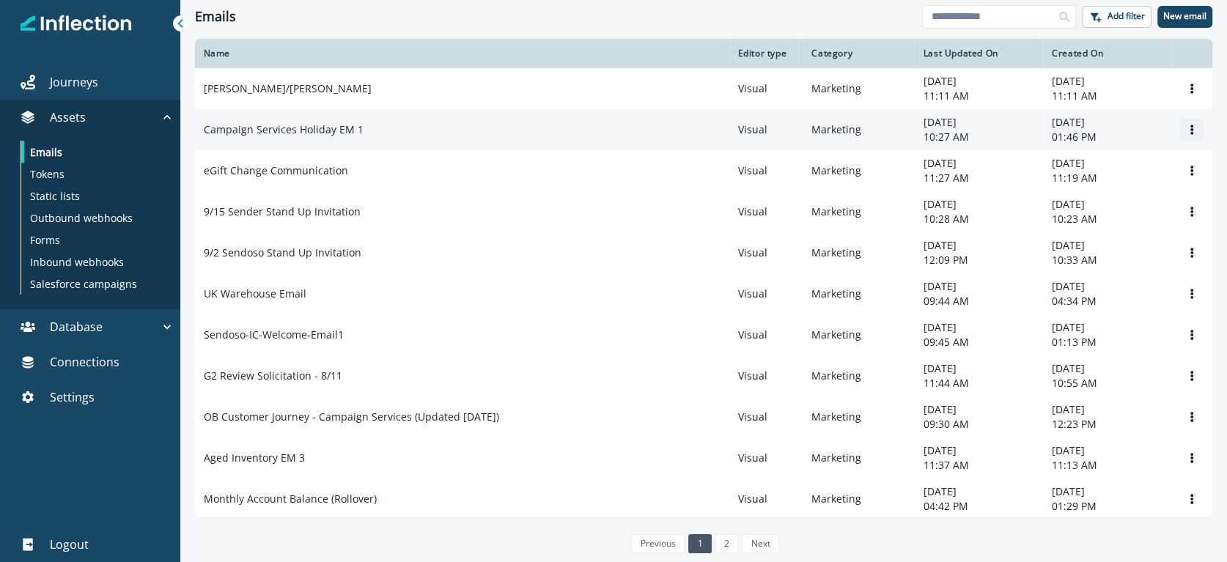
click at [1191, 130] on icon "Options" at bounding box center [1192, 130] width 3 height 10
click at [1050, 165] on button "Clone" at bounding box center [1107, 165] width 163 height 23
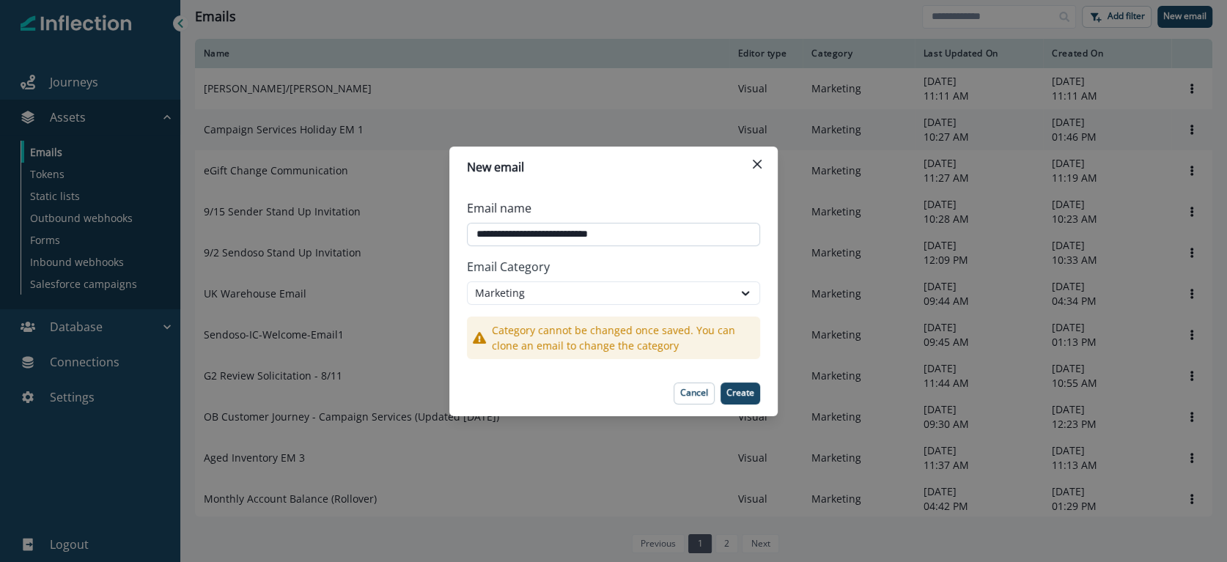
click at [542, 233] on input "**********" at bounding box center [613, 234] width 293 height 23
type input "**********"
click at [754, 391] on p "Create" at bounding box center [740, 393] width 28 height 10
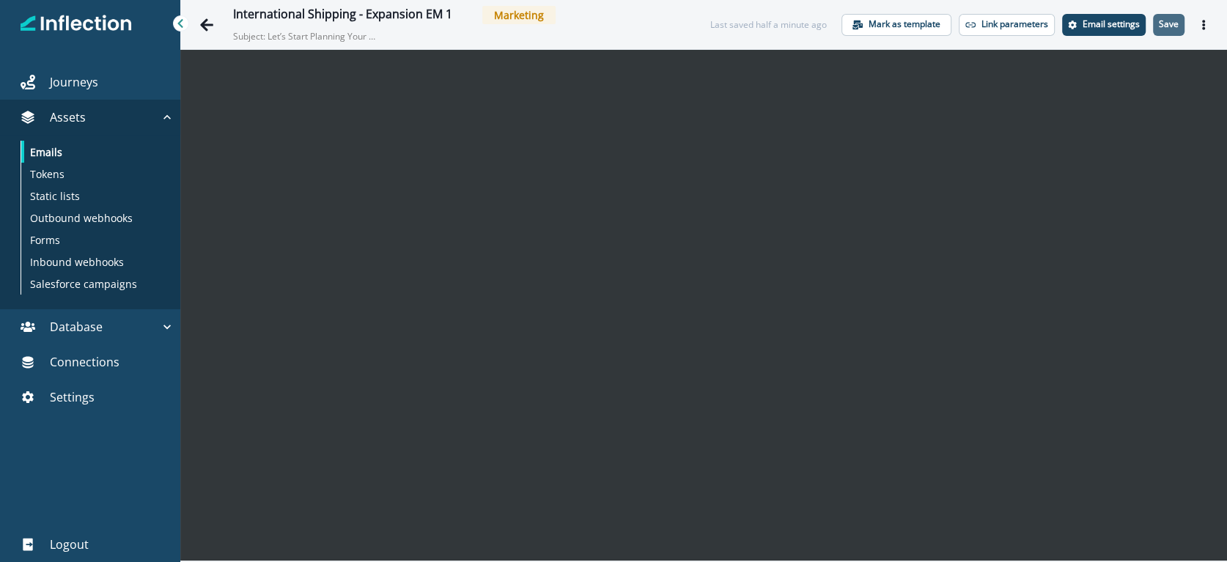
click at [1162, 29] on p "Save" at bounding box center [1169, 24] width 20 height 10
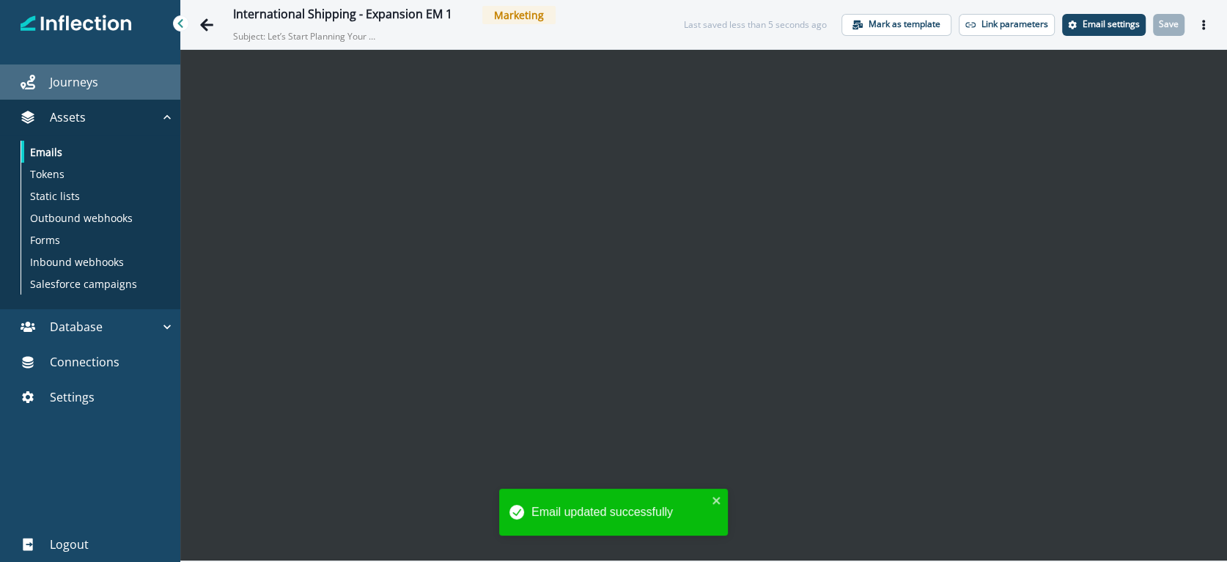
click at [92, 80] on p "Journeys" at bounding box center [74, 82] width 48 height 18
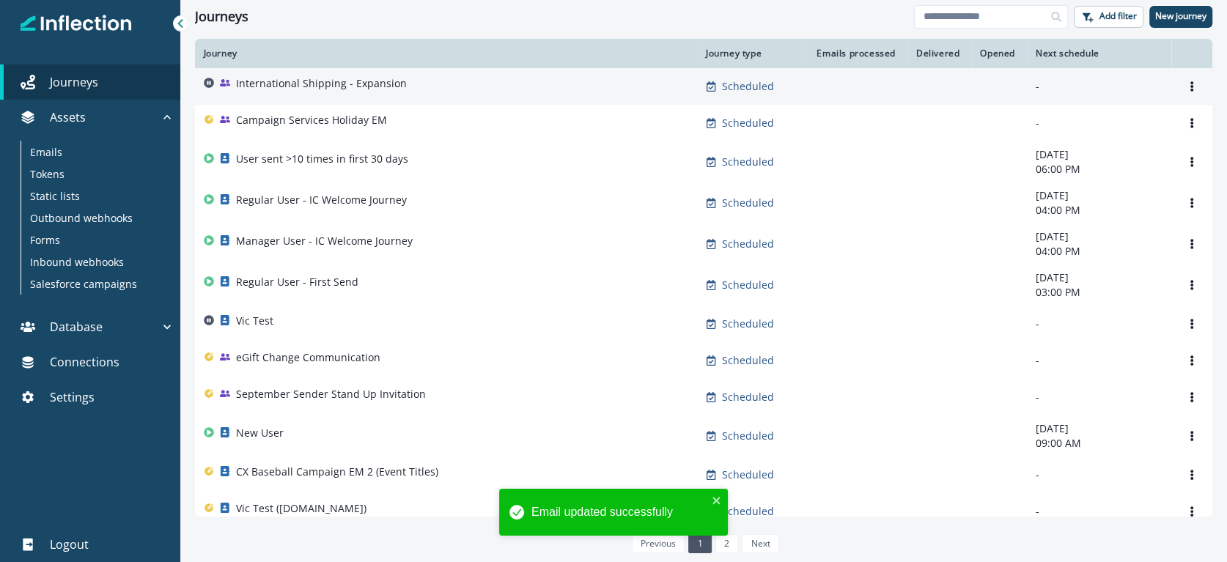
click at [343, 71] on td "International Shipping - Expansion" at bounding box center [446, 86] width 502 height 37
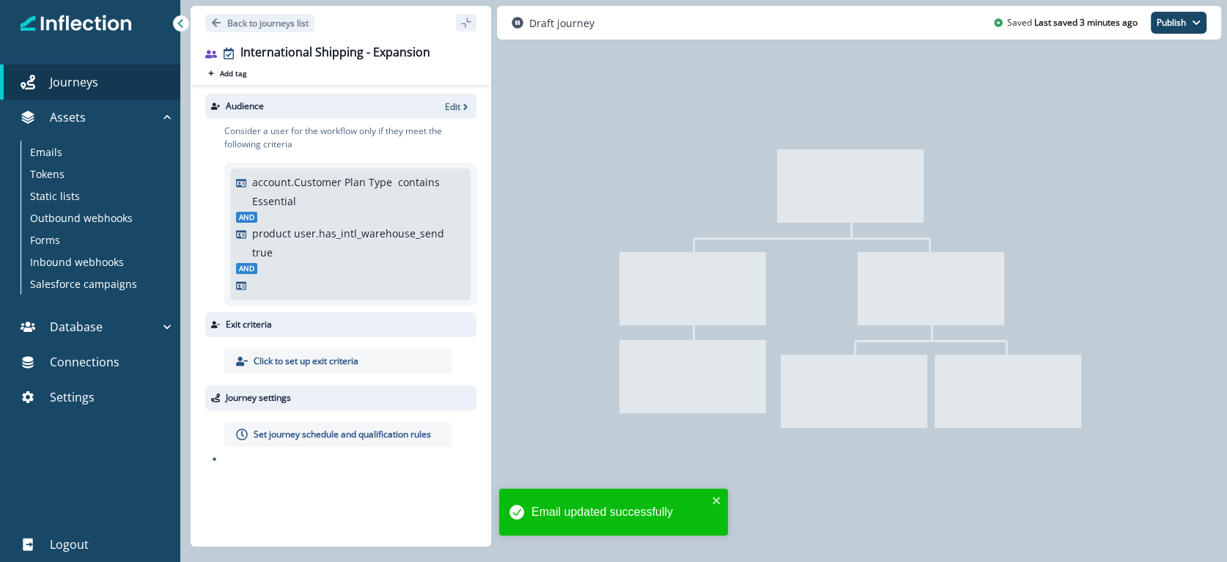
click at [338, 262] on div "account.Customer Plan Type contains Essential And product user.has_intl_warehou…" at bounding box center [350, 234] width 229 height 120
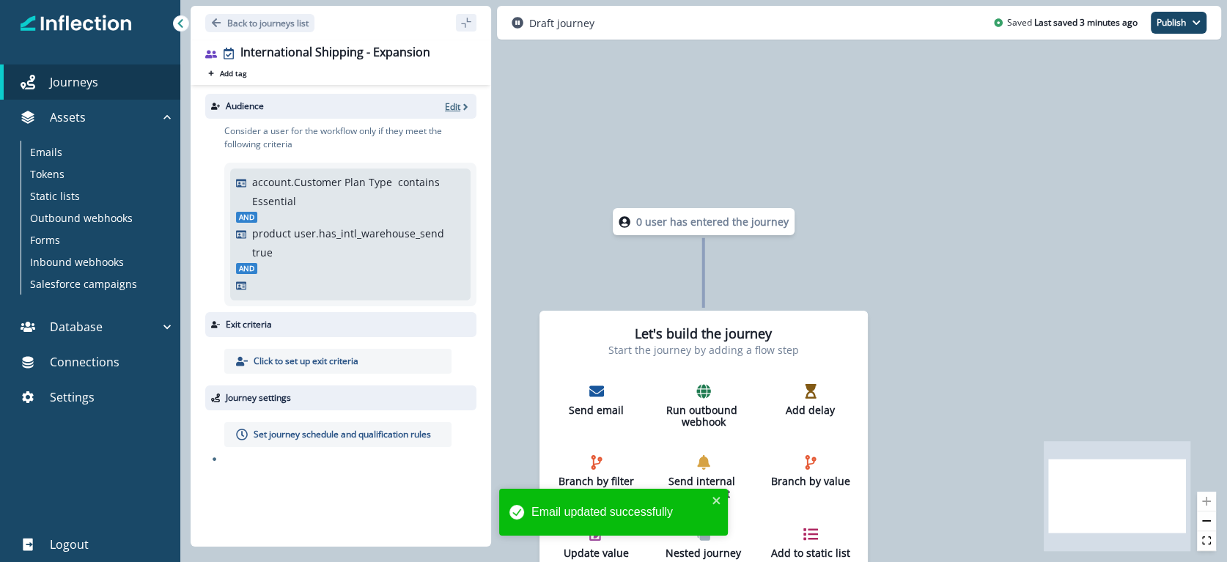
click at [458, 108] on p "Edit" at bounding box center [452, 106] width 15 height 12
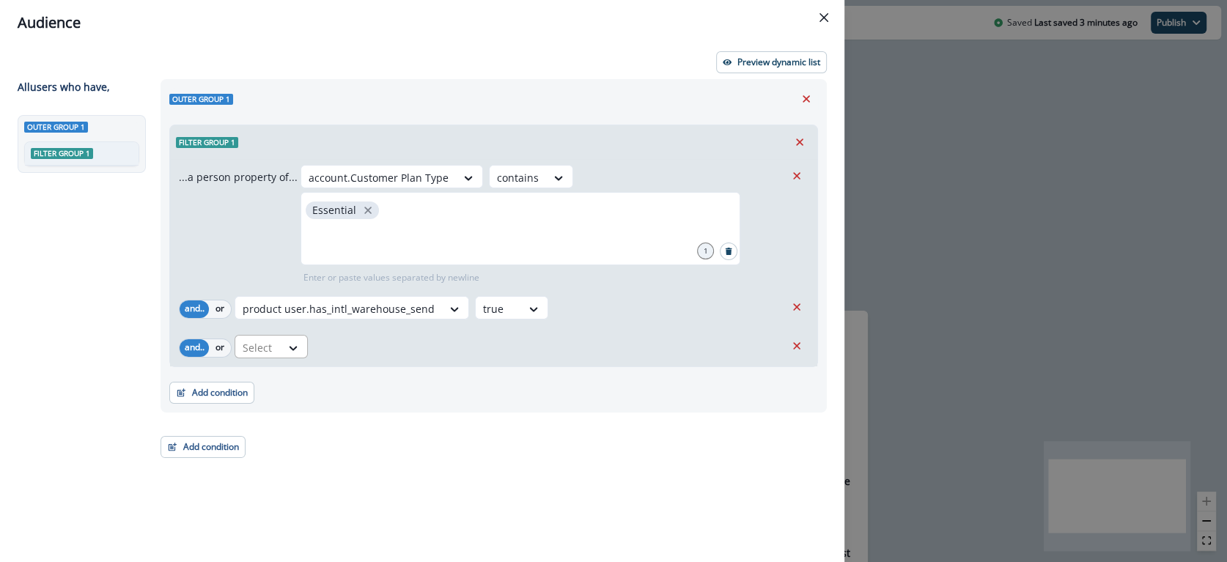
click at [265, 351] on div at bounding box center [258, 348] width 31 height 18
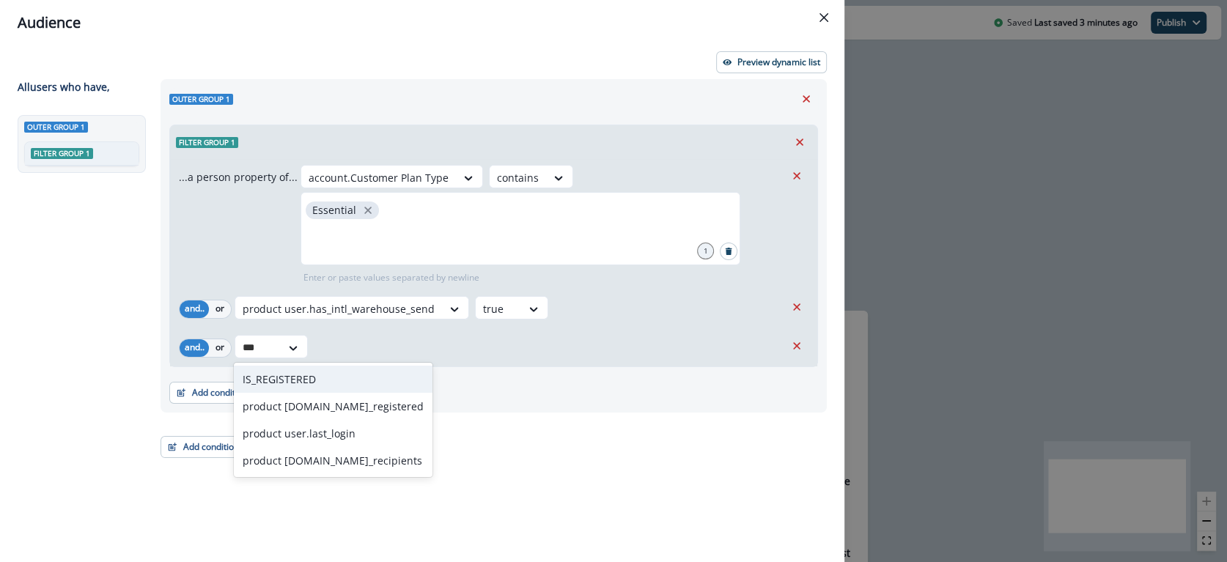
type input "****"
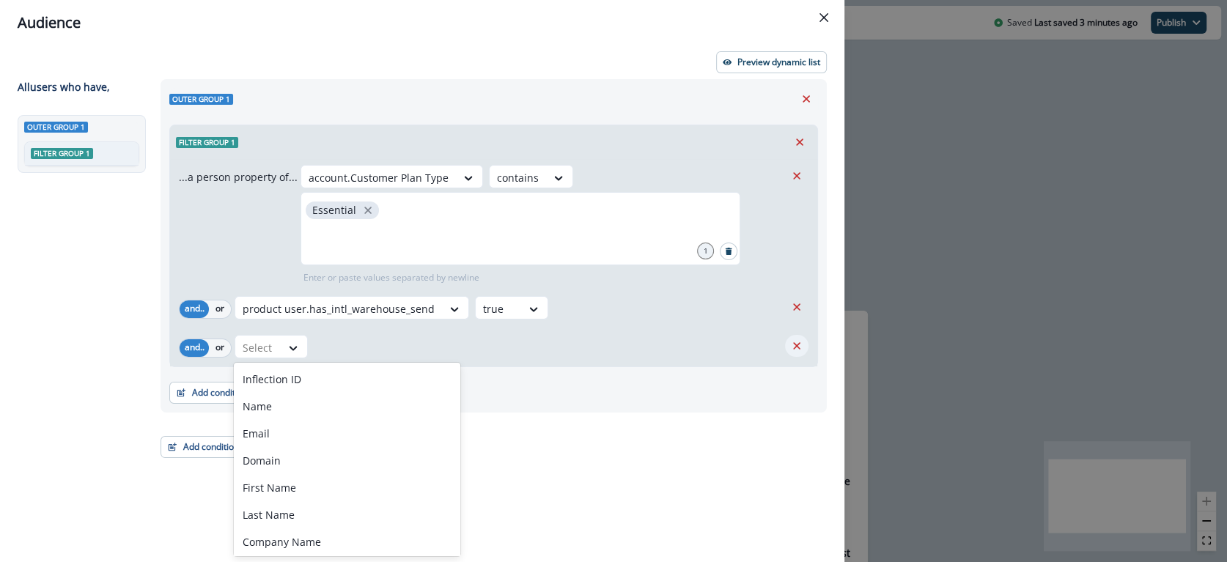
click at [787, 343] on button "Remove" at bounding box center [796, 346] width 23 height 22
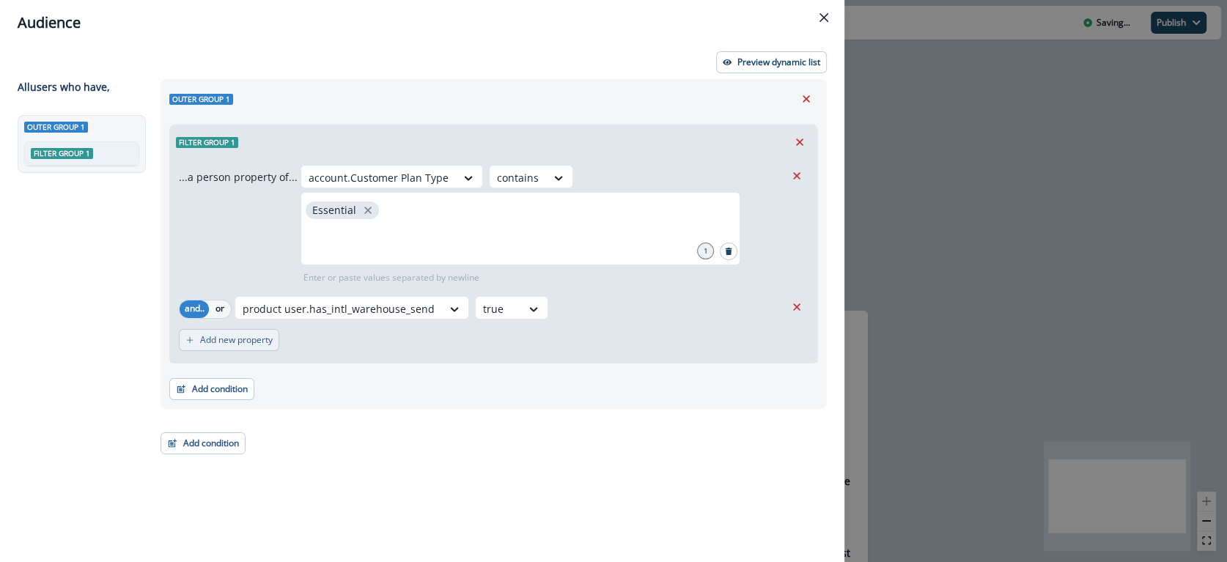
click at [225, 342] on p "Add new property" at bounding box center [236, 340] width 73 height 10
click at [278, 339] on div "Select" at bounding box center [257, 348] width 45 height 24
click at [795, 339] on icon "Remove" at bounding box center [796, 345] width 13 height 13
click at [210, 383] on button "Add condition" at bounding box center [211, 389] width 85 height 22
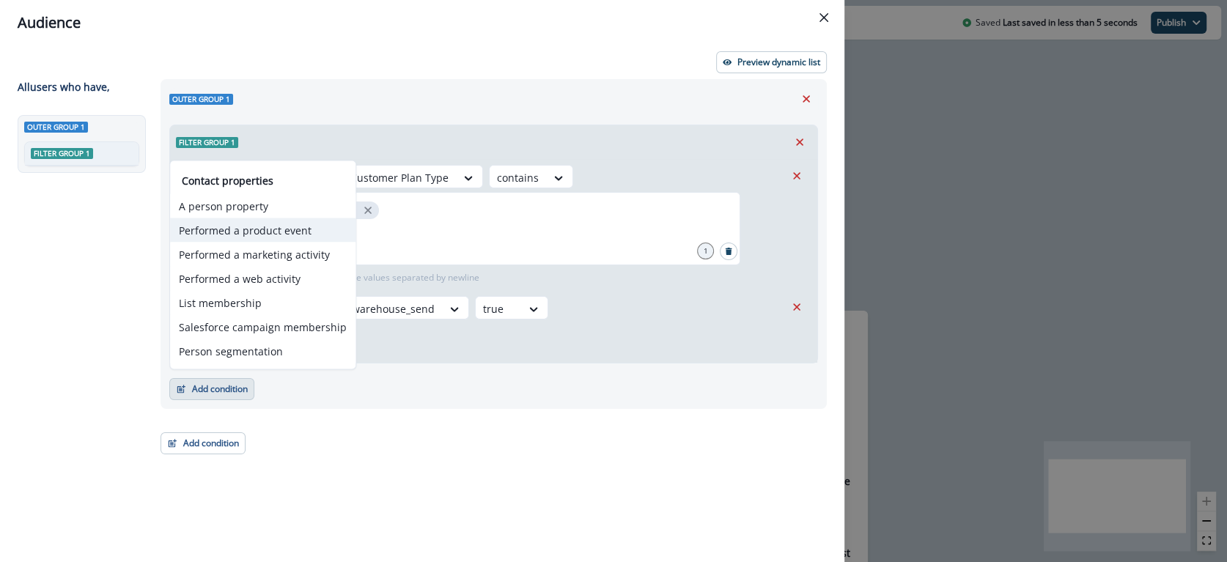
click at [285, 231] on button "Performed a product event" at bounding box center [262, 230] width 185 height 24
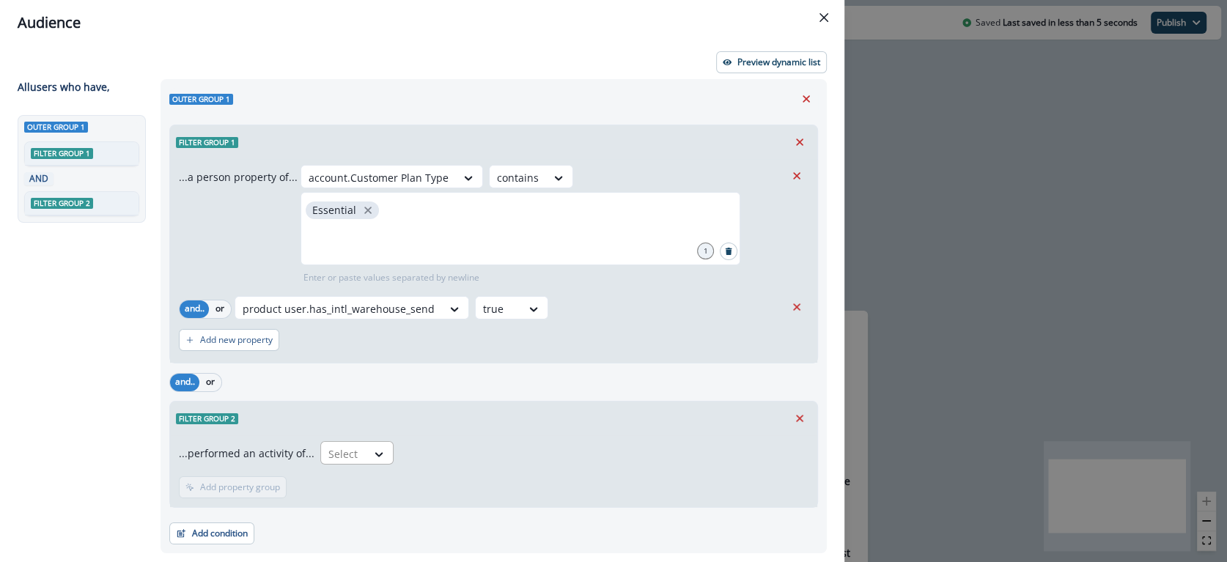
click at [334, 449] on div at bounding box center [343, 454] width 31 height 18
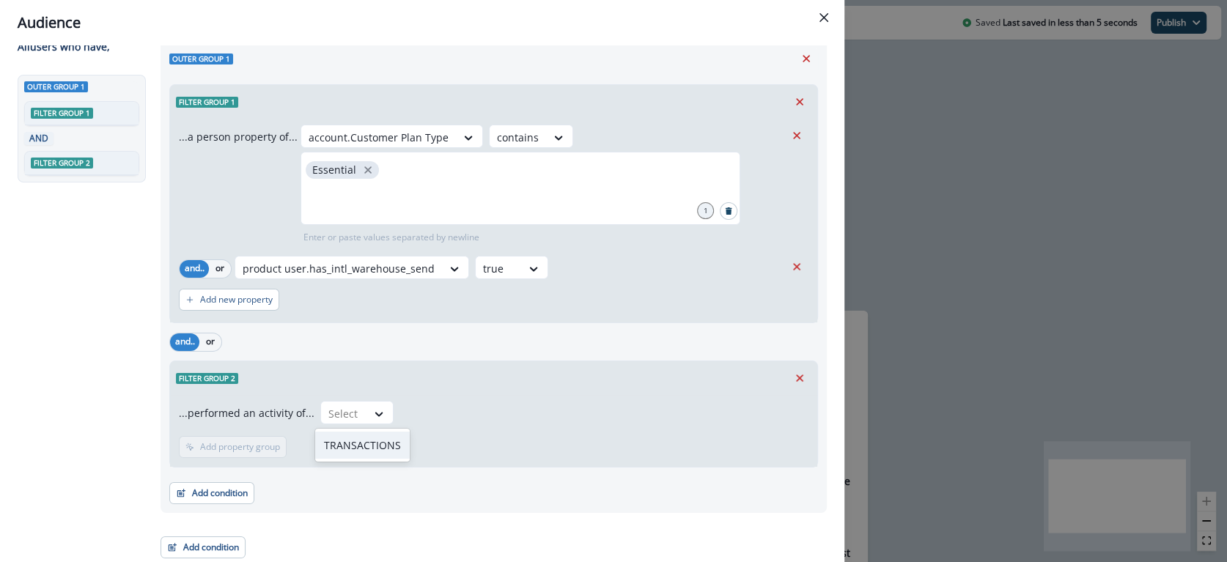
click at [321, 446] on div "TRANSACTIONS" at bounding box center [362, 445] width 95 height 27
click at [427, 444] on p "Add property group" at bounding box center [431, 447] width 80 height 10
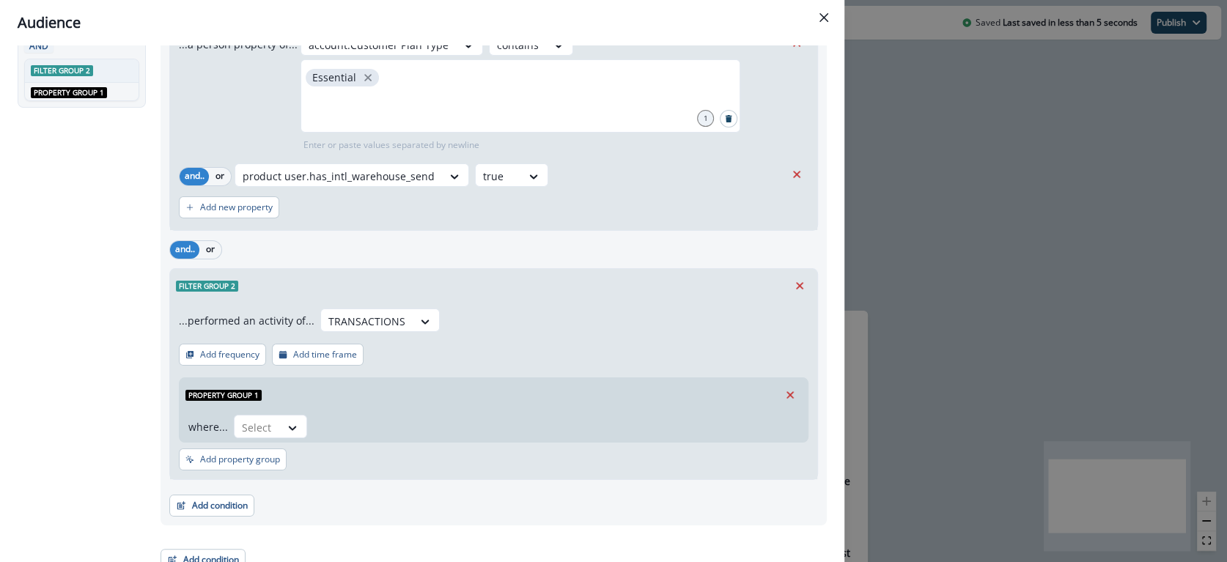
scroll to position [145, 0]
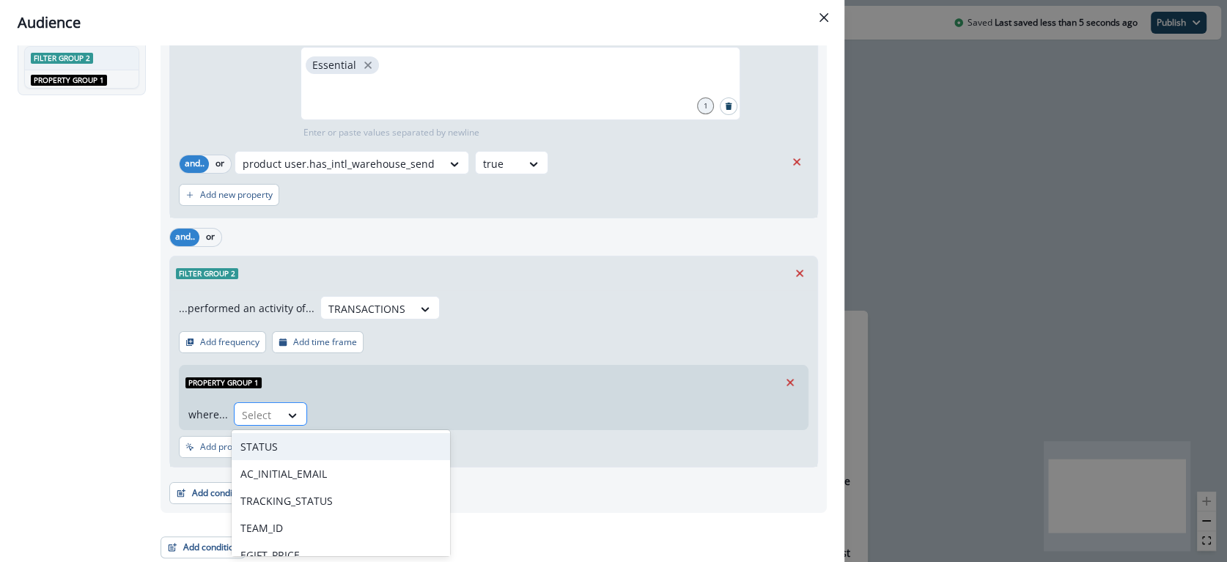
click at [265, 411] on div at bounding box center [257, 415] width 31 height 18
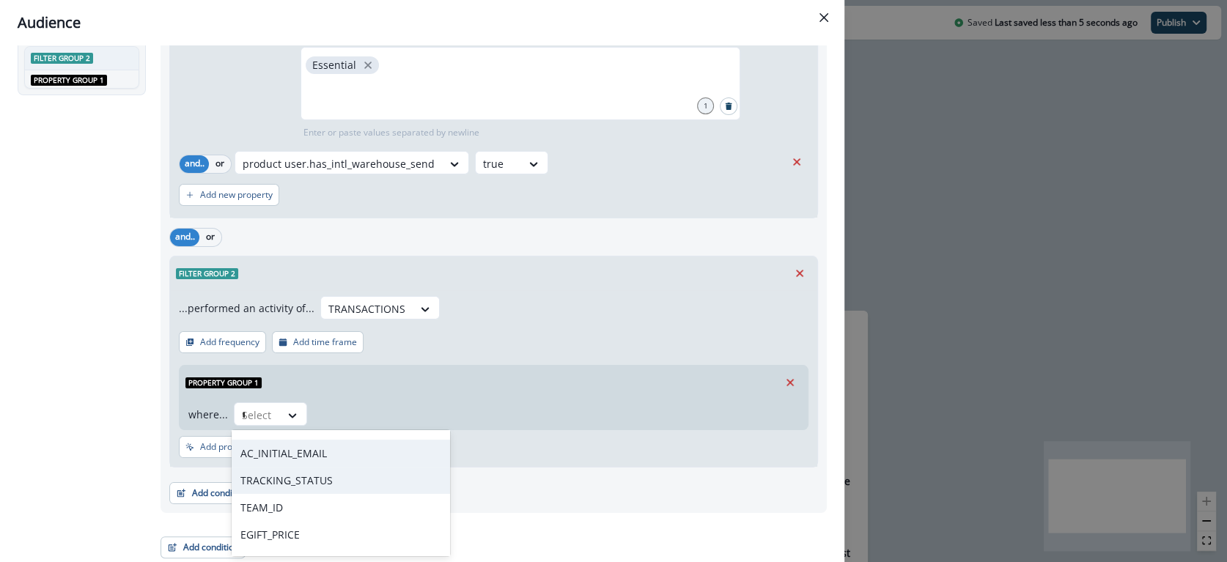
scroll to position [0, 0]
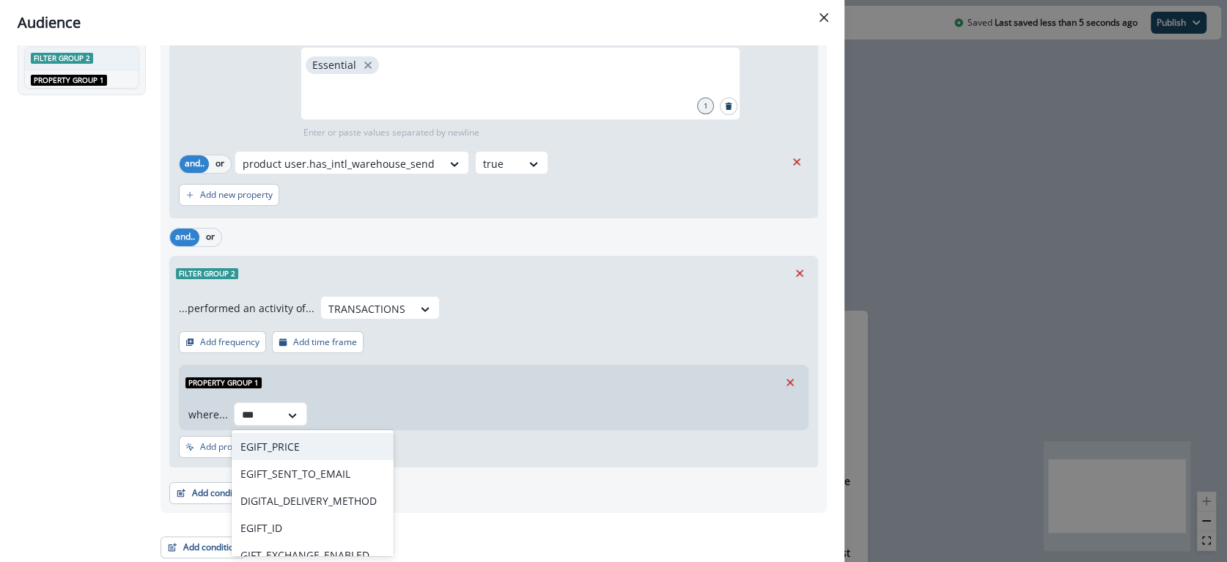
type input "****"
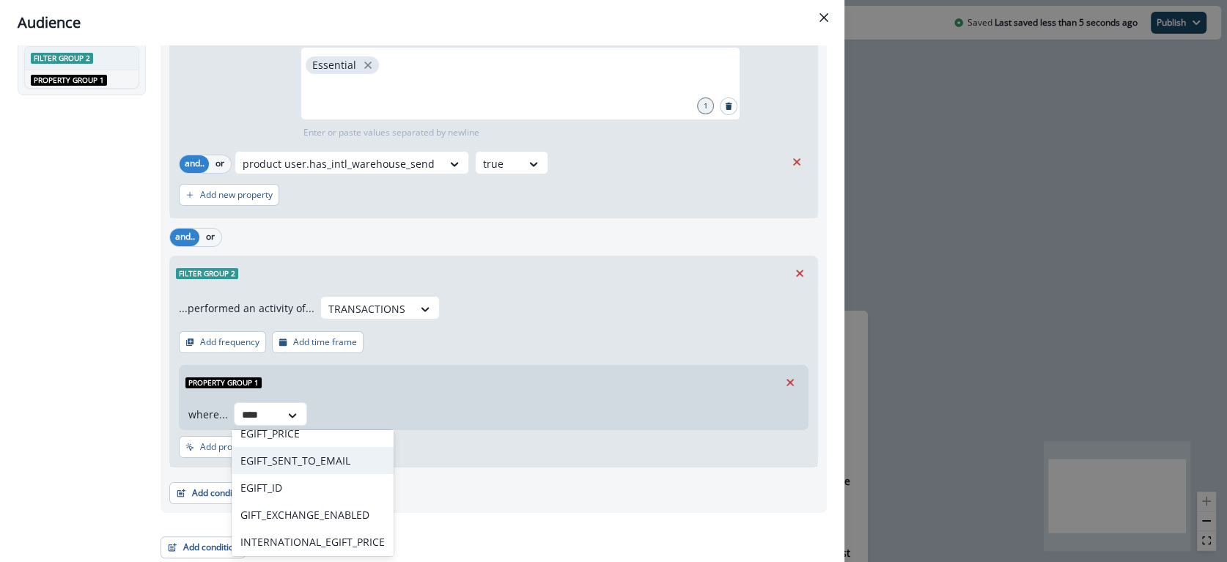
scroll to position [15, 0]
click at [294, 542] on div "INTERNATIONAL_EGIFT_PRICE" at bounding box center [313, 539] width 162 height 27
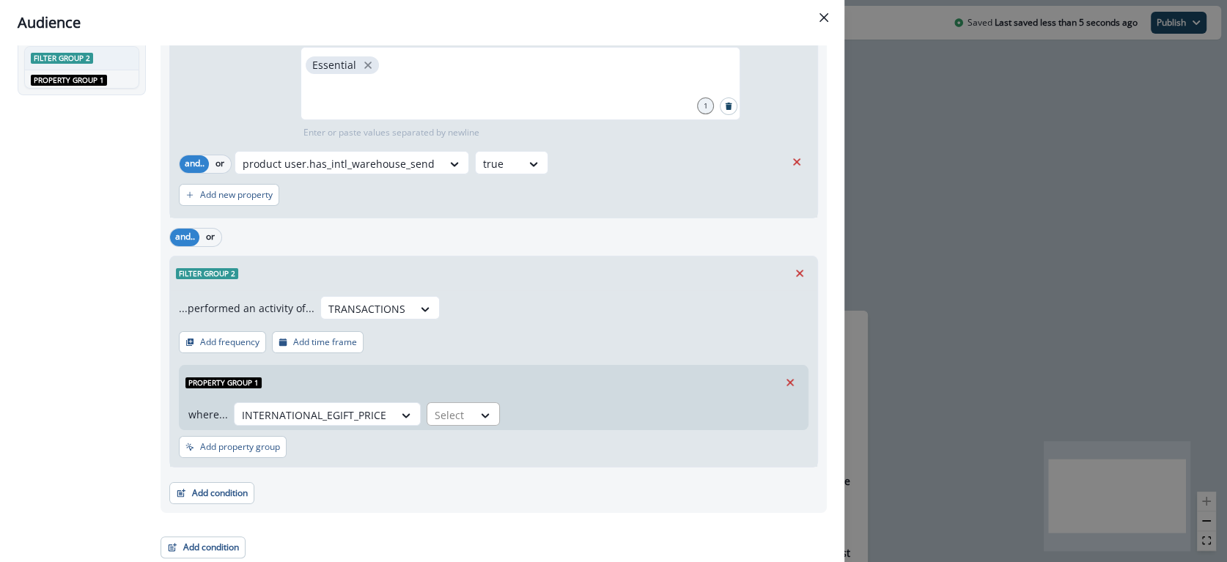
click at [462, 408] on div "Select" at bounding box center [449, 415] width 45 height 24
click at [802, 419] on div "...performed an activity of... TRANSACTIONS Add frequency Add time frame Proper…" at bounding box center [493, 378] width 647 height 177
click at [482, 410] on icon at bounding box center [485, 417] width 13 height 15
click at [787, 380] on icon "Remove" at bounding box center [790, 383] width 7 height 7
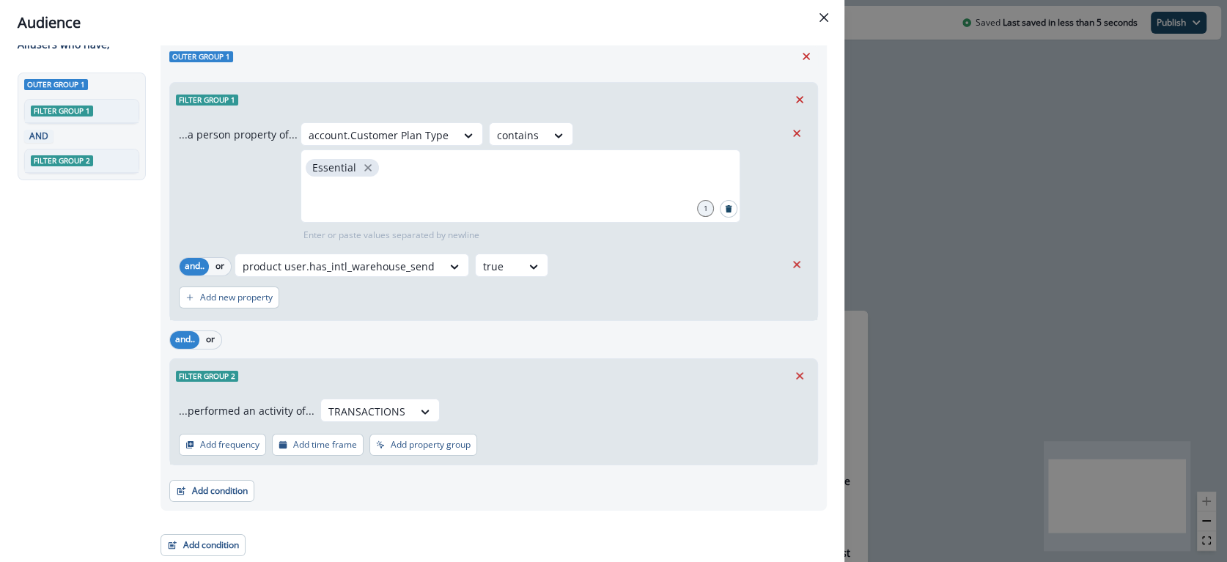
scroll to position [40, 0]
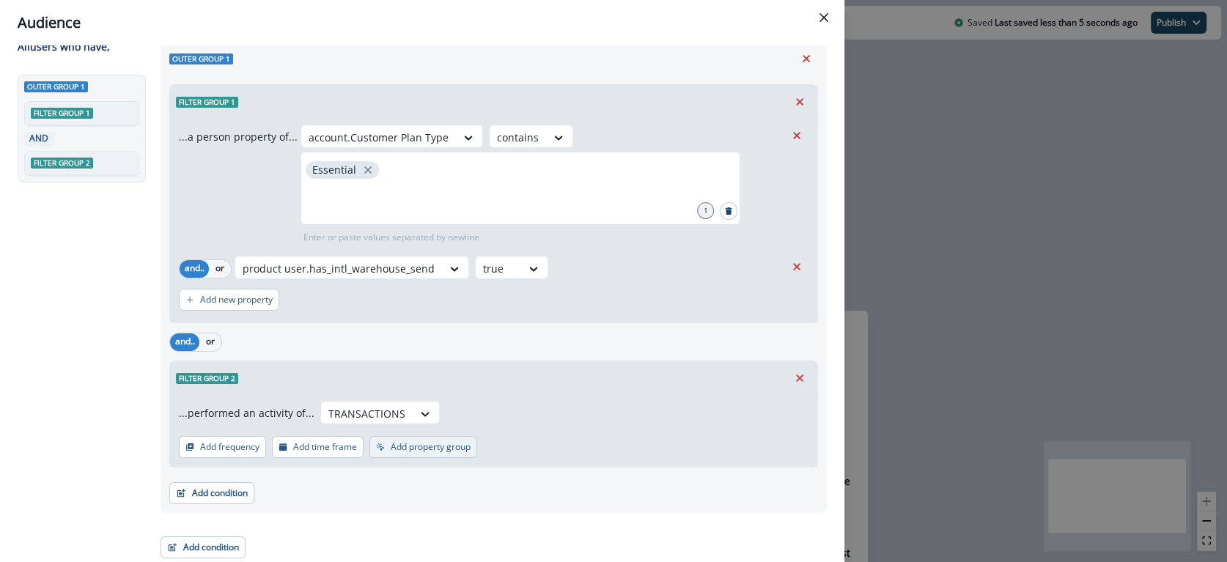
click at [416, 448] on p "Add property group" at bounding box center [431, 447] width 80 height 10
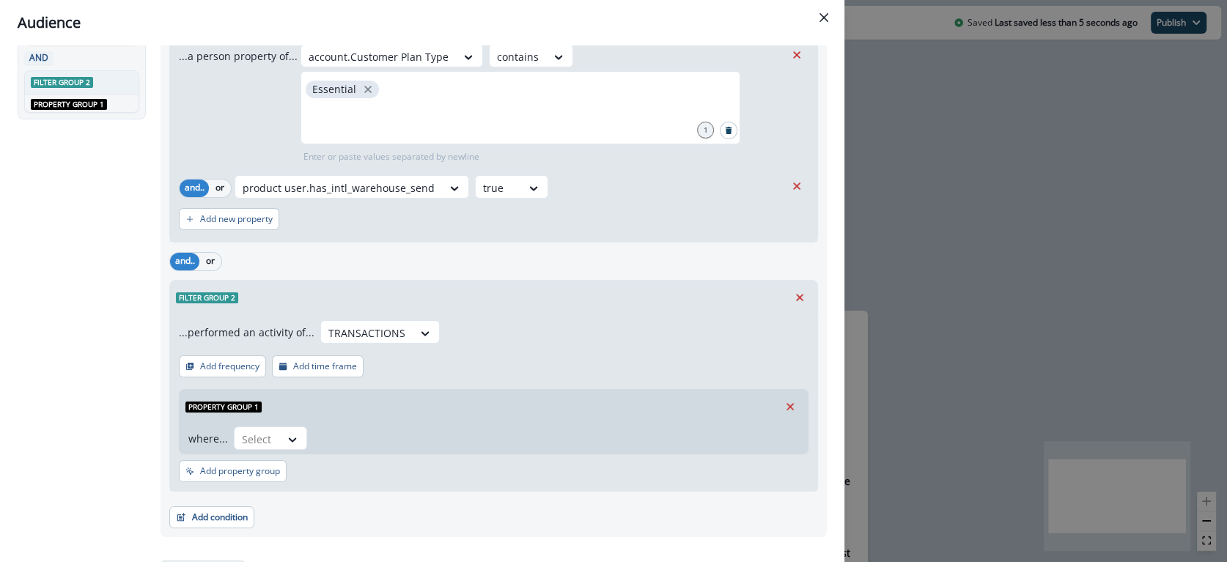
scroll to position [145, 0]
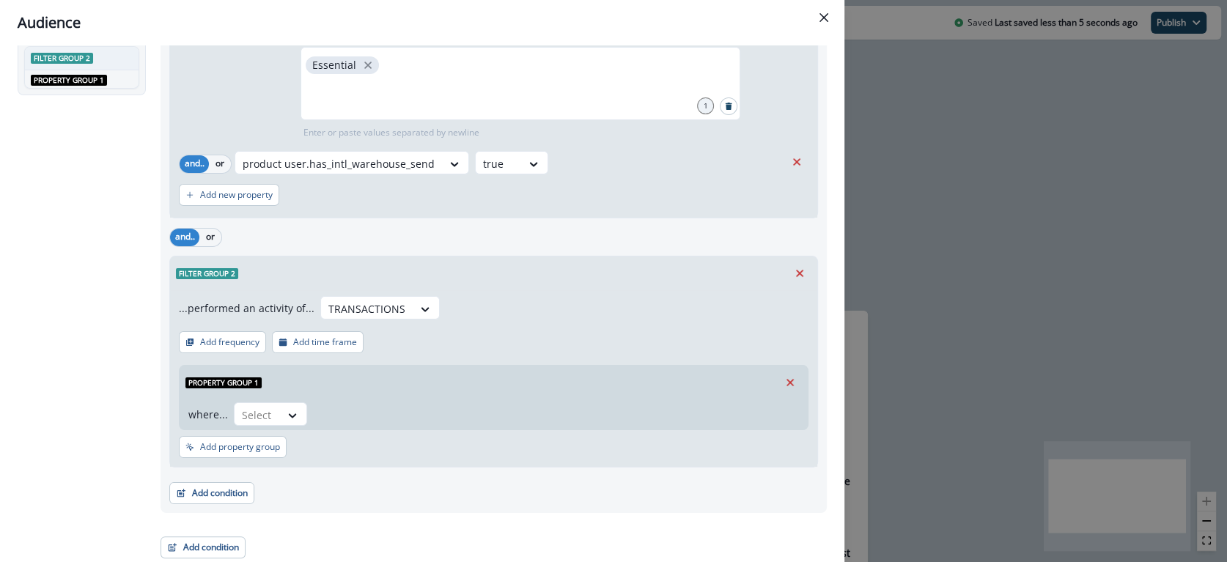
click at [268, 397] on div "Property group 1" at bounding box center [494, 383] width 628 height 34
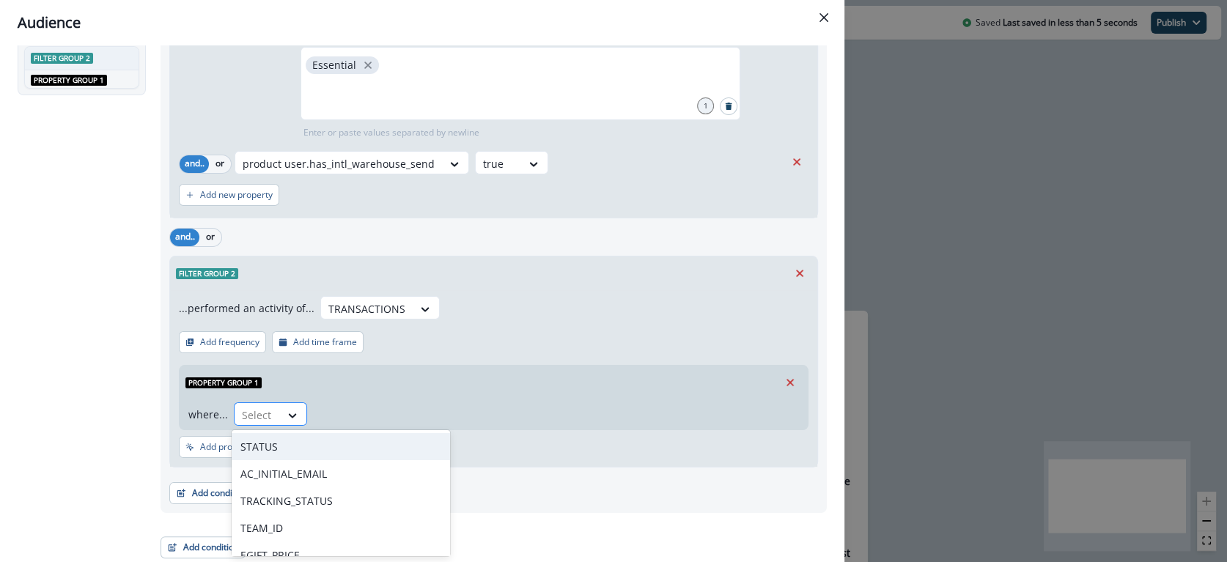
click at [271, 405] on div "Select" at bounding box center [257, 415] width 45 height 24
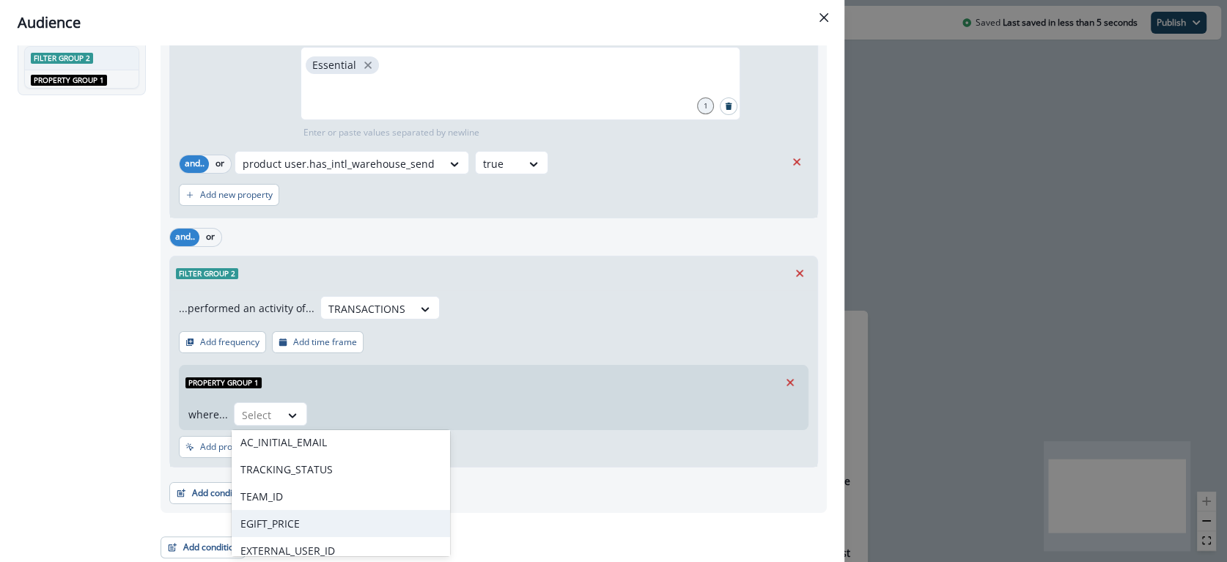
scroll to position [23, 0]
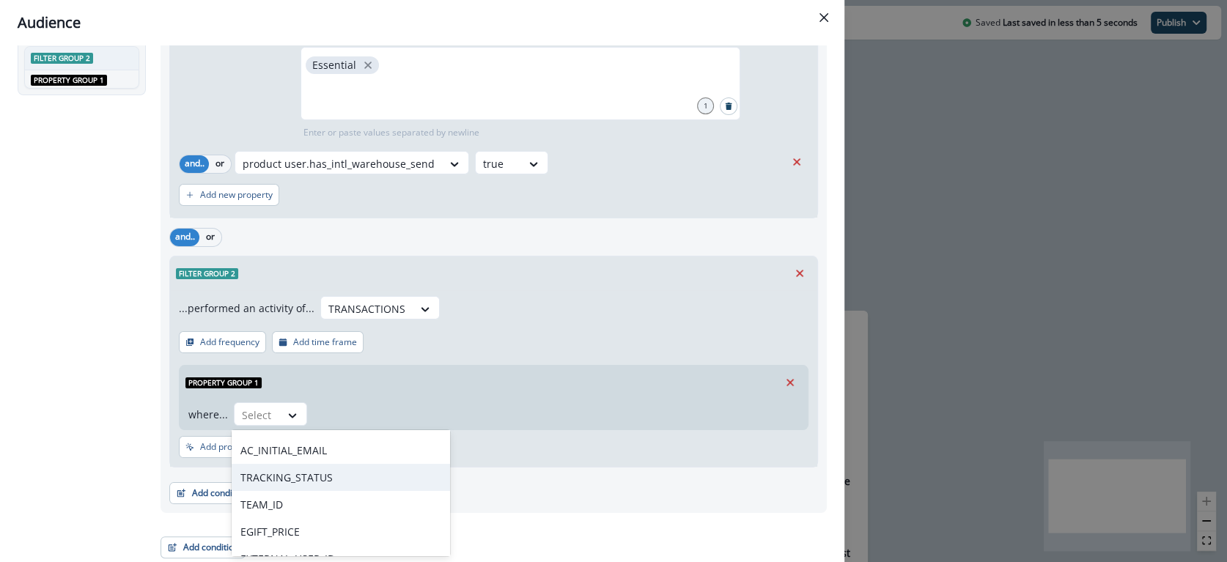
click at [309, 478] on div "TRACKING_STATUS" at bounding box center [341, 477] width 218 height 27
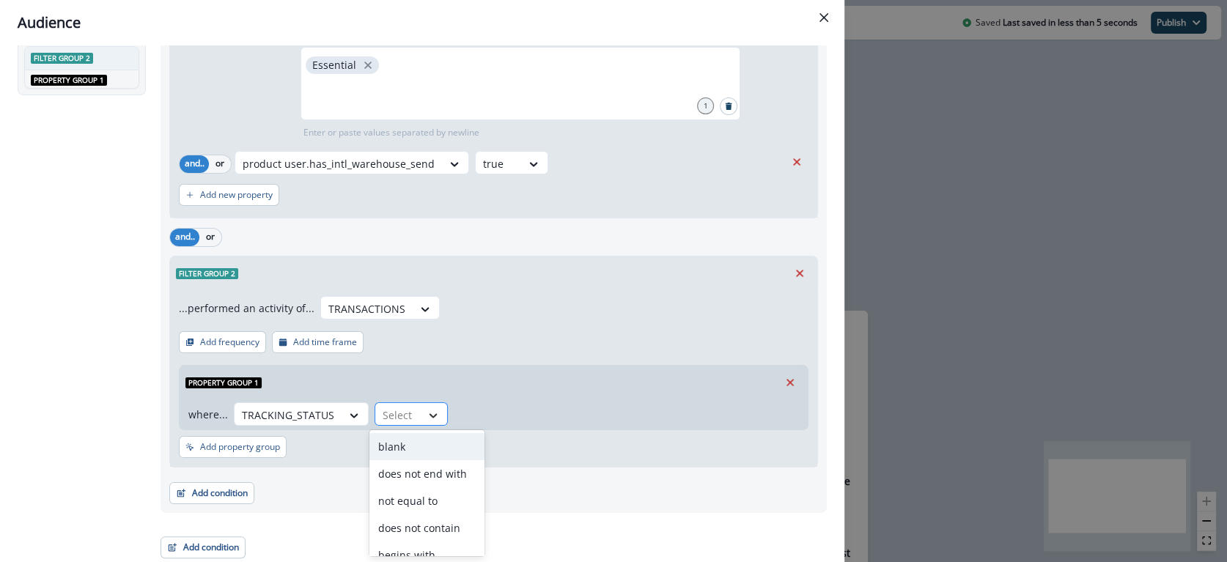
click at [432, 413] on icon at bounding box center [434, 415] width 8 height 4
click at [420, 452] on div "not blank" at bounding box center [426, 448] width 115 height 27
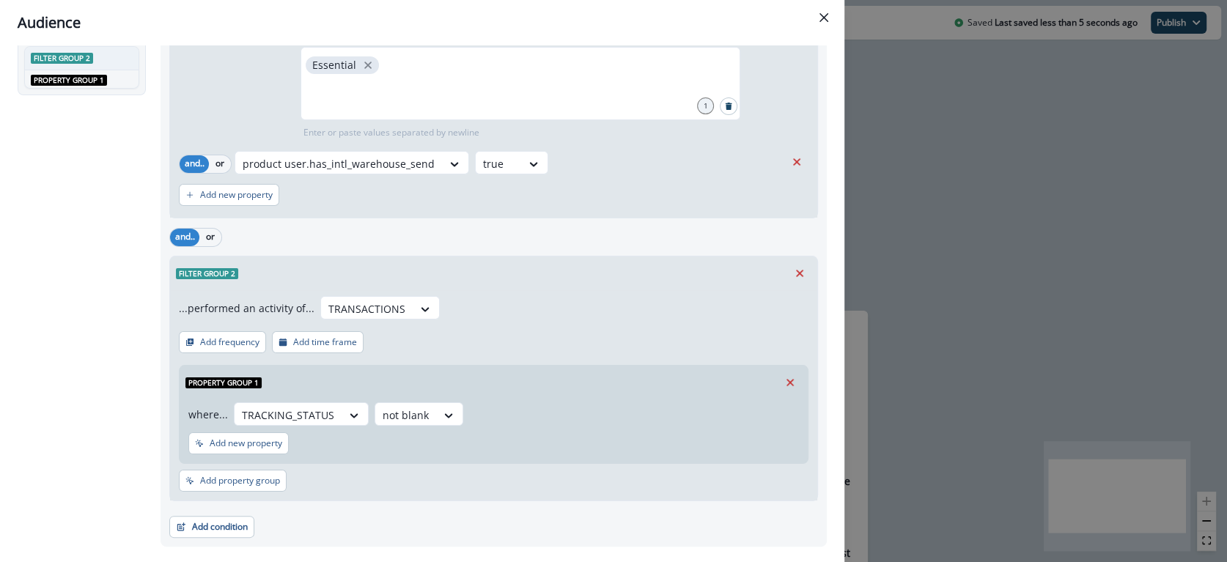
click at [522, 439] on div "Add new property" at bounding box center [493, 447] width 611 height 28
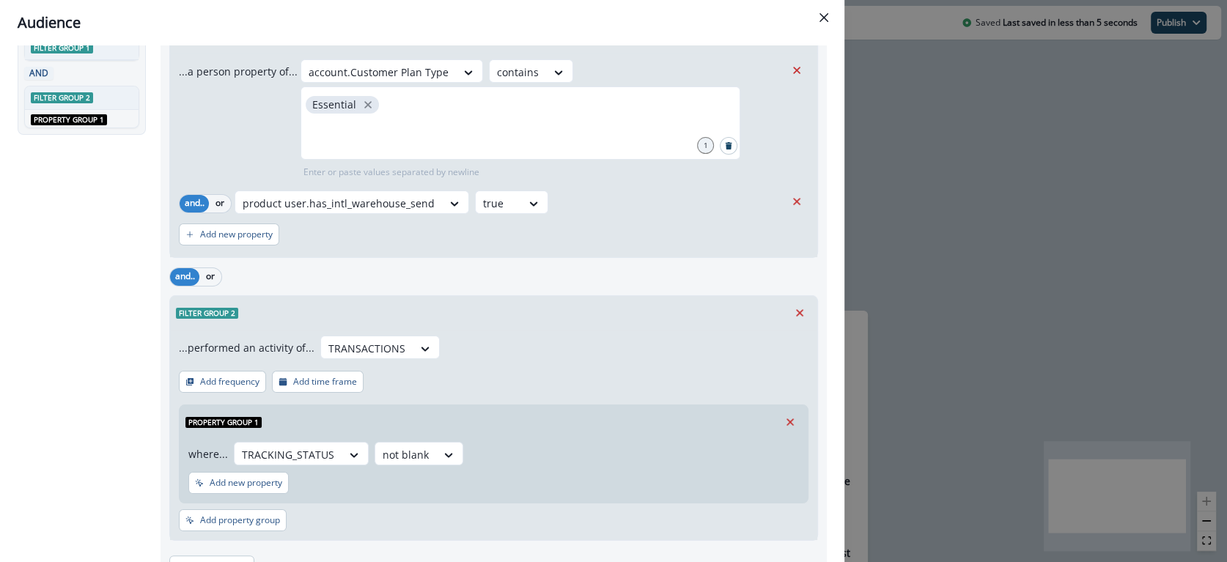
scroll to position [0, 0]
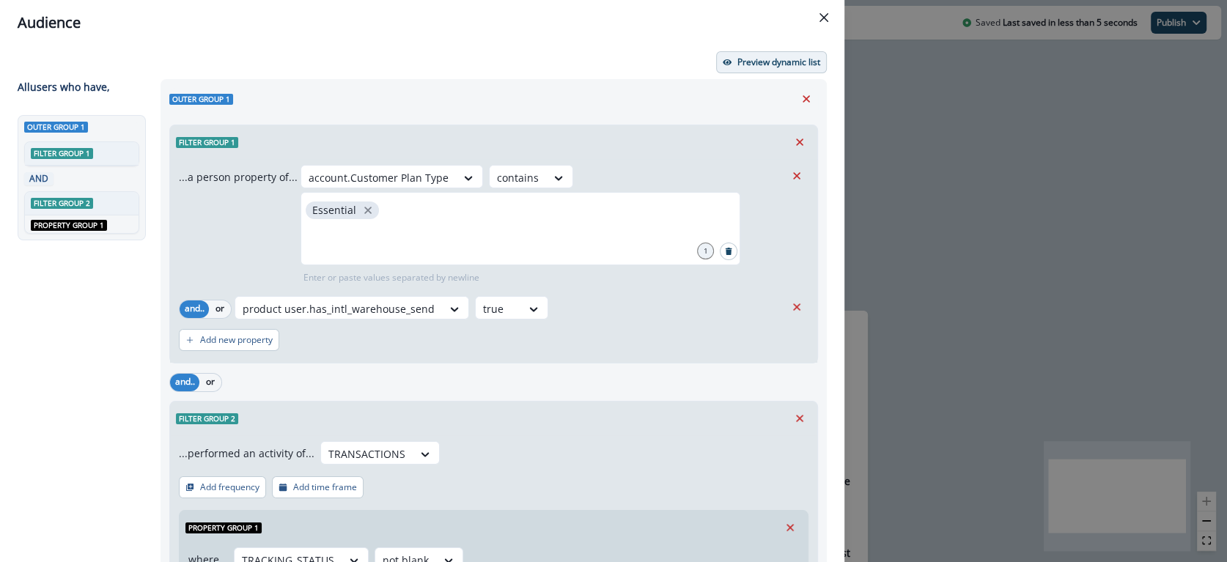
click at [763, 55] on button "Preview dynamic list" at bounding box center [771, 62] width 111 height 22
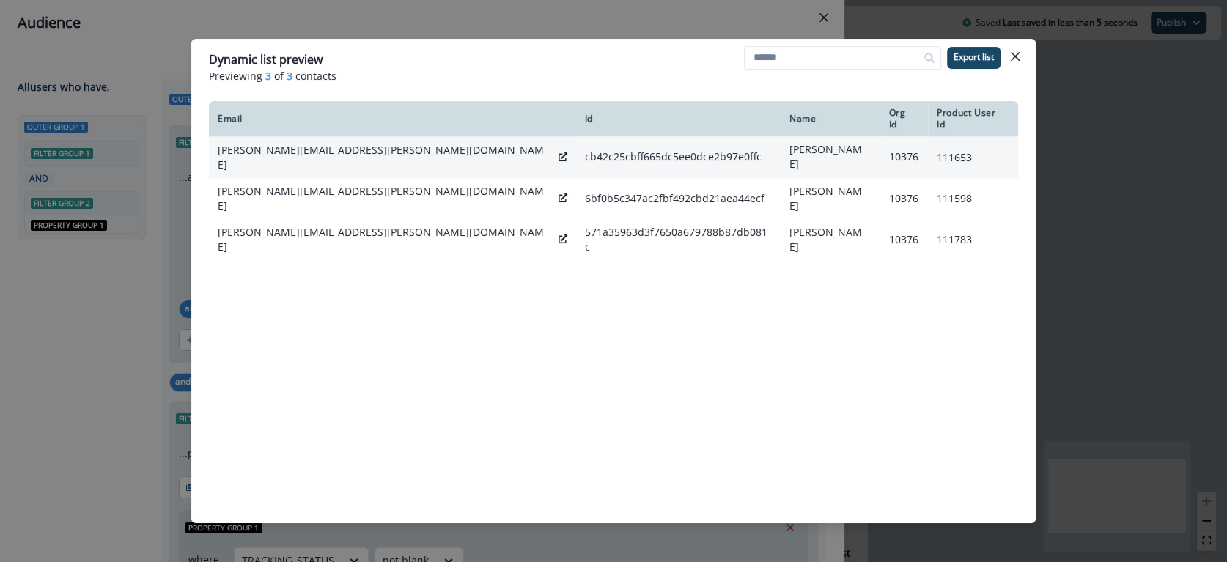
click at [291, 148] on p "[PERSON_NAME][EMAIL_ADDRESS][PERSON_NAME][DOMAIN_NAME]" at bounding box center [385, 157] width 335 height 29
click at [559, 152] on icon at bounding box center [563, 156] width 9 height 9
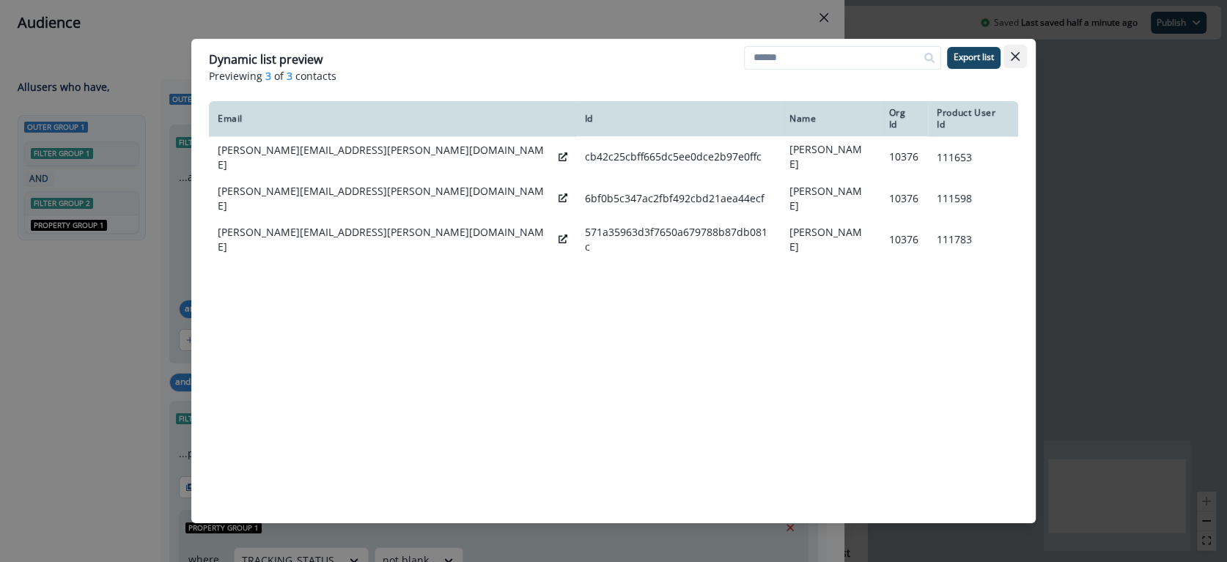
click at [1009, 56] on button "Close" at bounding box center [1015, 56] width 23 height 23
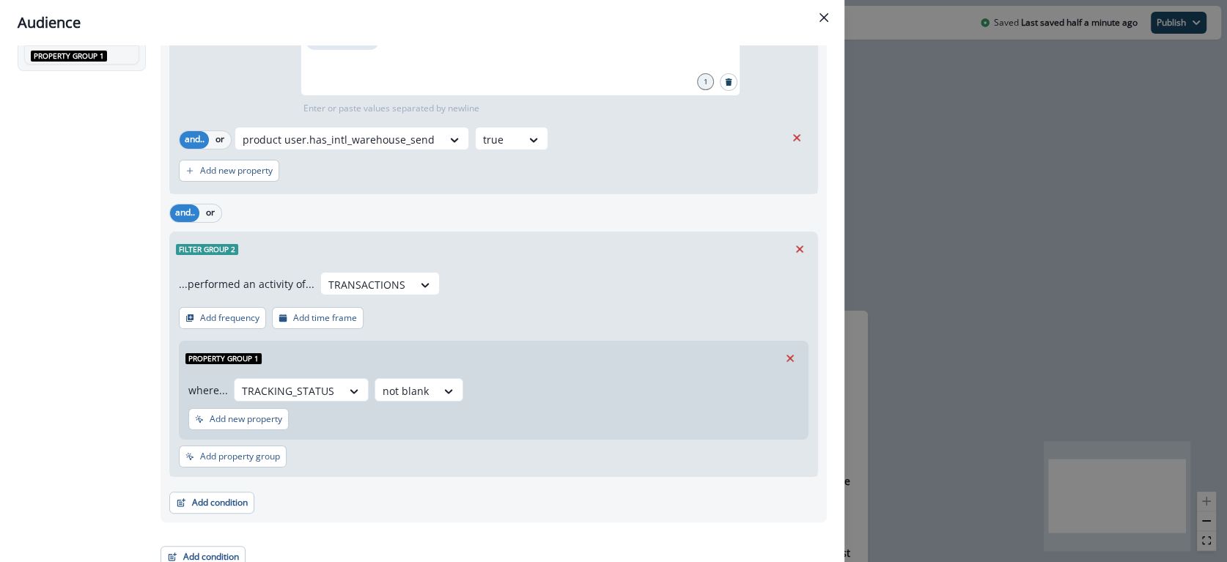
scroll to position [178, 0]
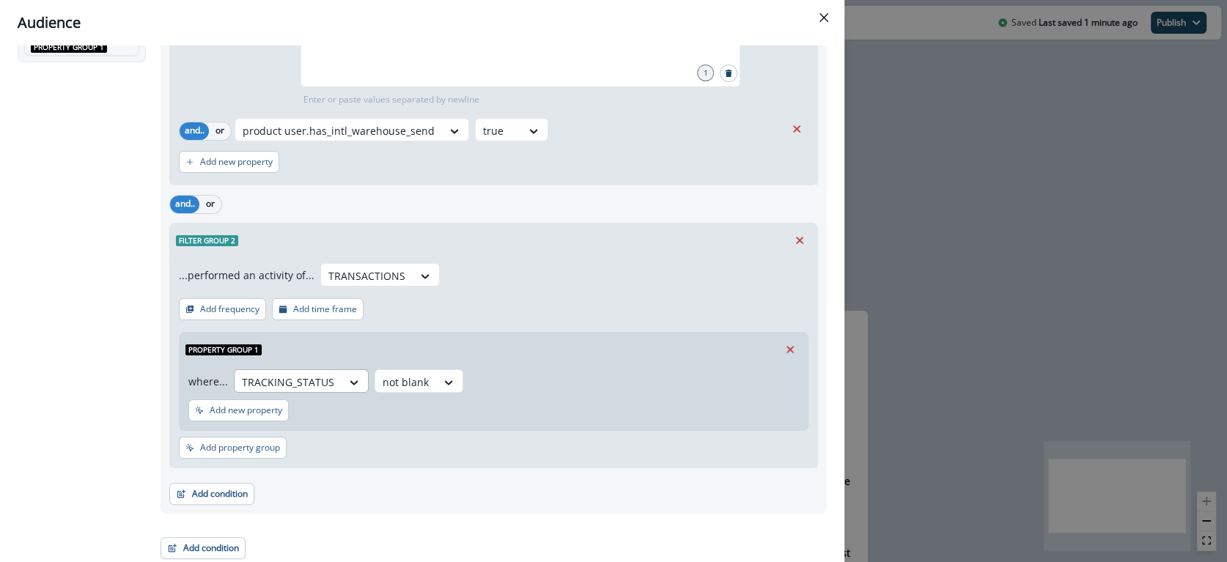
click at [333, 381] on div "TRACKING_STATUS" at bounding box center [288, 382] width 107 height 24
type input "********"
click at [314, 415] on div "SHIPPING_METHOD" at bounding box center [288, 413] width 112 height 27
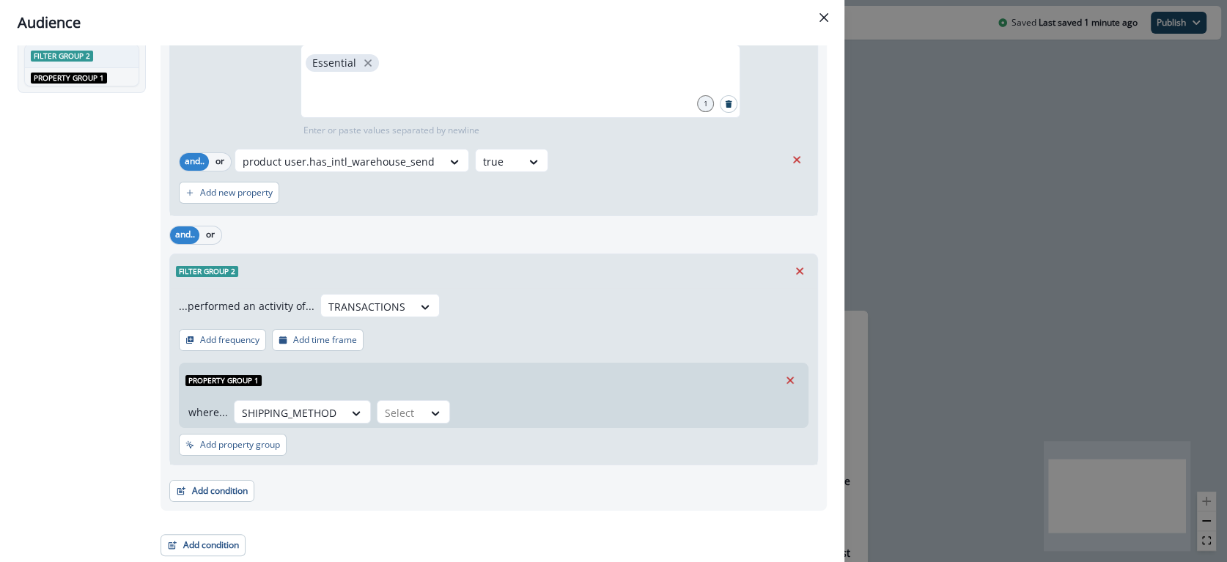
scroll to position [145, 0]
click at [408, 411] on div at bounding box center [400, 415] width 31 height 18
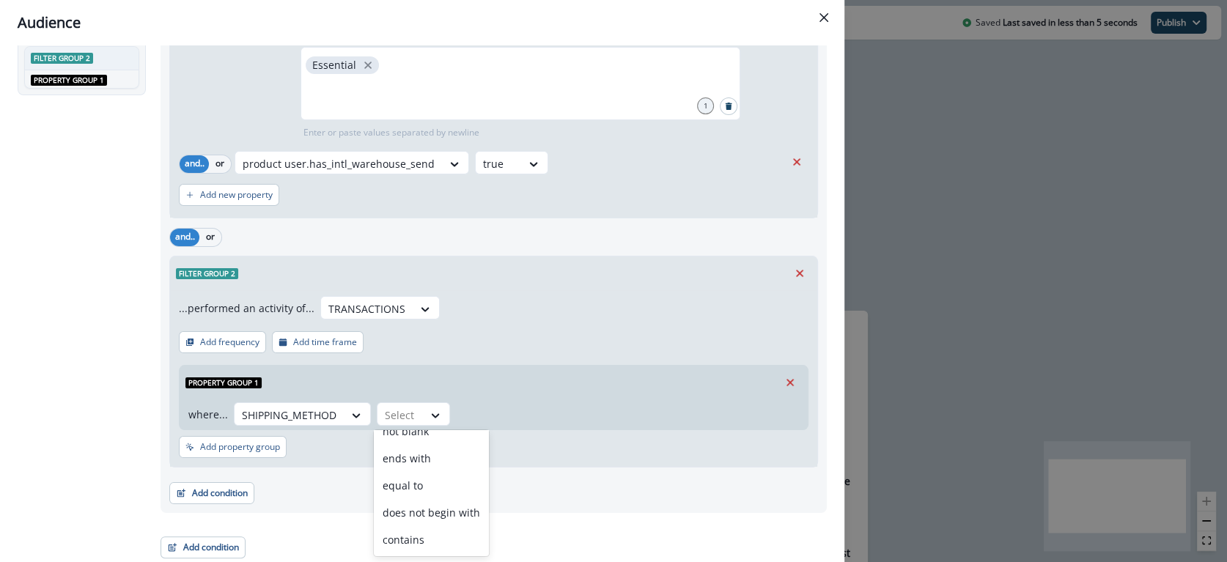
scroll to position [149, 0]
click at [451, 548] on div "contains" at bounding box center [431, 542] width 115 height 27
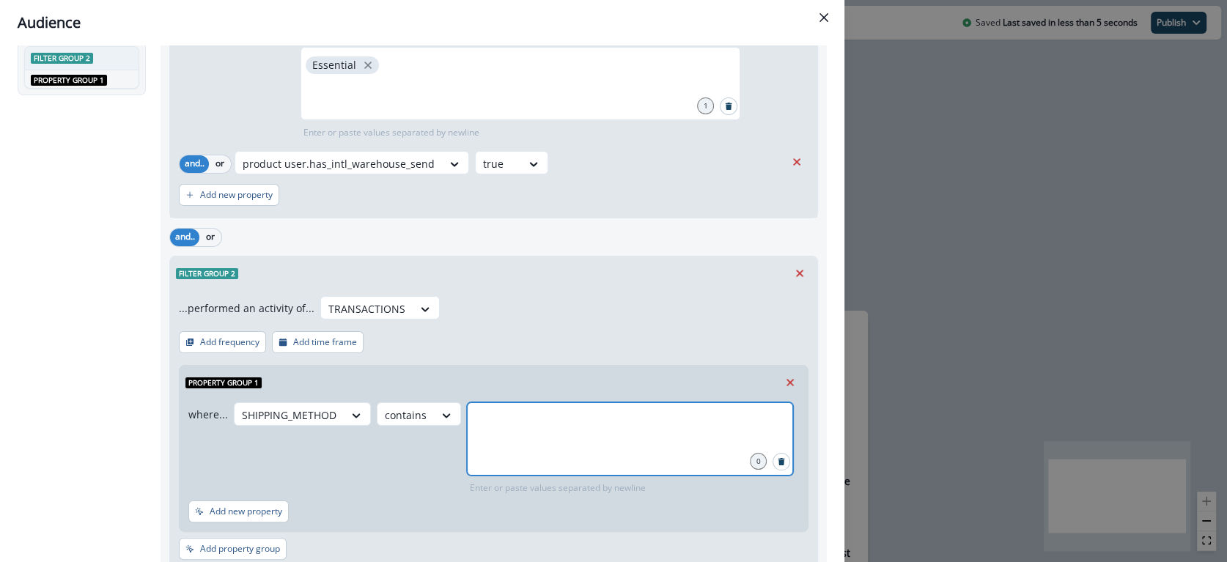
click at [531, 429] on input "text" at bounding box center [630, 420] width 322 height 29
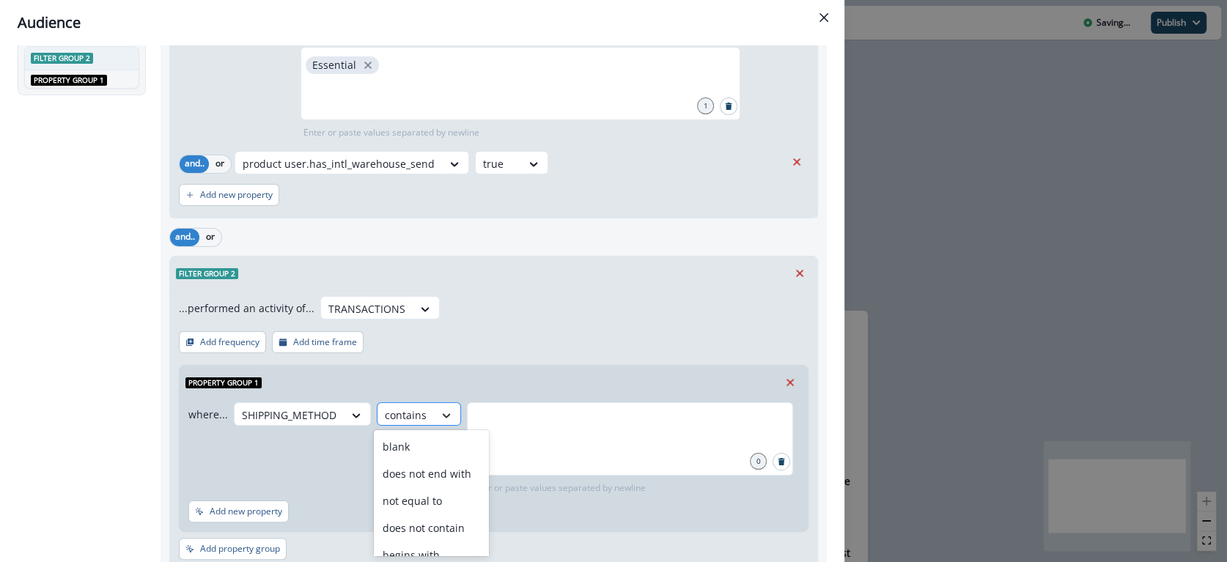
click at [440, 416] on icon at bounding box center [446, 415] width 13 height 15
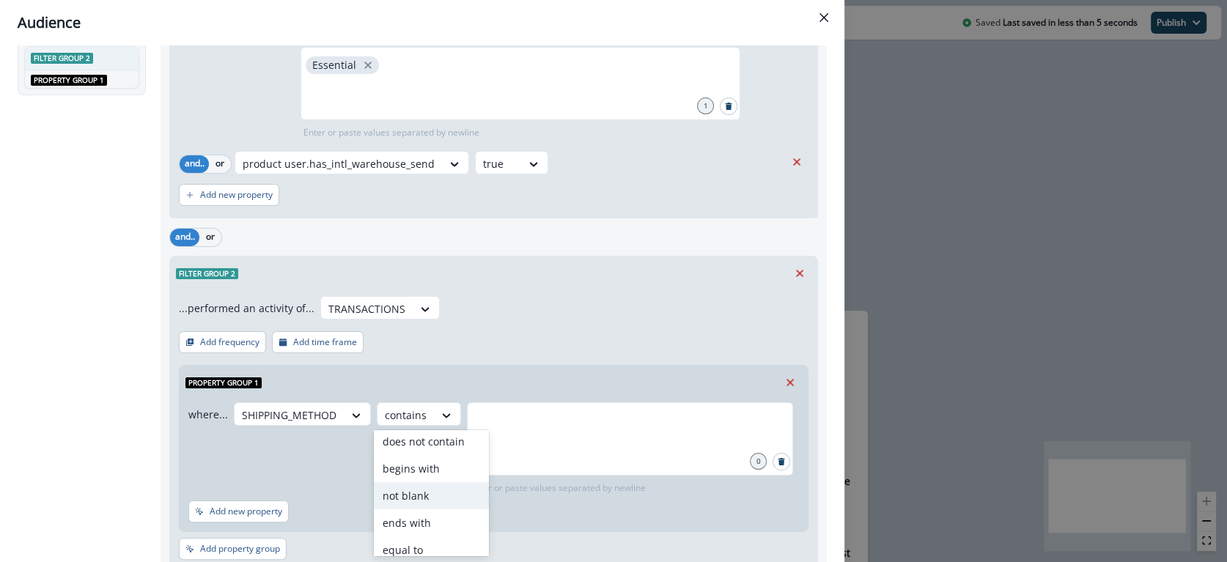
click at [416, 496] on div "not blank" at bounding box center [431, 495] width 115 height 27
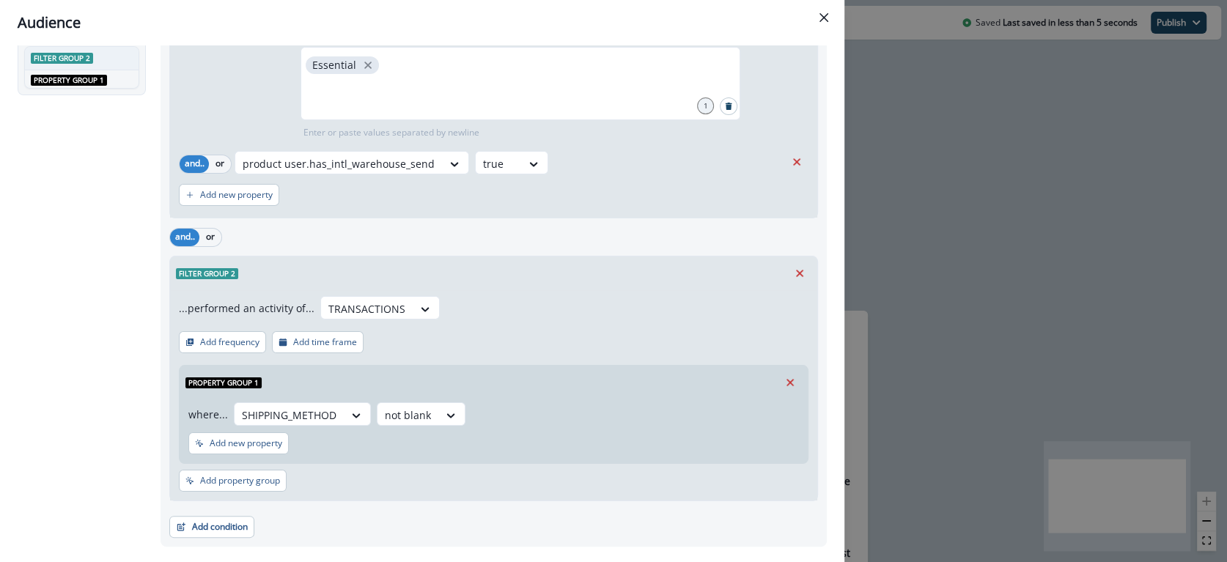
click at [512, 348] on div "...performed an activity of... TRANSACTIONS Add frequency Add time frame Proper…" at bounding box center [493, 395] width 647 height 210
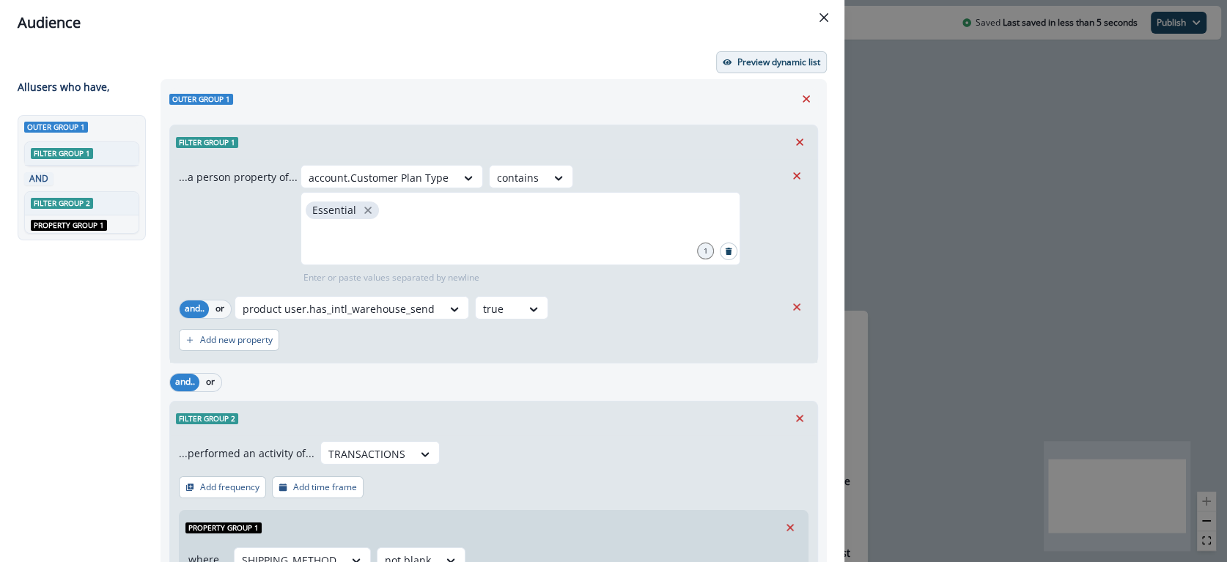
click at [737, 62] on p "Preview dynamic list" at bounding box center [778, 62] width 83 height 10
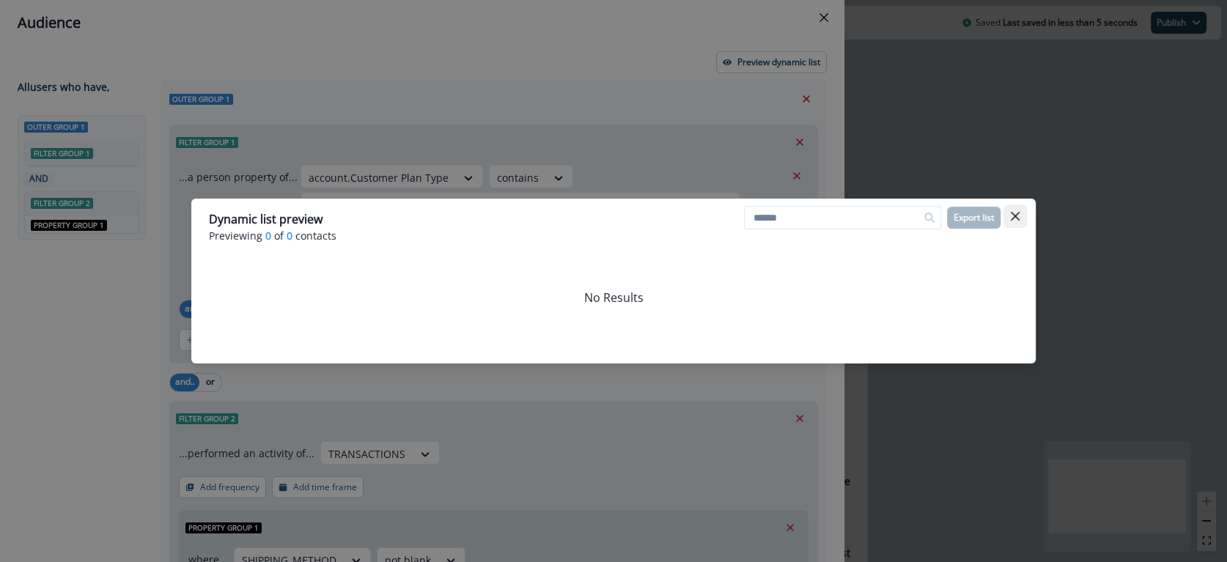
click at [1011, 216] on icon "Close" at bounding box center [1015, 216] width 9 height 9
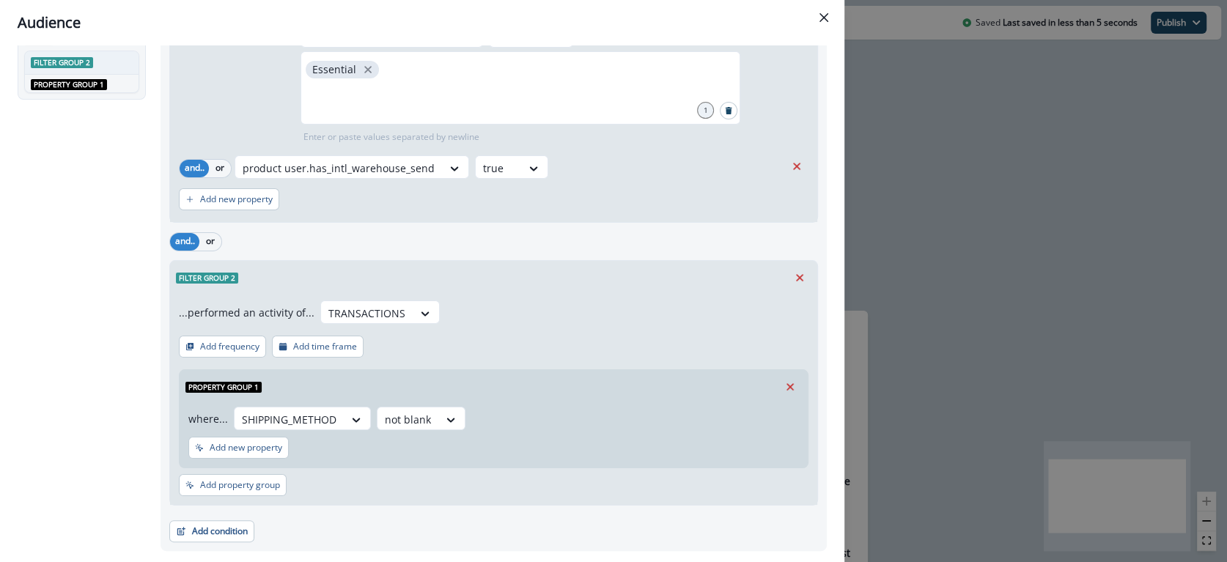
scroll to position [156, 0]
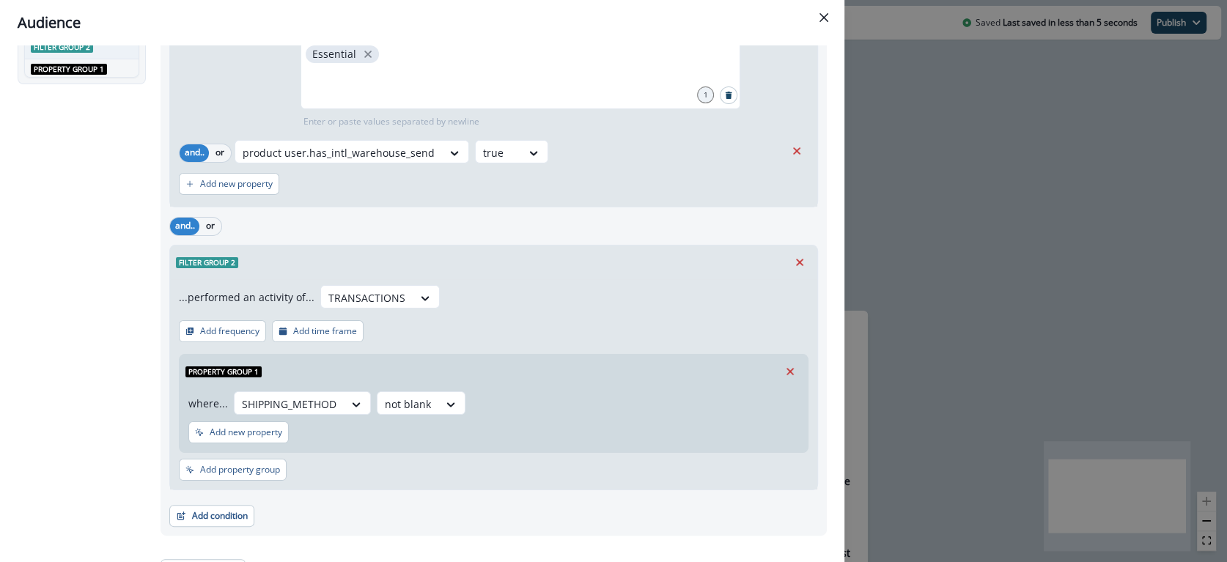
drag, startPoint x: 787, startPoint y: 261, endPoint x: 562, endPoint y: 355, distance: 243.2
click at [562, 355] on div "Filter group 2 ...performed an activity of... TRANSACTIONS Add frequency Add ti…" at bounding box center [493, 368] width 649 height 246
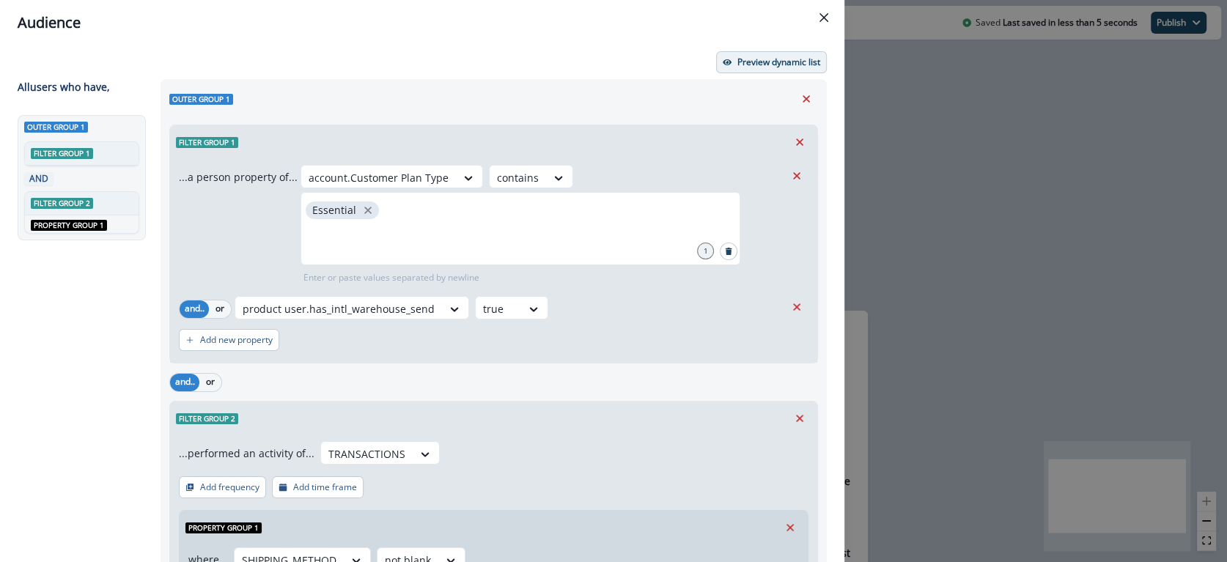
click at [736, 51] on button "Preview dynamic list" at bounding box center [771, 62] width 111 height 22
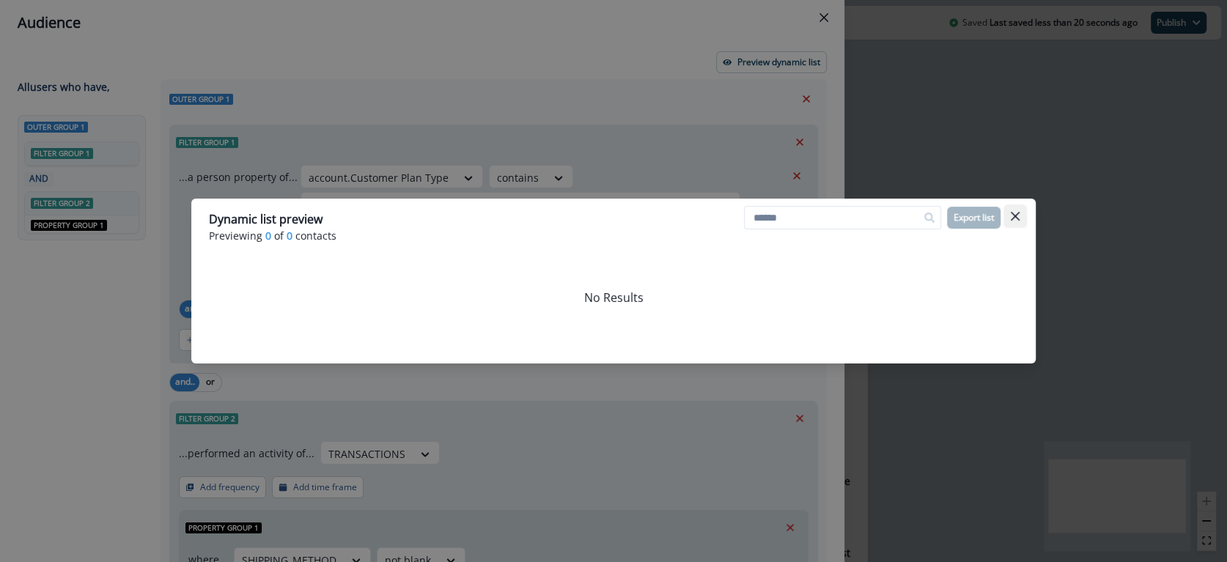
click at [1021, 216] on button "Close" at bounding box center [1015, 216] width 23 height 23
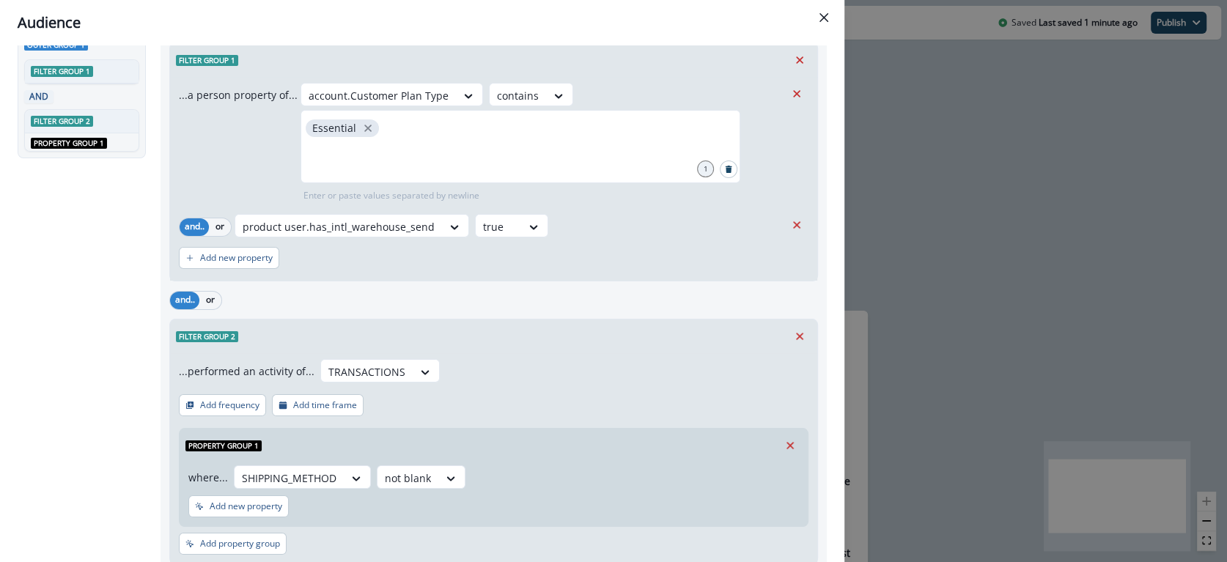
scroll to position [78, 0]
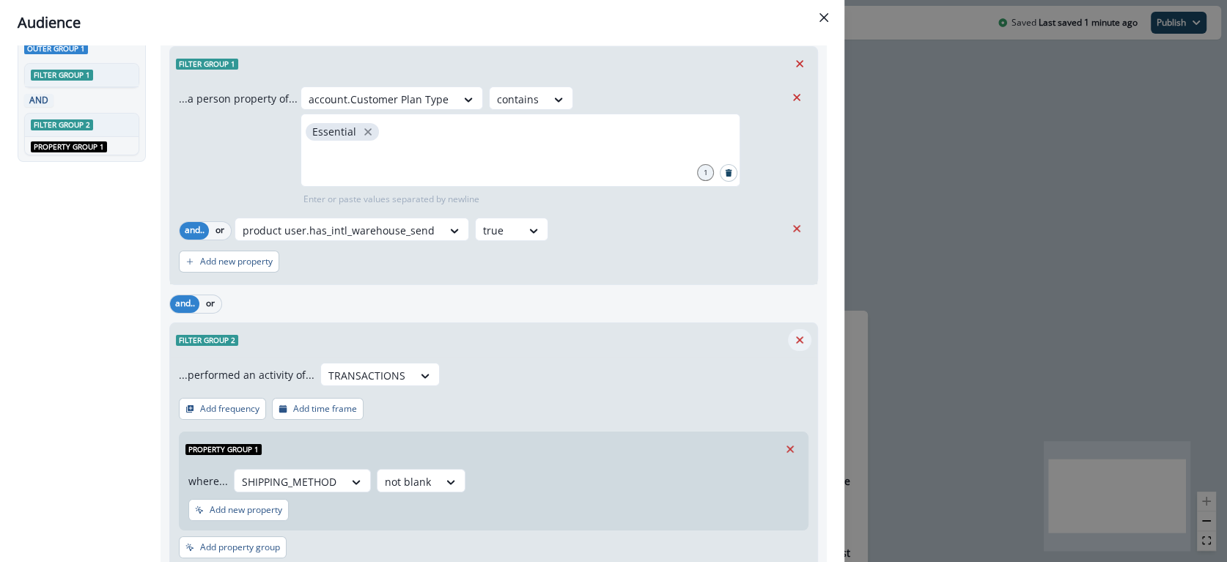
click at [793, 338] on button "Remove" at bounding box center [799, 340] width 23 height 22
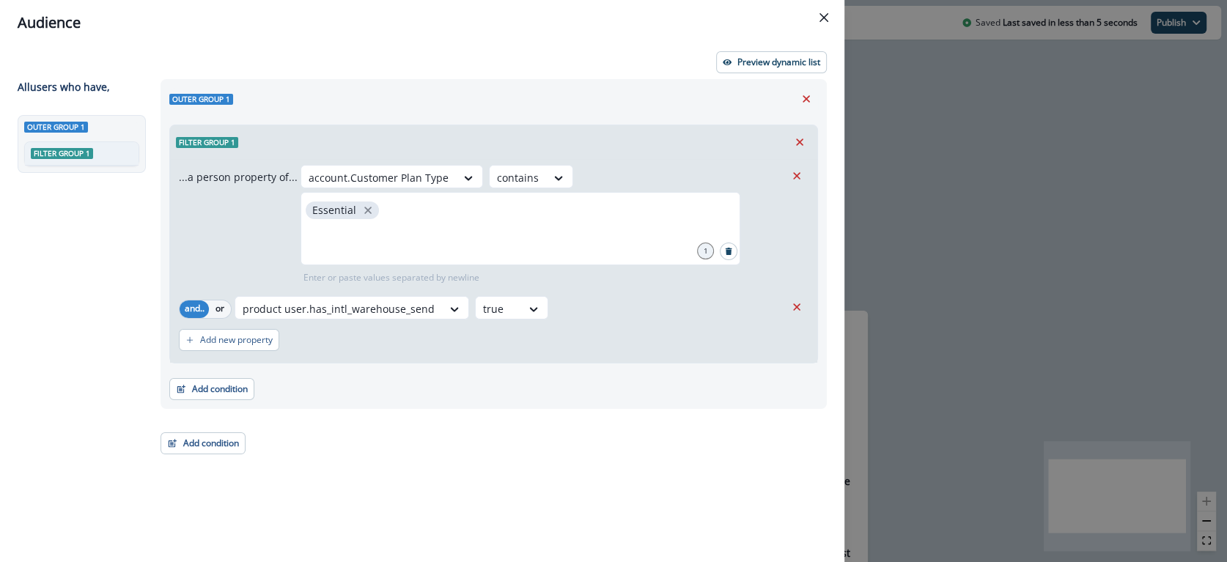
click at [776, 48] on div "Preview dynamic list All user s who have, Outer group 1 Filter group 1 Outer gr…" at bounding box center [422, 303] width 844 height 517
click at [773, 61] on p "Preview dynamic list" at bounding box center [778, 62] width 83 height 10
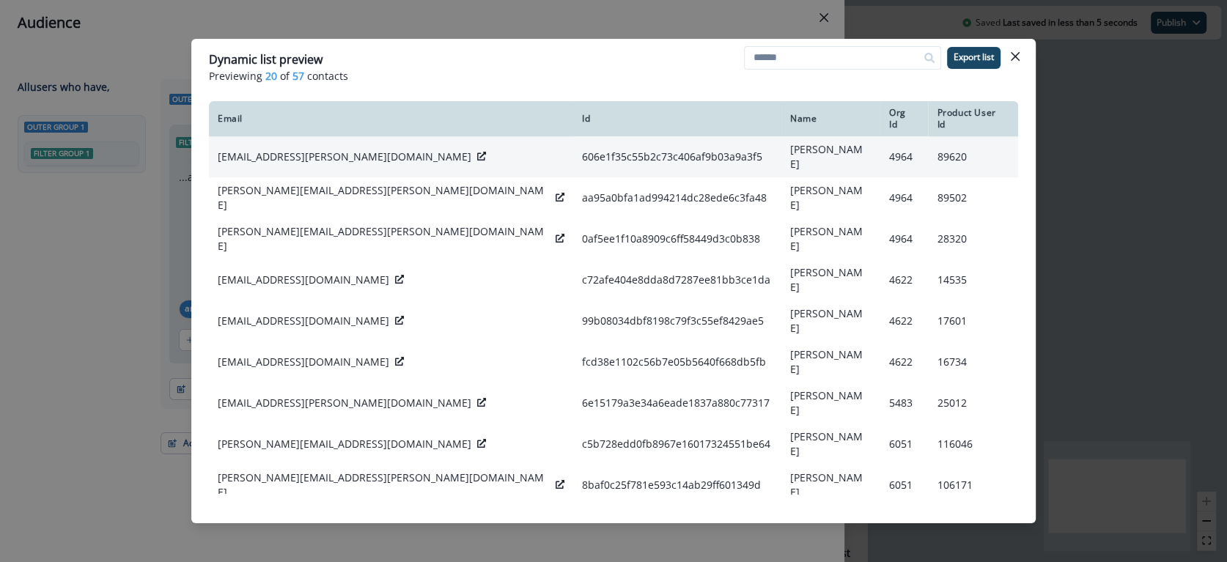
click at [477, 152] on icon at bounding box center [481, 156] width 9 height 9
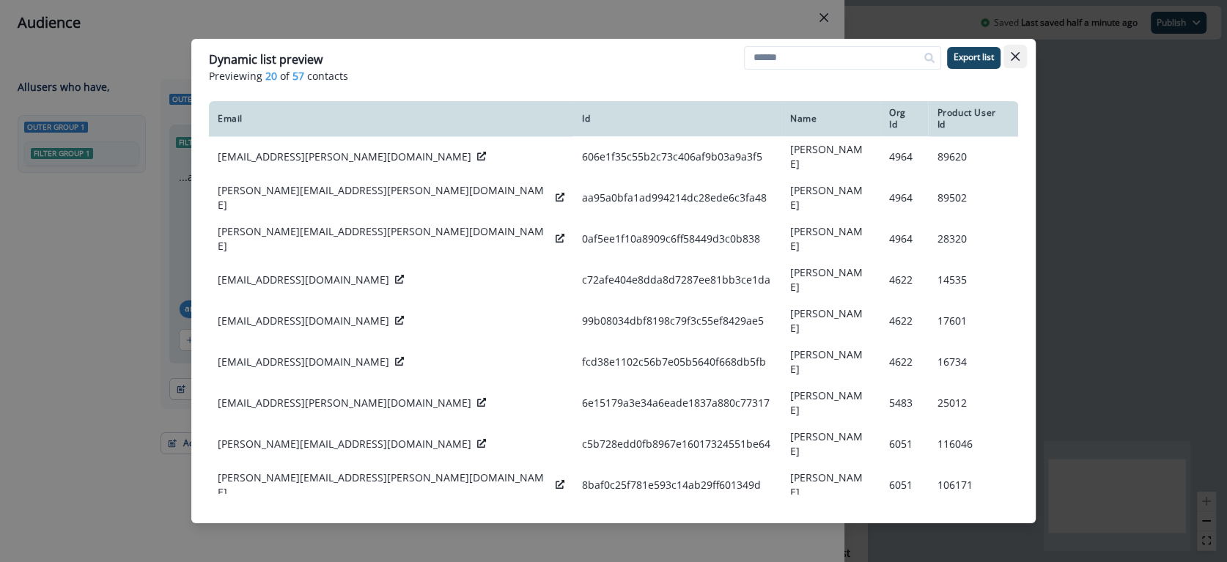
click at [1015, 53] on icon "Close" at bounding box center [1015, 56] width 9 height 9
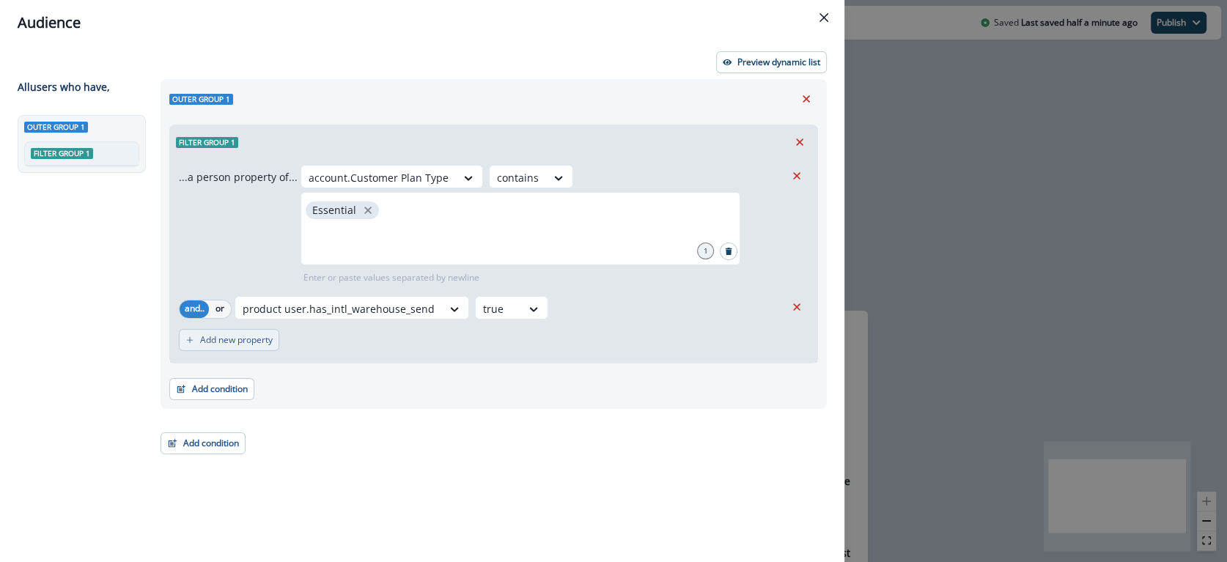
click at [226, 342] on p "Add new property" at bounding box center [236, 340] width 73 height 10
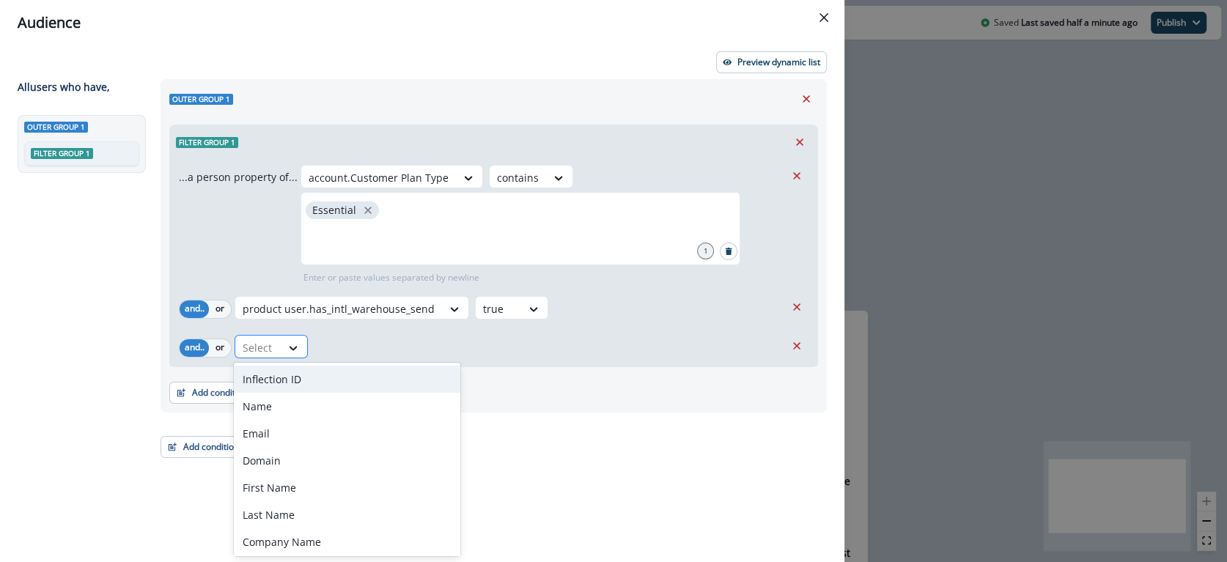
click at [249, 351] on div at bounding box center [258, 348] width 31 height 18
type input "**"
type input "****"
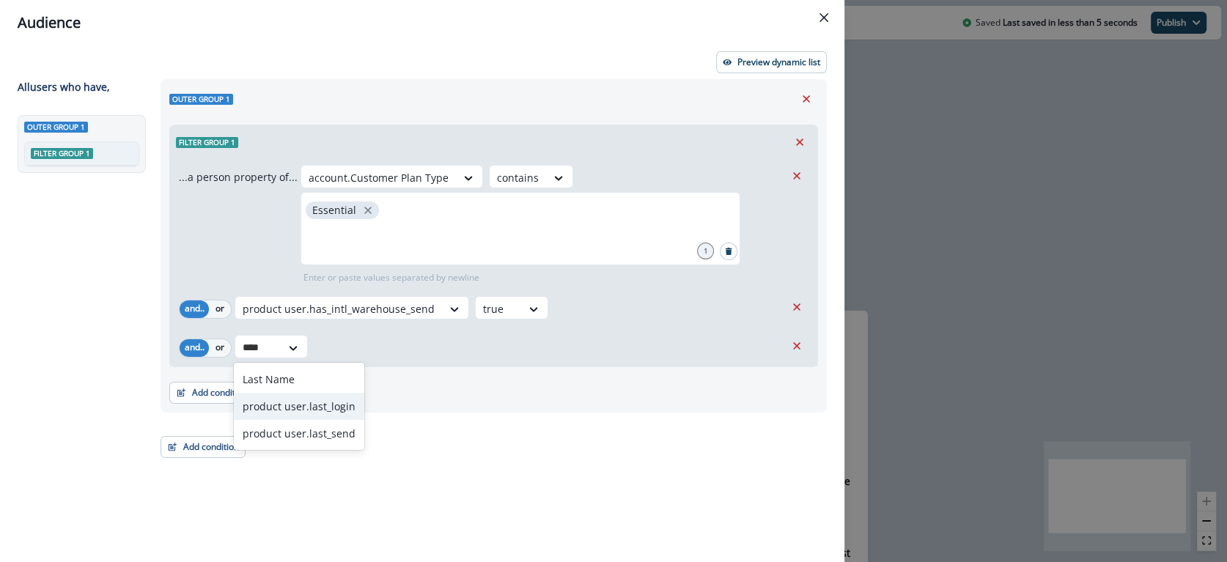
click at [273, 410] on div "product user.last_login" at bounding box center [299, 406] width 130 height 27
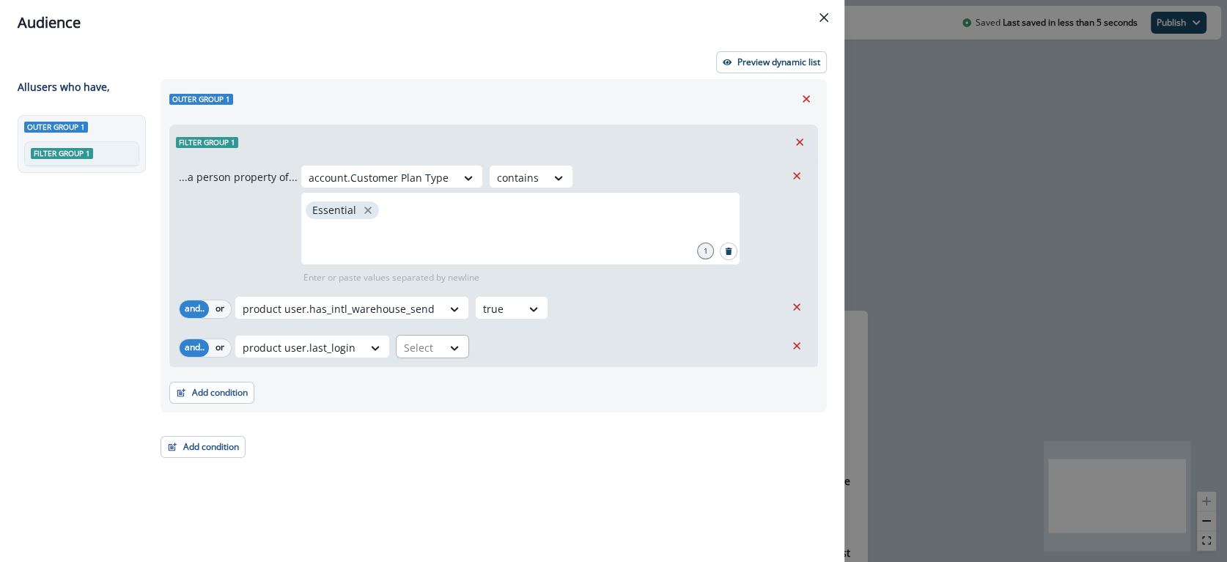
click at [424, 346] on div at bounding box center [419, 348] width 31 height 18
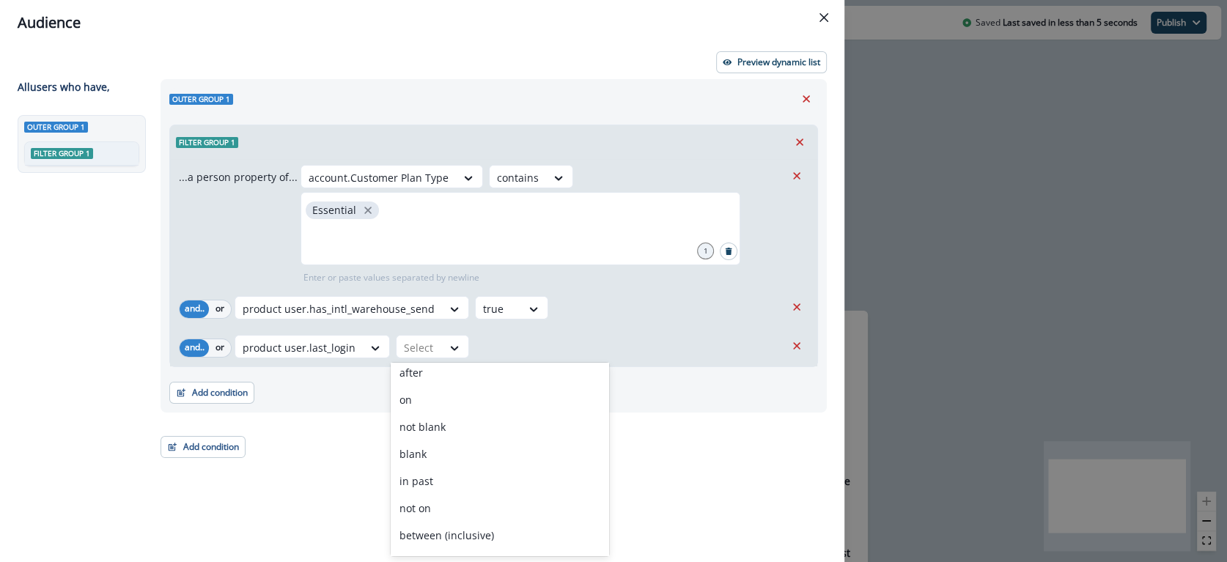
scroll to position [137, 0]
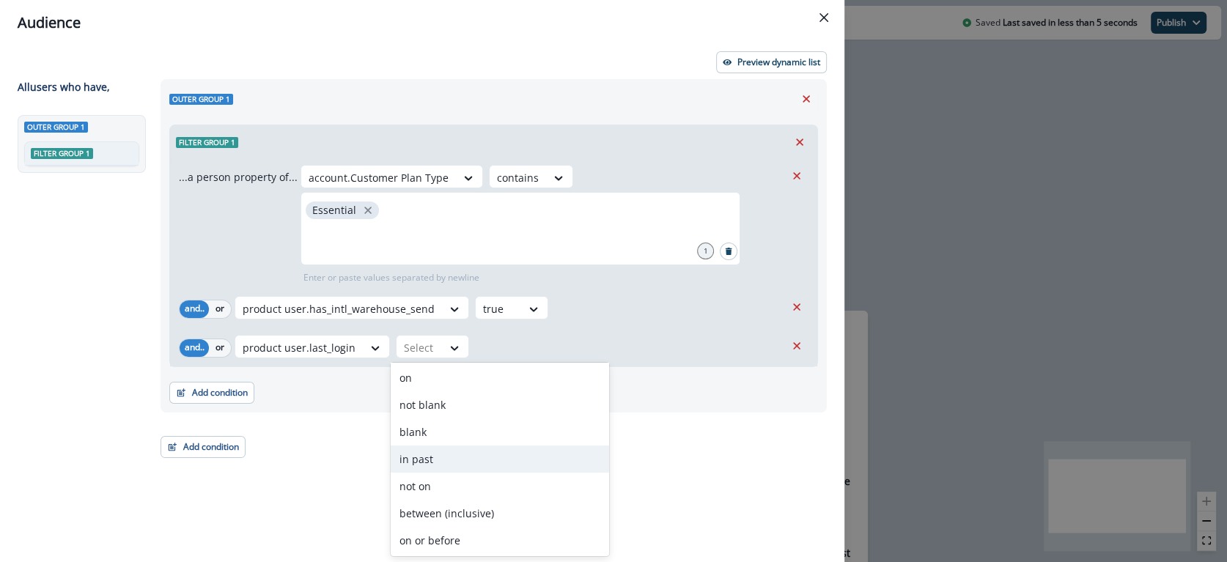
click at [458, 460] on div "in past" at bounding box center [500, 459] width 218 height 27
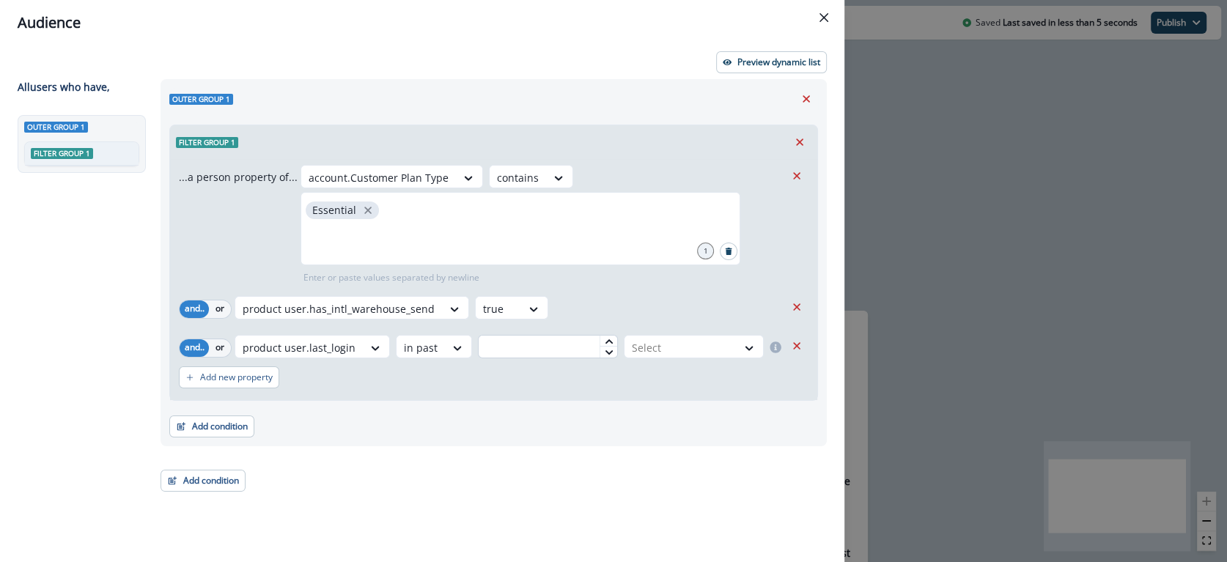
click at [528, 339] on input "text" at bounding box center [548, 346] width 140 height 23
click at [635, 347] on div at bounding box center [680, 348] width 97 height 18
click at [666, 434] on div "month(s)" at bounding box center [692, 433] width 144 height 27
click at [523, 342] on input "text" at bounding box center [548, 346] width 140 height 23
type input "*"
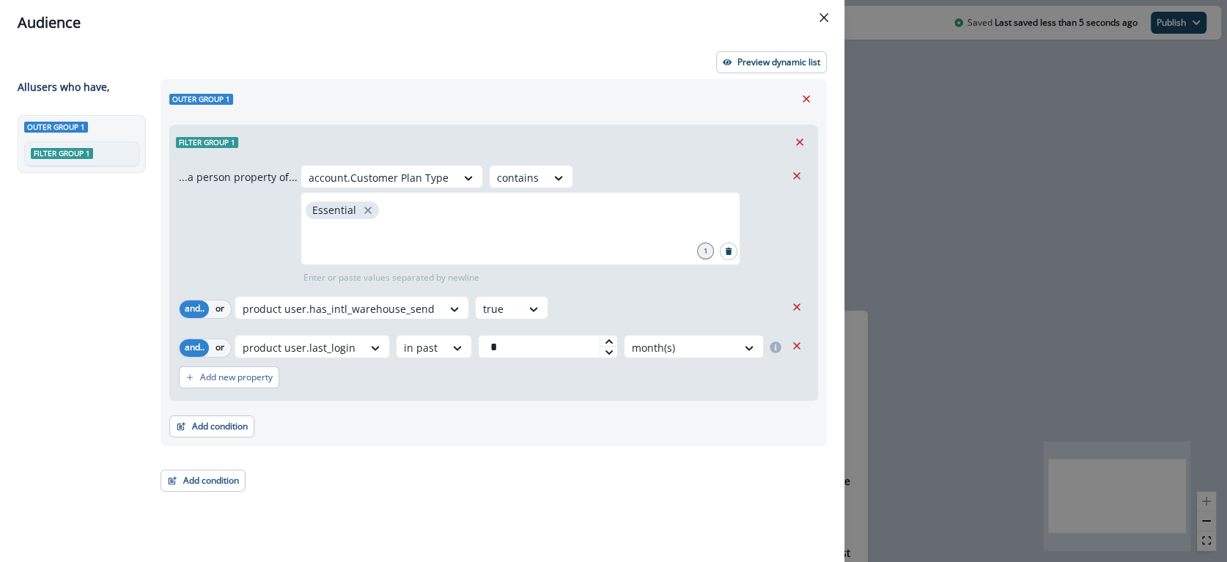
click at [544, 380] on div "Add new property" at bounding box center [494, 378] width 630 height 34
click at [769, 61] on p "Preview dynamic list" at bounding box center [778, 62] width 83 height 10
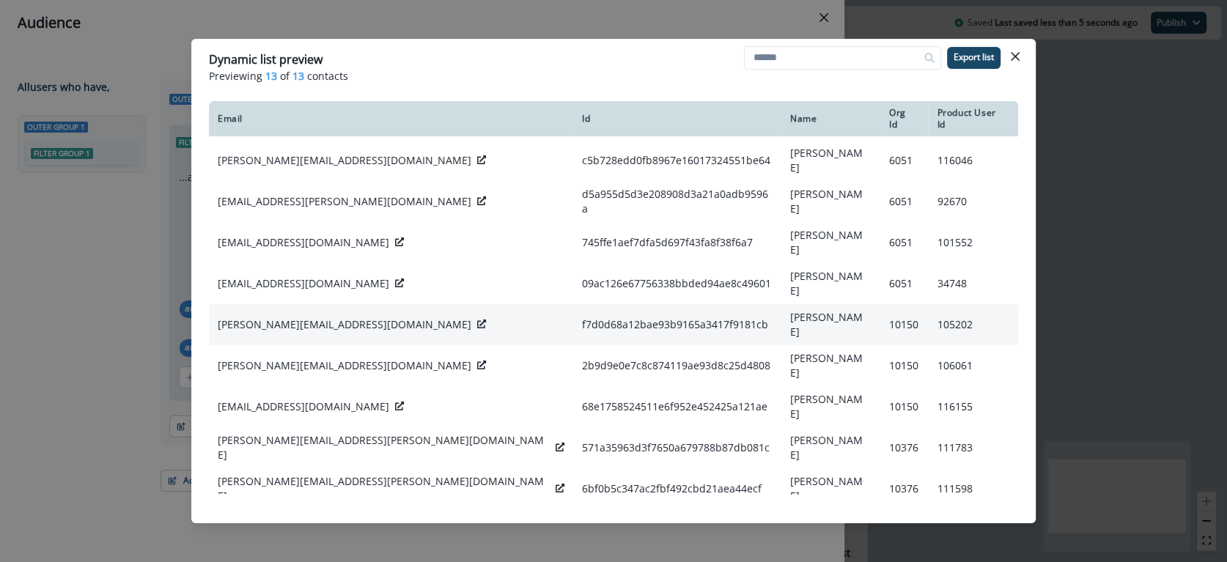
scroll to position [0, 0]
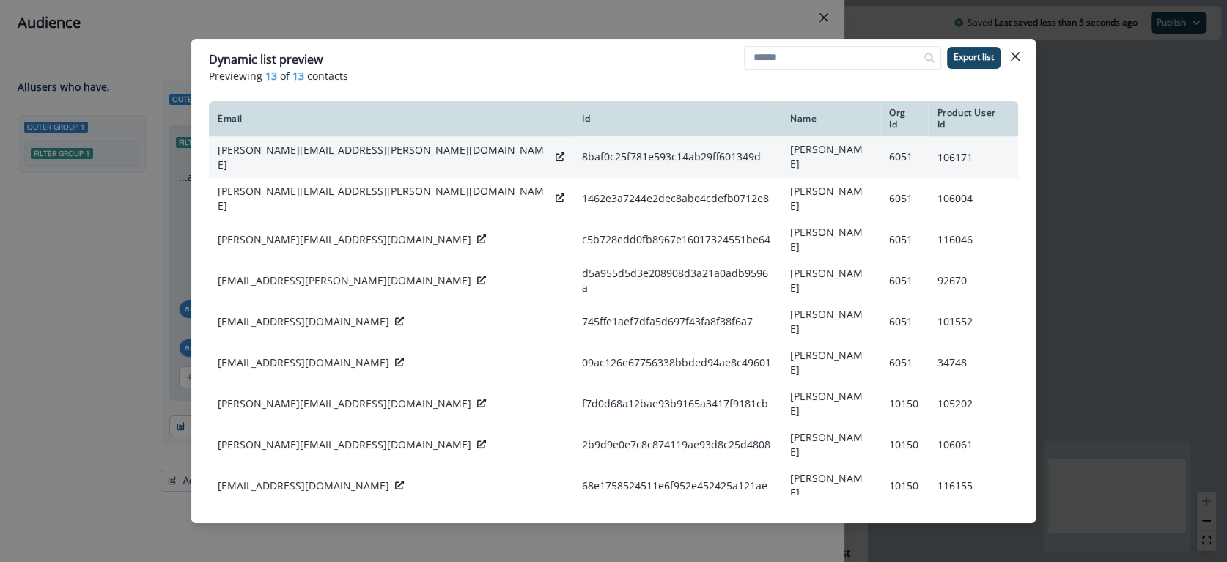
click at [366, 148] on div "[PERSON_NAME][EMAIL_ADDRESS][PERSON_NAME][DOMAIN_NAME]" at bounding box center [391, 157] width 347 height 29
click at [556, 152] on icon at bounding box center [560, 156] width 9 height 9
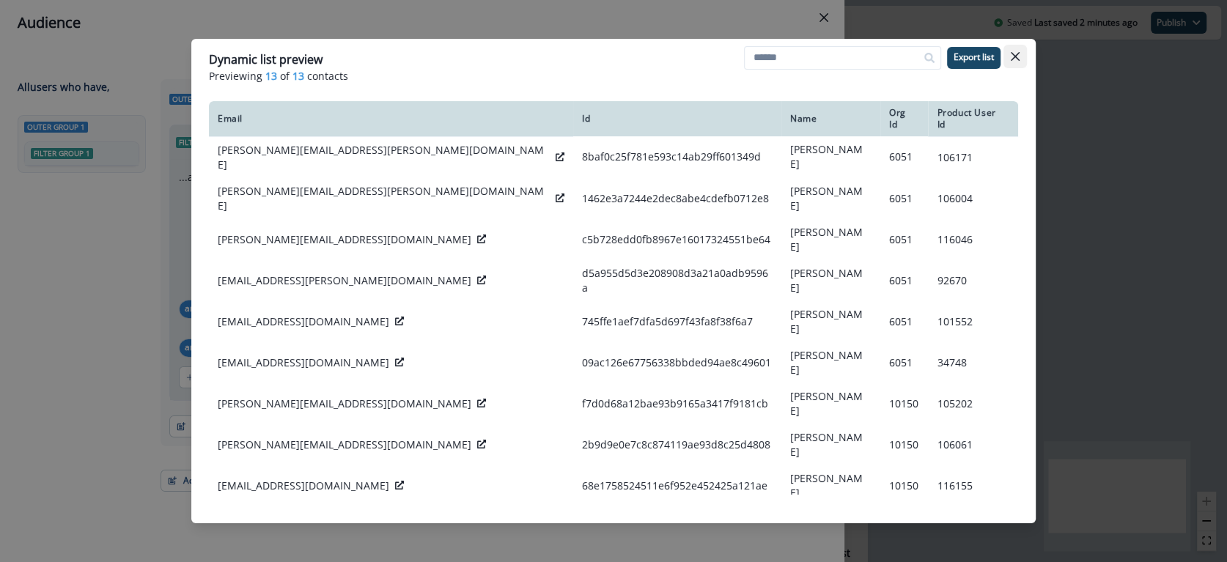
click at [1009, 55] on button "Close" at bounding box center [1015, 56] width 23 height 23
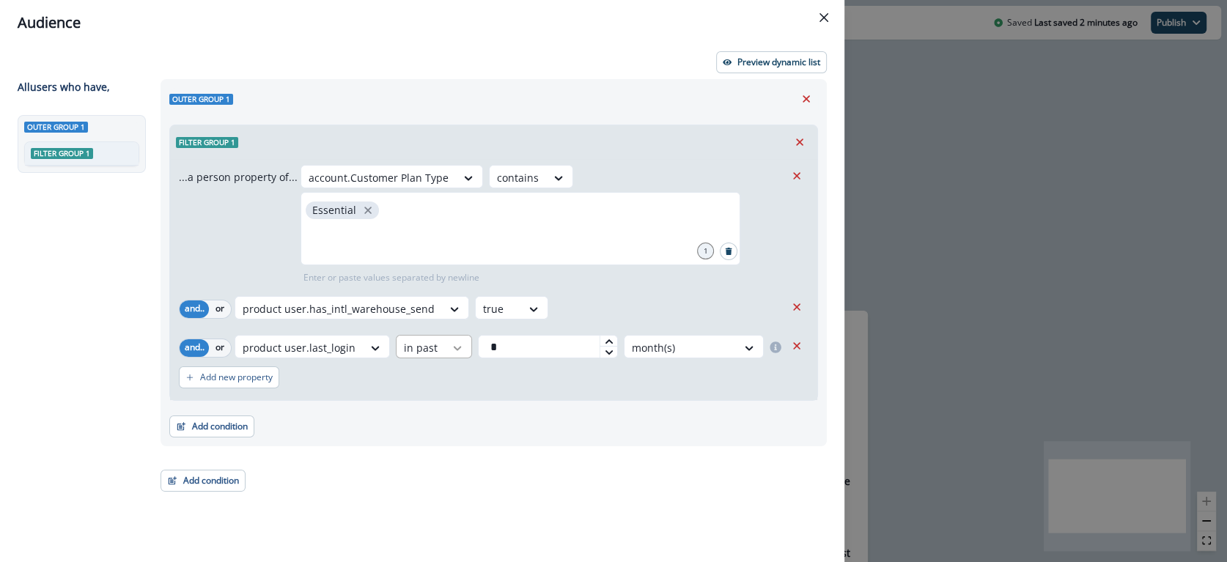
click at [438, 341] on div "product user.last_login in past * month(s)" at bounding box center [510, 346] width 551 height 23
click at [525, 362] on div "Add new property" at bounding box center [494, 378] width 630 height 34
click at [826, 20] on icon "Close" at bounding box center [824, 17] width 9 height 9
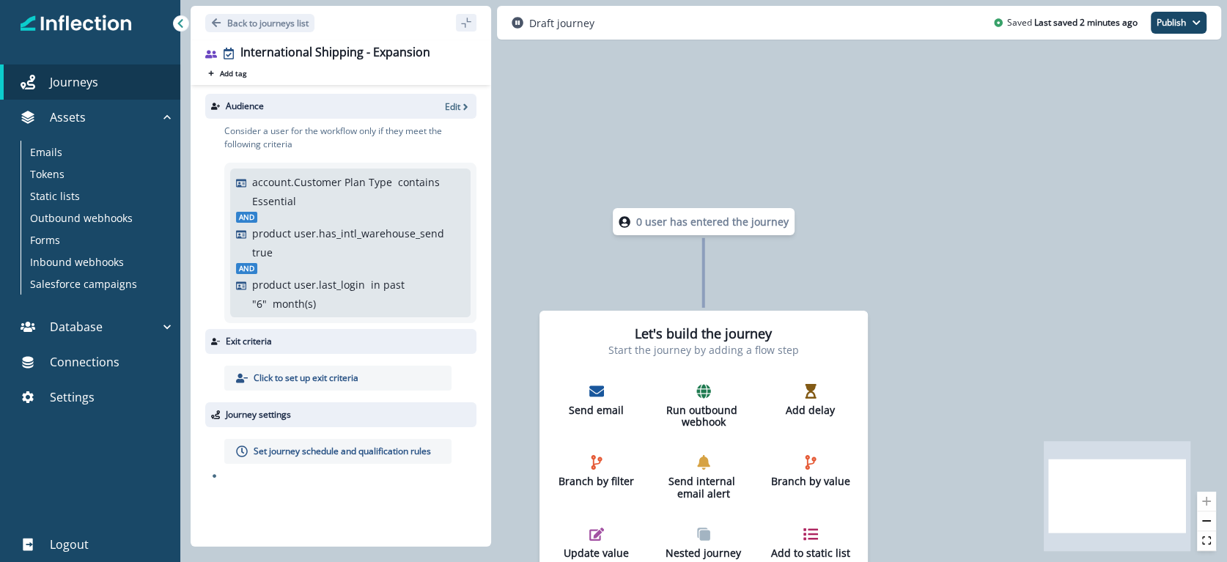
click at [1005, 243] on div "0 user has entered the journey Let's build the journey Start the journey by add…" at bounding box center [703, 281] width 1047 height 562
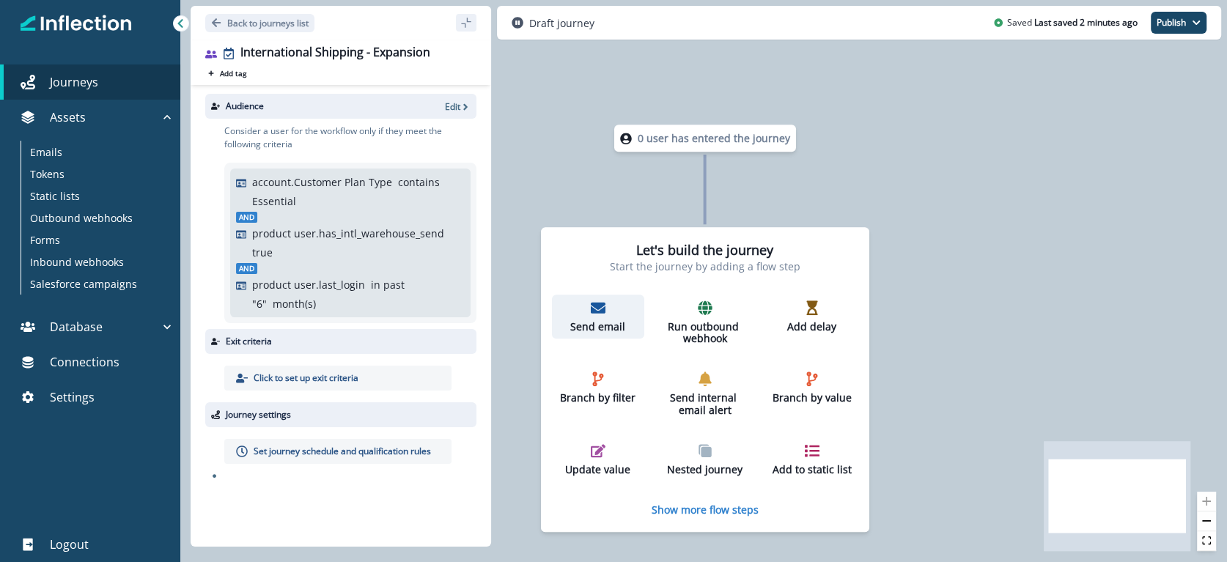
click at [614, 328] on p "Send email" at bounding box center [597, 327] width 81 height 12
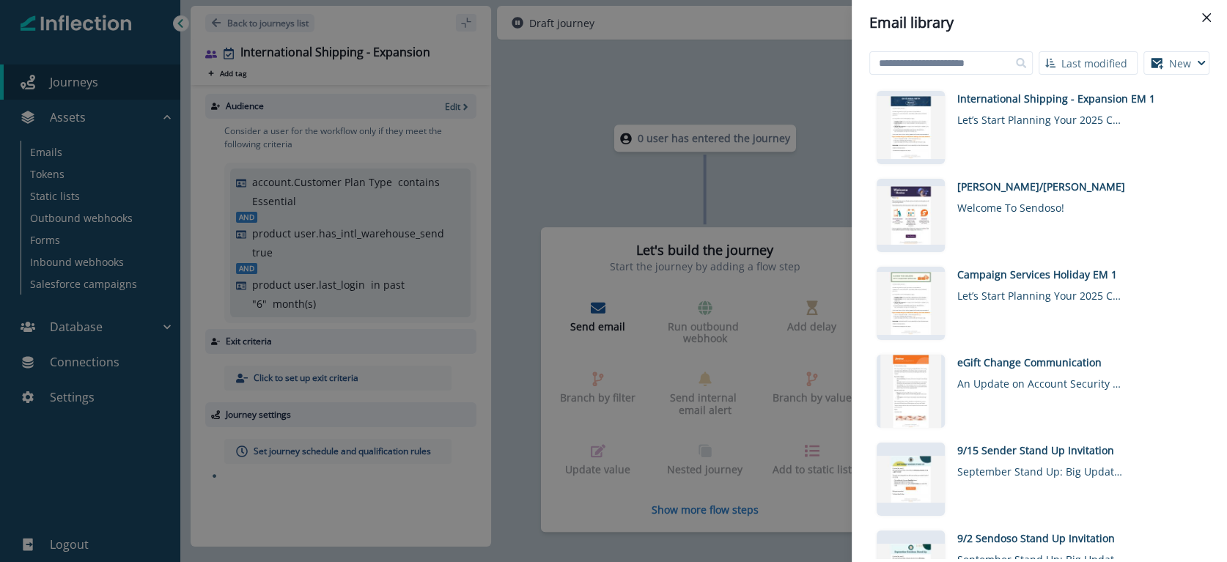
click at [1054, 26] on div "Email library" at bounding box center [1039, 23] width 340 height 22
click at [703, 242] on div "Email library Last modified Name (A-Z) Last modified Last created New Visual ed…" at bounding box center [613, 281] width 1227 height 562
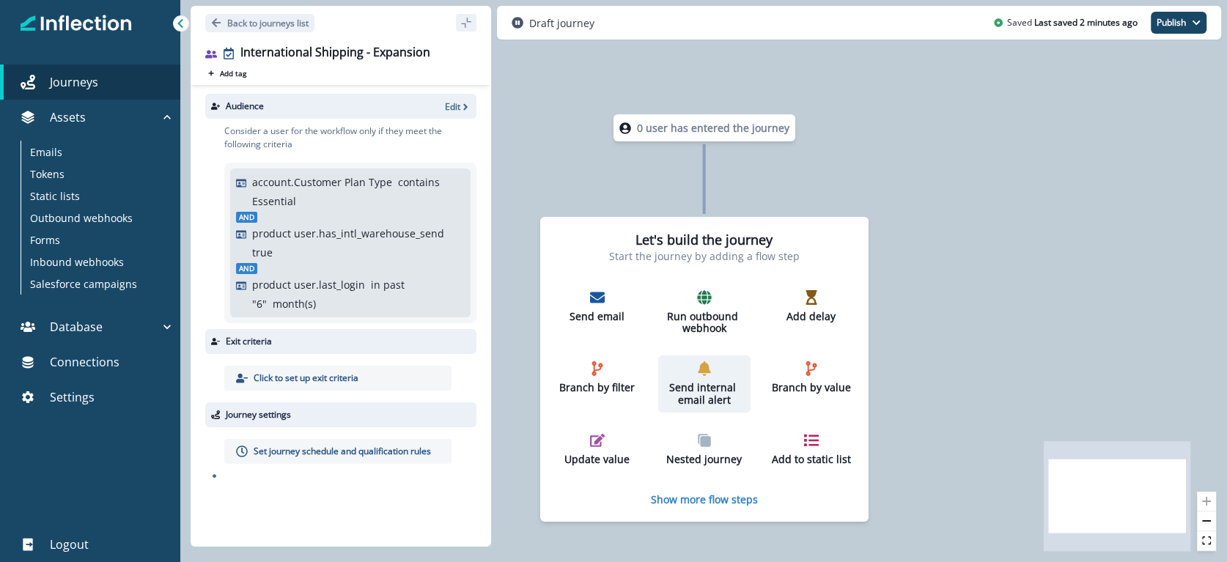
click at [697, 404] on p "Send internal email alert" at bounding box center [703, 394] width 81 height 25
click at [713, 385] on p "Send internal email alert" at bounding box center [703, 394] width 81 height 25
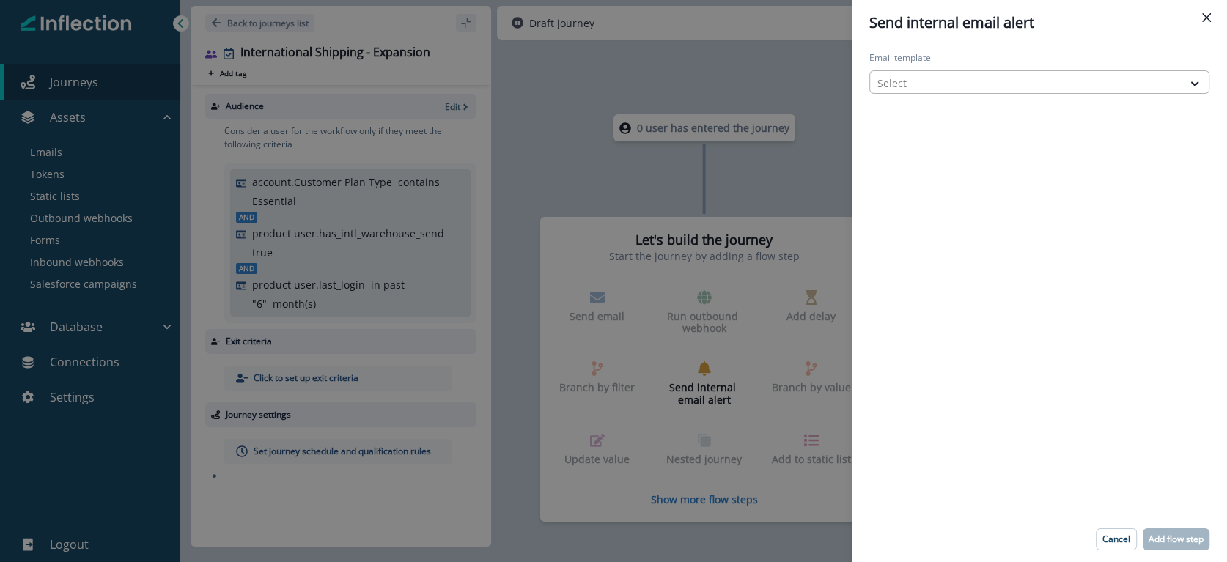
click at [949, 82] on div at bounding box center [1026, 83] width 298 height 18
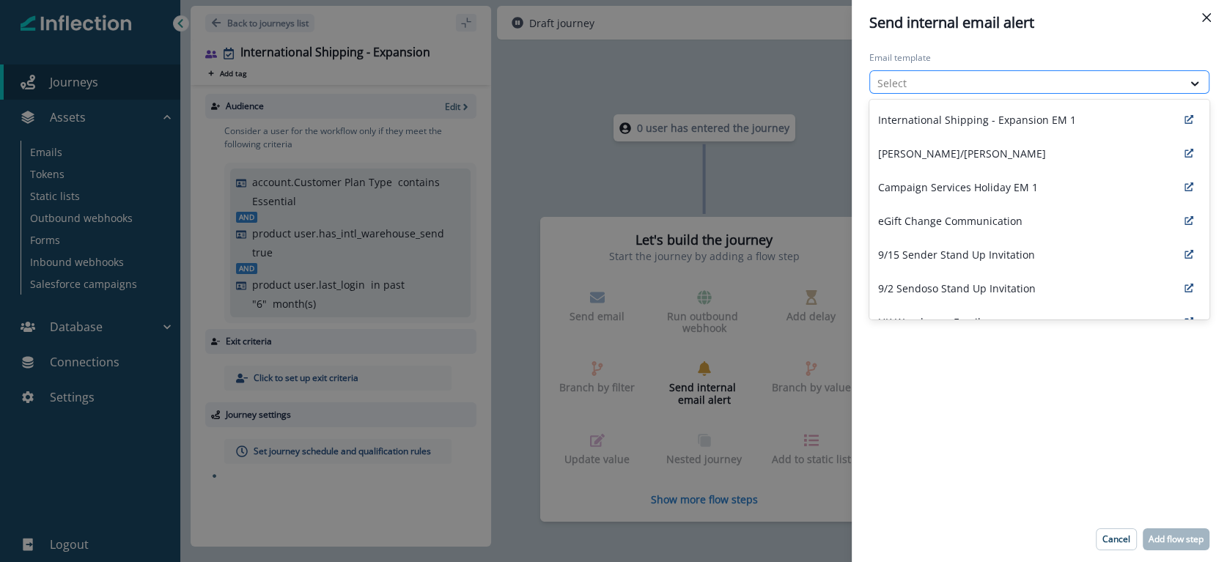
click at [945, 81] on div at bounding box center [1026, 83] width 298 height 18
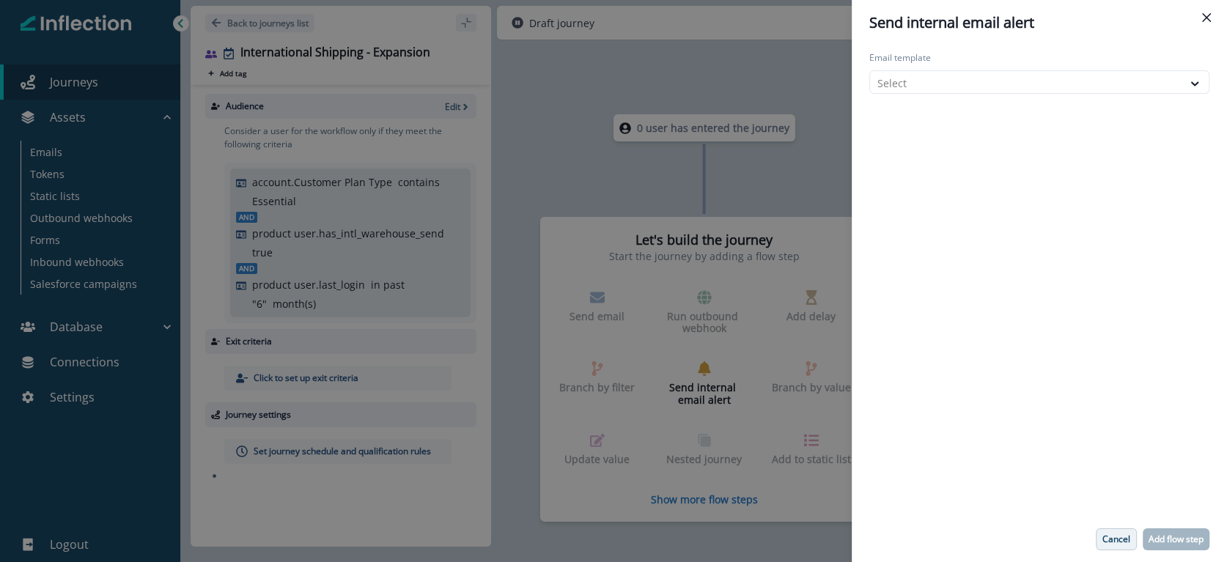
click at [1111, 538] on p "Cancel" at bounding box center [1117, 539] width 28 height 10
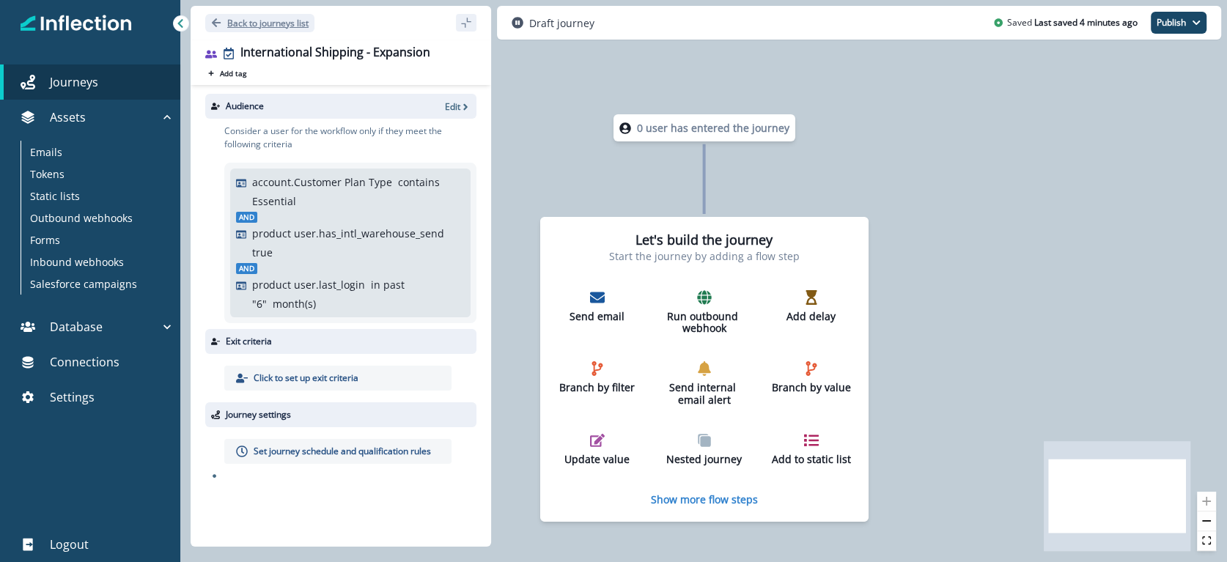
click at [229, 21] on p "Back to journeys list" at bounding box center [267, 23] width 81 height 12
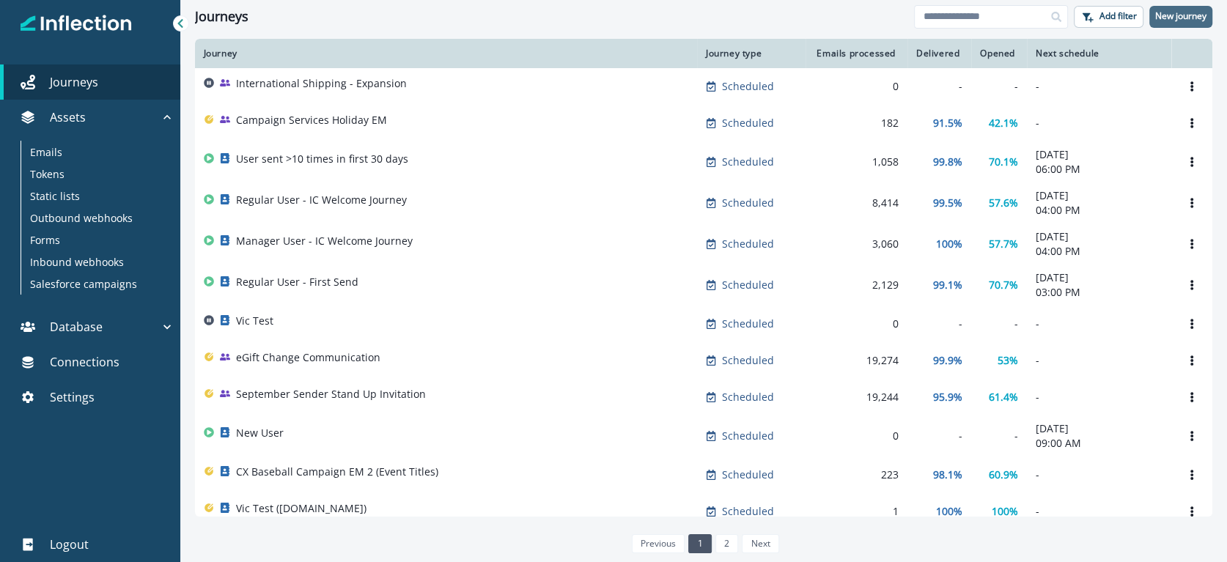
click at [1170, 17] on p "New journey" at bounding box center [1180, 16] width 51 height 10
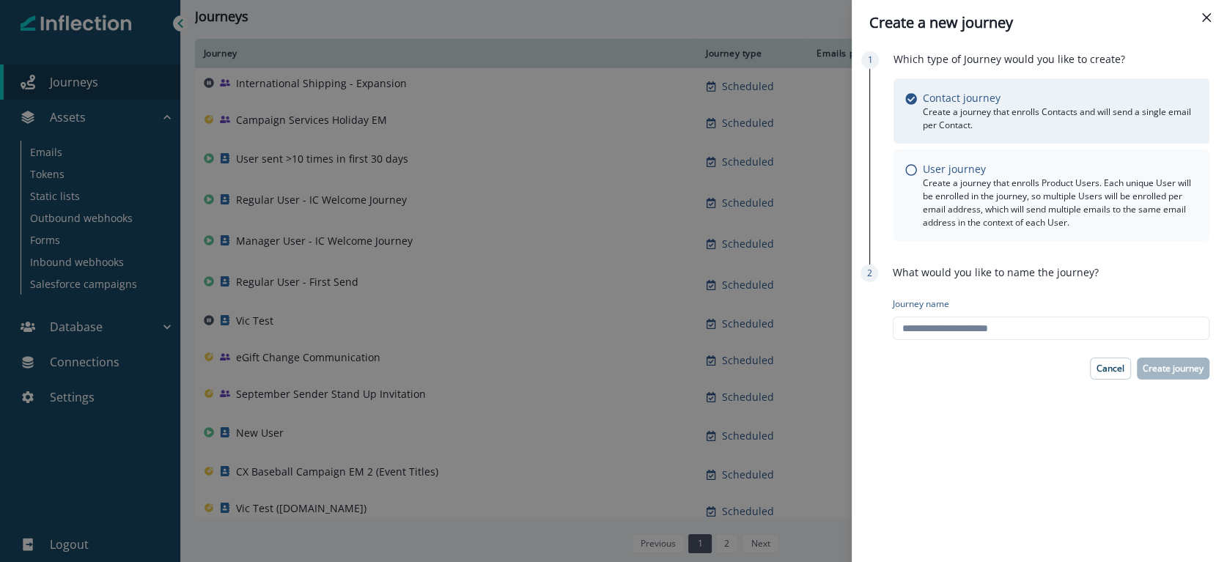
click at [973, 196] on p "Create a journey that enrolls Product Users. Each unique User will be enrolled …" at bounding box center [1060, 203] width 275 height 53
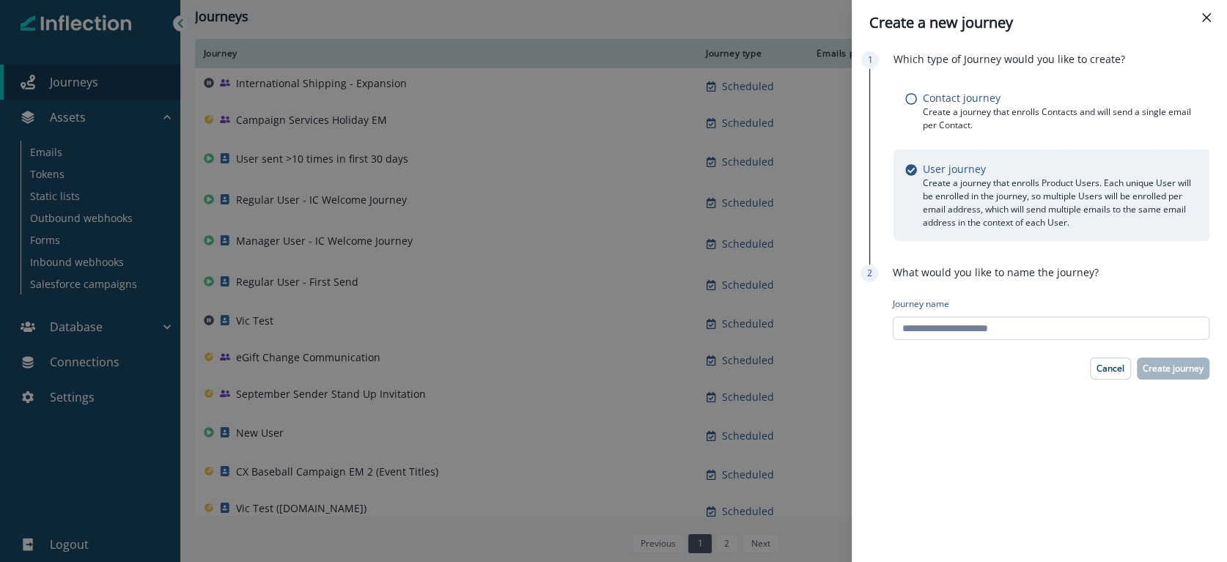
click at [945, 333] on input "Journey name" at bounding box center [1051, 328] width 317 height 23
type input "**********"
click at [1165, 365] on p "Create journey" at bounding box center [1173, 369] width 61 height 10
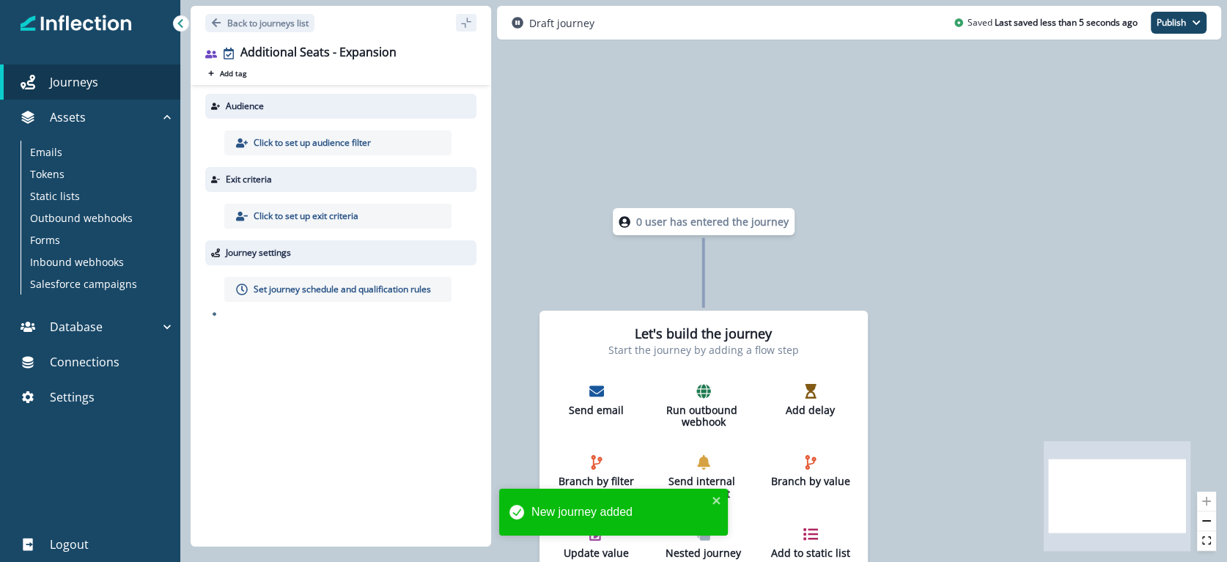
click at [300, 142] on p "Click to set up audience filter" at bounding box center [312, 142] width 117 height 13
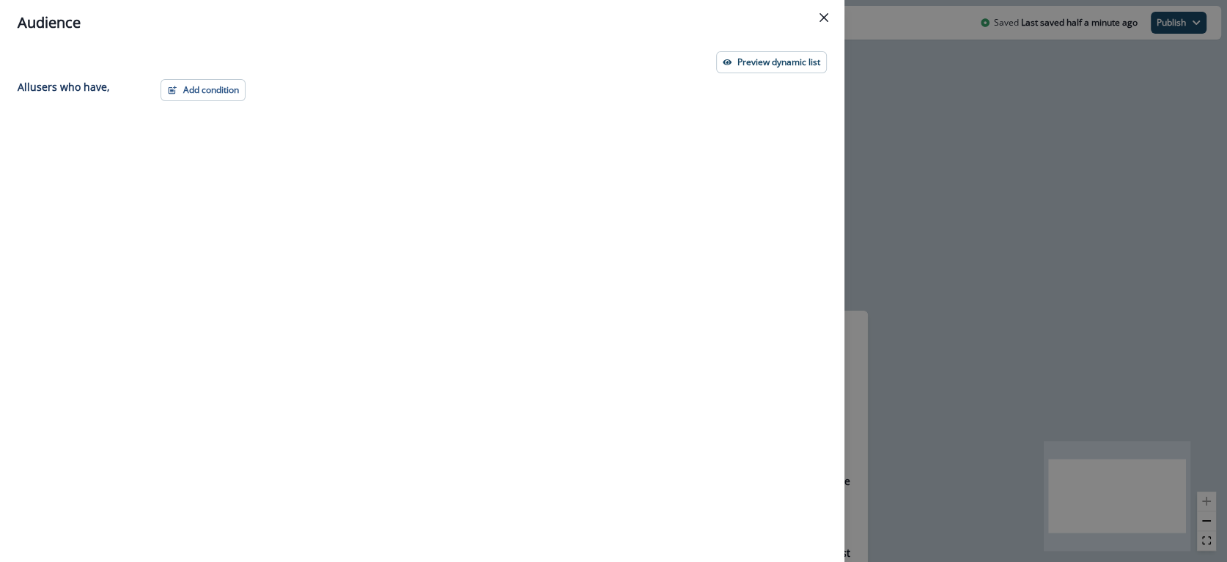
click at [211, 111] on div "Add condition Contact properties A person property Performed a product event Pe…" at bounding box center [489, 294] width 675 height 430
click at [202, 96] on button "Add condition" at bounding box center [203, 90] width 85 height 22
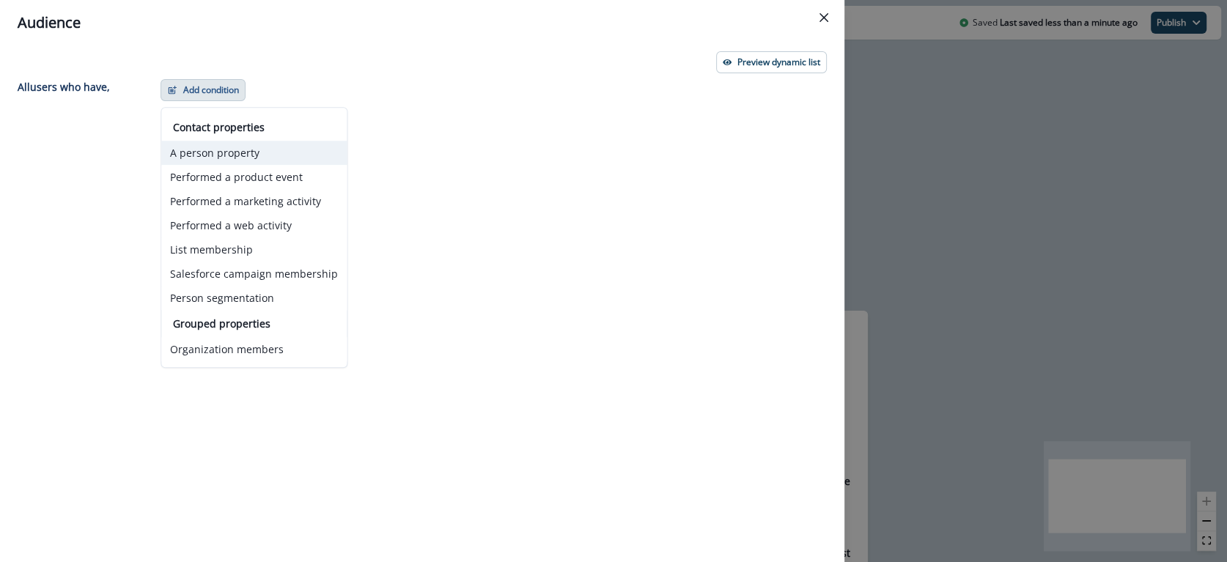
click at [219, 148] on button "A person property" at bounding box center [253, 153] width 185 height 24
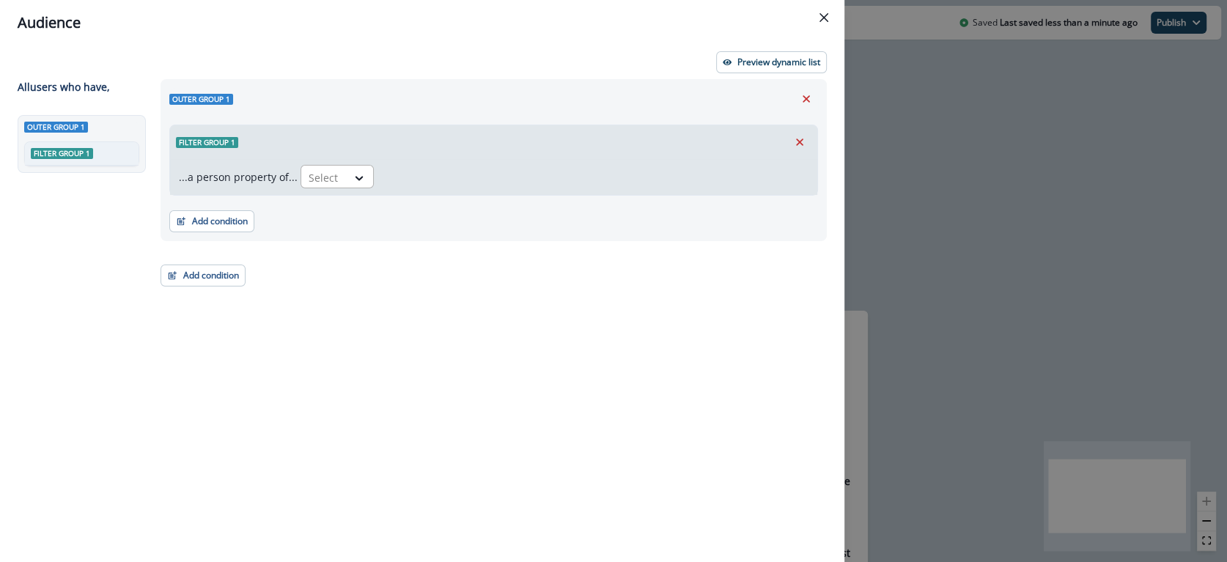
click at [336, 171] on div "Select" at bounding box center [323, 178] width 45 height 24
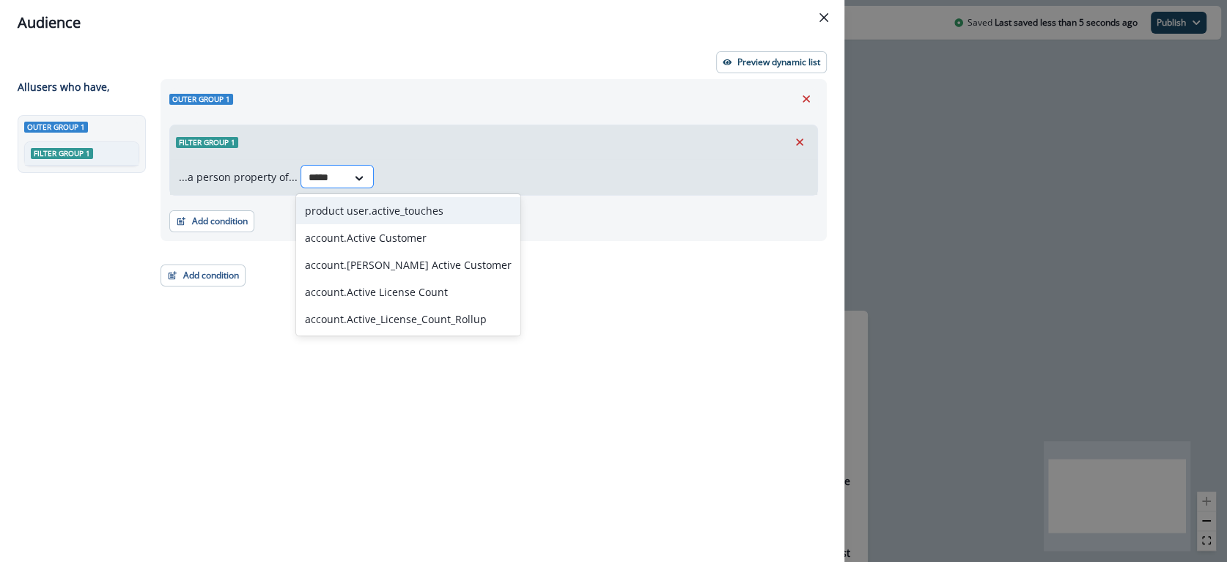
type input "******"
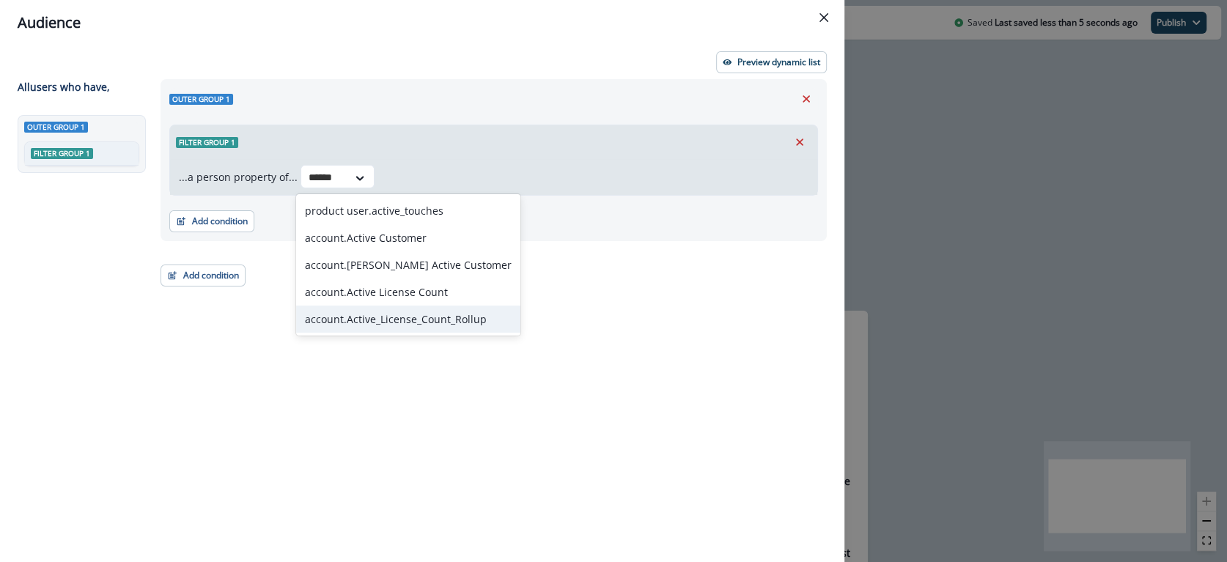
click at [392, 312] on div "account.Active_License_Count_Rollup" at bounding box center [408, 319] width 224 height 27
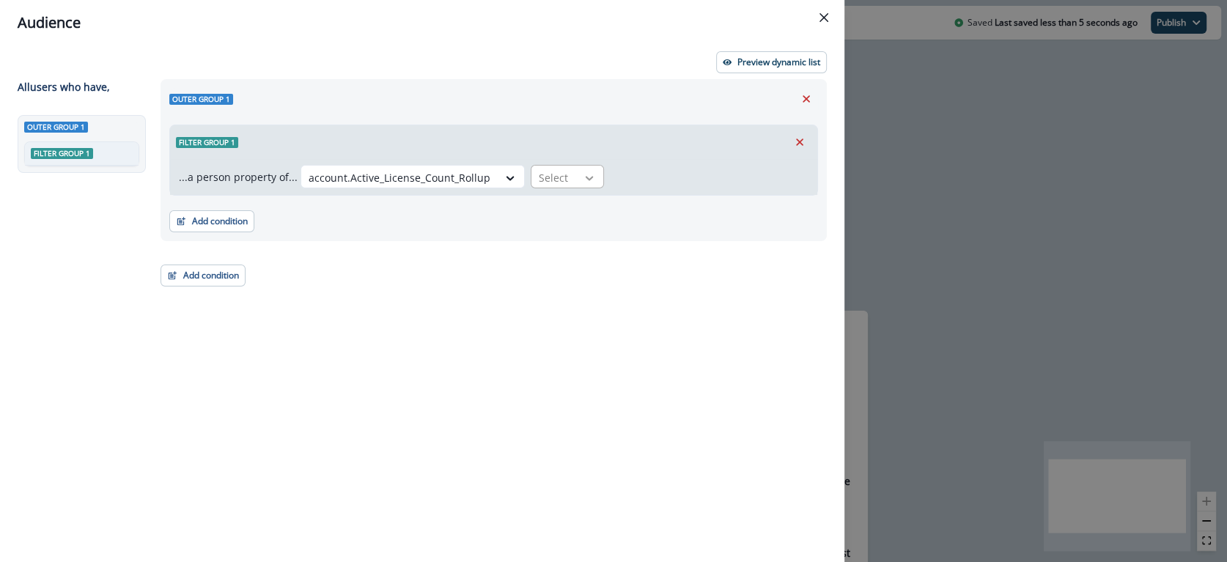
click at [577, 175] on div at bounding box center [589, 178] width 25 height 15
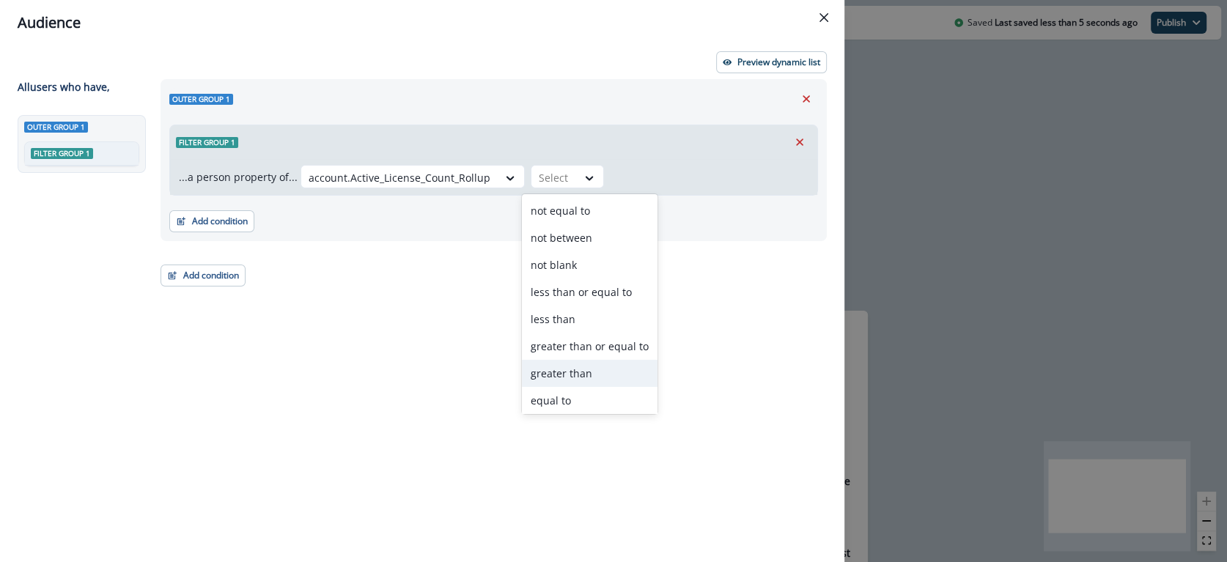
click at [582, 372] on div "greater than" at bounding box center [590, 373] width 136 height 27
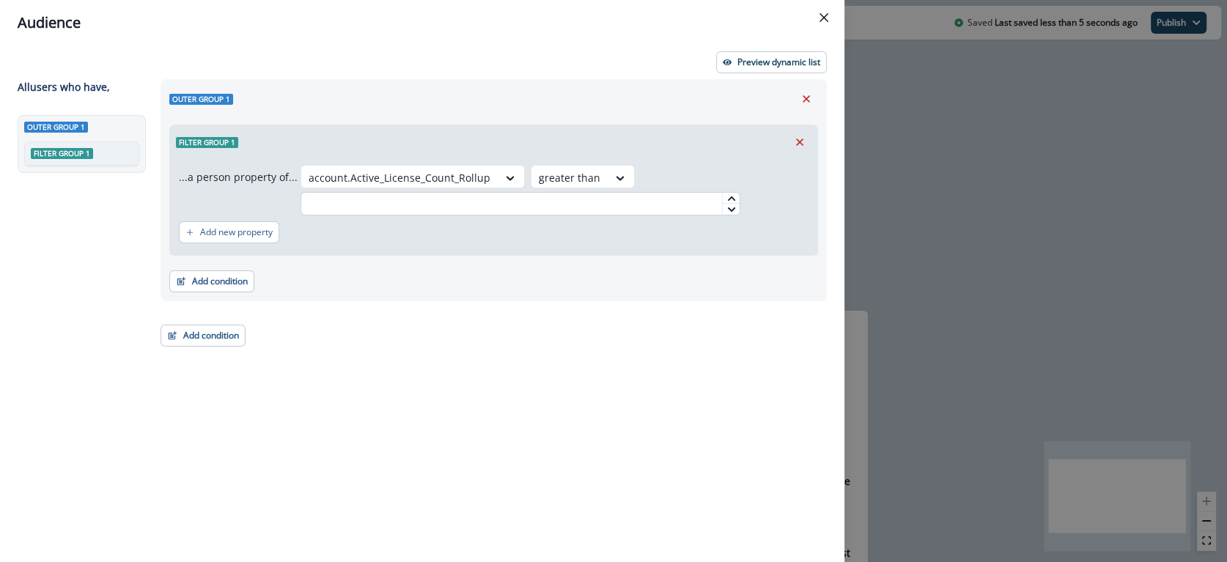
click at [586, 205] on input "text" at bounding box center [521, 203] width 440 height 23
type input "**"
click at [597, 235] on div "Add new property" at bounding box center [494, 233] width 630 height 34
click at [204, 238] on button "Add new property" at bounding box center [229, 232] width 100 height 22
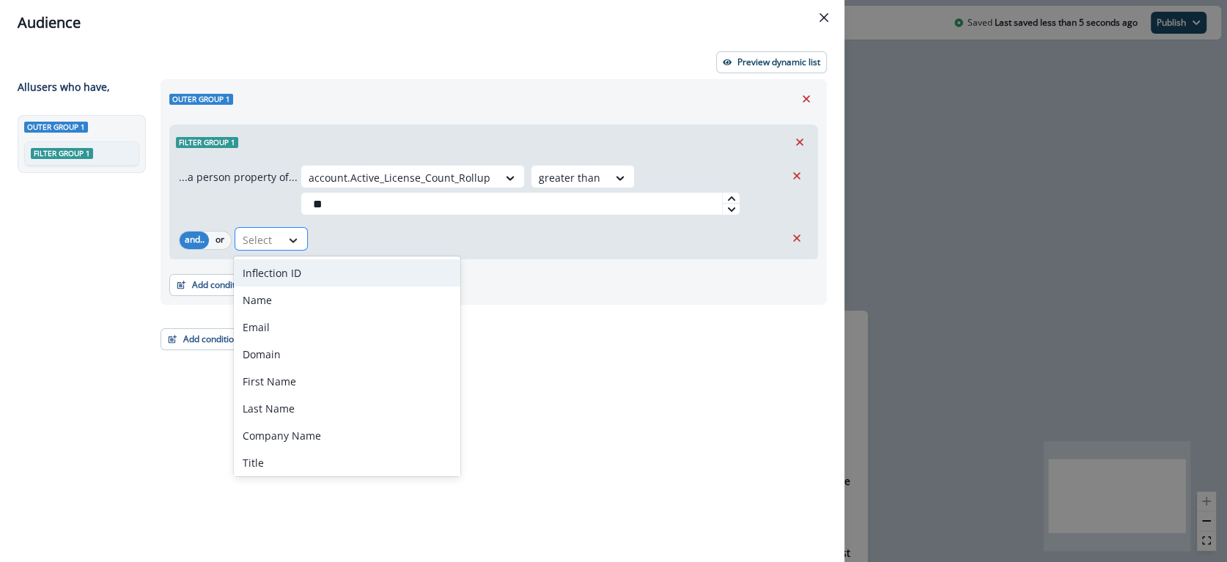
click at [284, 244] on div at bounding box center [293, 240] width 25 height 15
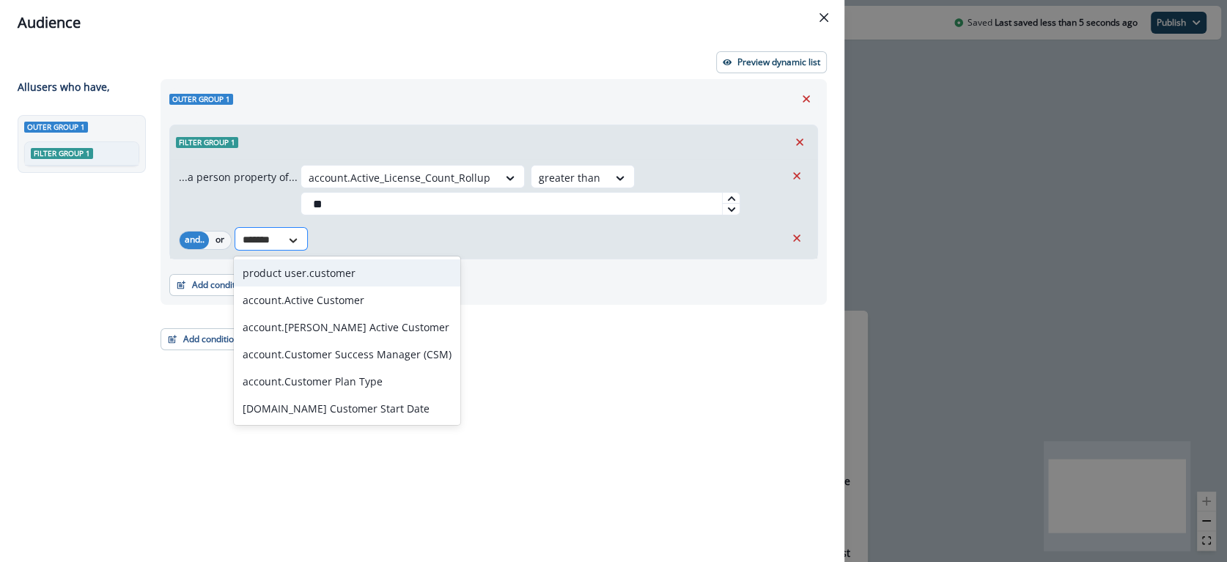
type input "********"
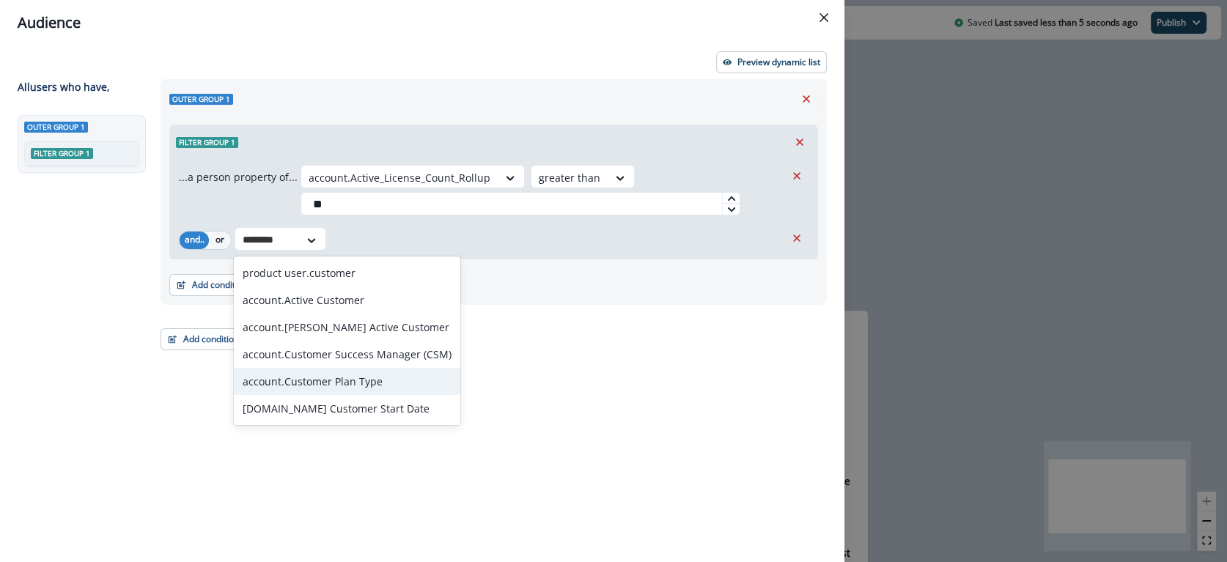
click at [339, 379] on div "account.Customer Plan Type" at bounding box center [347, 381] width 227 height 27
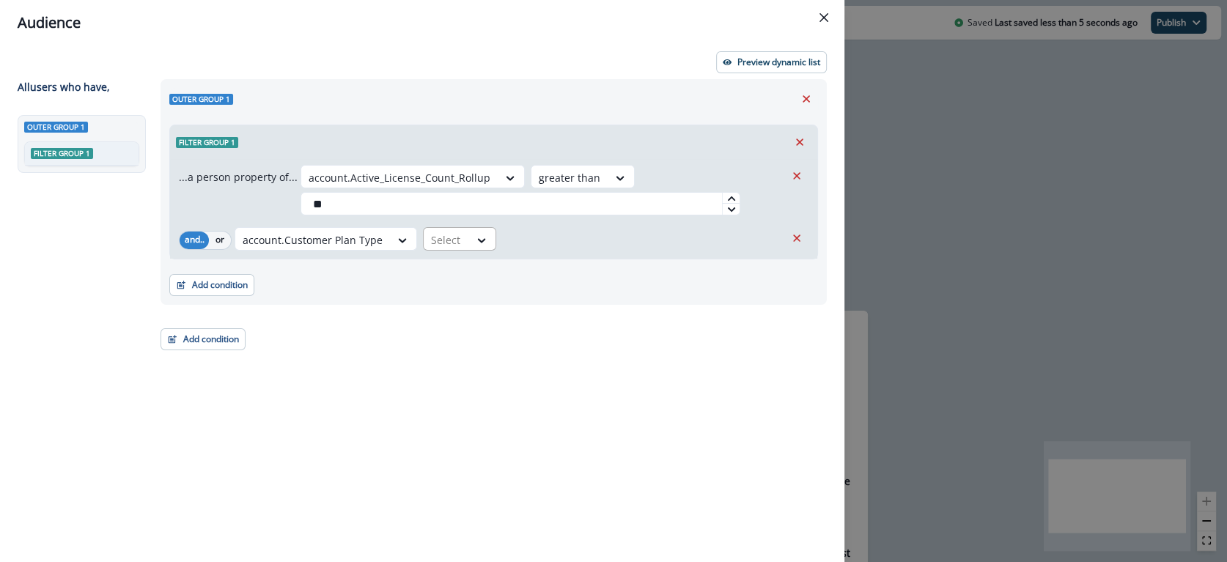
click at [442, 231] on div at bounding box center [446, 240] width 31 height 18
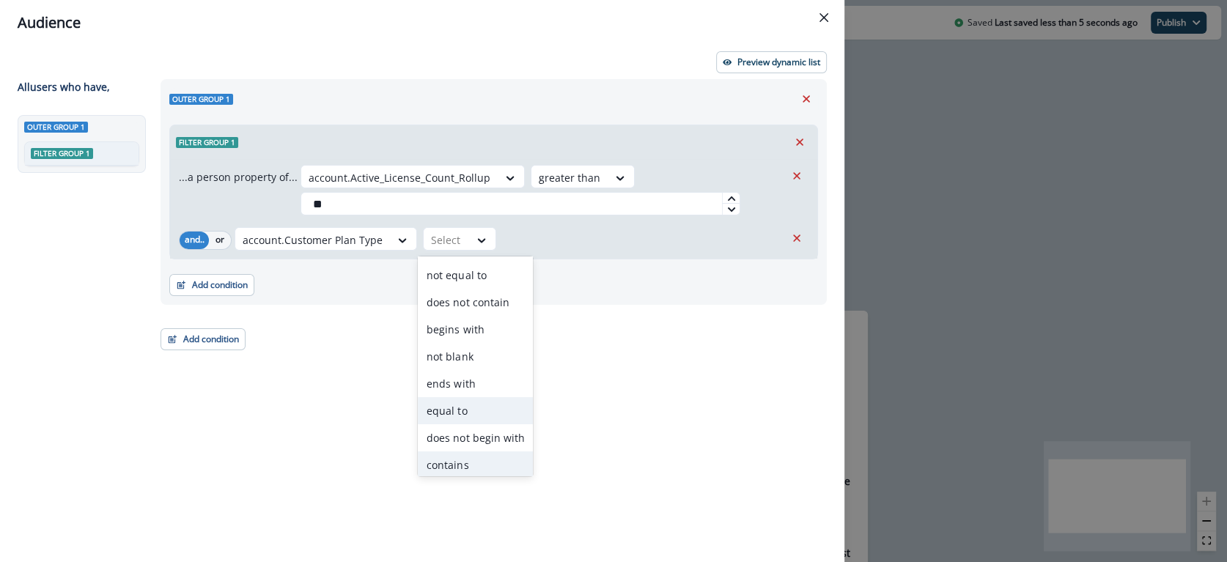
scroll to position [51, 0]
click at [457, 457] on div "contains" at bounding box center [475, 465] width 115 height 27
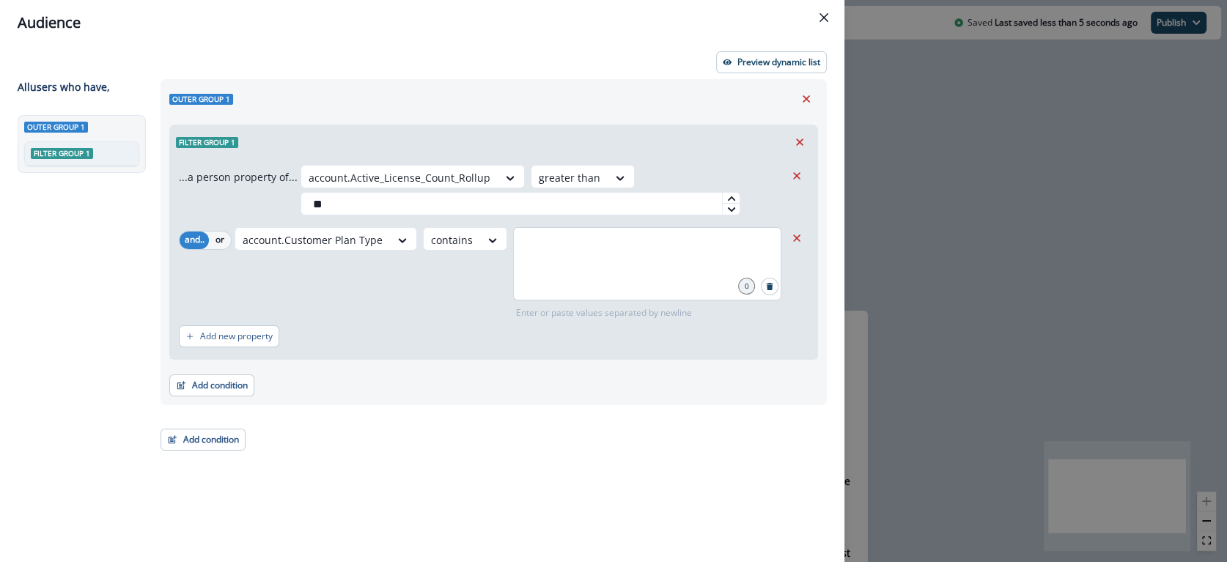
click at [540, 269] on div at bounding box center [647, 263] width 268 height 73
type input "*********"
click at [438, 306] on div "account.Customer Plan Type contains Essential 1 Enter or paste values separated…" at bounding box center [510, 273] width 551 height 92
click at [557, 175] on div at bounding box center [570, 178] width 62 height 18
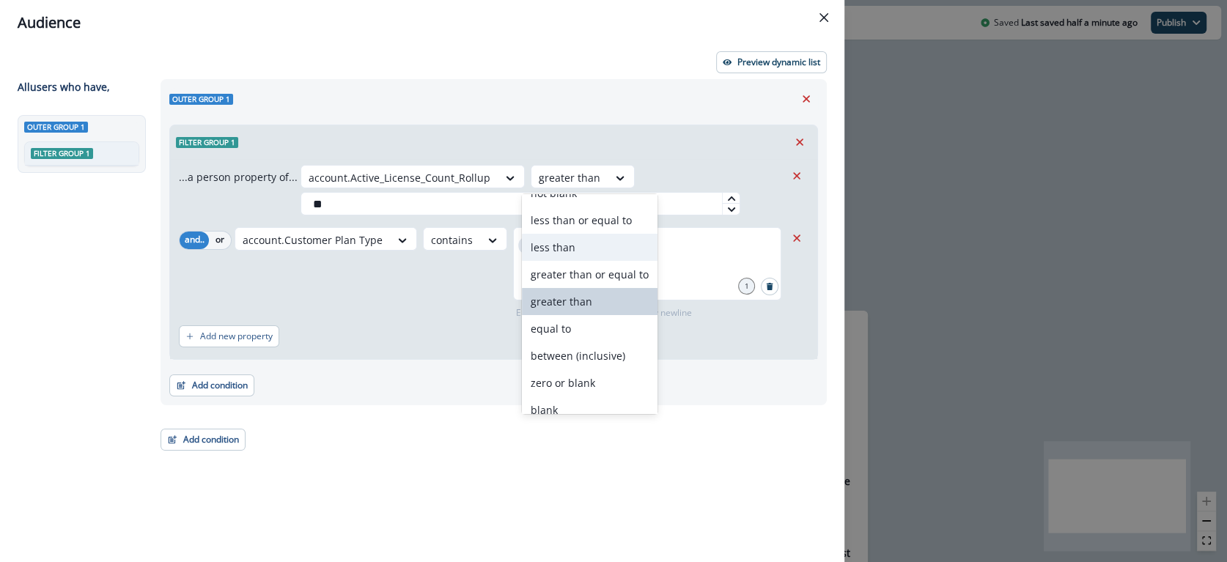
scroll to position [84, 0]
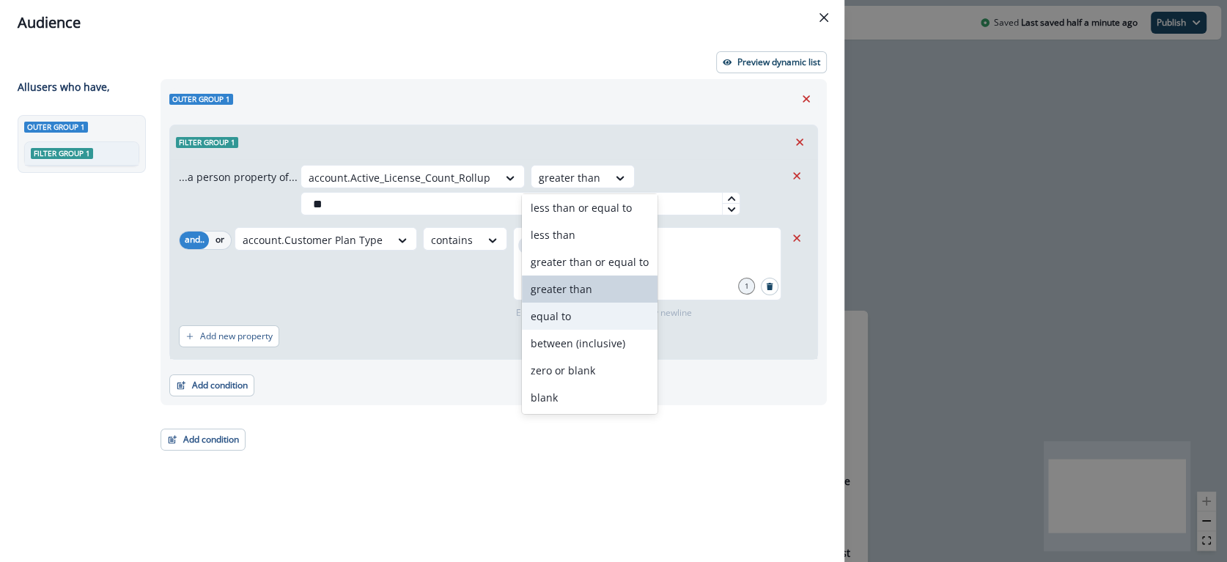
click at [575, 323] on div "equal to" at bounding box center [590, 316] width 136 height 27
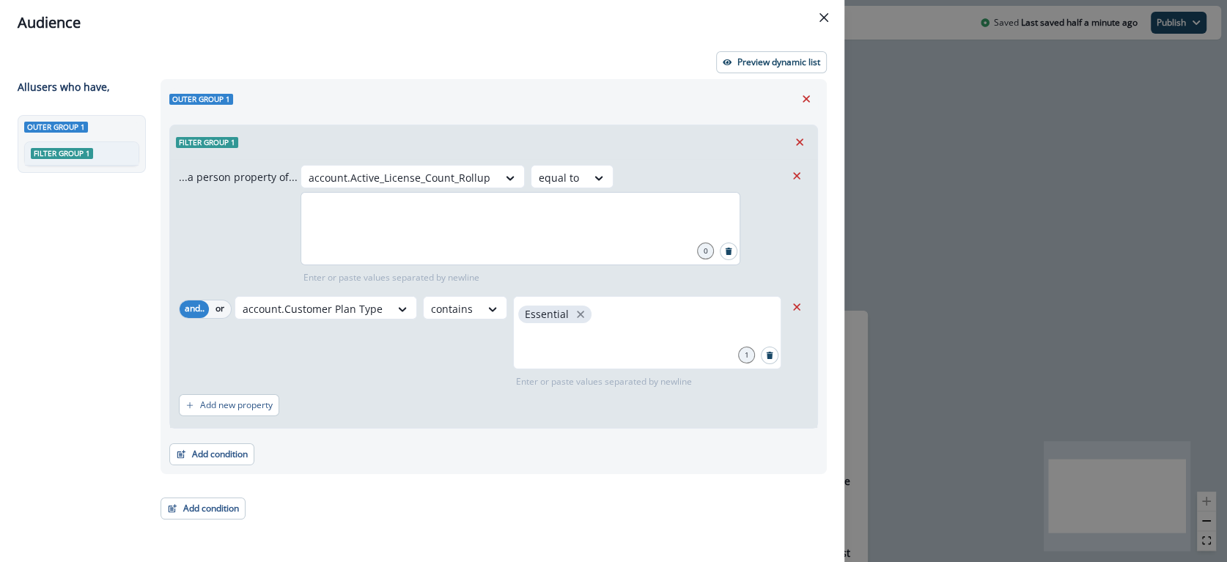
click at [581, 224] on div at bounding box center [521, 228] width 440 height 73
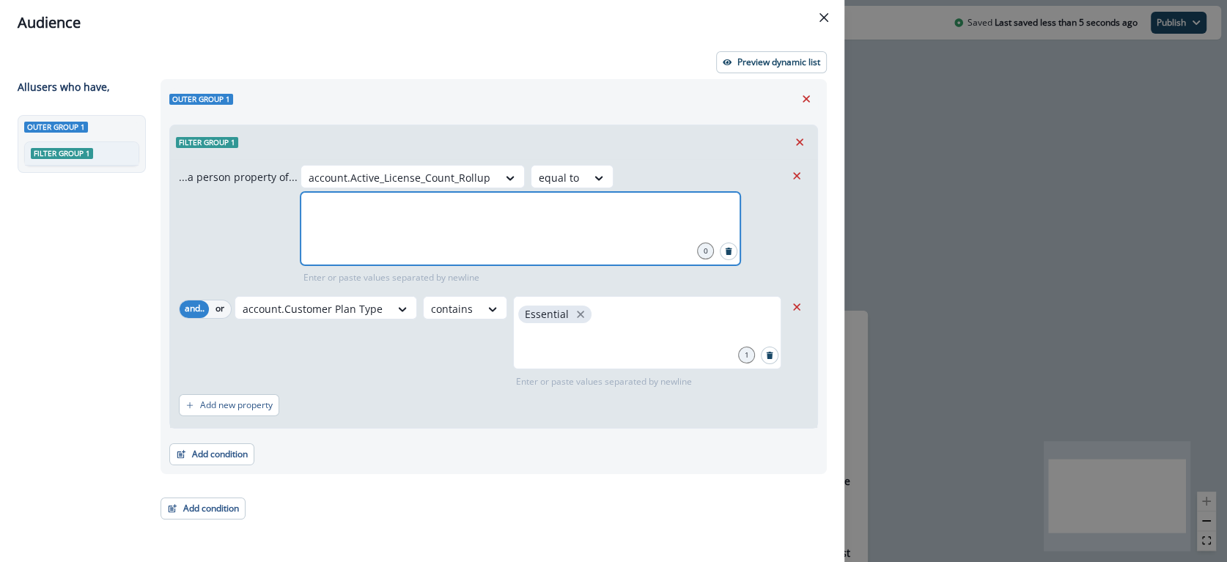
type input "*"
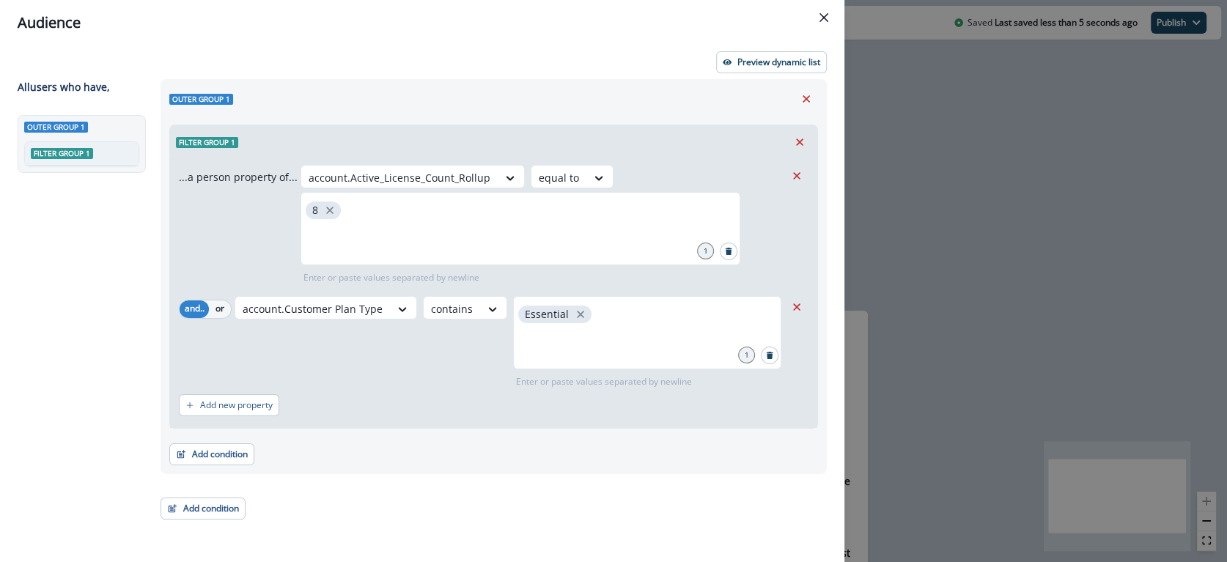
click at [651, 23] on div "Audience" at bounding box center [422, 23] width 809 height 22
click at [751, 65] on p "Preview dynamic list" at bounding box center [778, 62] width 83 height 10
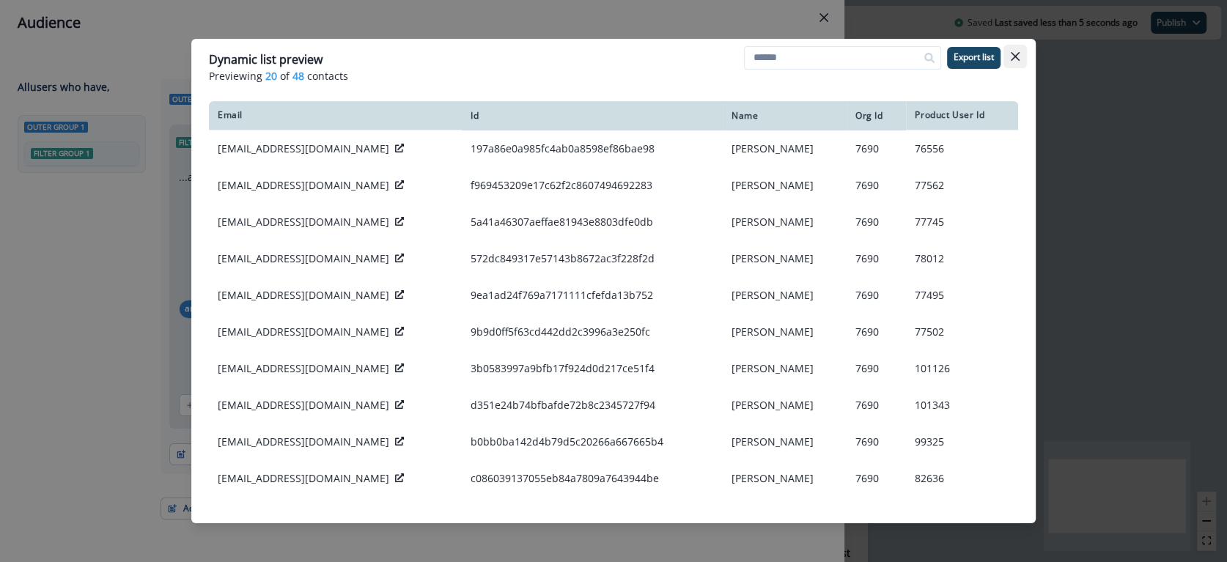
click at [1016, 54] on icon "Close" at bounding box center [1015, 56] width 9 height 9
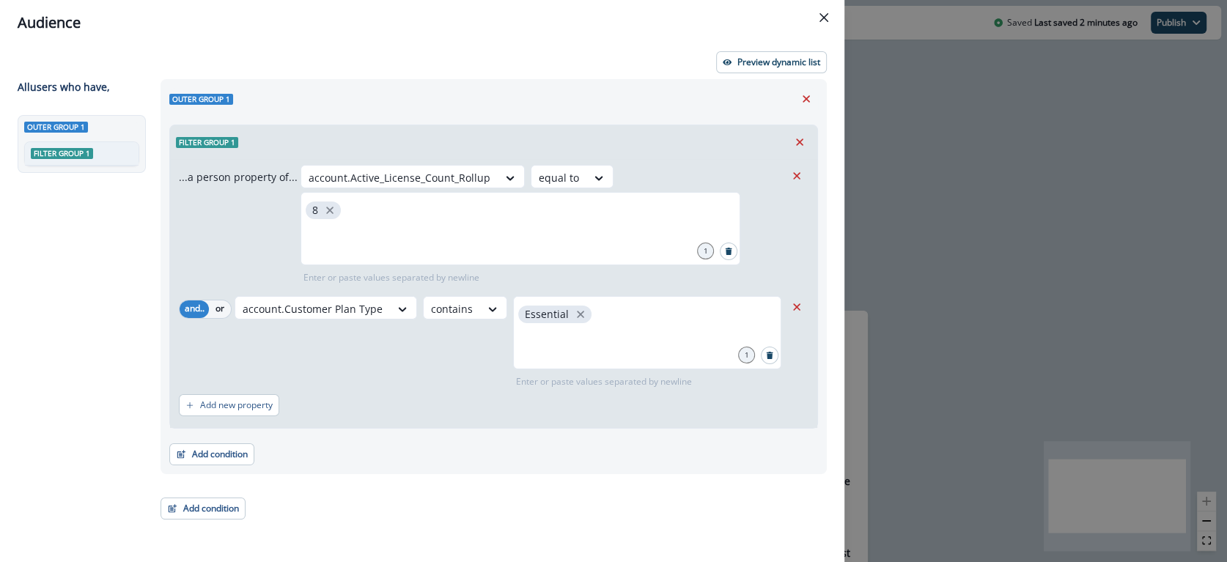
click at [591, 403] on div "Add new property" at bounding box center [494, 406] width 630 height 34
click at [396, 219] on div "8" at bounding box center [521, 228] width 440 height 73
click at [385, 213] on div "8" at bounding box center [521, 228] width 440 height 73
click at [379, 202] on div "8" at bounding box center [521, 228] width 440 height 73
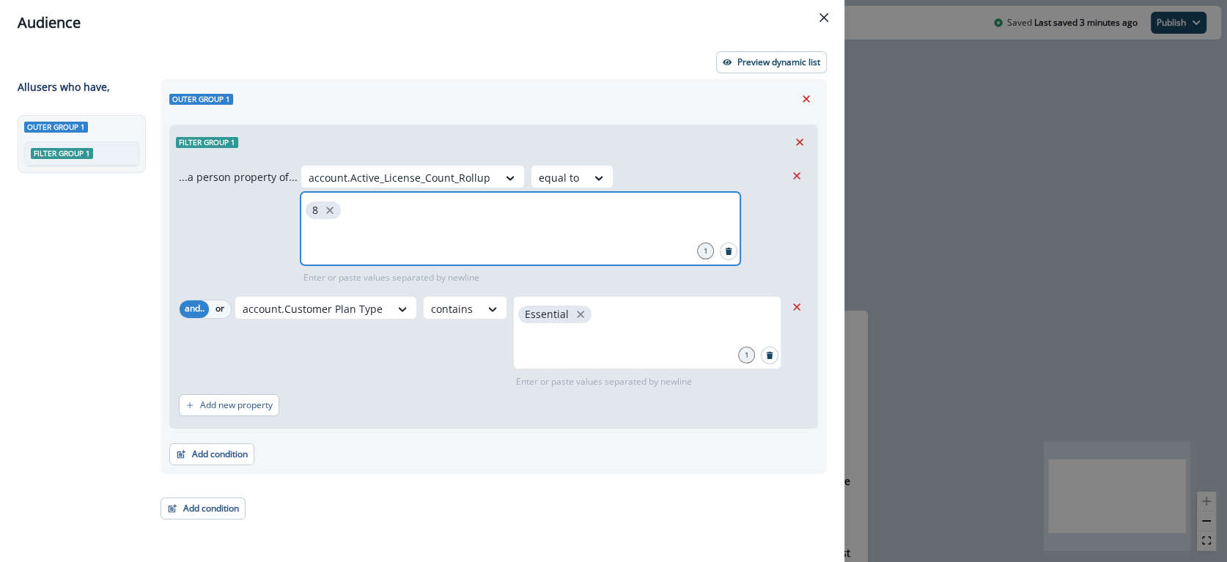
type input "*"
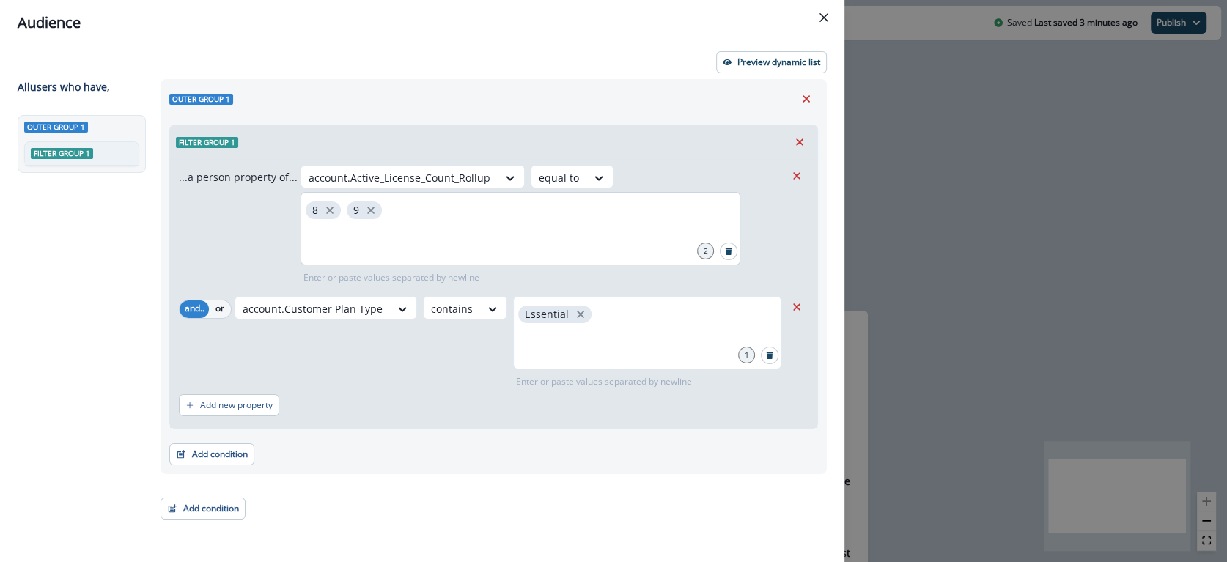
click at [389, 219] on div "8 9" at bounding box center [521, 228] width 440 height 73
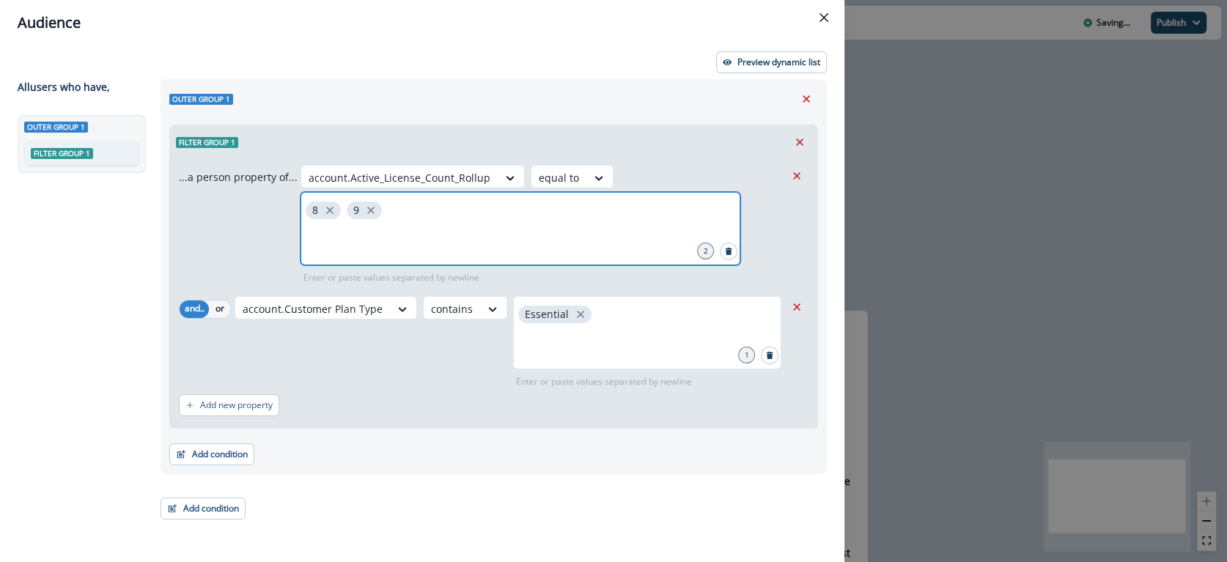
type input "*"
click at [400, 238] on input "*" at bounding box center [520, 240] width 435 height 29
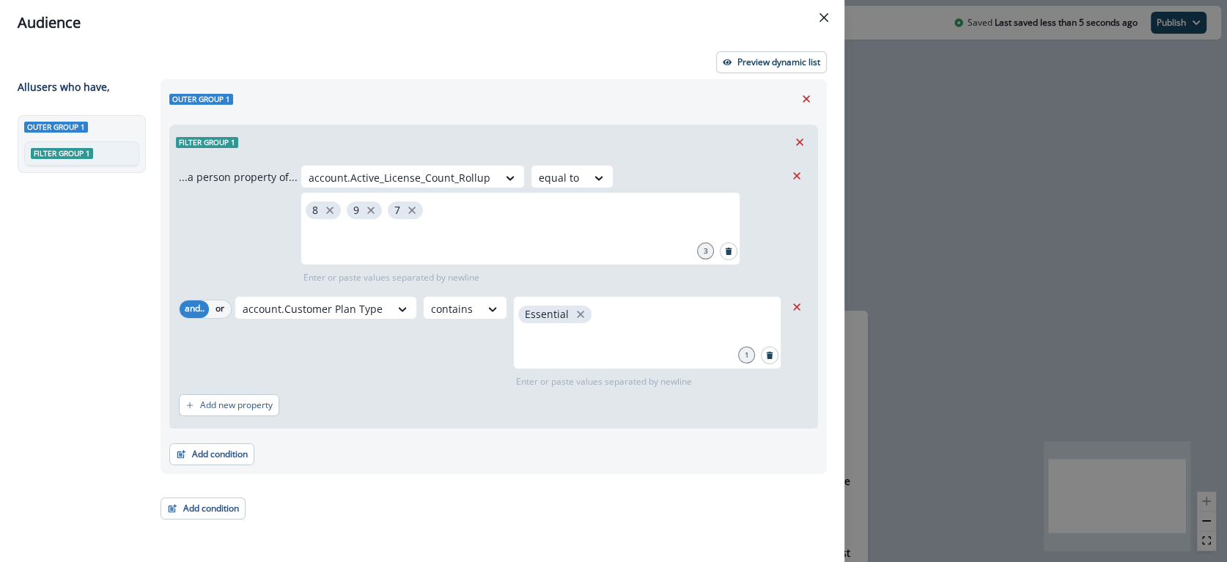
click at [405, 375] on div "account.Customer Plan Type contains Essential 1 Enter or paste values separated…" at bounding box center [510, 342] width 551 height 92
click at [208, 507] on button "Add condition" at bounding box center [203, 509] width 85 height 22
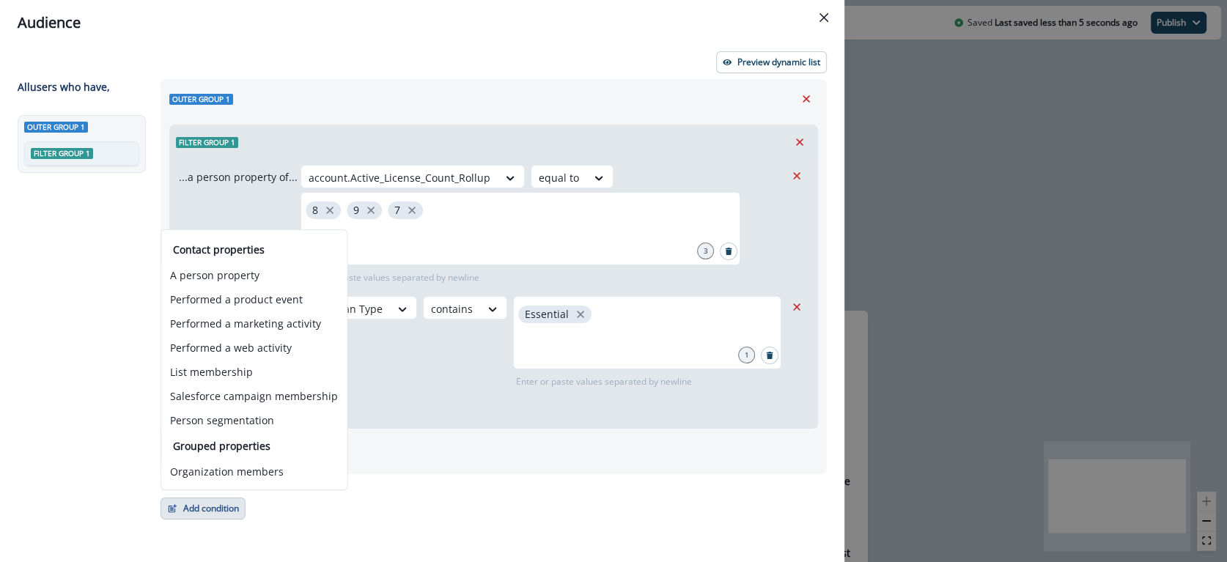
click at [361, 507] on div "Outer group 1 Filter group 1 ...a person property of... account.Active_License_…" at bounding box center [489, 299] width 675 height 441
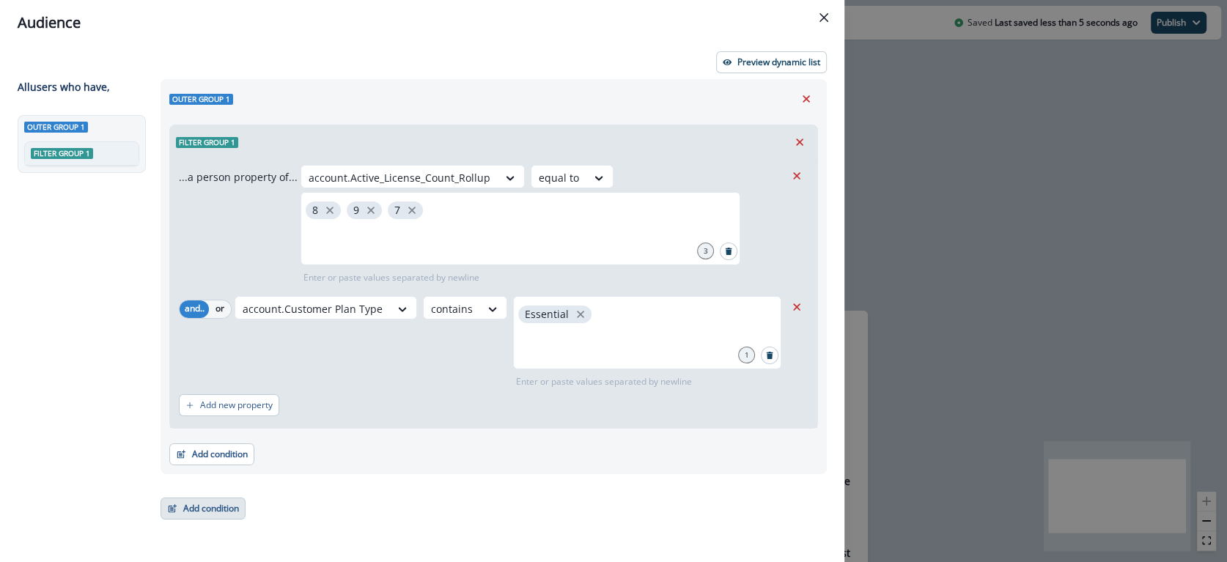
click at [206, 505] on button "Add condition" at bounding box center [203, 509] width 85 height 22
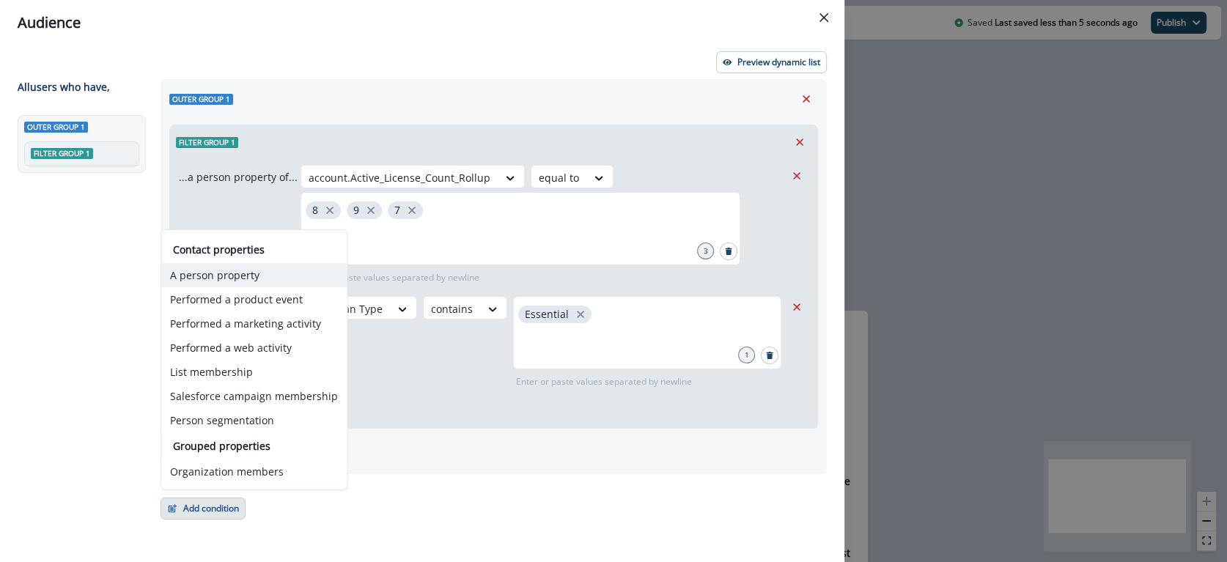
click at [202, 276] on button "A person property" at bounding box center [253, 275] width 185 height 24
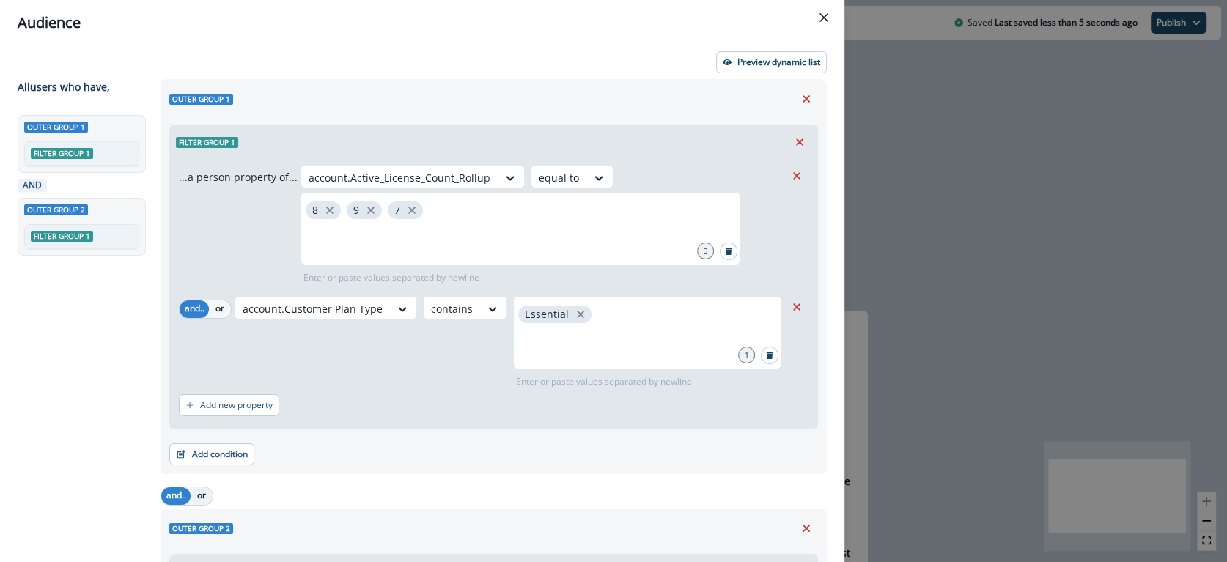
click at [202, 491] on button "or" at bounding box center [202, 496] width 22 height 18
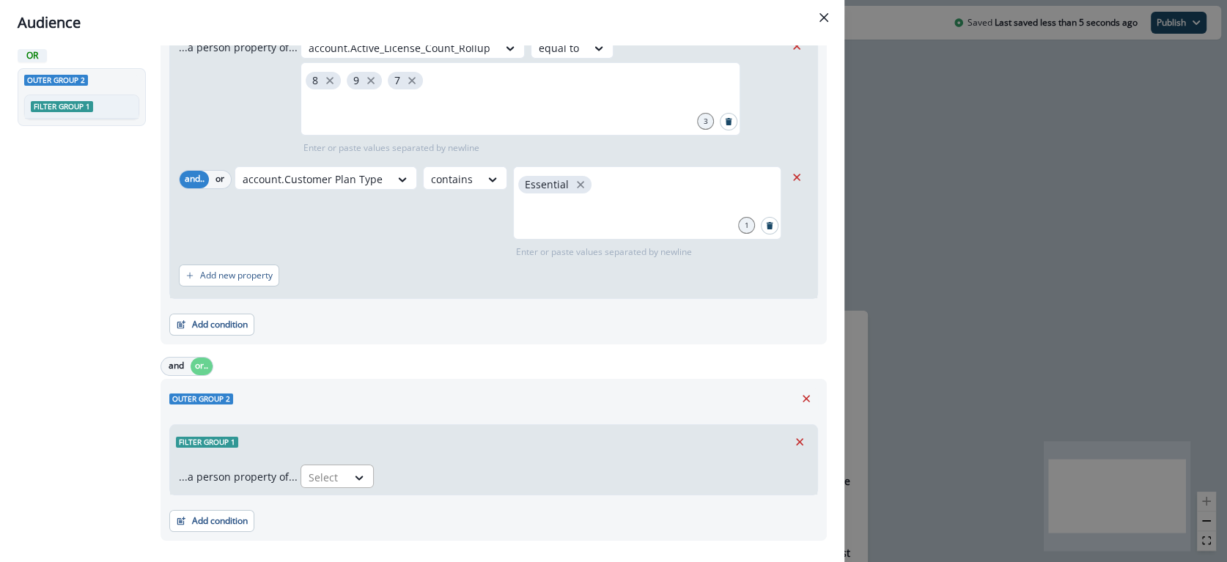
scroll to position [158, 0]
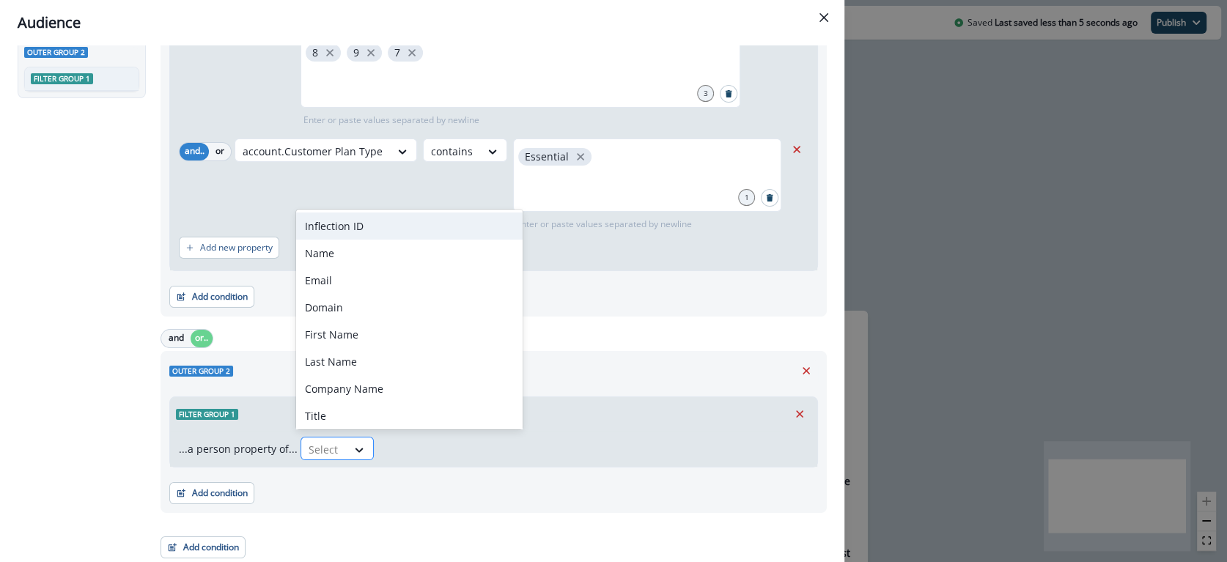
click at [328, 447] on div at bounding box center [324, 450] width 31 height 18
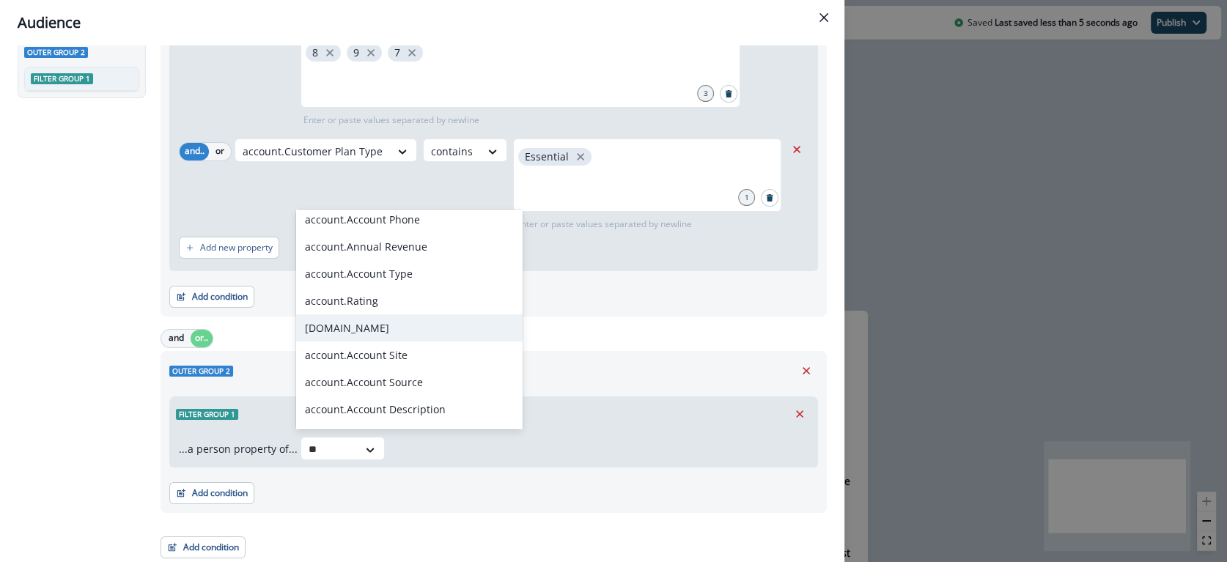
scroll to position [0, 0]
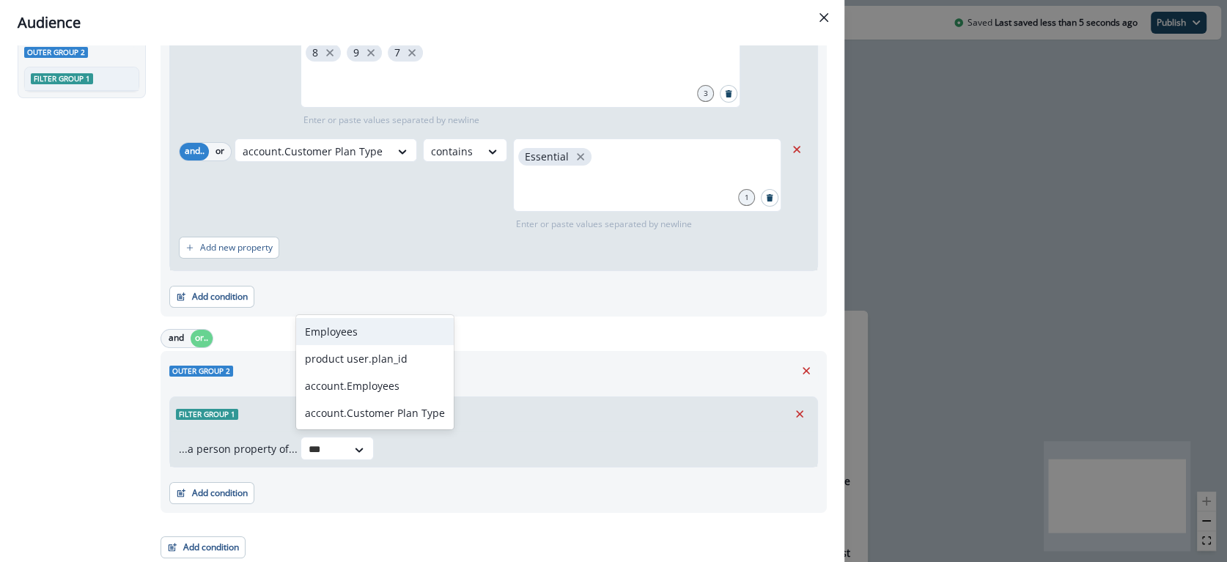
type input "****"
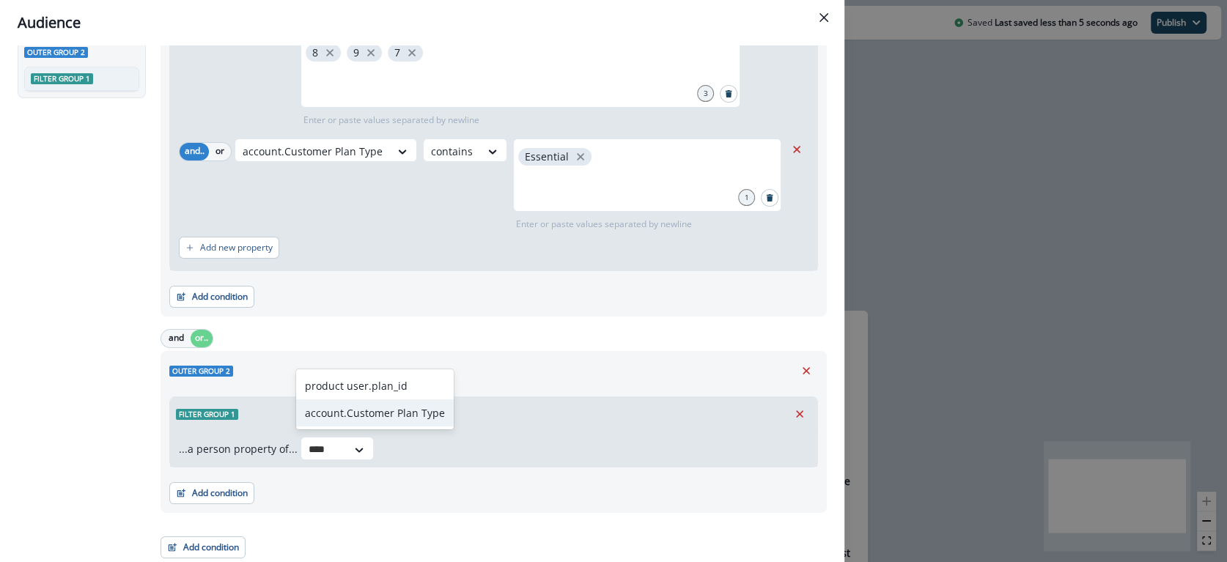
click at [349, 411] on div "account.Customer Plan Type" at bounding box center [375, 413] width 158 height 27
click at [509, 452] on div at bounding box center [512, 450] width 31 height 18
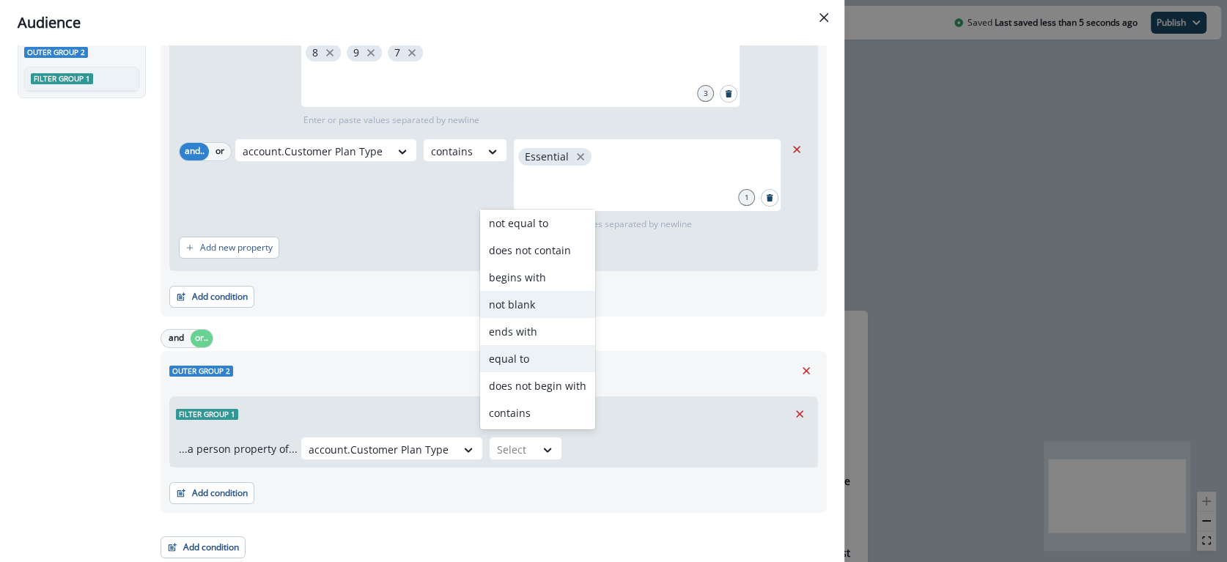
scroll to position [55, 0]
click at [531, 410] on div "contains" at bounding box center [537, 415] width 115 height 27
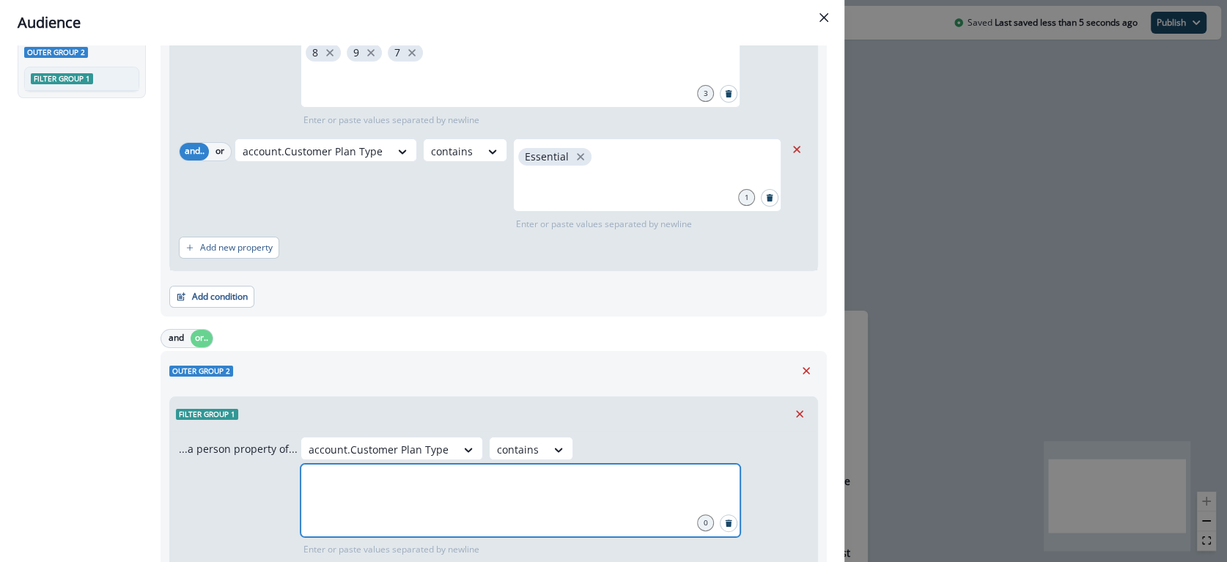
click at [590, 485] on input "text" at bounding box center [520, 482] width 435 height 29
type input "****"
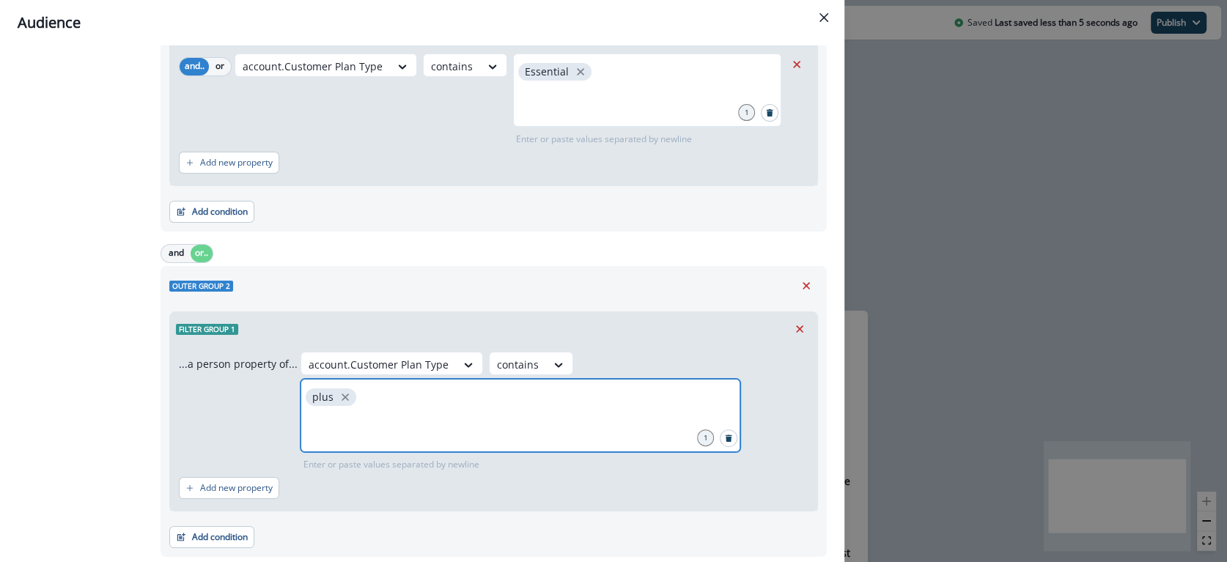
scroll to position [259, 0]
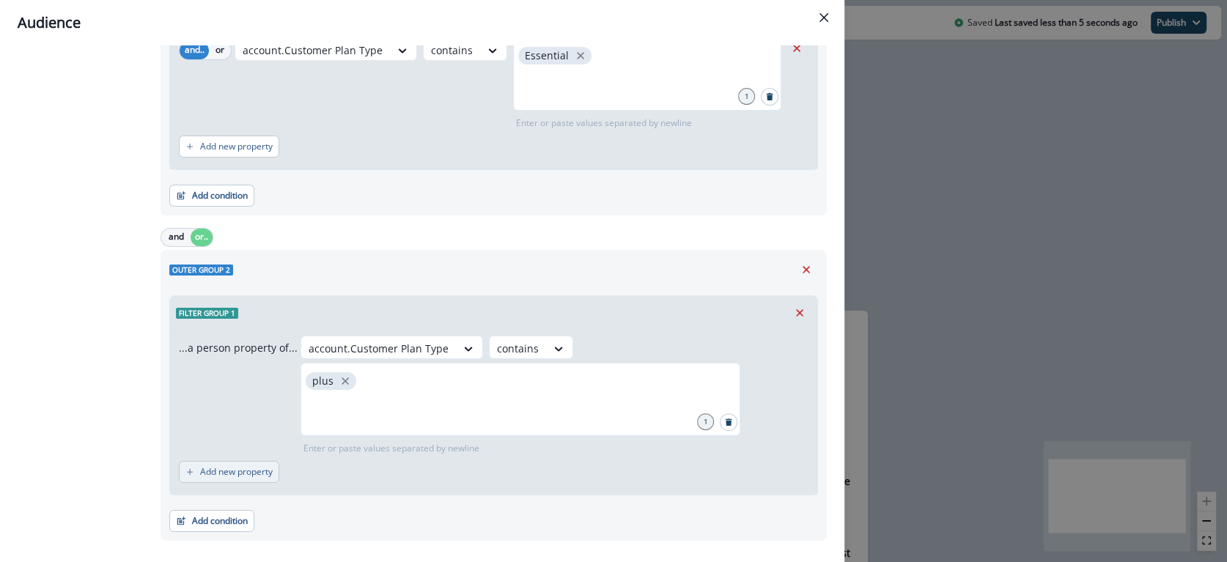
click at [230, 468] on p "Add new property" at bounding box center [236, 472] width 73 height 10
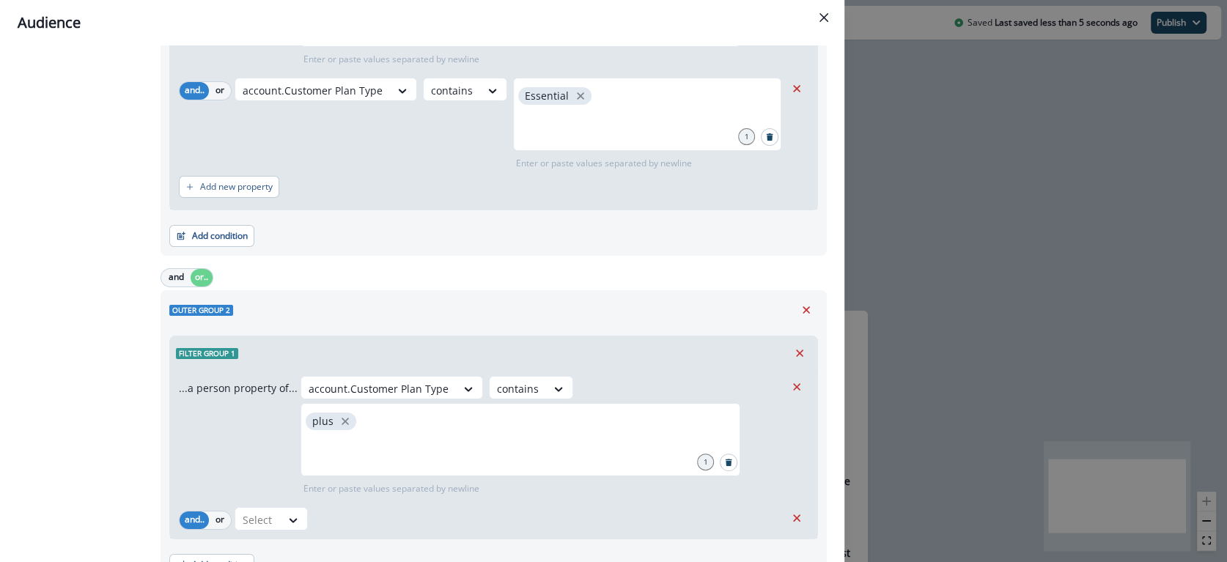
scroll to position [290, 0]
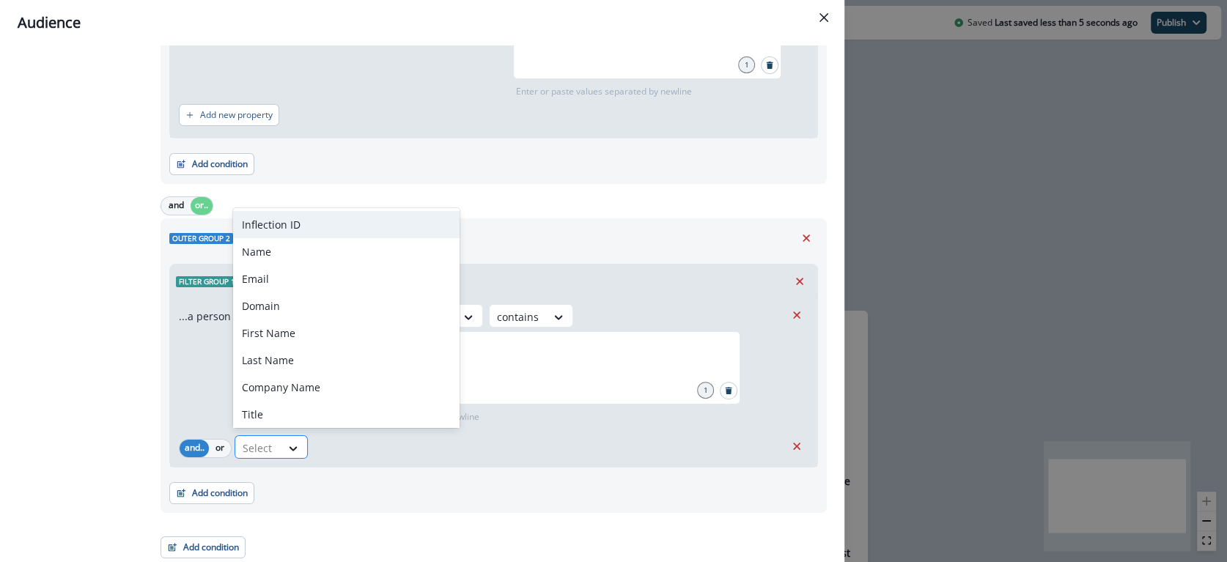
click at [273, 446] on div "Select" at bounding box center [257, 448] width 45 height 24
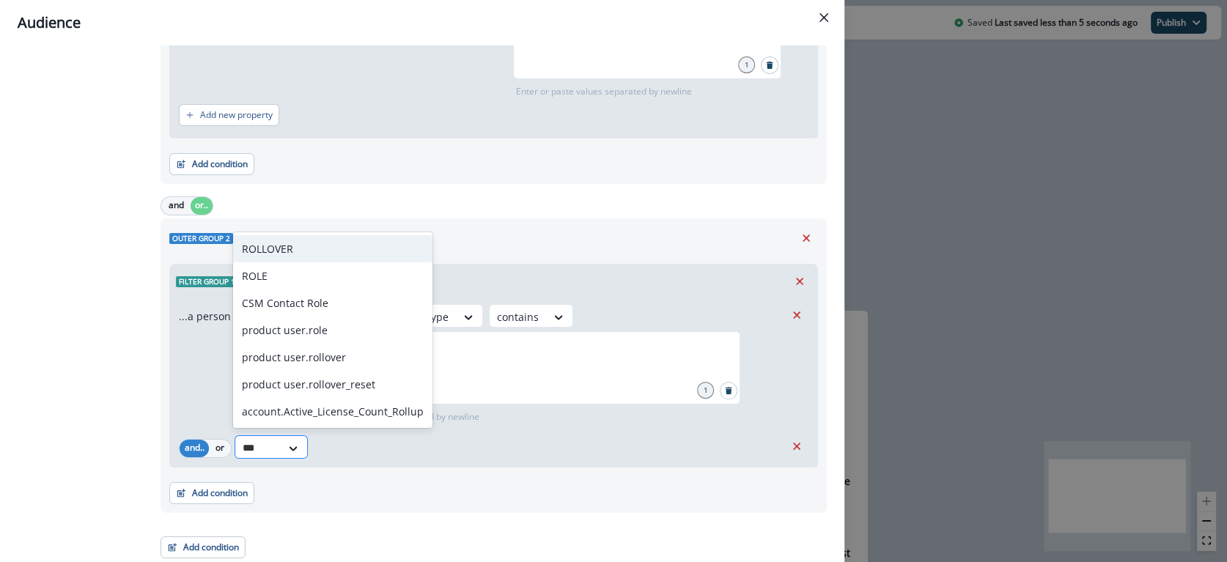
type input "****"
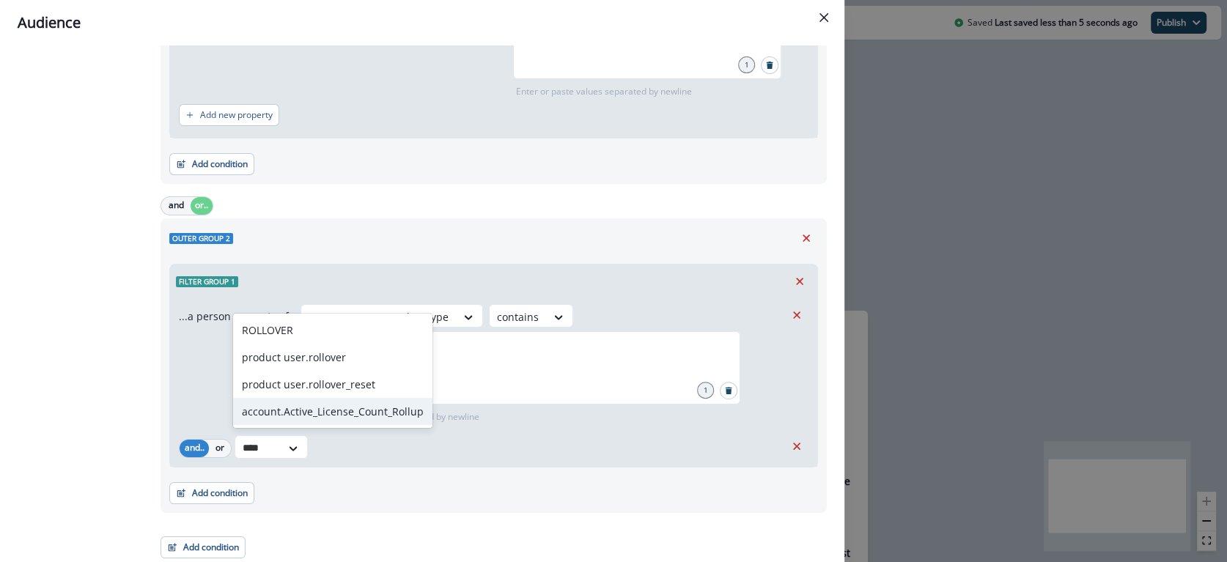
click at [293, 419] on div "account.Active_License_Count_Rollup" at bounding box center [332, 411] width 199 height 27
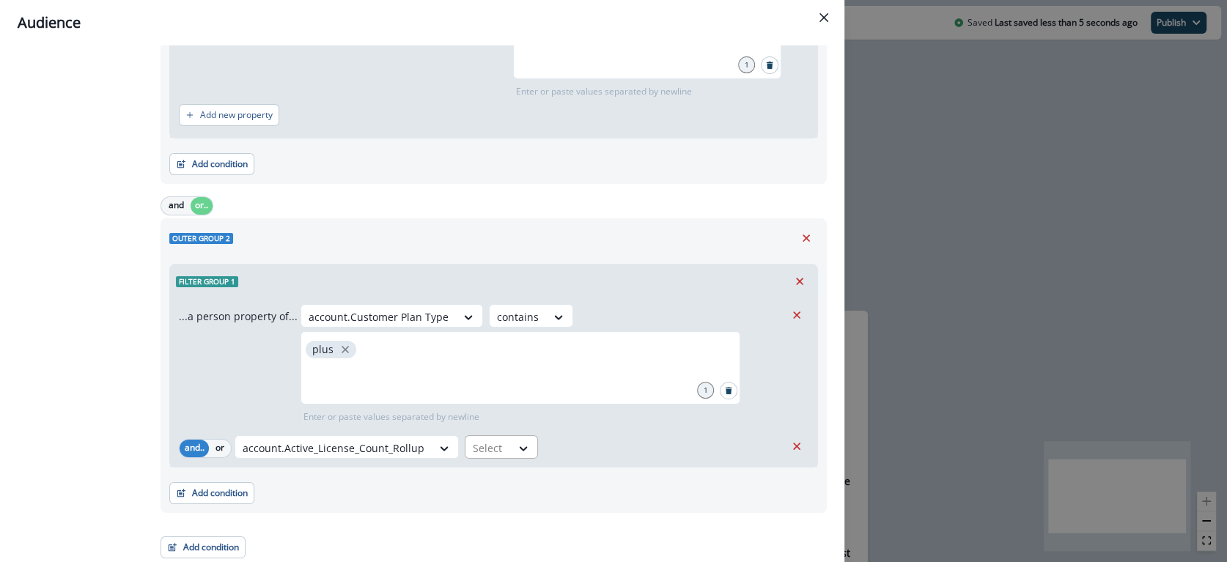
click at [501, 449] on div "Select" at bounding box center [487, 448] width 45 height 24
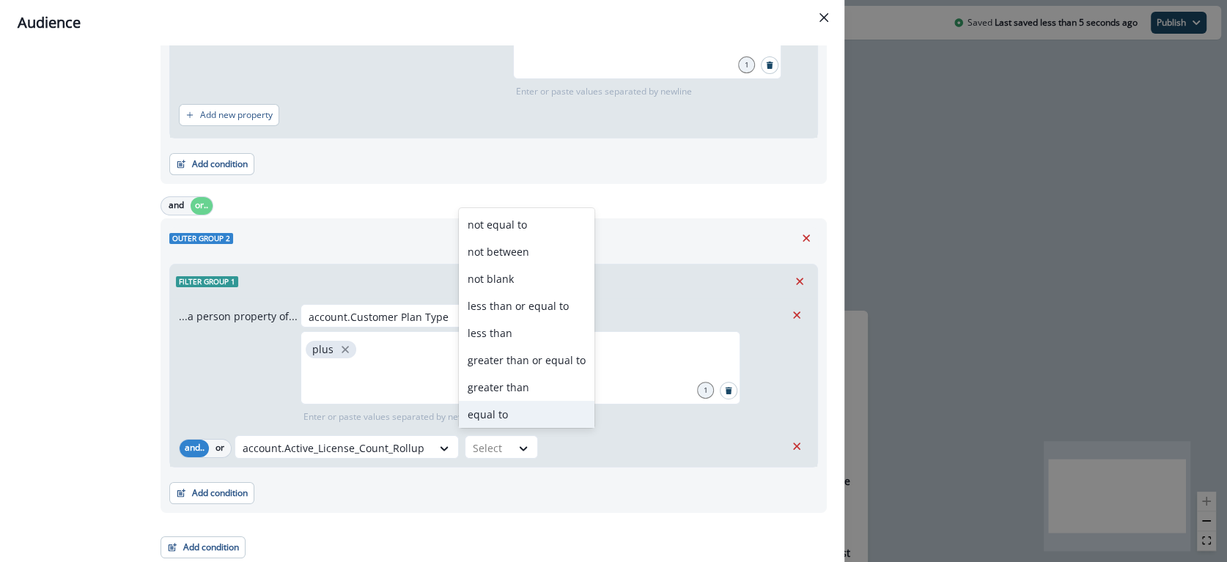
click at [508, 412] on div "equal to" at bounding box center [527, 414] width 136 height 27
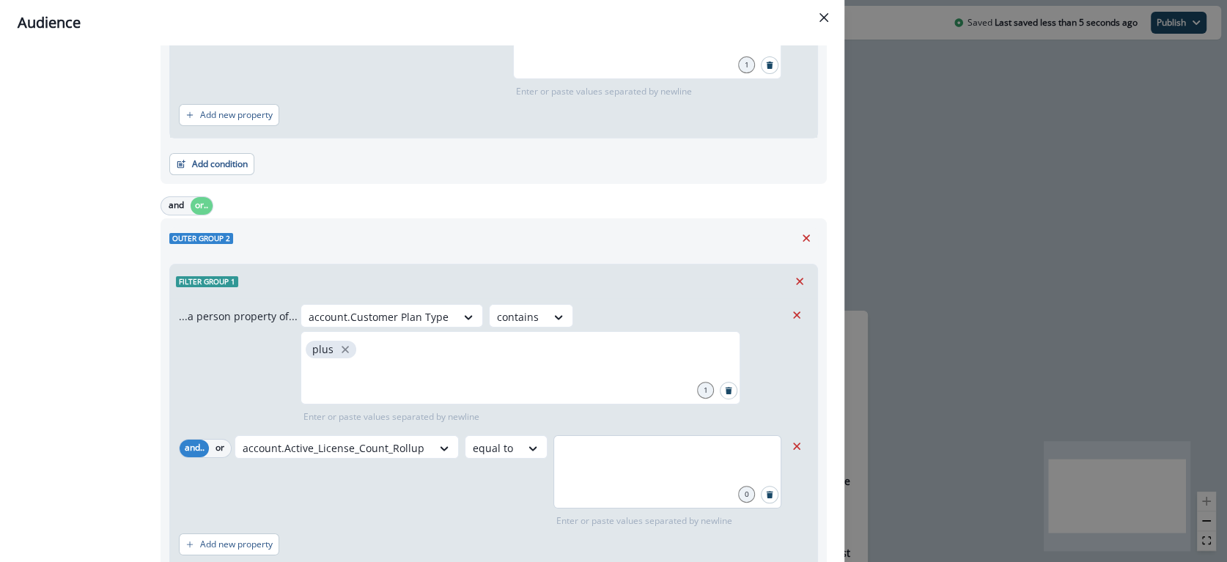
click at [553, 505] on div at bounding box center [667, 471] width 228 height 73
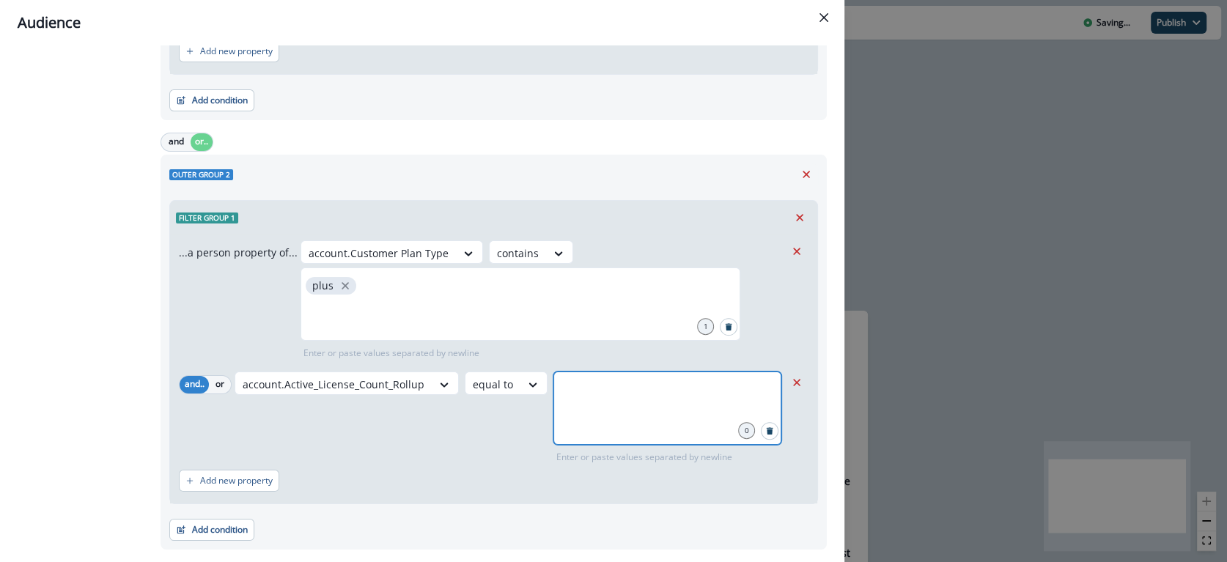
scroll to position [388, 0]
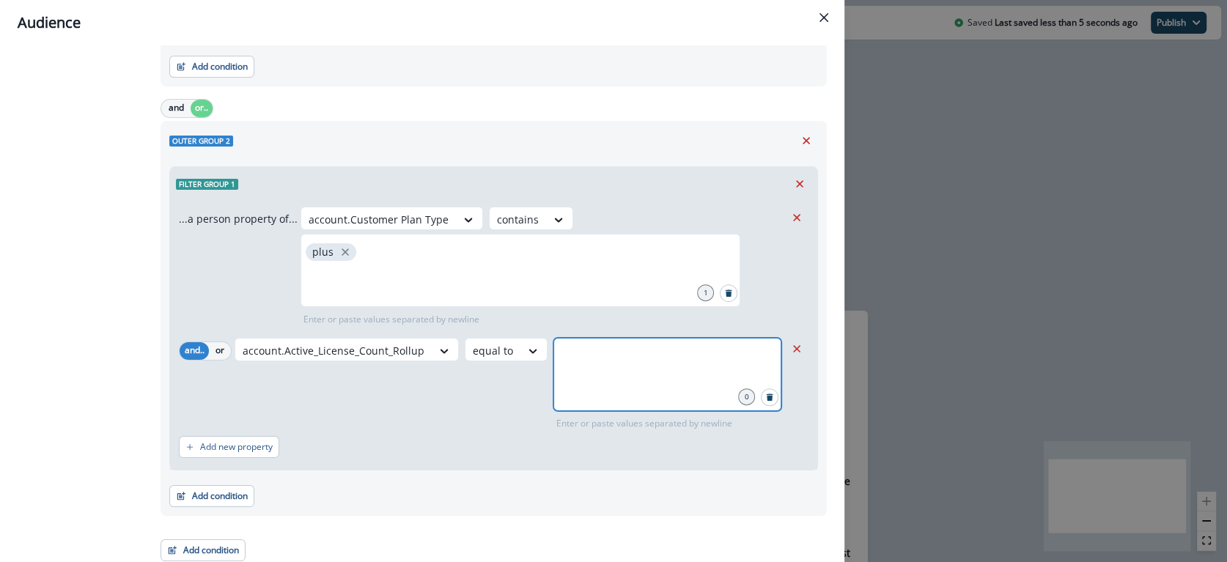
type input "**"
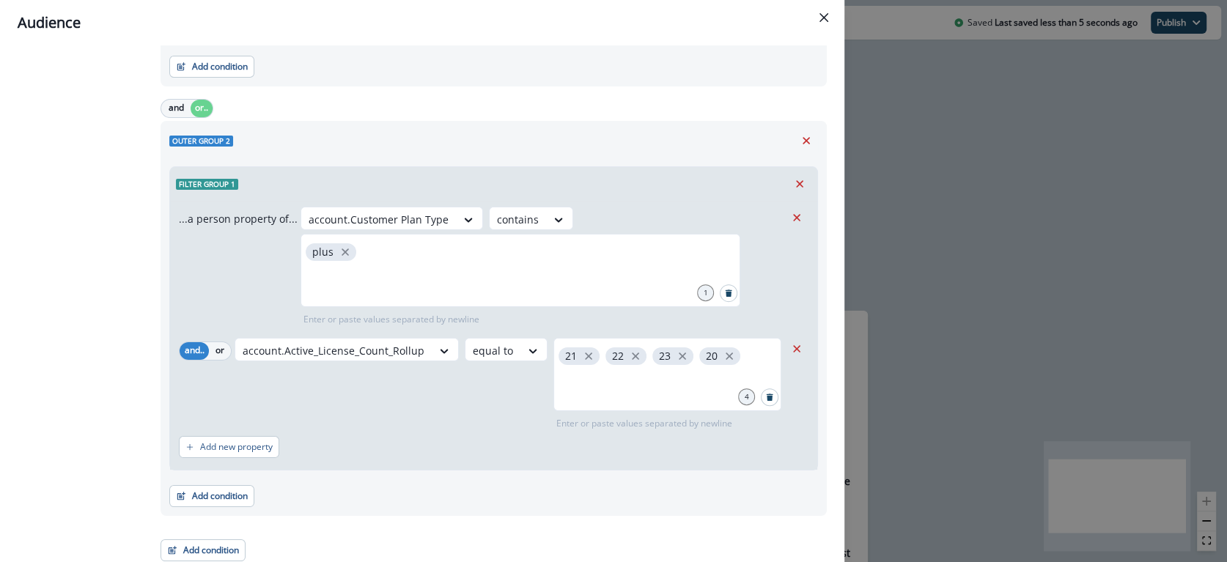
click at [440, 464] on div "Add new property" at bounding box center [494, 447] width 630 height 34
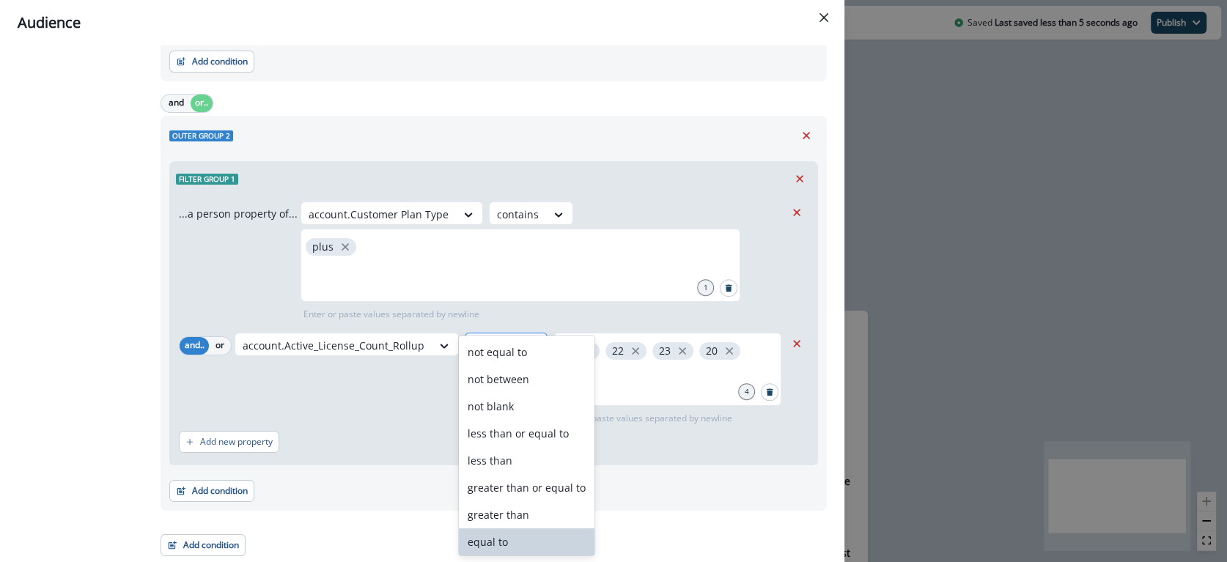
click at [529, 344] on icon at bounding box center [533, 346] width 8 height 4
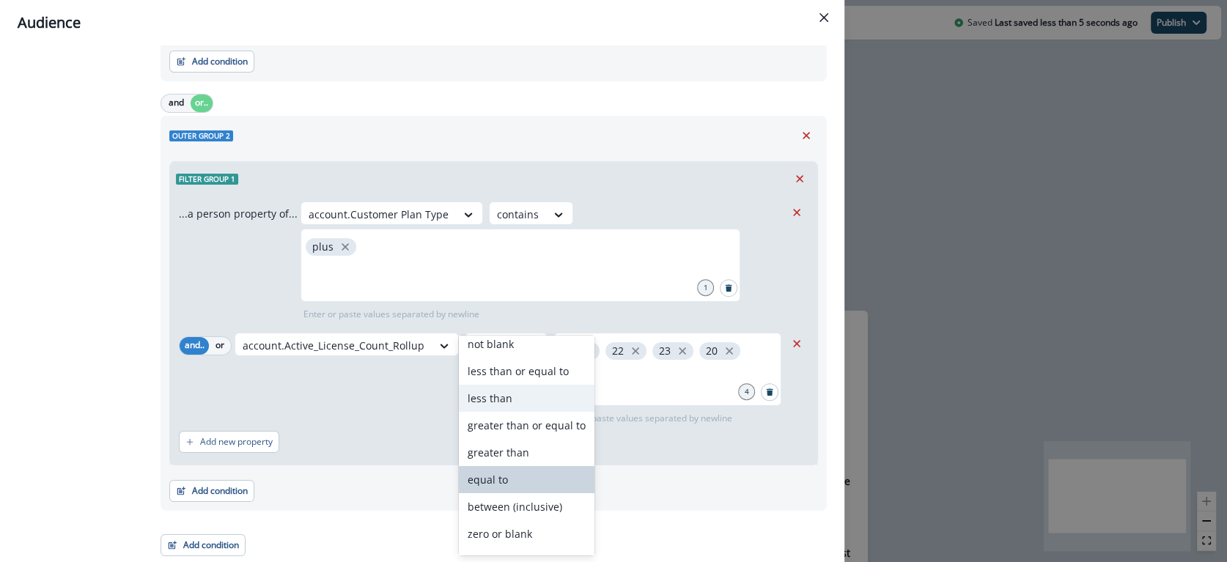
scroll to position [84, 0]
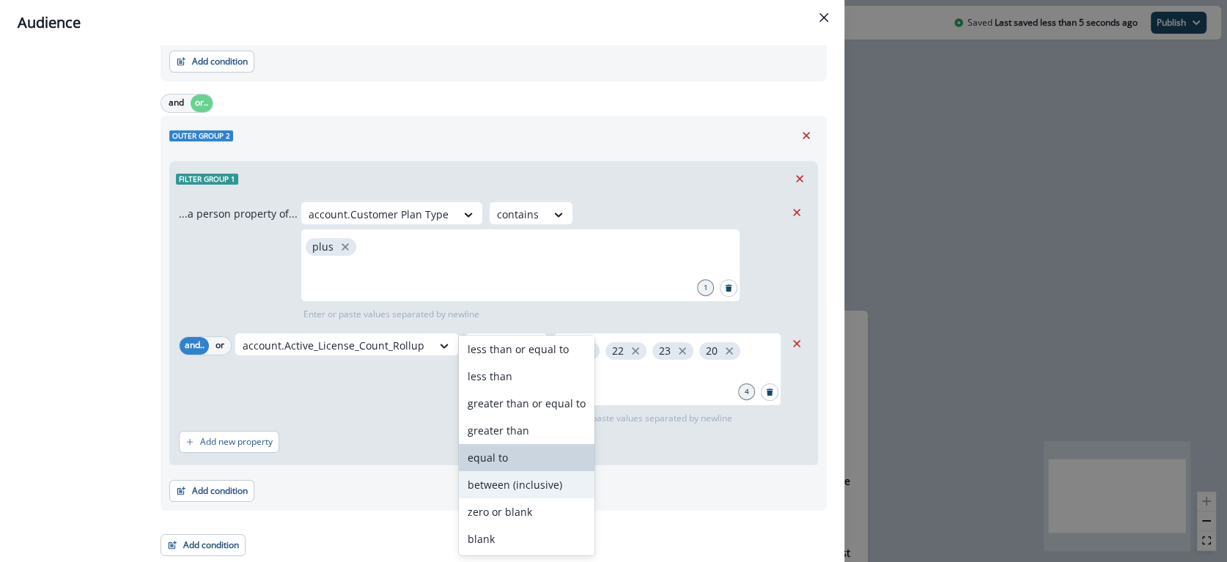
click at [529, 490] on div "between (inclusive)" at bounding box center [527, 484] width 136 height 27
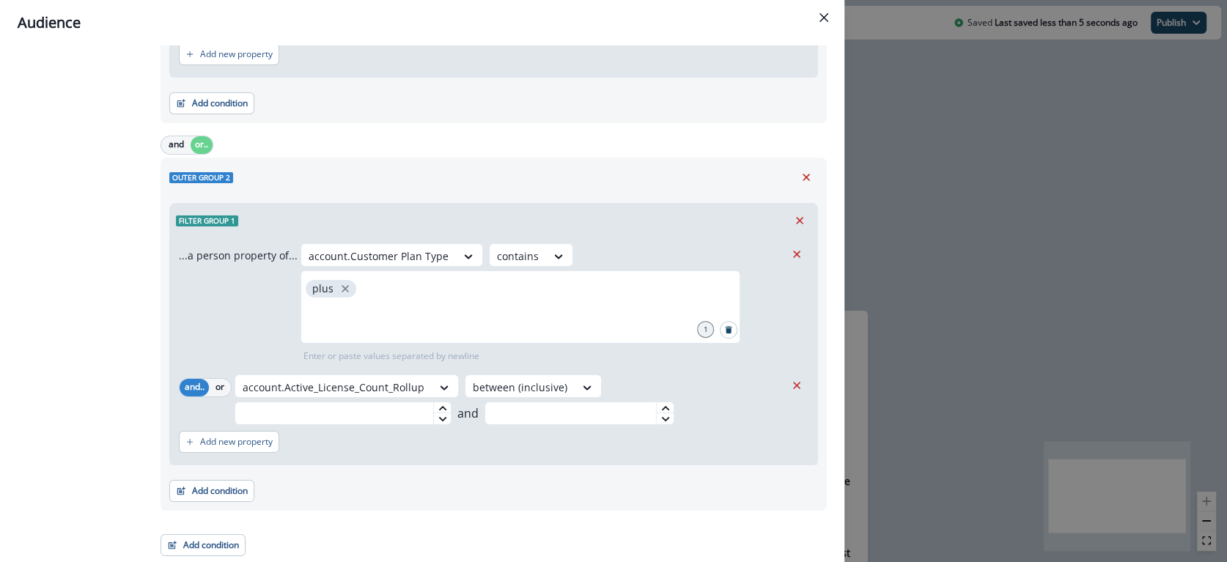
scroll to position [349, 0]
click at [313, 411] on input "text" at bounding box center [343, 415] width 217 height 23
type input "**"
click at [528, 427] on div "Add new property" at bounding box center [494, 444] width 630 height 34
click at [525, 417] on input "text" at bounding box center [580, 415] width 190 height 23
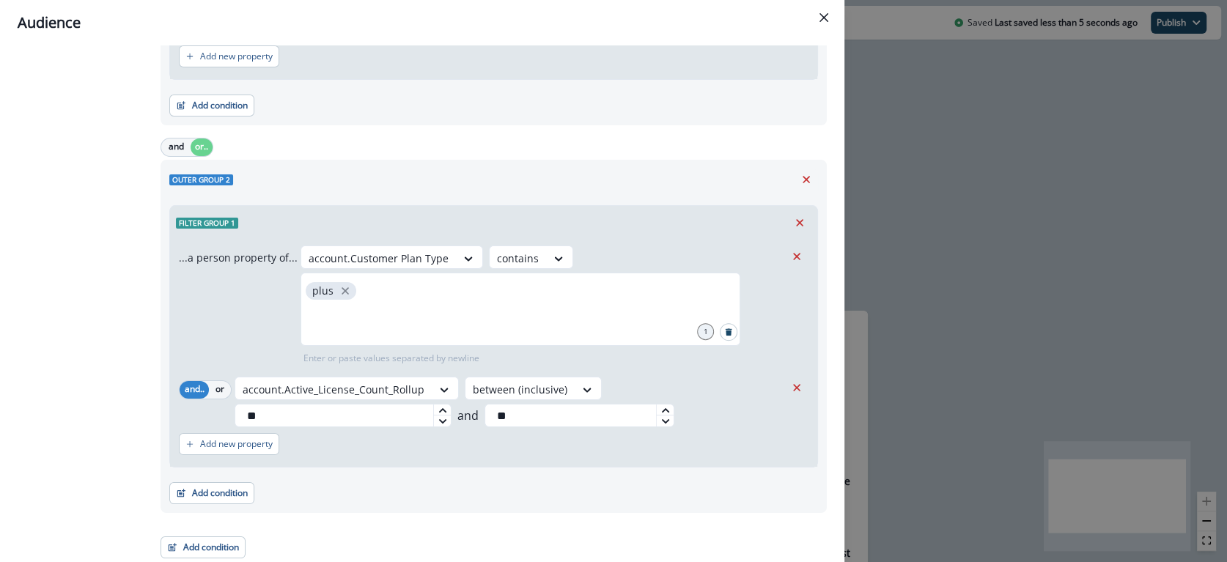
type input "**"
click at [504, 465] on div "...a person property of... account.Customer Plan Type contains plus 1 Enter or …" at bounding box center [493, 353] width 647 height 227
click at [224, 545] on button "Add condition" at bounding box center [203, 548] width 85 height 22
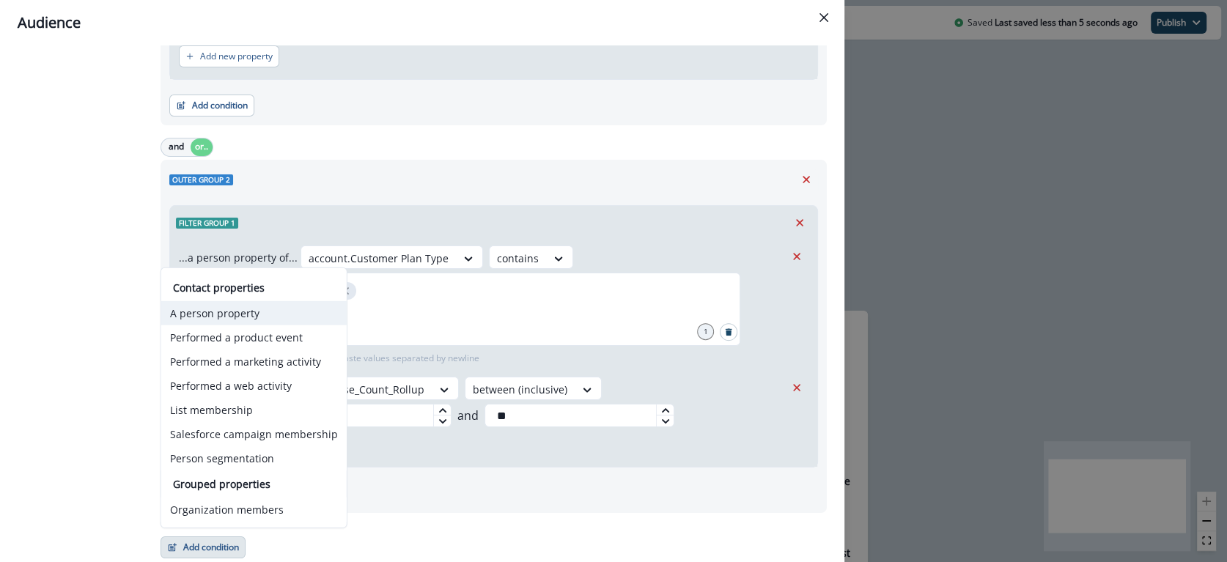
click at [239, 312] on button "A person property" at bounding box center [253, 313] width 185 height 24
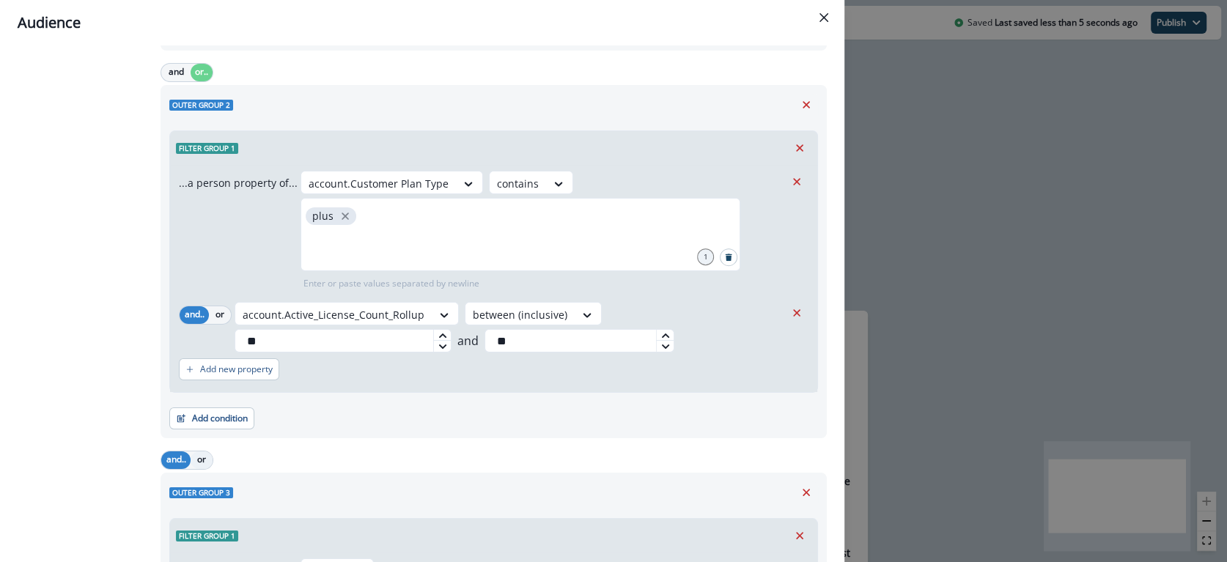
click at [203, 458] on button "or" at bounding box center [202, 461] width 22 height 18
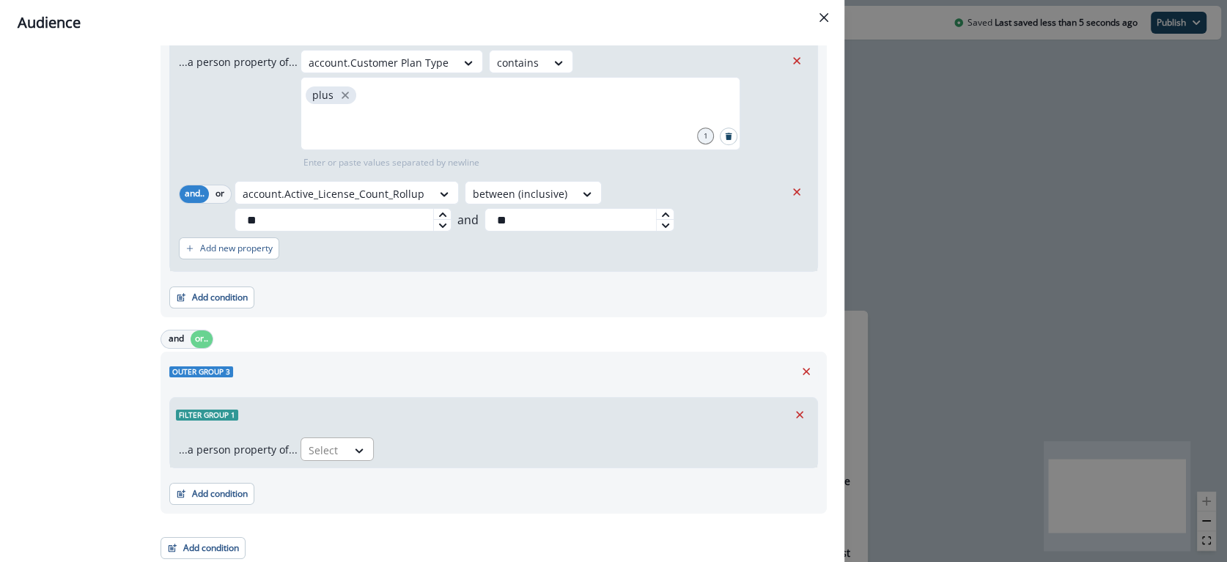
scroll to position [542, 0]
click at [356, 468] on div "...a person property of... Select" at bounding box center [493, 452] width 647 height 36
drag, startPoint x: 337, startPoint y: 448, endPoint x: 378, endPoint y: 463, distance: 43.8
click at [337, 448] on div "Select" at bounding box center [323, 453] width 45 height 24
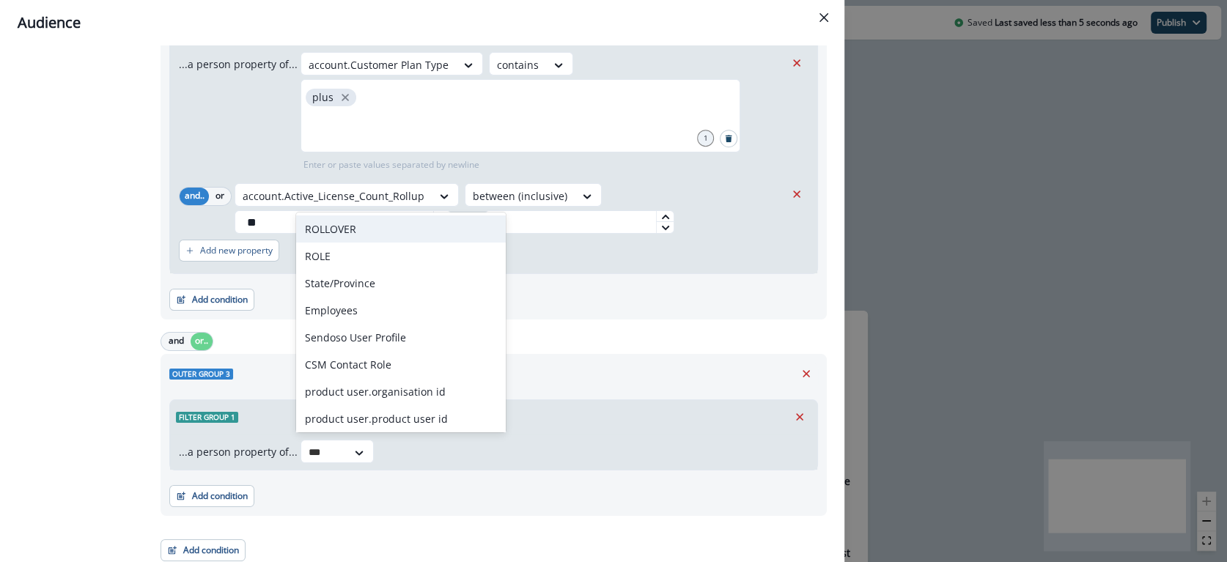
type input "****"
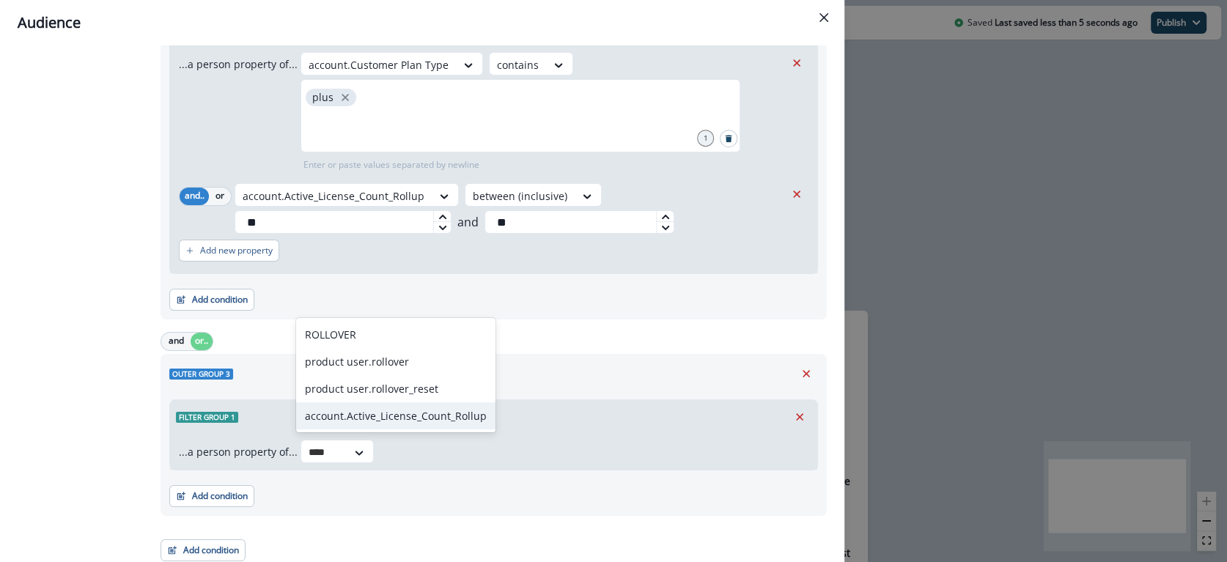
click at [361, 407] on div "account.Active_License_Count_Rollup" at bounding box center [395, 415] width 199 height 27
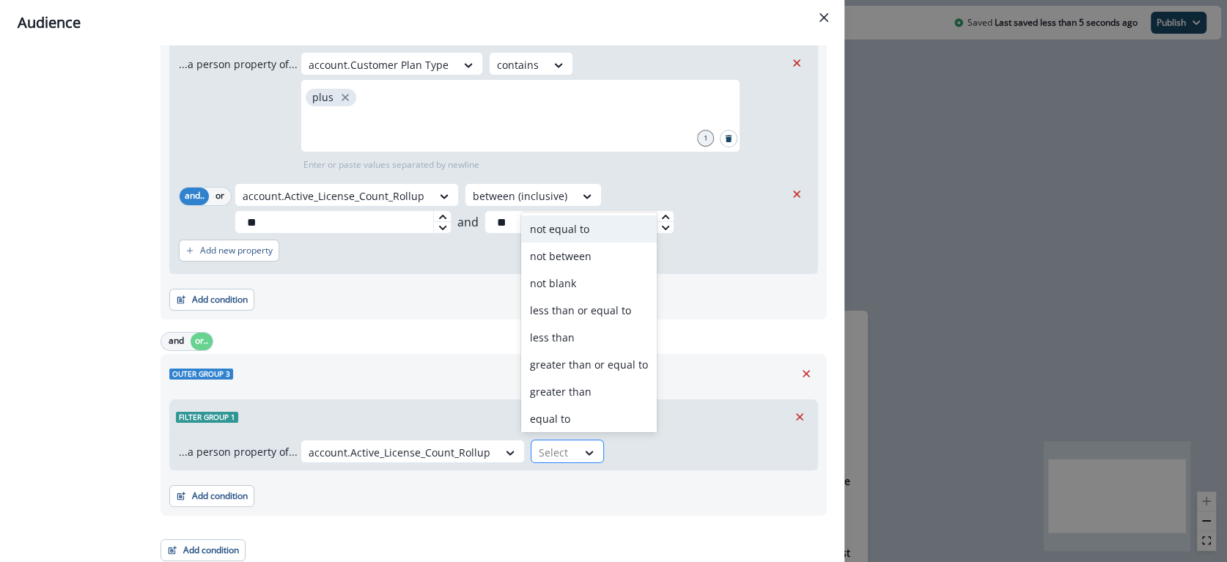
click at [553, 444] on div at bounding box center [554, 453] width 31 height 18
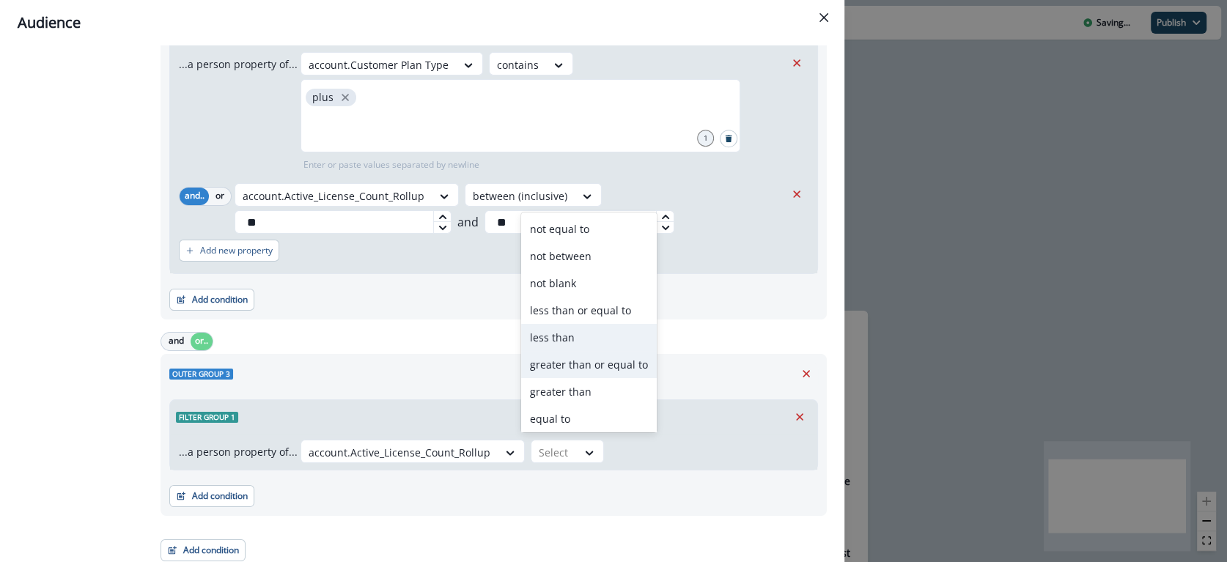
scroll to position [84, 0]
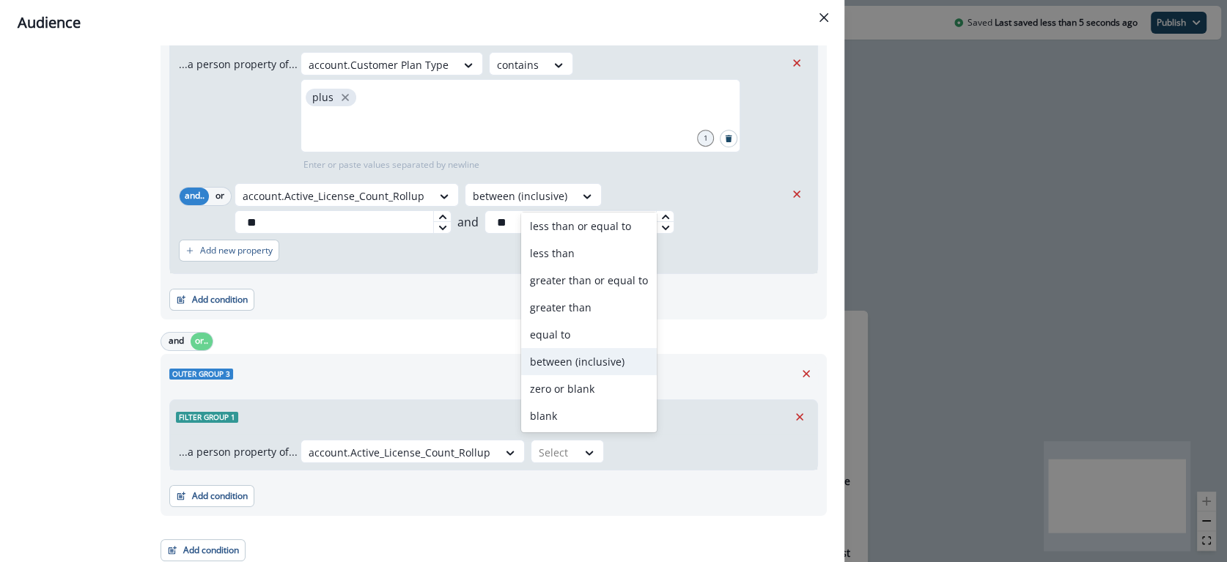
click at [580, 361] on div "between (inclusive)" at bounding box center [589, 361] width 136 height 27
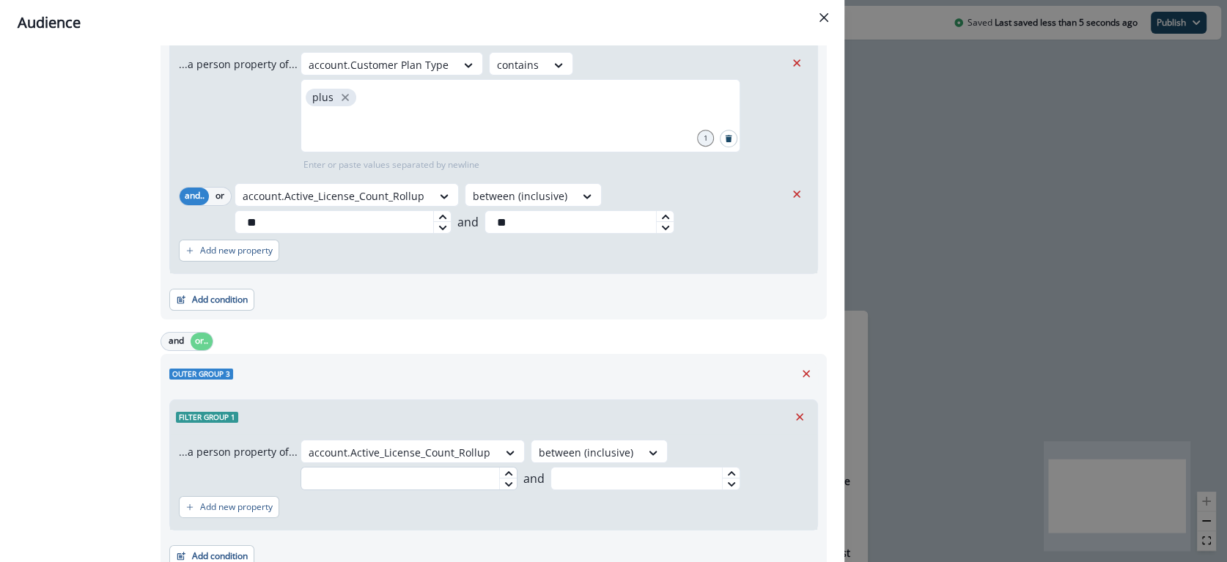
click at [424, 480] on input "text" at bounding box center [409, 478] width 217 height 23
type input "**"
click at [619, 476] on input "text" at bounding box center [646, 478] width 190 height 23
click at [608, 512] on div "Add new property" at bounding box center [494, 507] width 630 height 34
click at [597, 482] on input "**" at bounding box center [646, 478] width 190 height 23
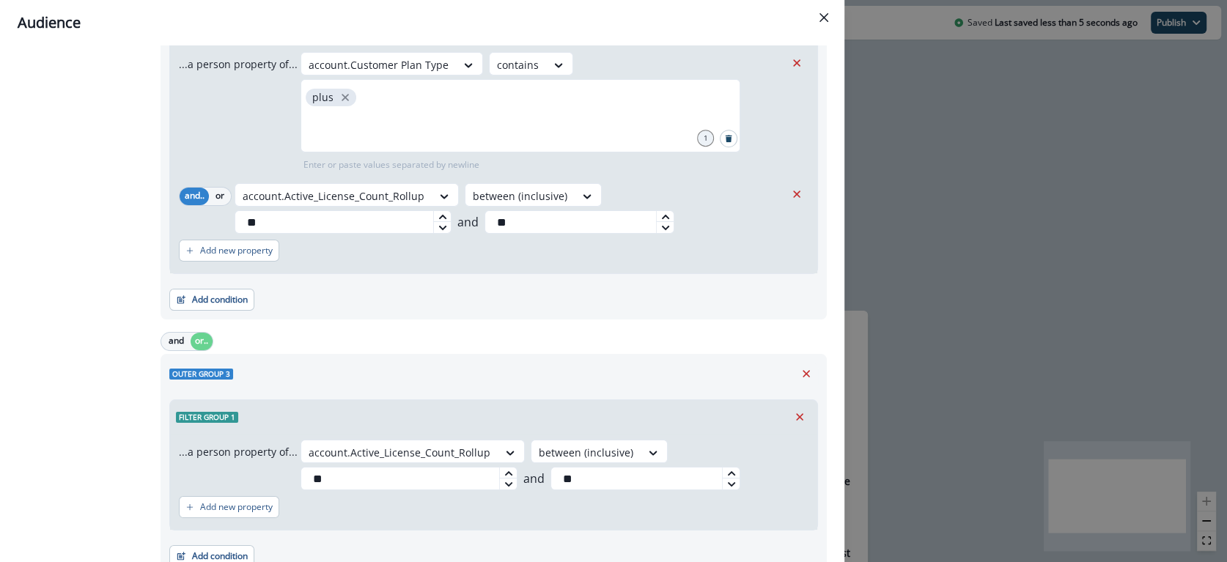
click at [550, 505] on div "Add new property" at bounding box center [494, 507] width 630 height 34
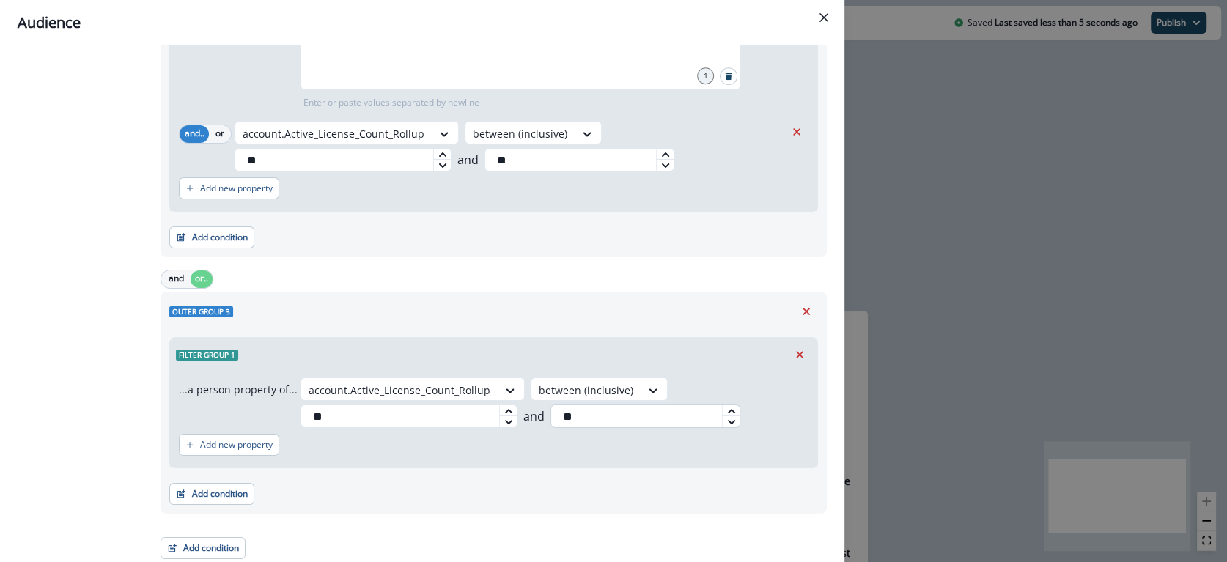
scroll to position [605, 0]
click at [587, 422] on input "**" at bounding box center [646, 416] width 190 height 23
type input "**"
click at [561, 463] on div "...a person property of... account.Active_License_Count_Rollup between (inclusi…" at bounding box center [493, 420] width 647 height 96
click at [235, 442] on p "Add new property" at bounding box center [236, 445] width 73 height 10
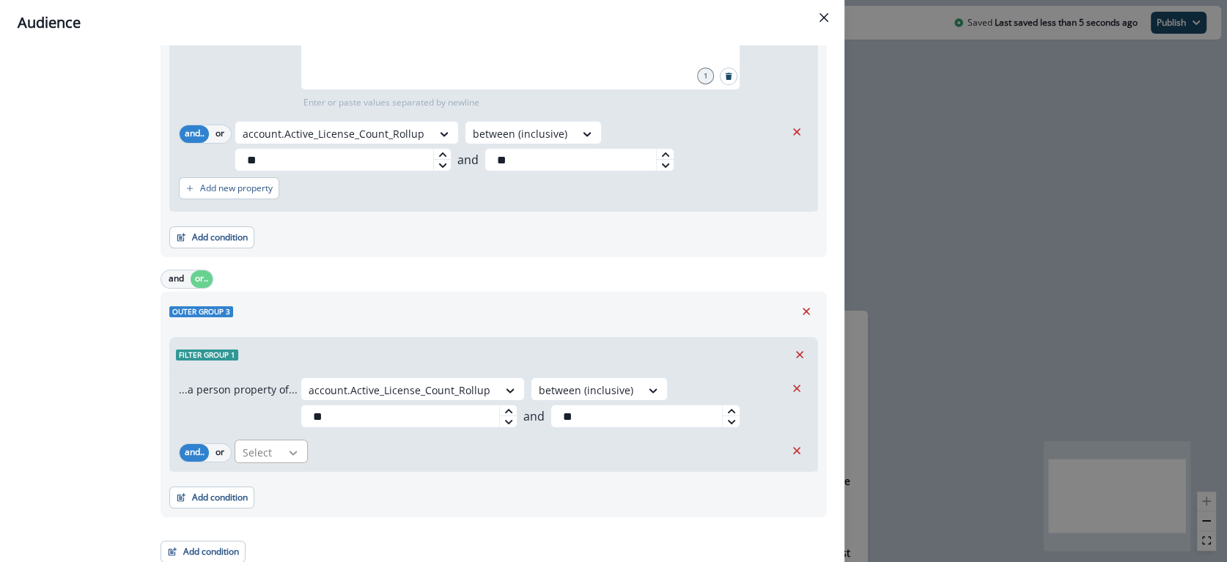
click at [293, 454] on icon at bounding box center [293, 453] width 13 height 15
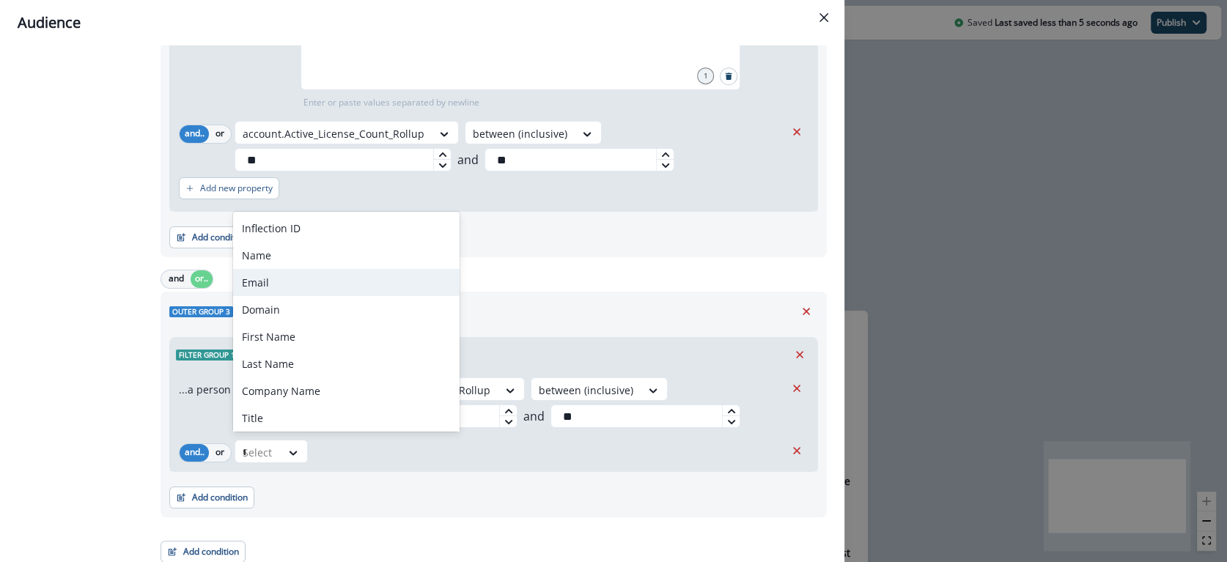
type input "****"
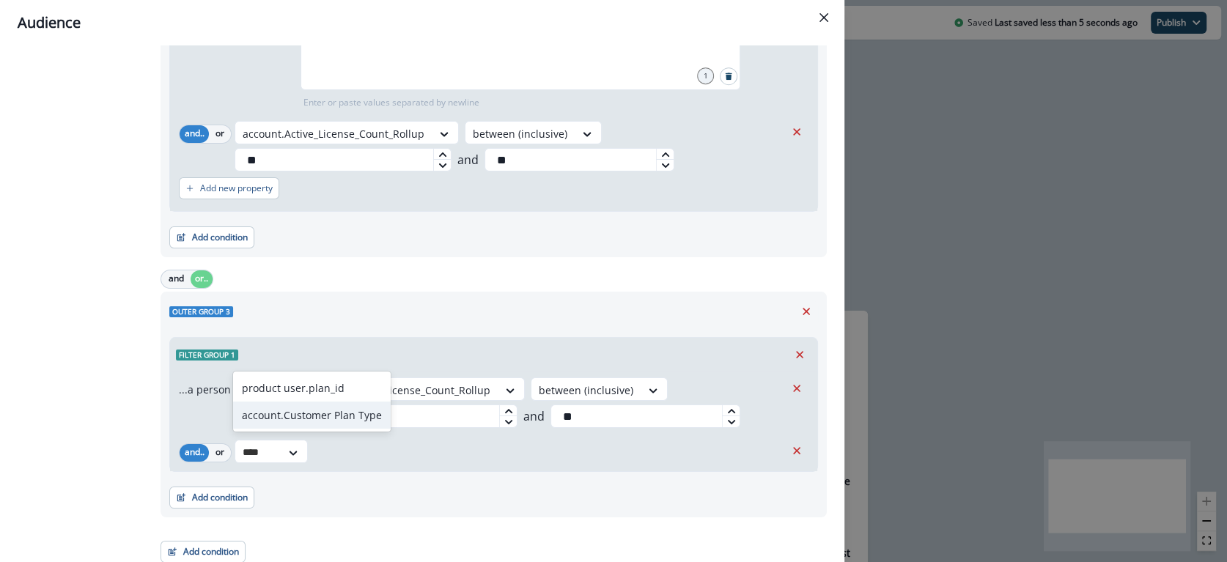
click at [305, 413] on div "account.Customer Plan Type" at bounding box center [312, 415] width 158 height 27
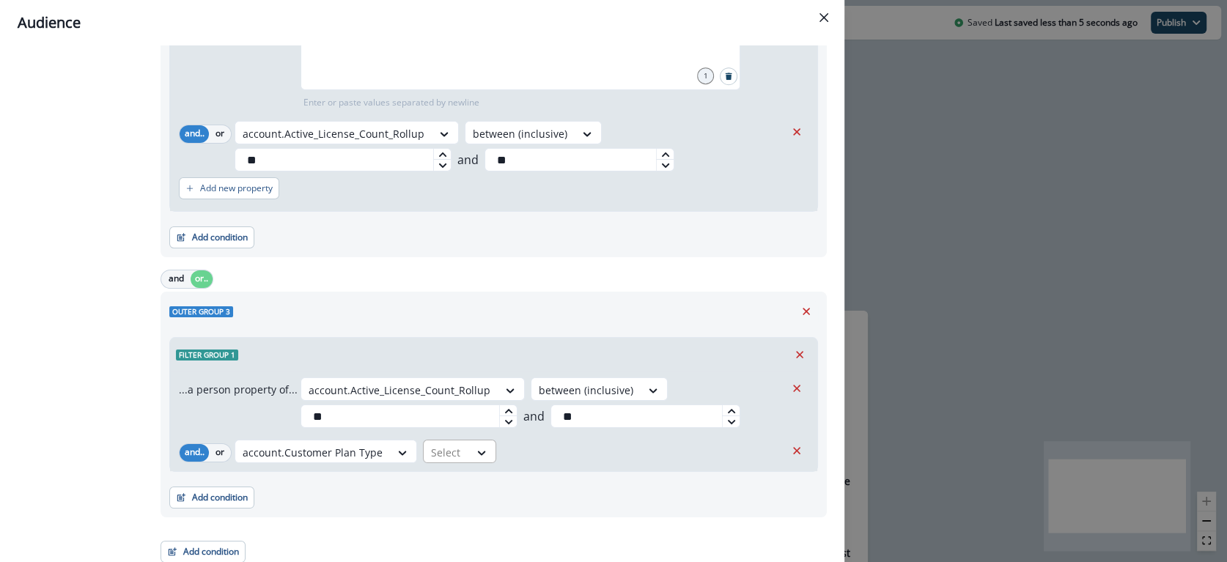
click at [436, 453] on div at bounding box center [446, 453] width 31 height 18
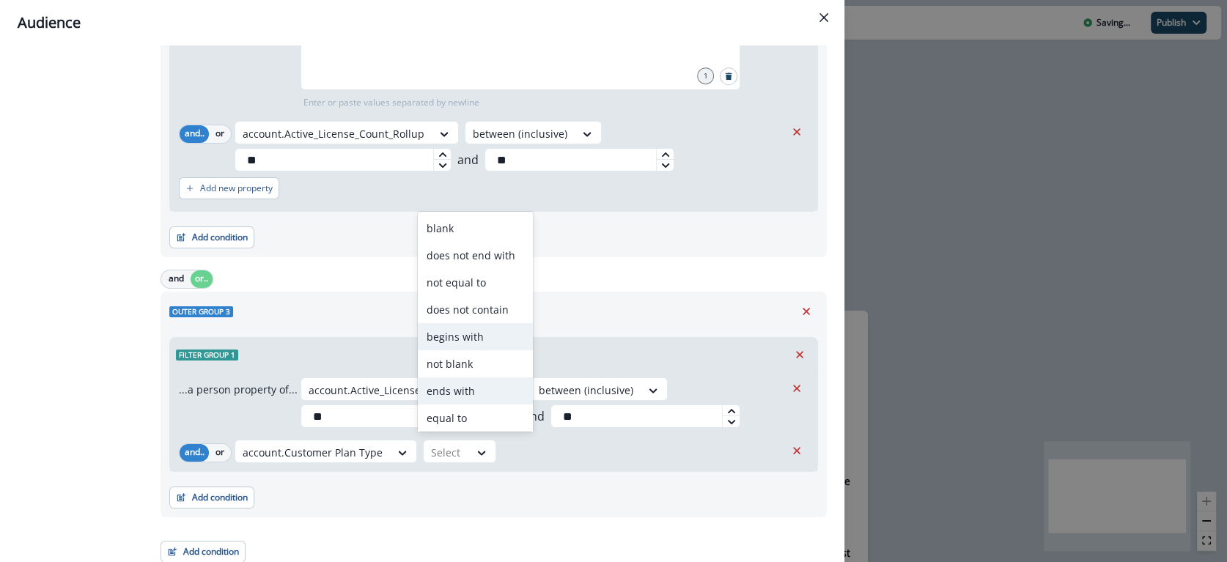
scroll to position [57, 0]
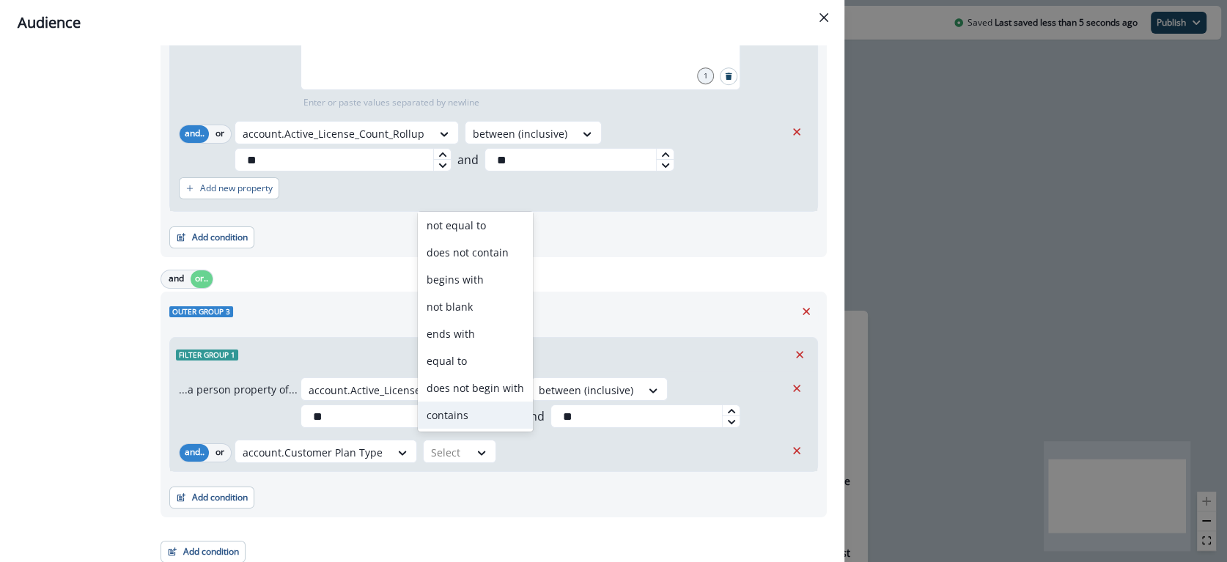
click at [451, 406] on div "contains" at bounding box center [475, 415] width 115 height 27
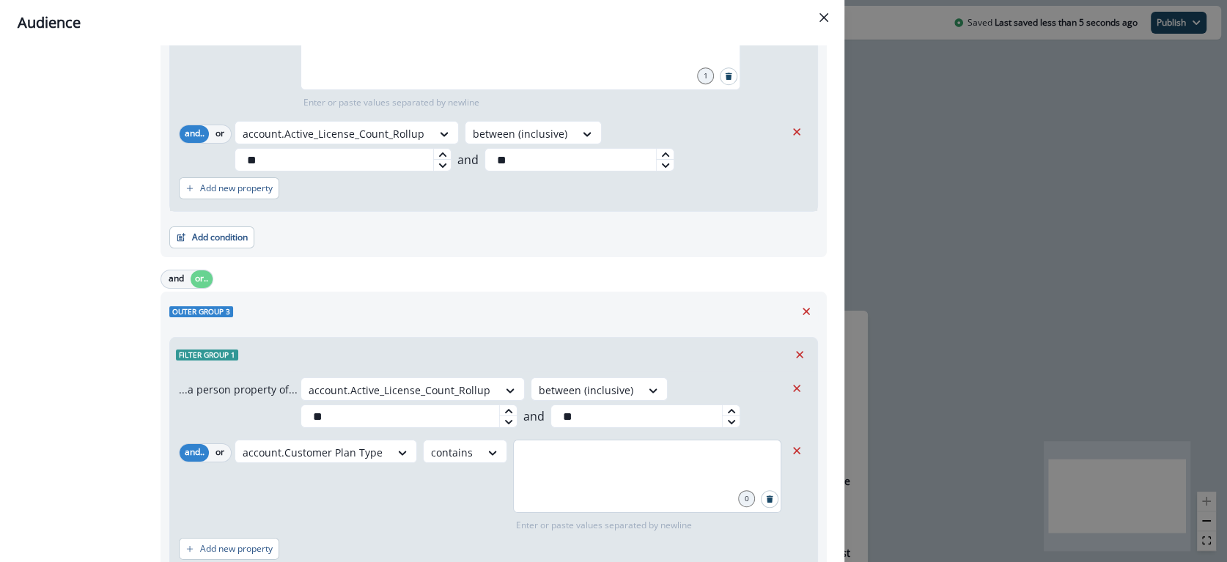
click at [562, 473] on div at bounding box center [647, 476] width 268 height 73
type input "***"
click at [603, 276] on div "and or.." at bounding box center [494, 279] width 666 height 26
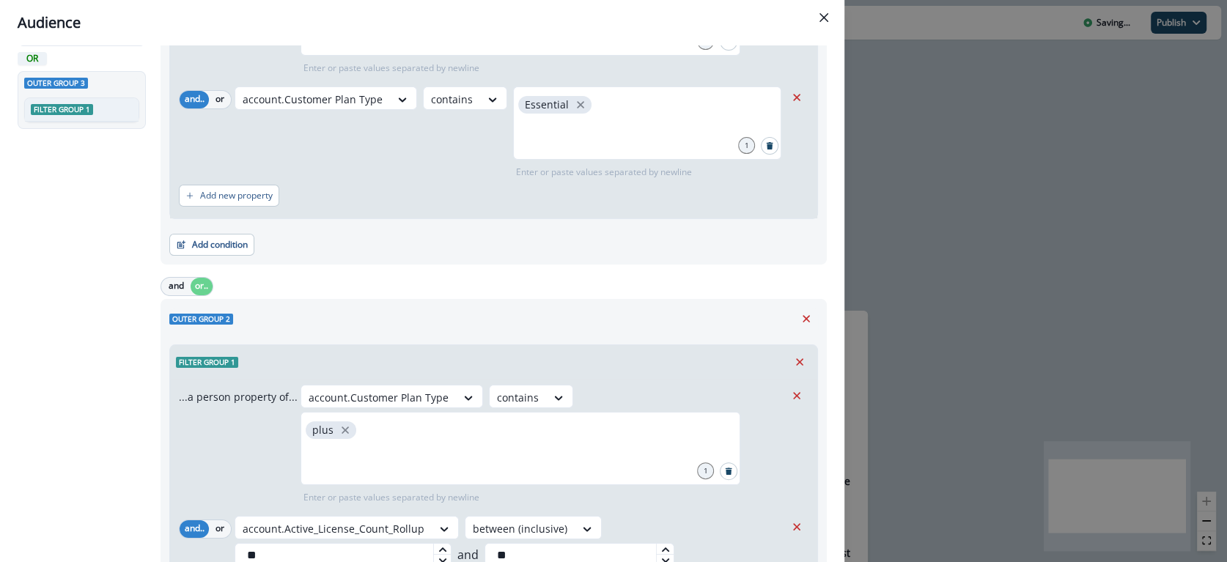
scroll to position [0, 0]
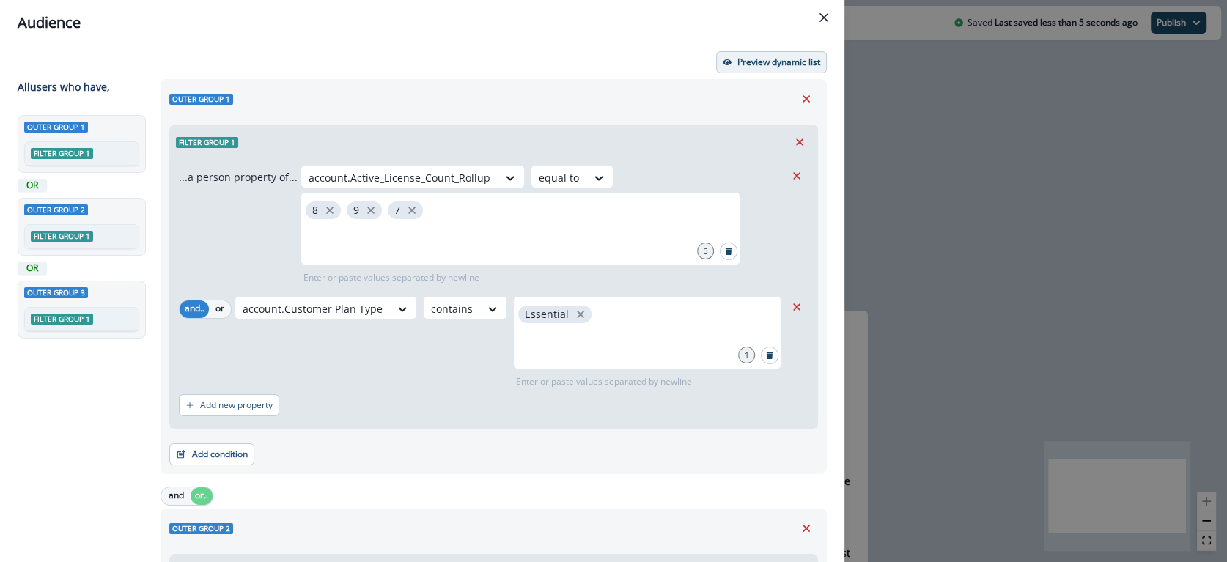
click at [768, 62] on p "Preview dynamic list" at bounding box center [778, 62] width 83 height 10
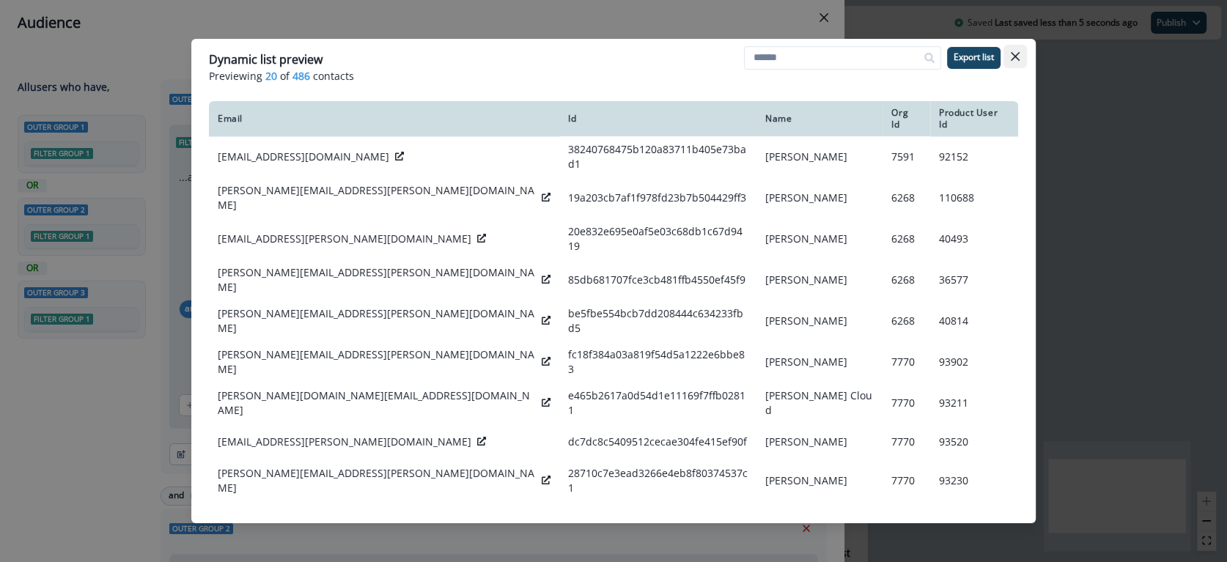
click at [1016, 57] on icon "Close" at bounding box center [1015, 56] width 9 height 9
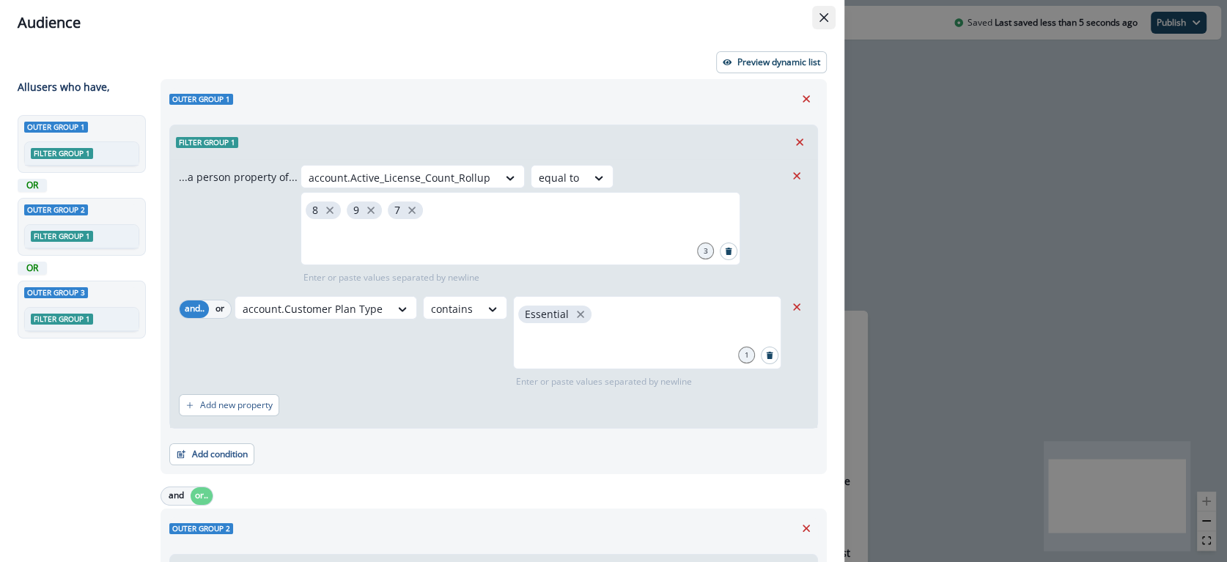
click at [816, 19] on button "Close" at bounding box center [823, 17] width 23 height 23
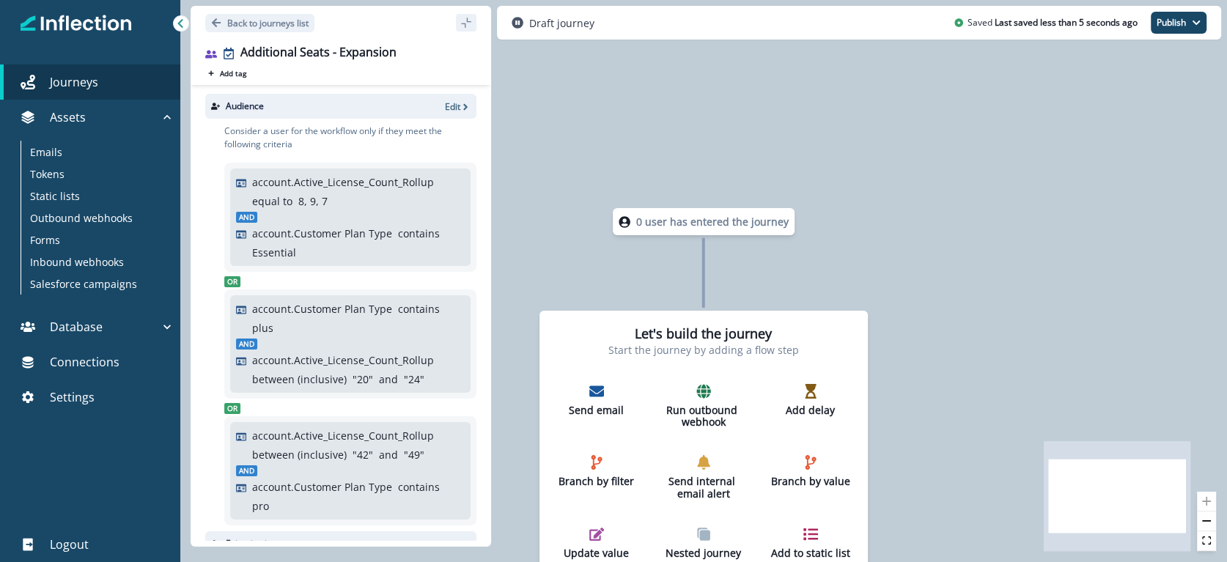
click at [996, 202] on div "0 user has entered the journey Let's build the journey Start the journey by add…" at bounding box center [703, 281] width 1047 height 562
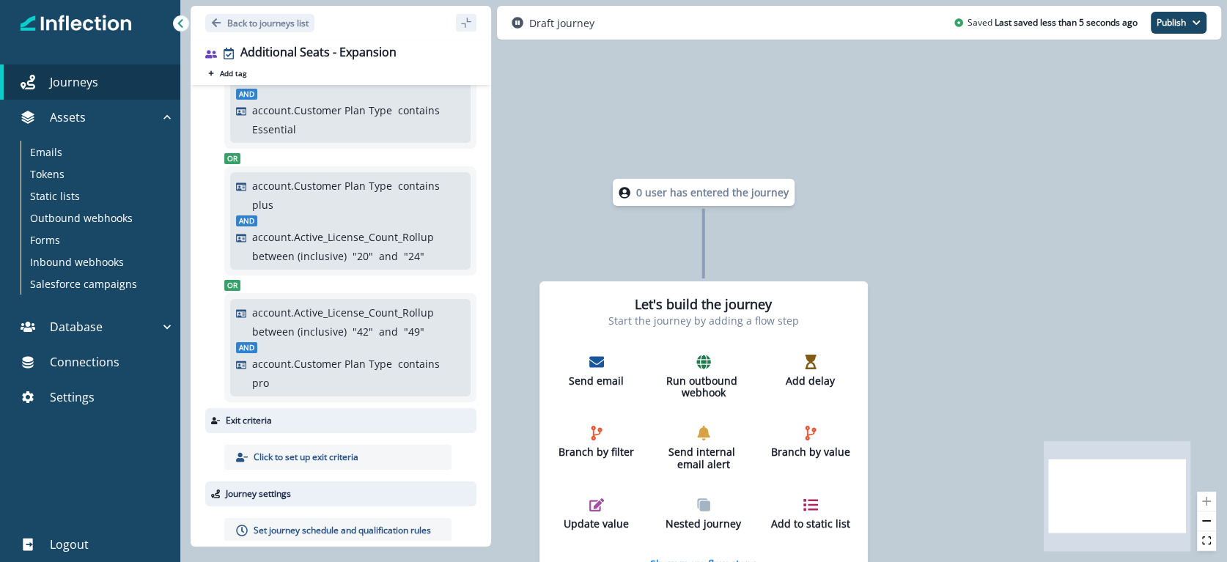
scroll to position [158, 0]
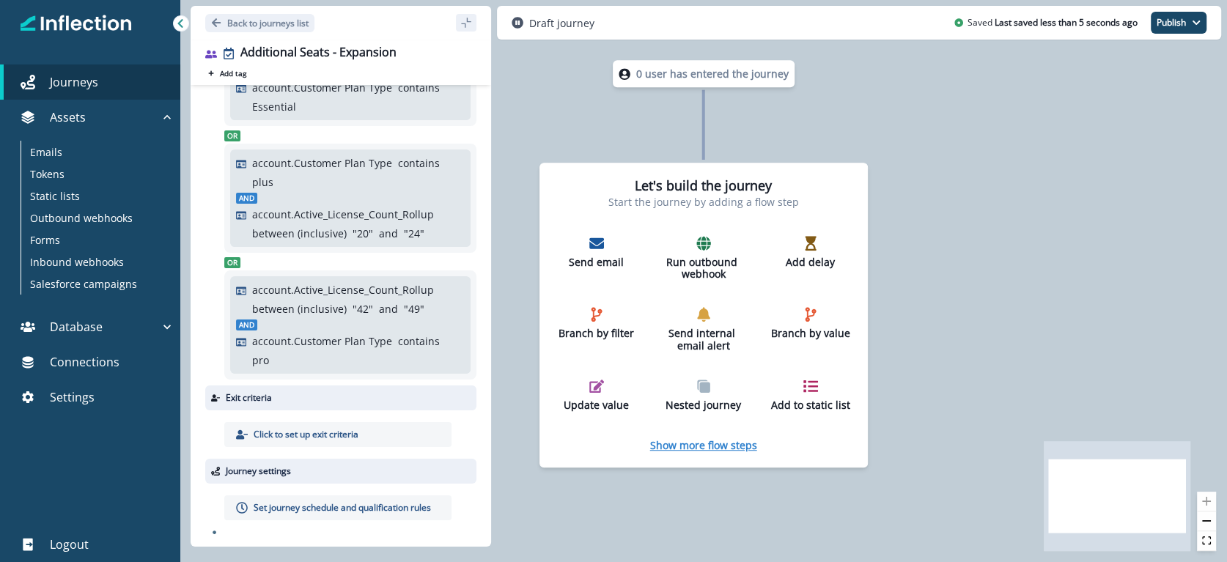
click at [700, 449] on p "Show more flow steps" at bounding box center [703, 445] width 107 height 14
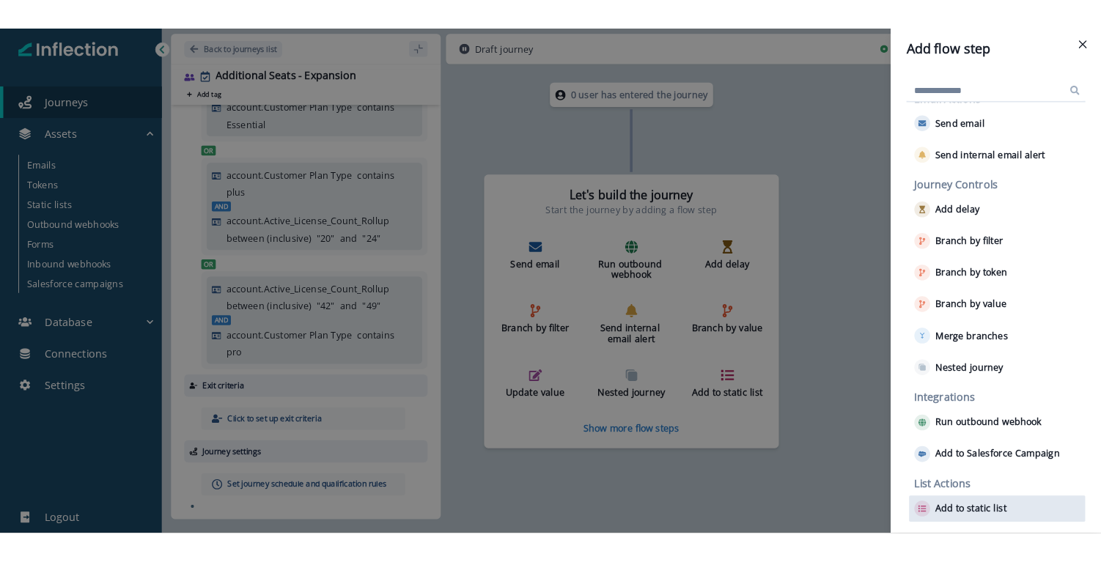
scroll to position [0, 0]
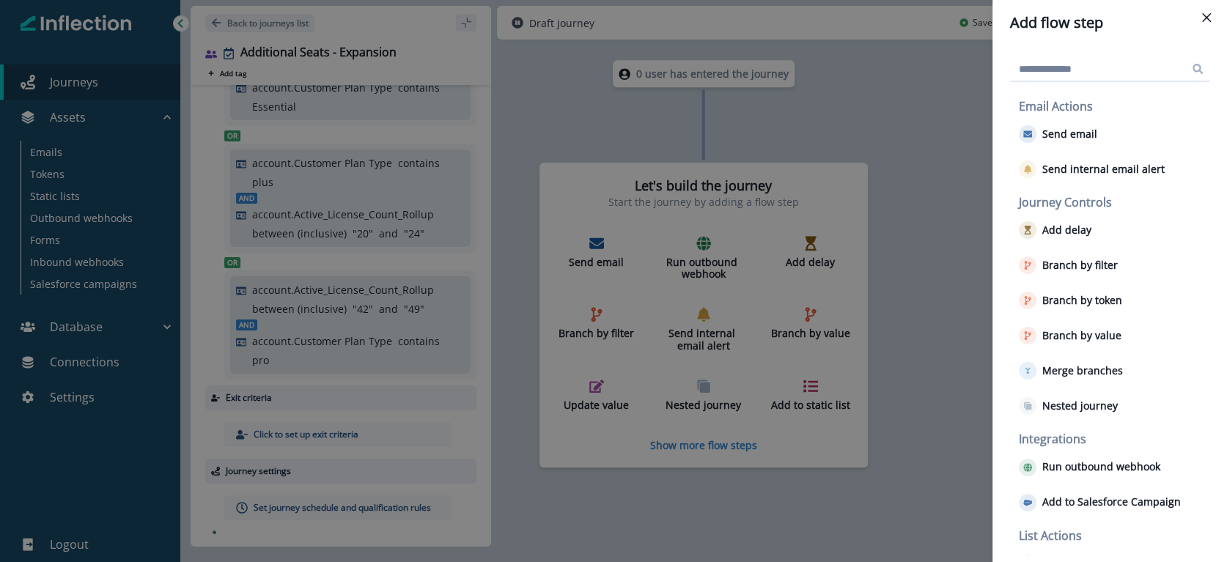
drag, startPoint x: 897, startPoint y: 273, endPoint x: 699, endPoint y: 256, distance: 198.6
click at [897, 273] on div "Add flow step Email Actions Send email Send internal email alert Journey Contro…" at bounding box center [613, 281] width 1227 height 562
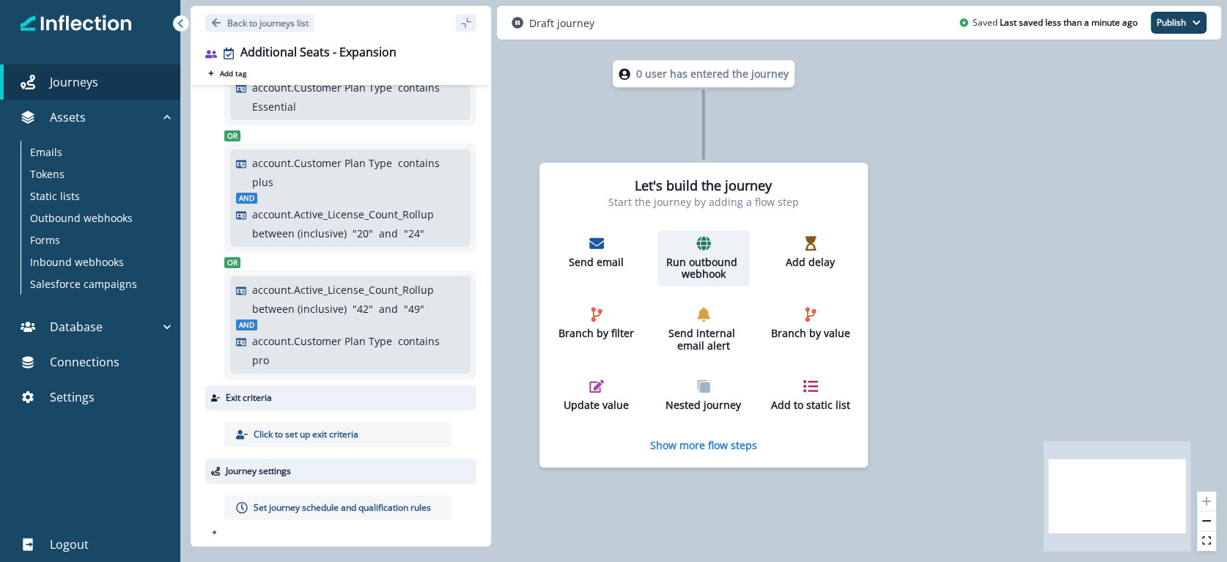
click at [702, 250] on div "Run outbound webhook" at bounding box center [703, 258] width 81 height 45
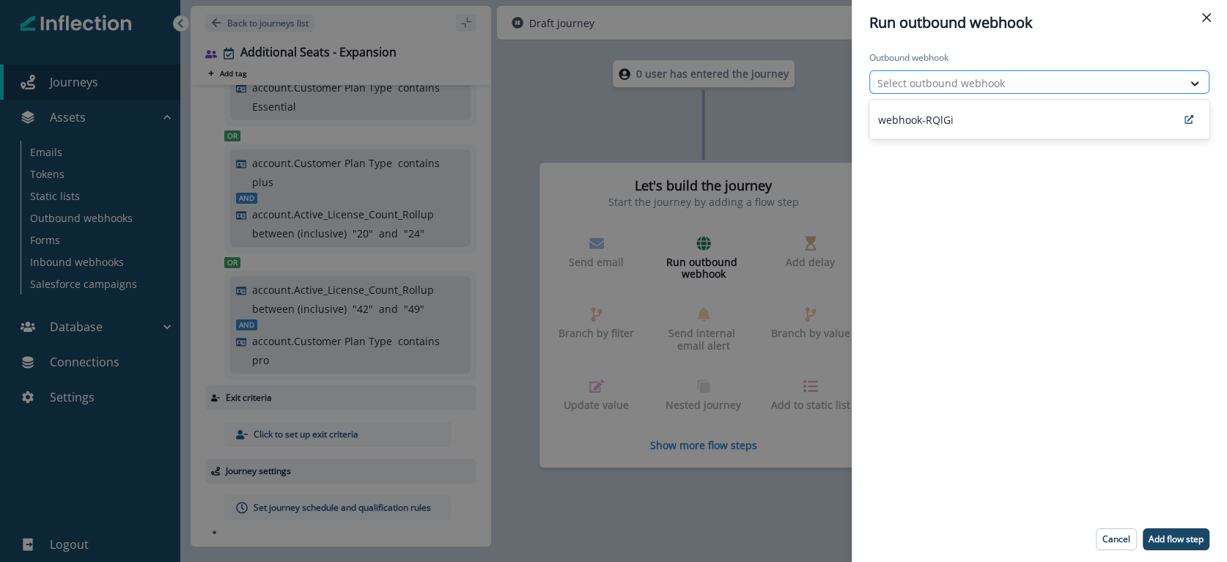
click at [968, 82] on div at bounding box center [1026, 83] width 298 height 18
click at [1046, 183] on div "Outbound webhook webhook-RQlGi, 1 of 1. 1 result available. Use Up and Down to …" at bounding box center [1039, 280] width 375 height 471
click at [1210, 14] on icon "Close" at bounding box center [1206, 17] width 9 height 9
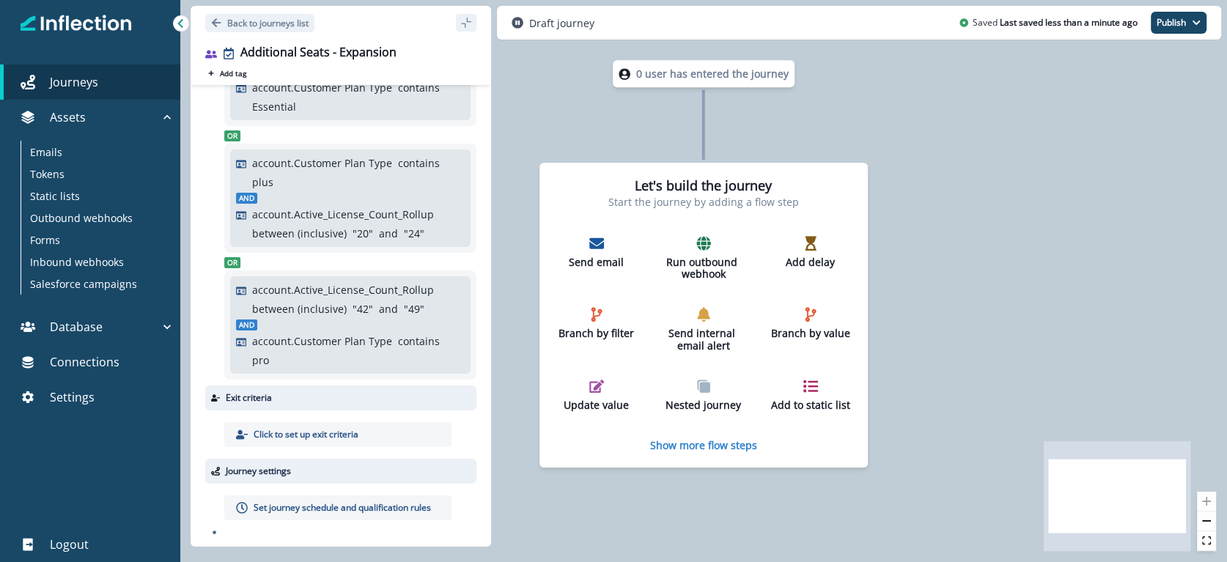
click at [937, 201] on div "0 user has entered the journey Let's build the journey Start the journey by add…" at bounding box center [703, 281] width 1047 height 562
click at [979, 177] on div "0 user has entered the journey Let's build the journey Start the journey by add…" at bounding box center [703, 281] width 1047 height 562
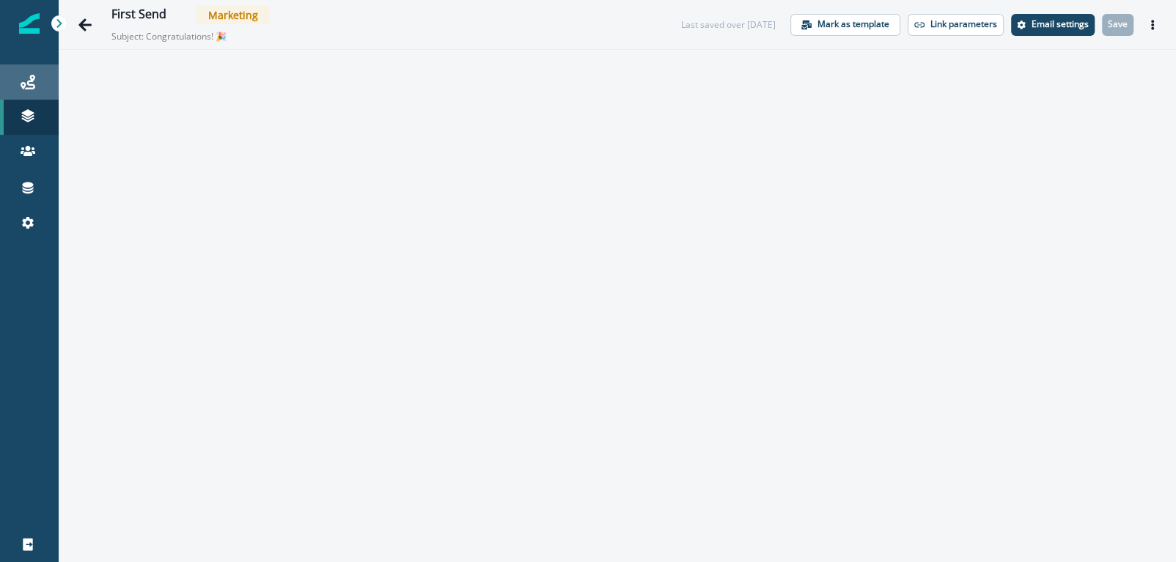
click at [42, 76] on div "Journeys" at bounding box center [29, 82] width 47 height 18
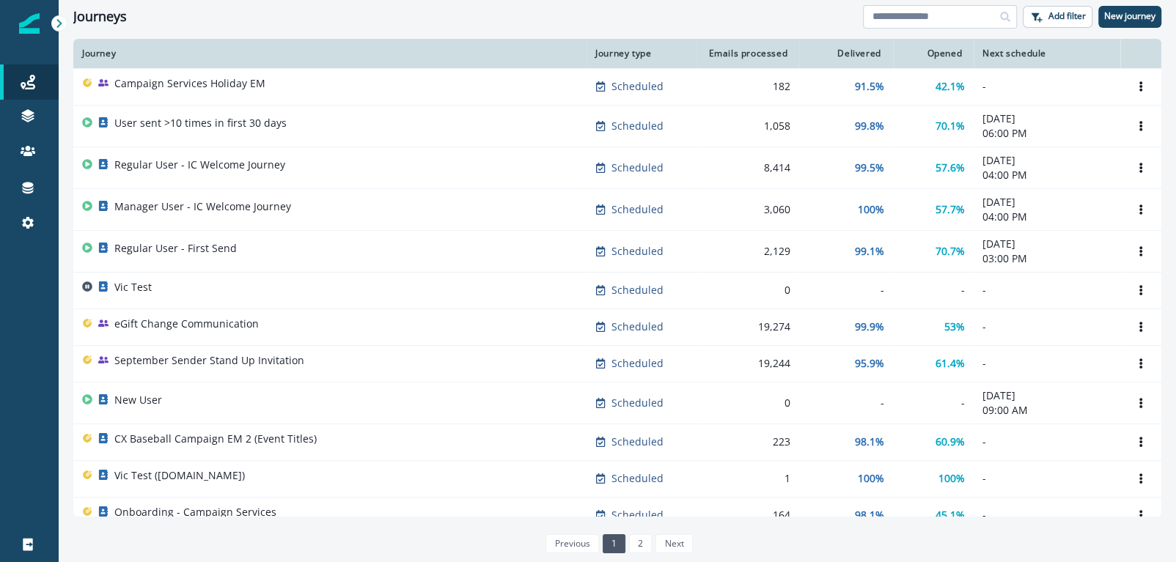
click at [891, 16] on input at bounding box center [940, 16] width 154 height 23
type input "**********"
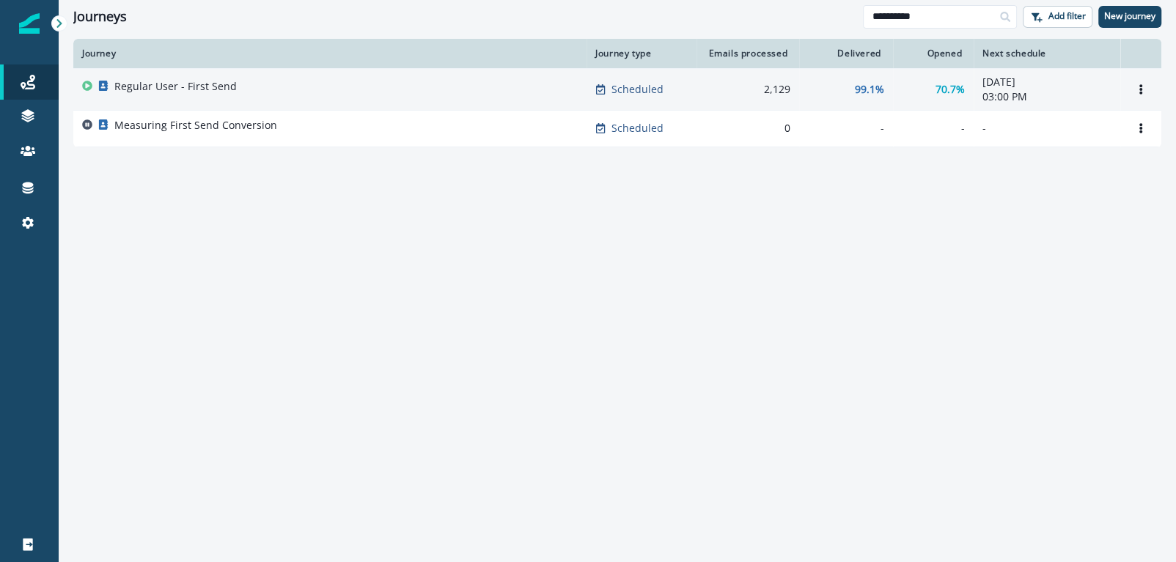
click at [221, 92] on p "Regular User - First Send" at bounding box center [175, 86] width 122 height 15
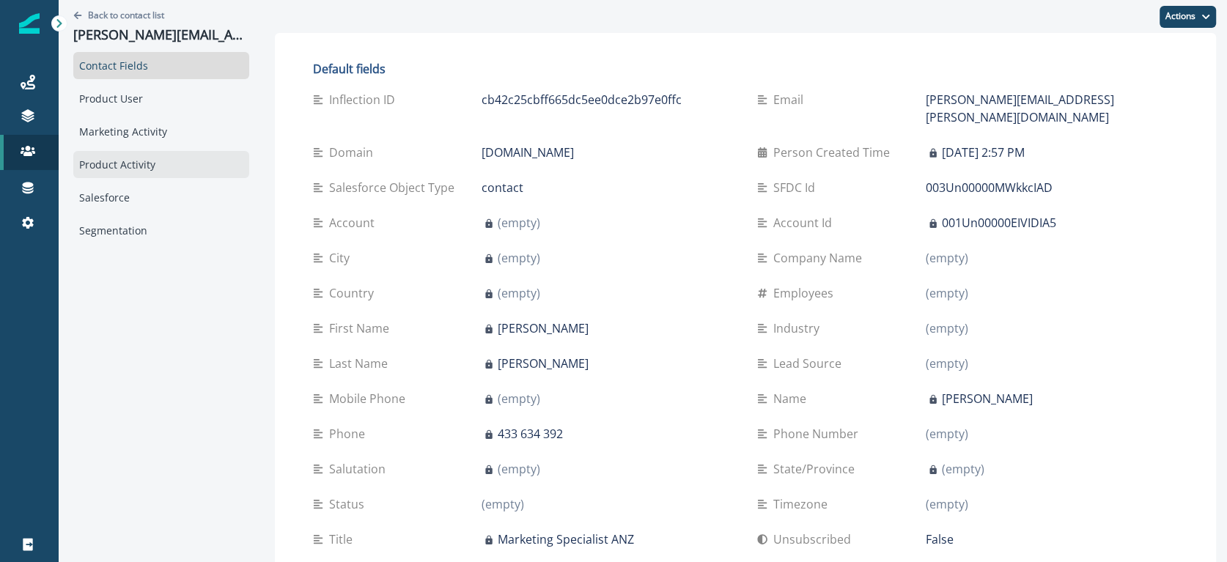
click at [120, 166] on div "Product Activity" at bounding box center [161, 164] width 176 height 27
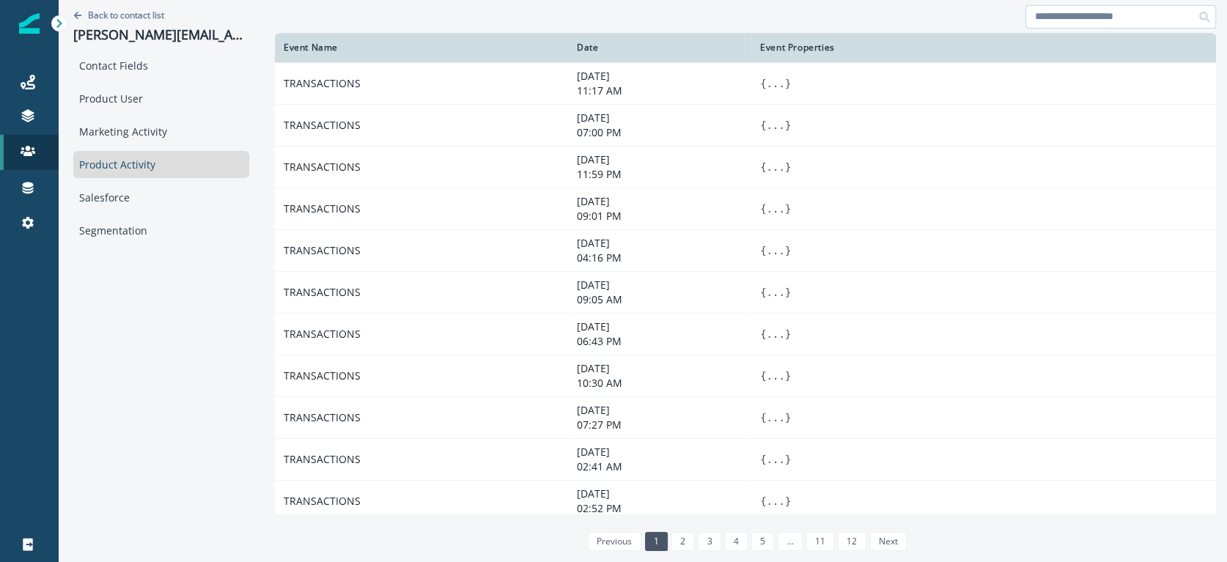
click at [1075, 14] on input at bounding box center [1121, 16] width 191 height 23
type input "**"
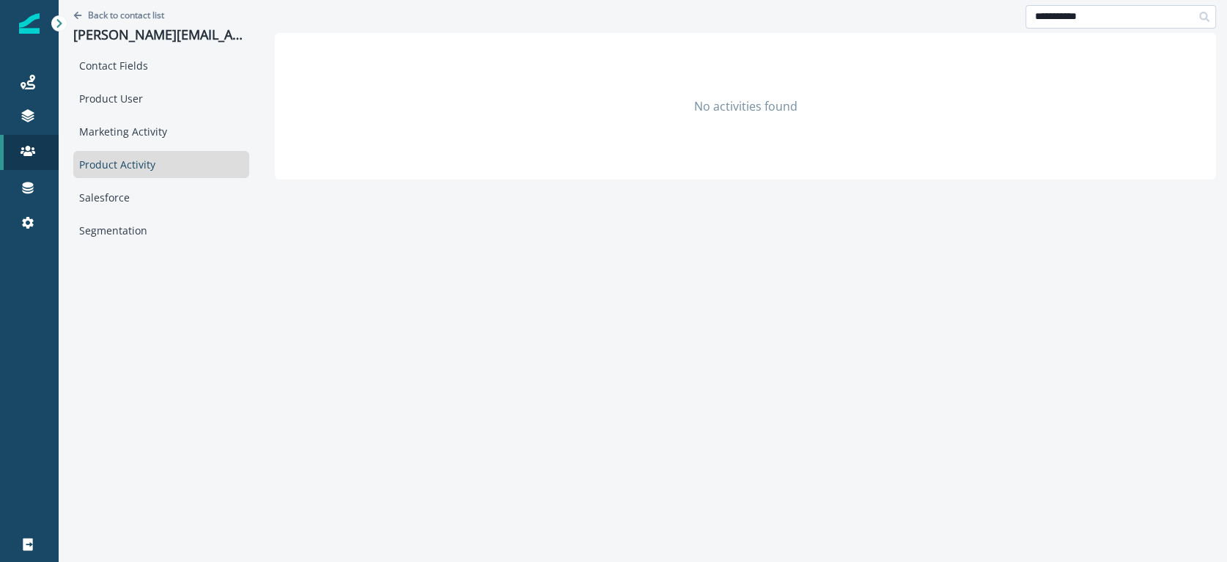
type input "**********"
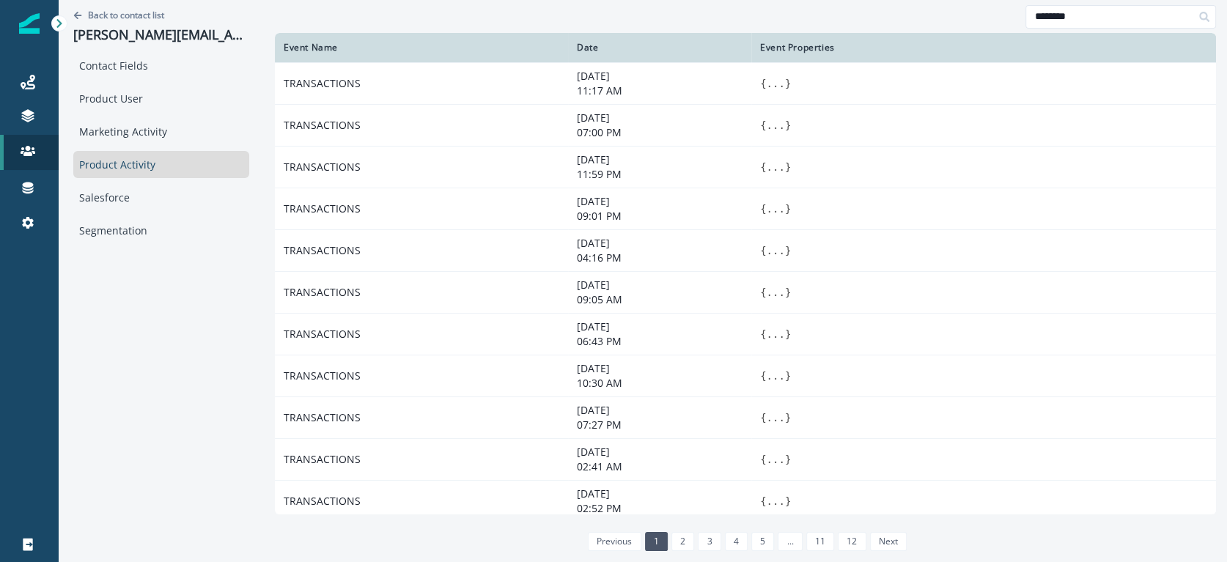
type input "********"
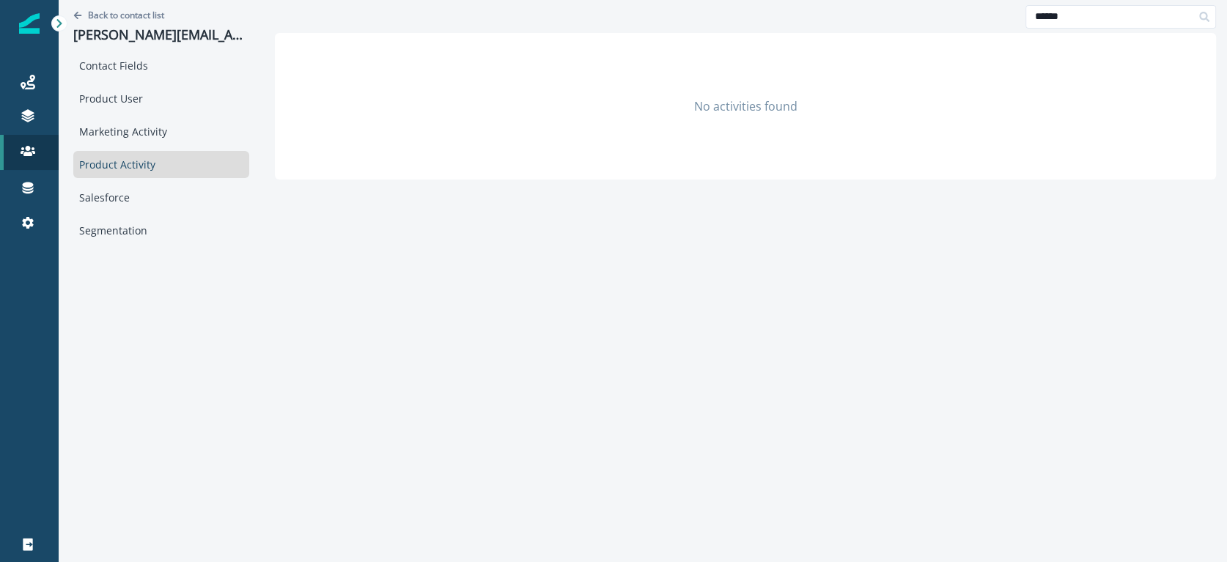
type input "******"
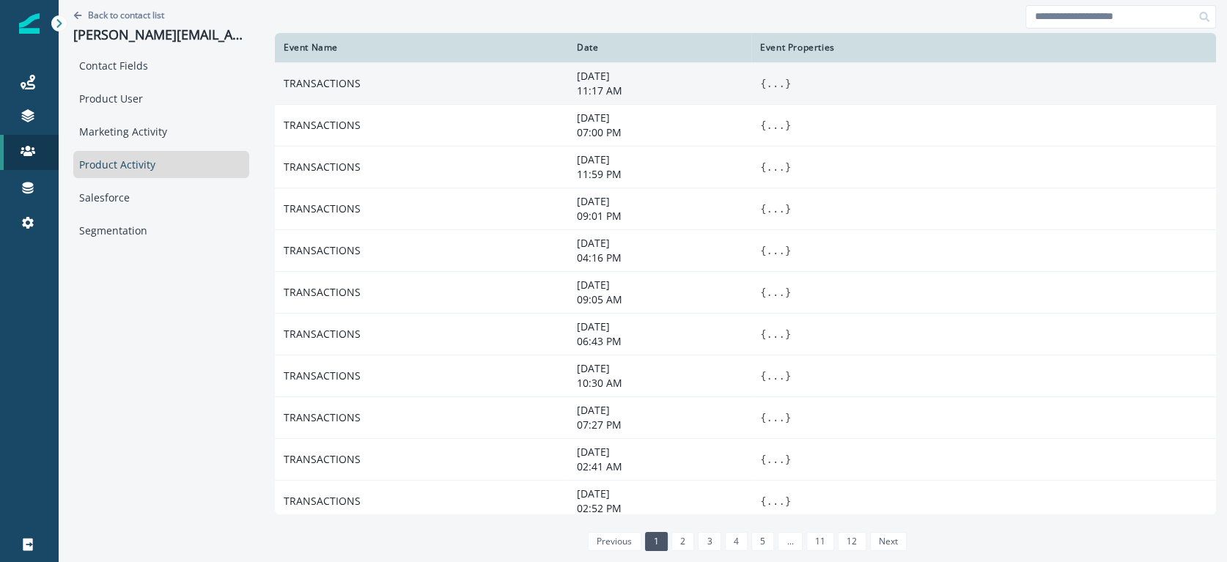
click at [774, 82] on button "..." at bounding box center [775, 83] width 18 height 15
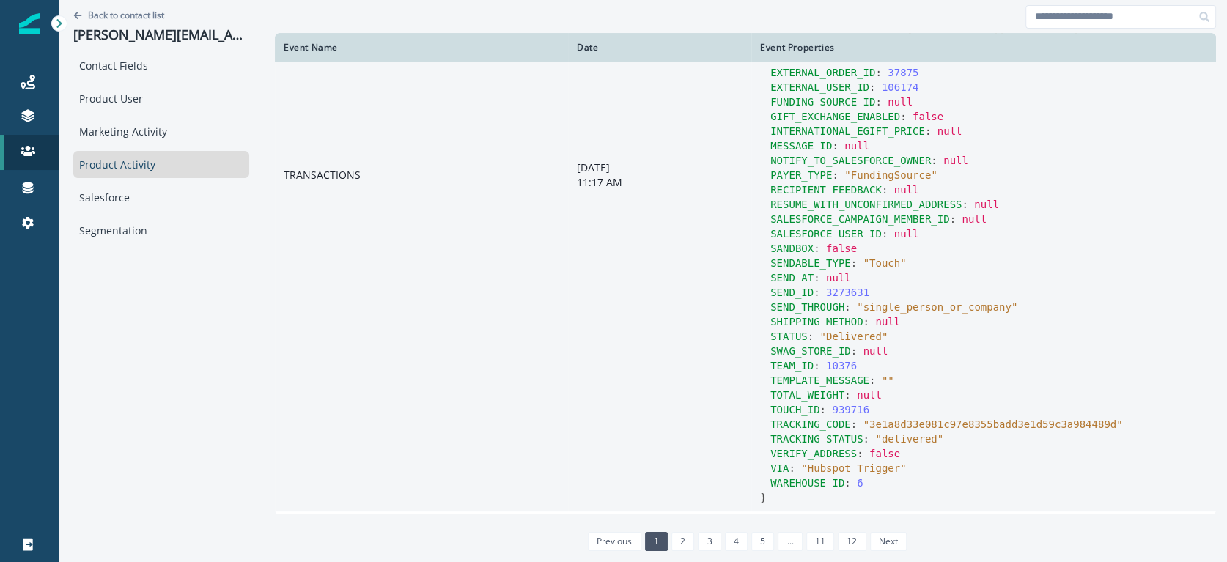
scroll to position [221, 0]
click at [943, 434] on div "TRACKING_STATUS : " delivered "" at bounding box center [988, 441] width 437 height 15
drag, startPoint x: 937, startPoint y: 424, endPoint x: 878, endPoint y: 429, distance: 58.8
click at [878, 435] on span "" delivered "" at bounding box center [909, 441] width 68 height 12
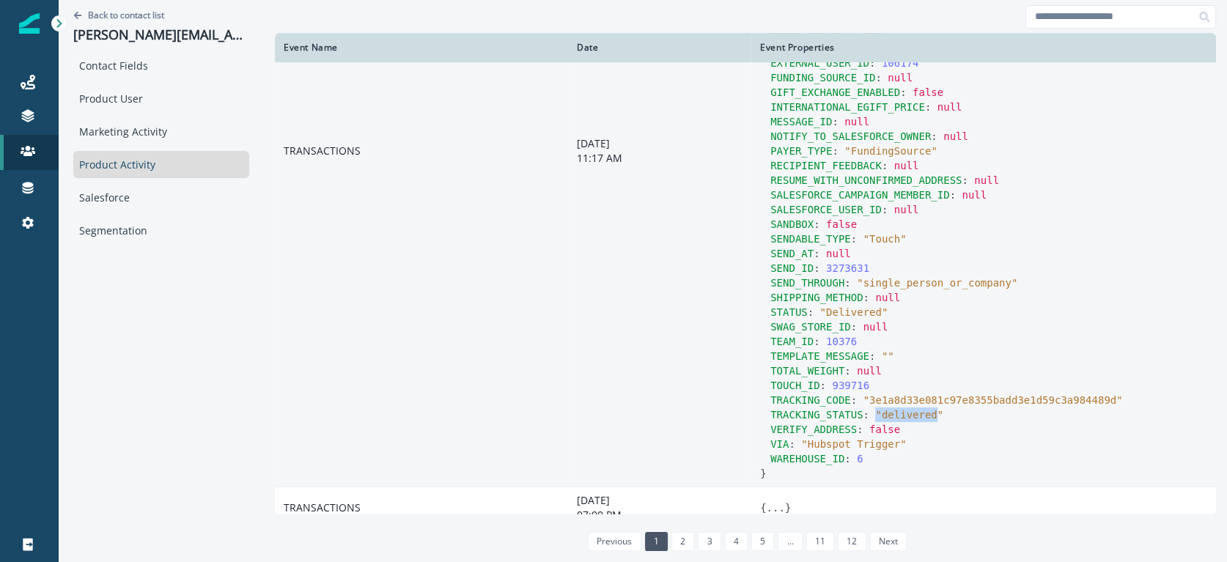
scroll to position [254, 0]
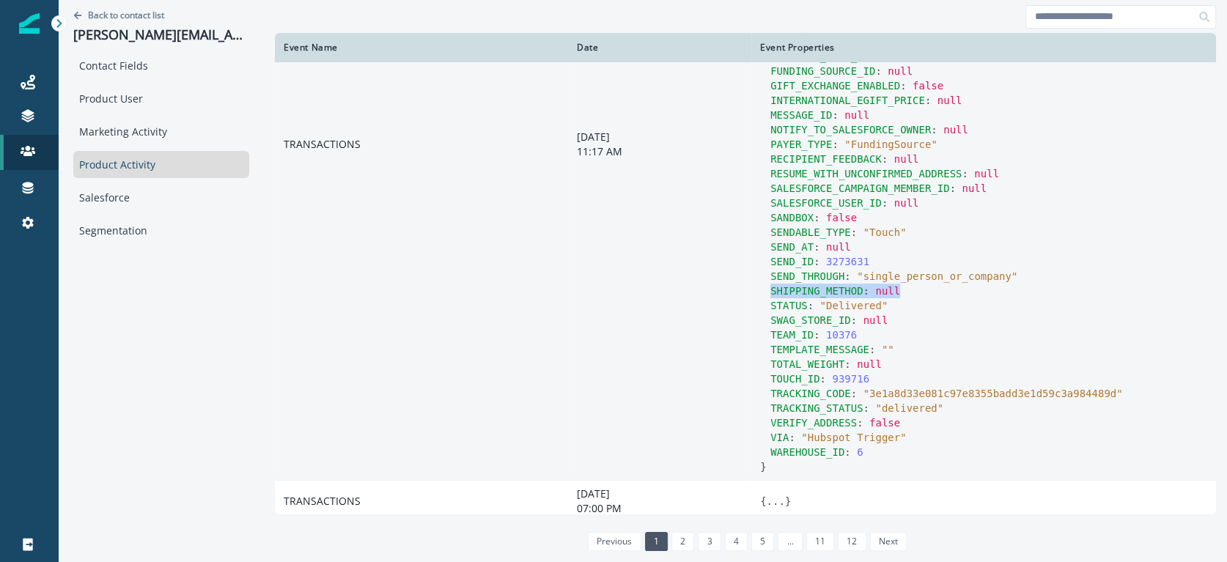
drag, startPoint x: 907, startPoint y: 273, endPoint x: 752, endPoint y: 273, distance: 154.7
click at [752, 273] on td "{ AC_INITIAL_EMAIL : null ADDRESS_CONFIRMATION_VIA : 0 AMAZON_ORDER_ID : null C…" at bounding box center [983, 144] width 465 height 672
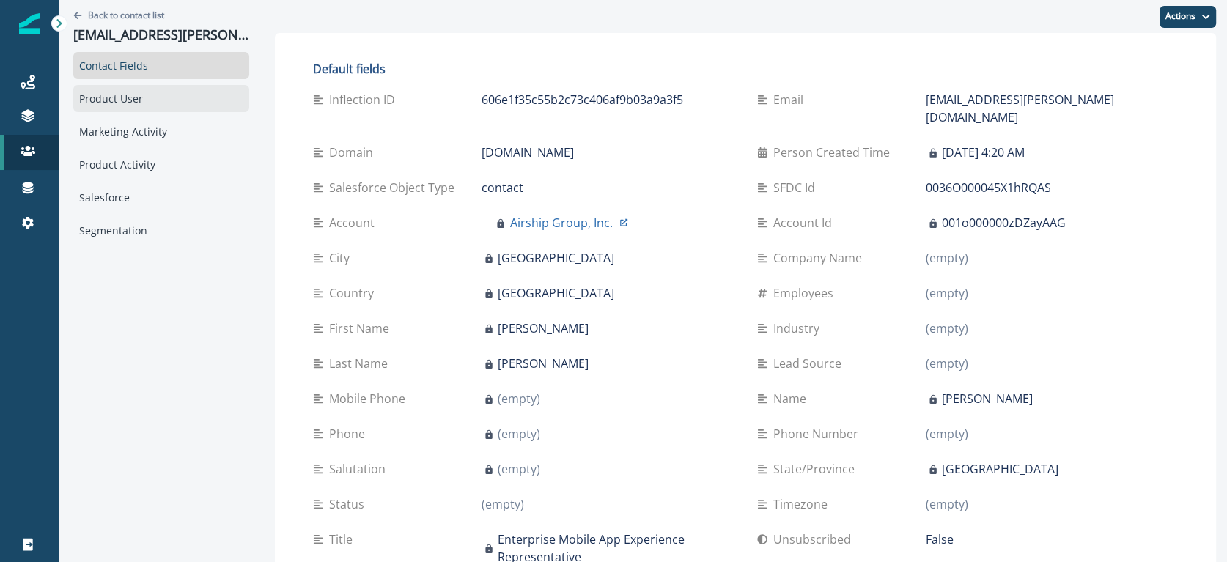
click at [152, 109] on div "Product User" at bounding box center [161, 98] width 176 height 27
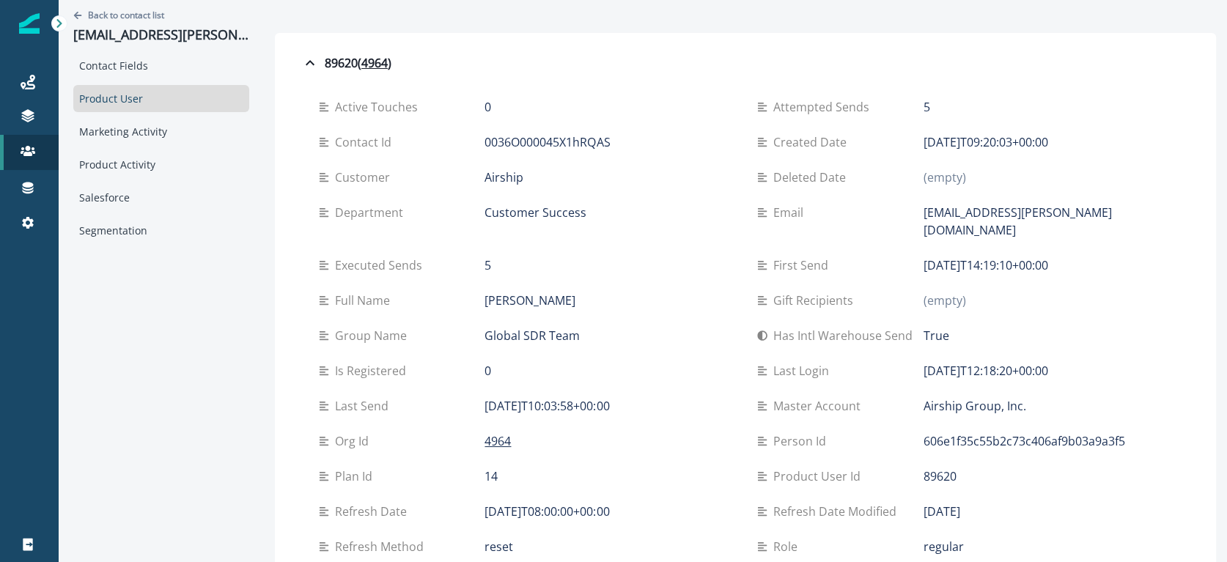
click at [998, 18] on div at bounding box center [745, 16] width 941 height 33
click at [61, 24] on icon at bounding box center [58, 23] width 5 height 9
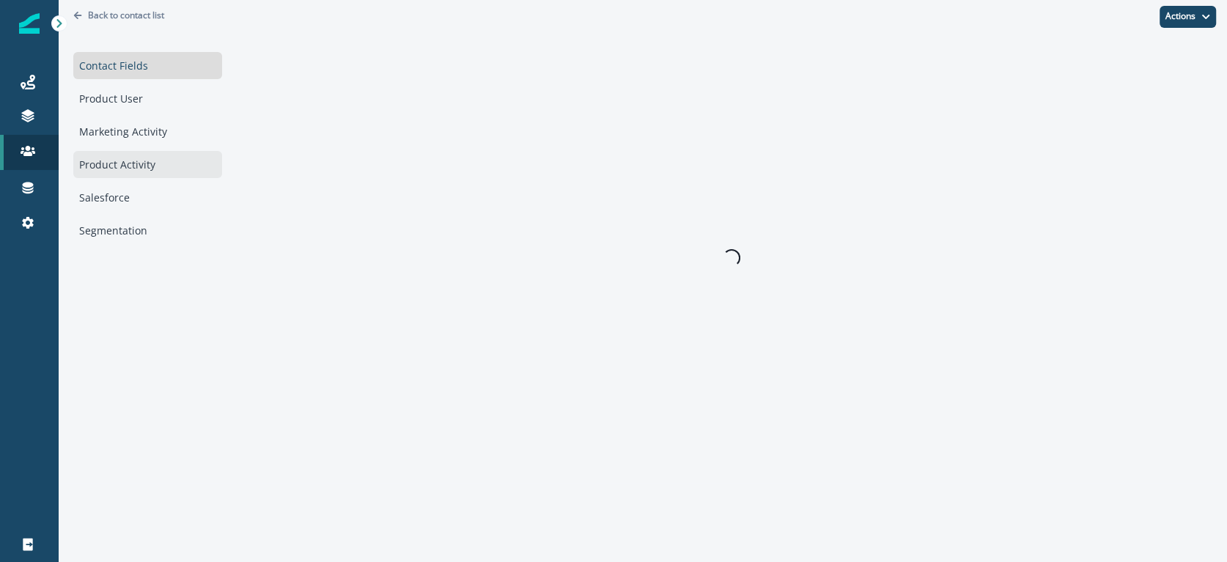
click at [136, 161] on div "Product Activity" at bounding box center [147, 164] width 149 height 27
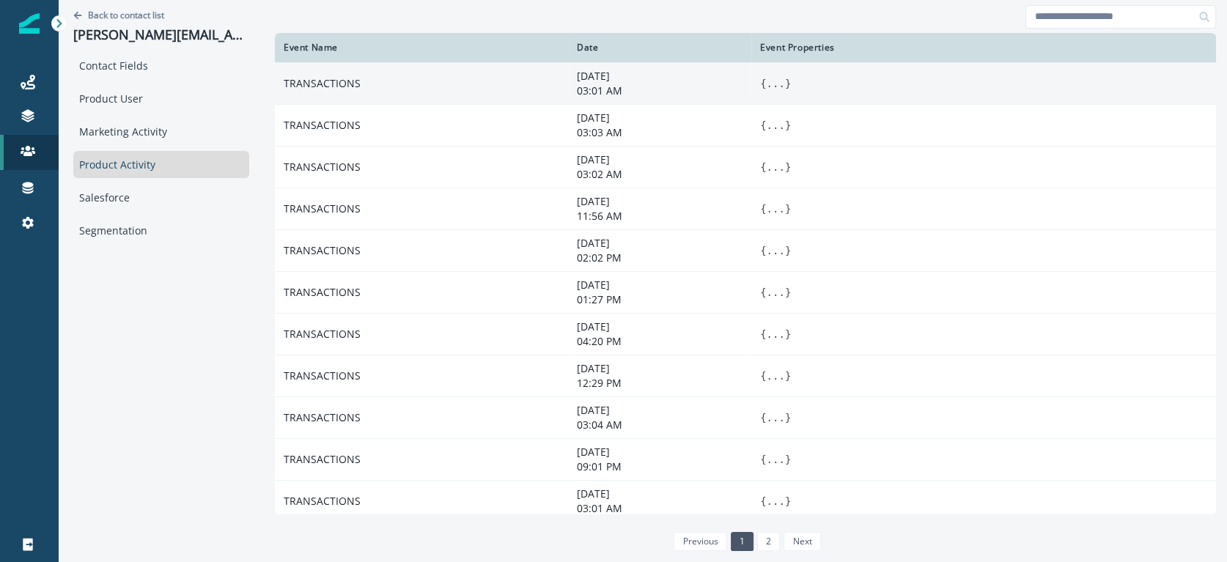
click at [770, 84] on button "..." at bounding box center [775, 83] width 18 height 15
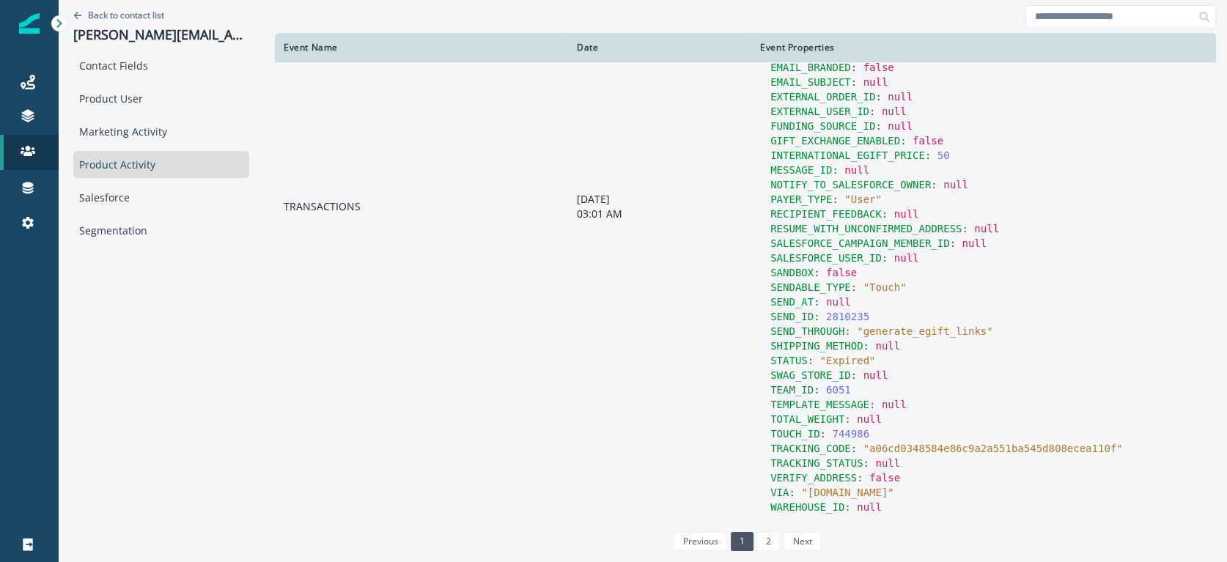
scroll to position [187, 0]
drag, startPoint x: 891, startPoint y: 339, endPoint x: 753, endPoint y: 342, distance: 137.8
click at [753, 342] on td "{ AC_INITIAL_EMAIL : null ADDRESS_CONFIRMATION_VIA : 0 AMAZON_ORDER_ID : null C…" at bounding box center [983, 204] width 465 height 658
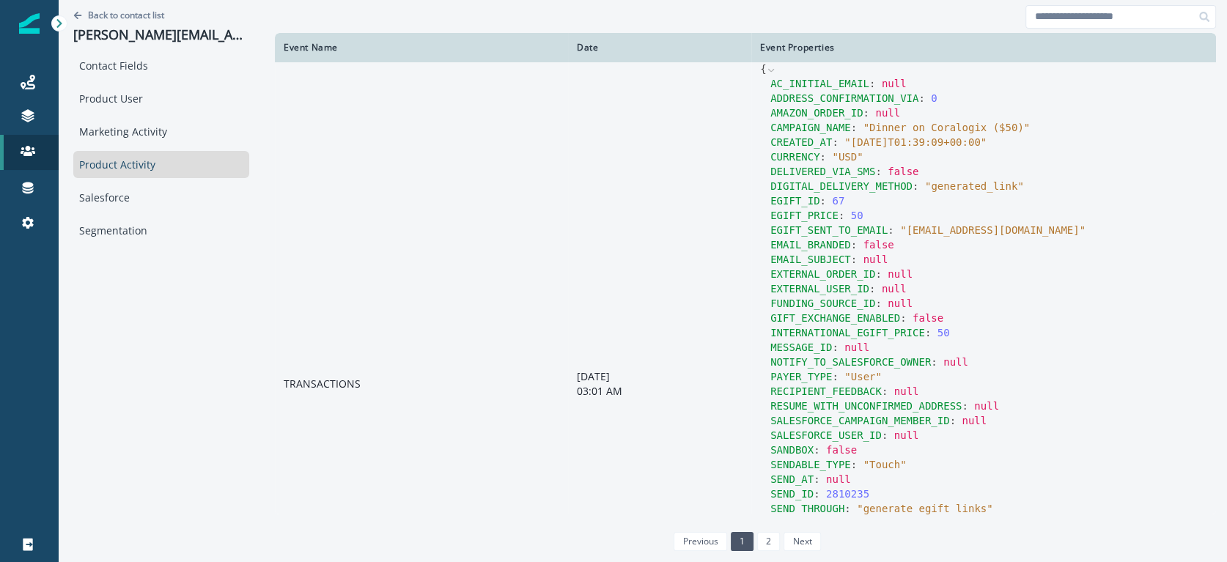
scroll to position [0, 0]
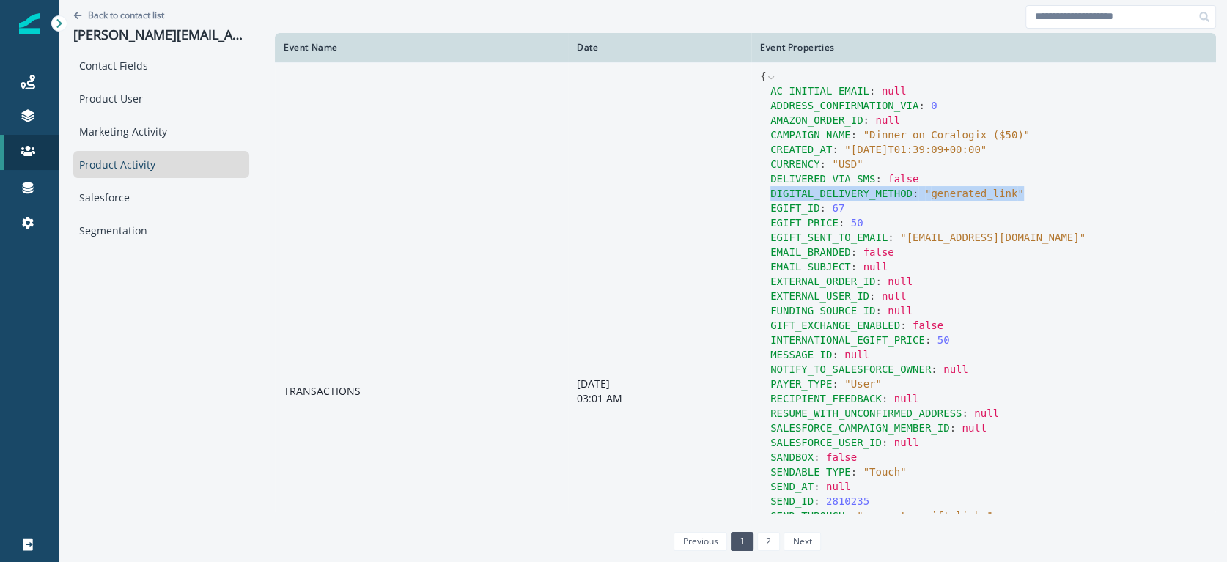
drag, startPoint x: 1031, startPoint y: 190, endPoint x: 751, endPoint y: 193, distance: 280.8
click at [751, 193] on td "{ AC_INITIAL_EMAIL : null ADDRESS_CONFIRMATION_VIA : 0 AMAZON_ORDER_ID : null C…" at bounding box center [983, 391] width 465 height 658
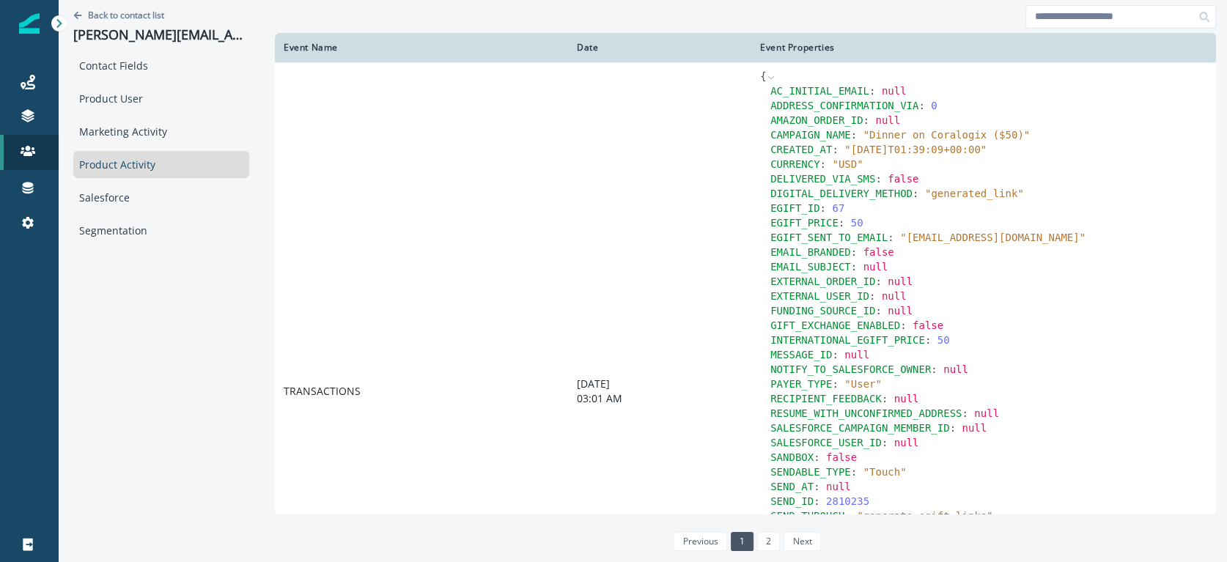
click at [208, 169] on div "Product Activity" at bounding box center [161, 164] width 176 height 27
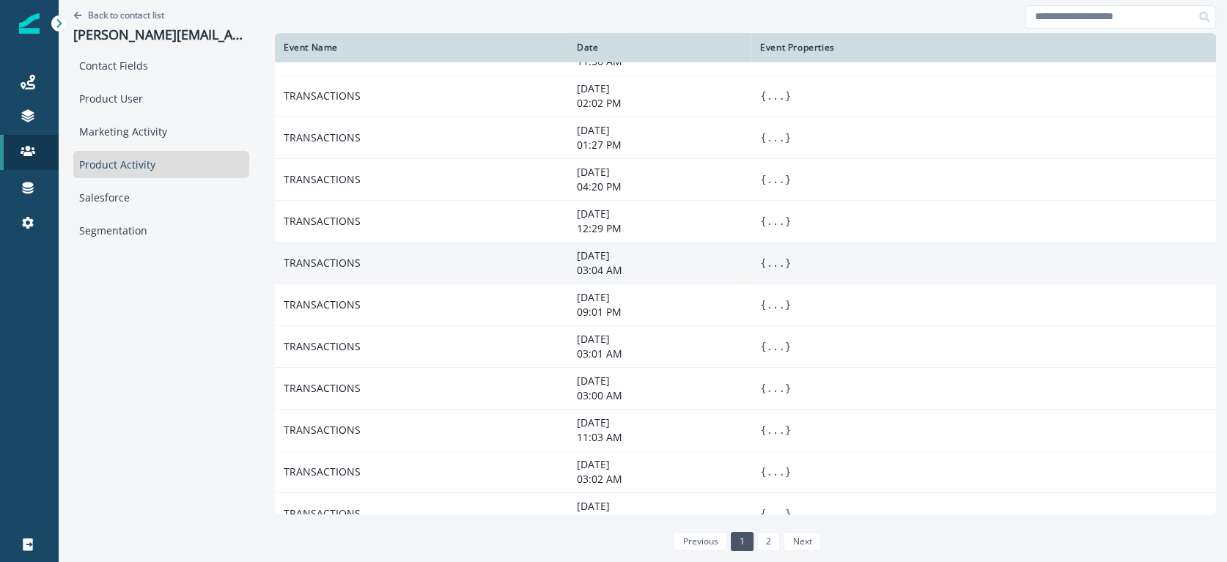
scroll to position [785, 0]
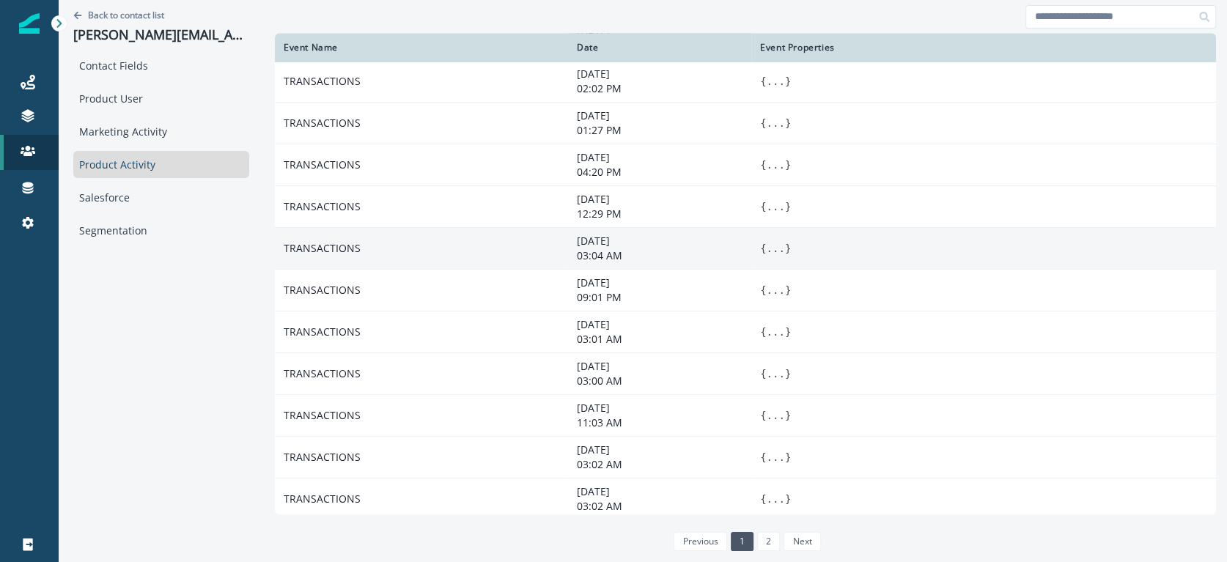
click at [789, 241] on code "{ ... }" at bounding box center [983, 248] width 447 height 15
click at [772, 246] on button "..." at bounding box center [775, 248] width 18 height 15
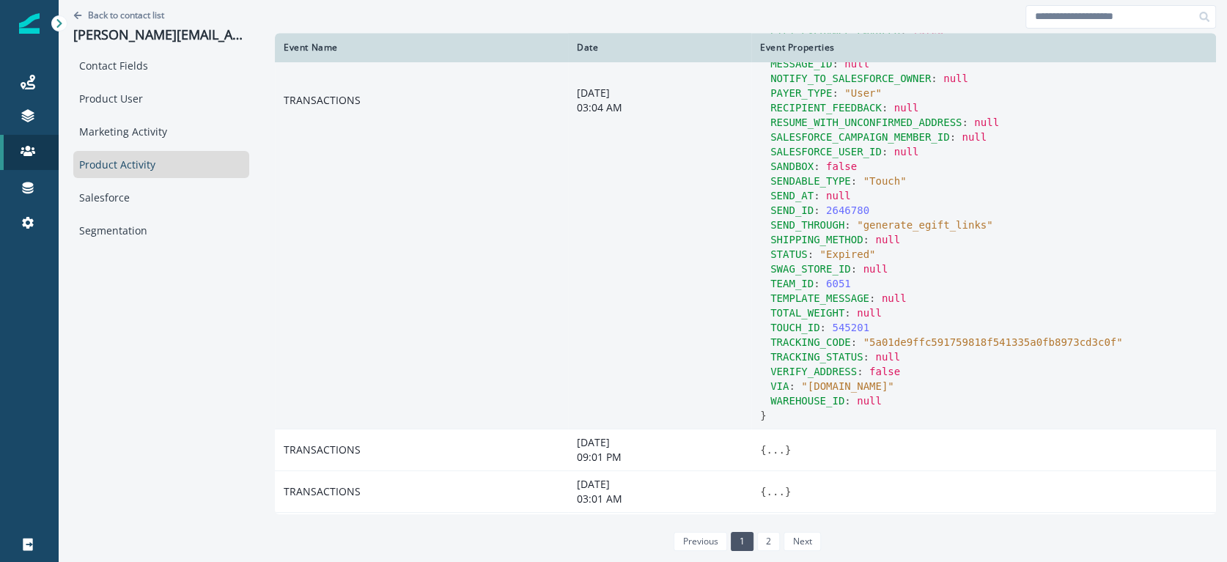
scroll to position [1401, 0]
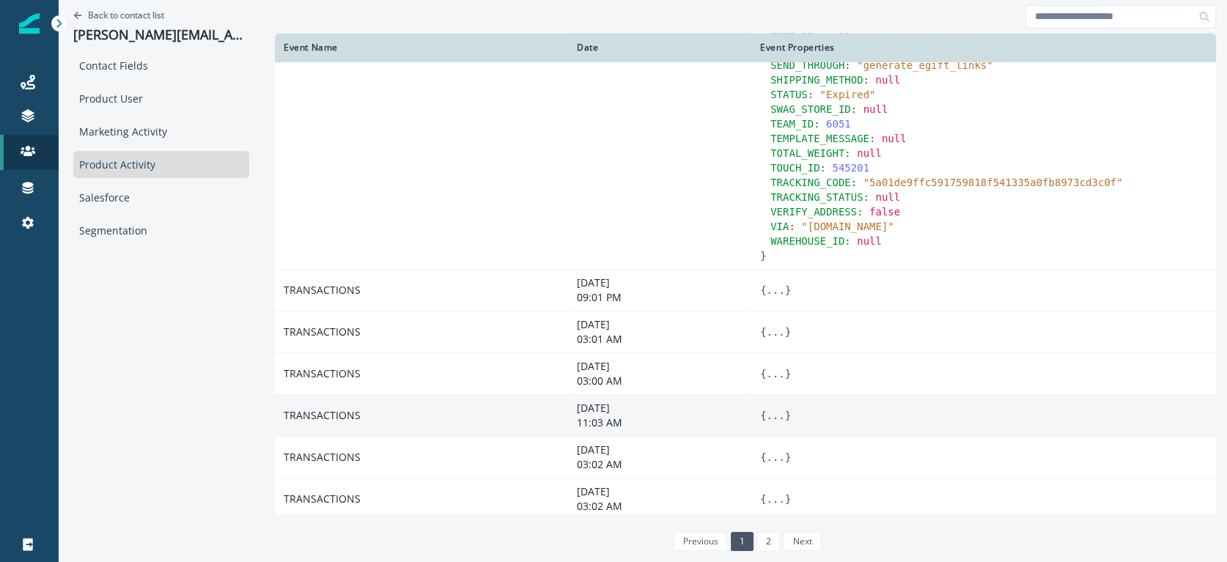
click at [768, 408] on button "..." at bounding box center [775, 415] width 18 height 15
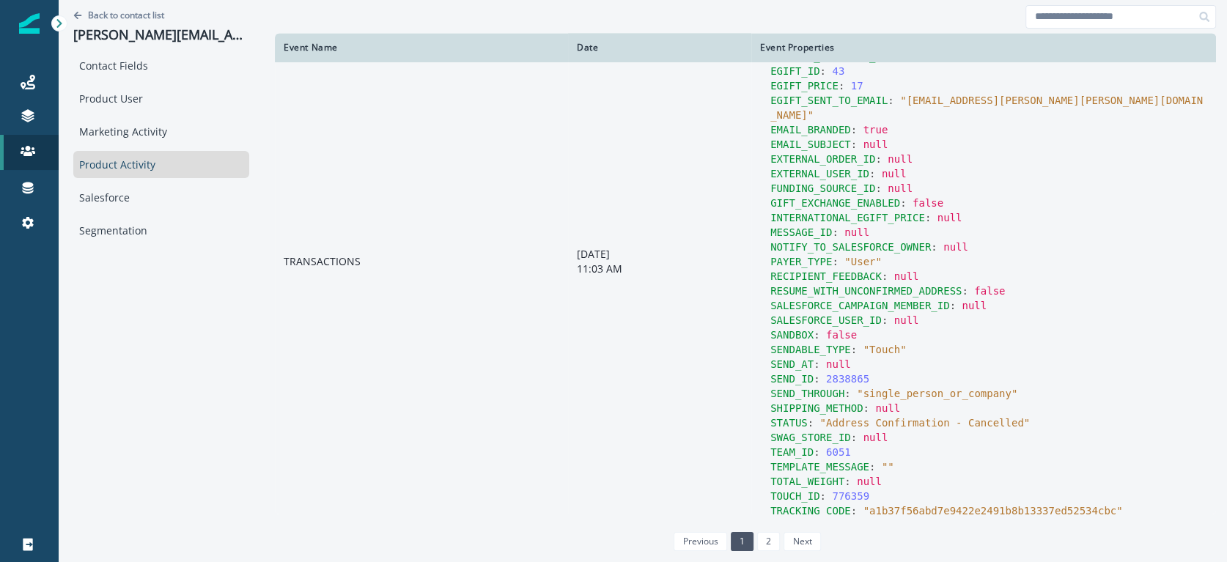
scroll to position [1874, 0]
